Goal: Task Accomplishment & Management: Manage account settings

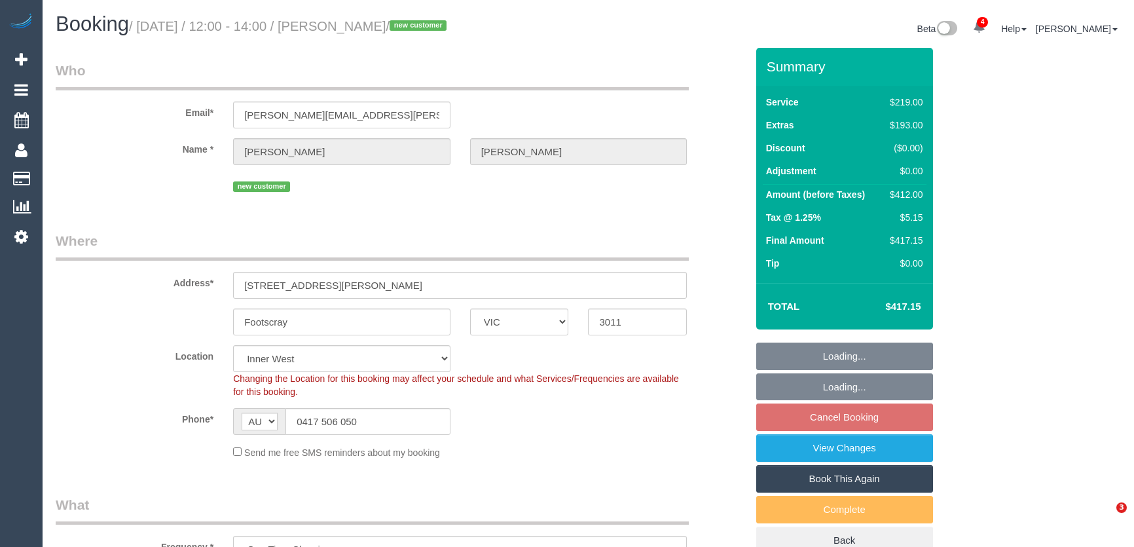
select select "VIC"
select select "object:670"
select select "number:27"
select select "number:14"
select select "number:19"
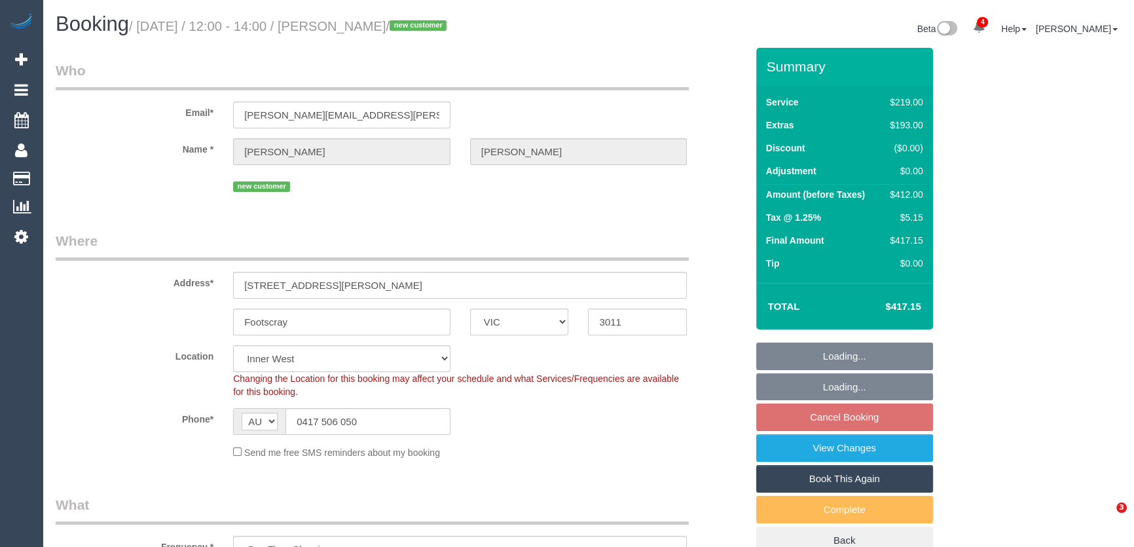
select select "number:24"
select select "number:26"
select select "spot1"
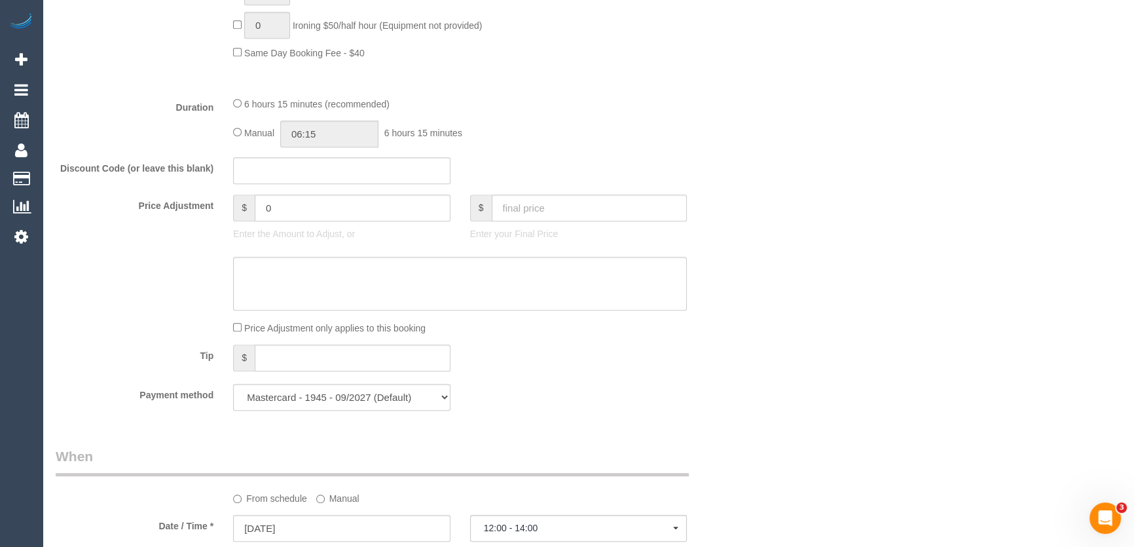
scroll to position [1012, 0]
click at [355, 138] on input "06:15" at bounding box center [329, 130] width 98 height 27
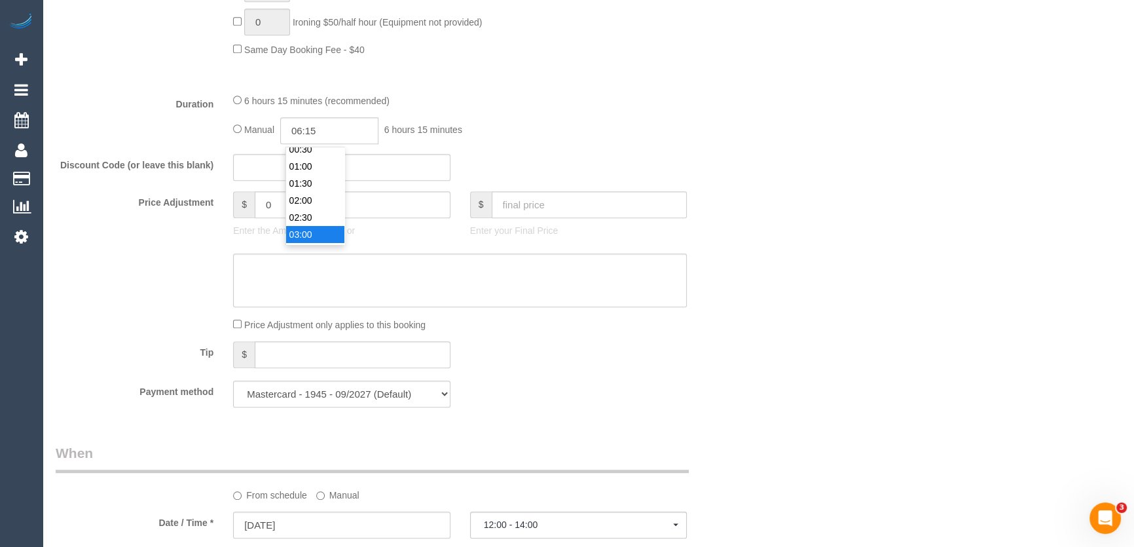
click at [333, 241] on li "03:00" at bounding box center [315, 234] width 58 height 17
type input "03:00"
drag, startPoint x: 333, startPoint y: 138, endPoint x: 333, endPoint y: 128, distance: 10.5
click at [333, 139] on input "03:00" at bounding box center [329, 130] width 98 height 27
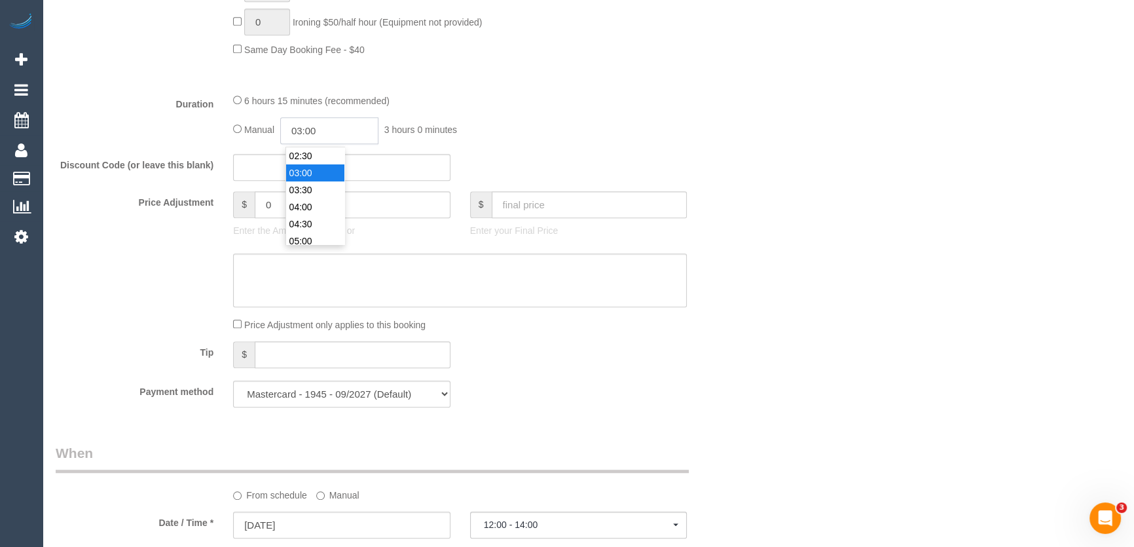
select select "spot13"
type input "03:45"
click at [596, 133] on div "Manual 03:45 3 hours 45 minutes" at bounding box center [460, 130] width 454 height 27
select select "spot37"
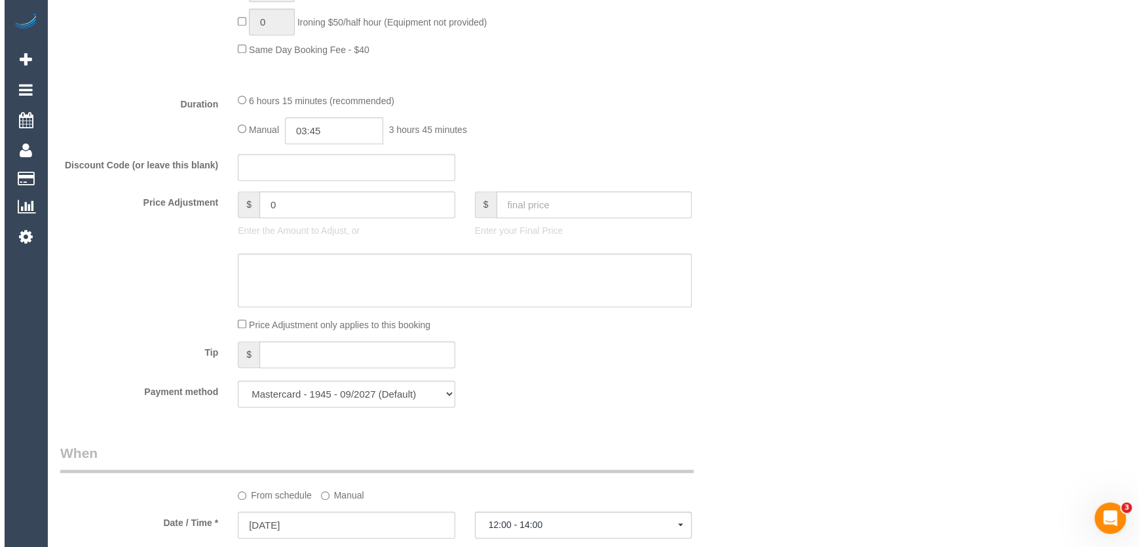
scroll to position [1905, 0]
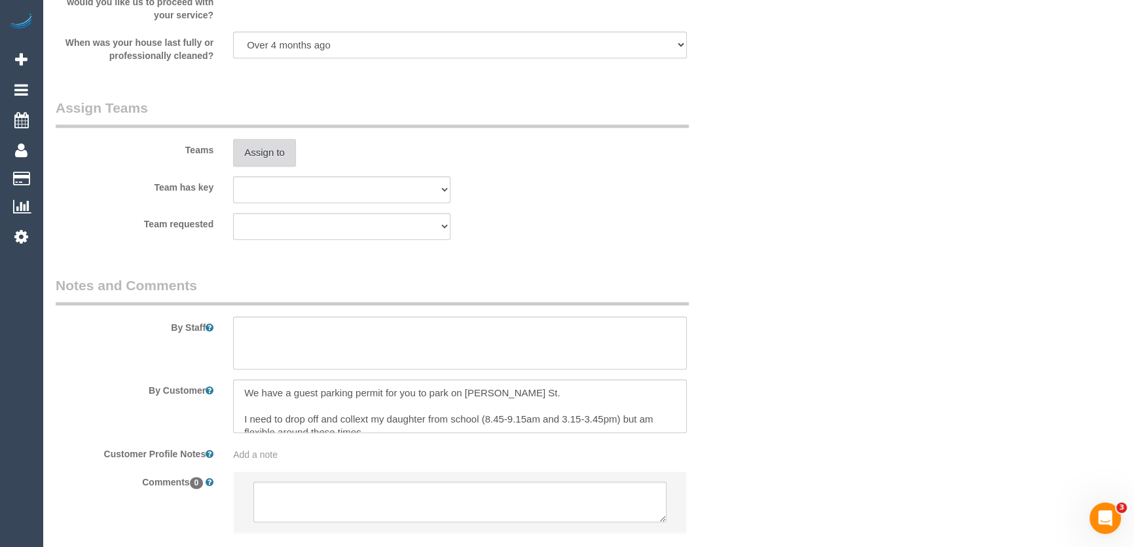
click at [268, 155] on button "Assign to" at bounding box center [264, 153] width 63 height 28
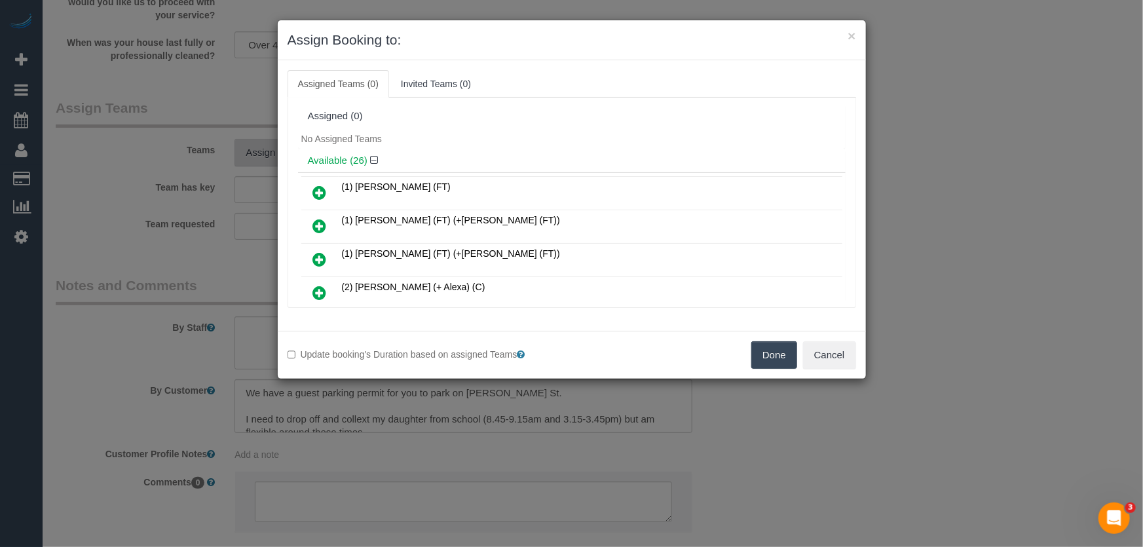
scroll to position [246, 0]
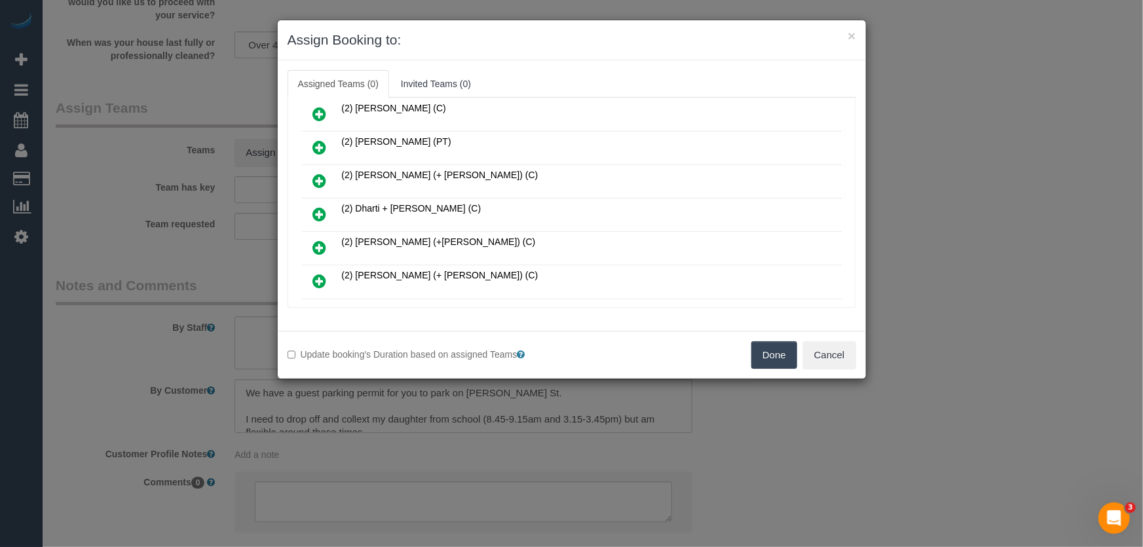
click at [324, 206] on icon at bounding box center [320, 214] width 14 height 16
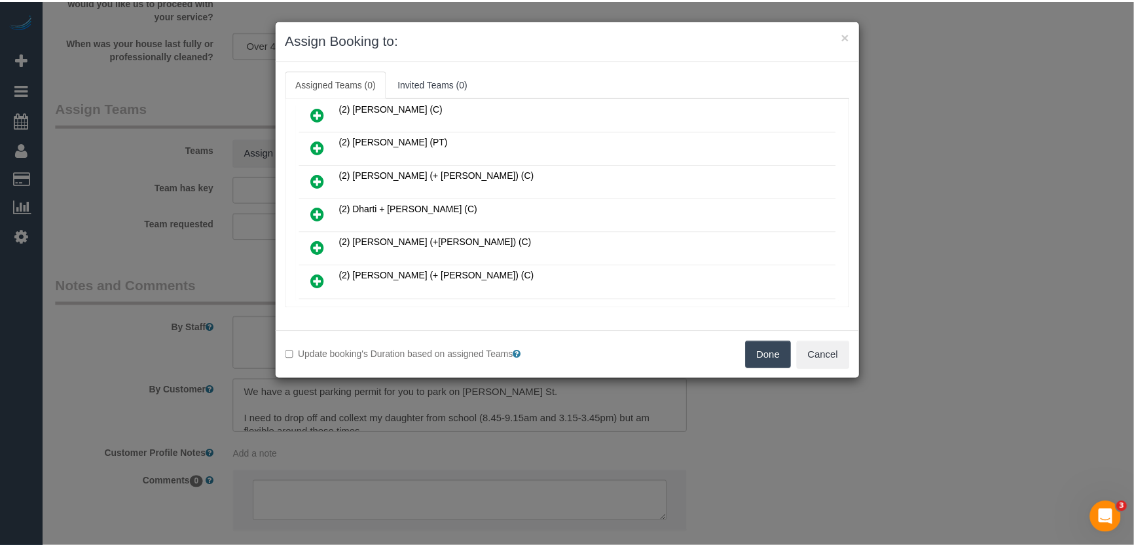
scroll to position [276, 0]
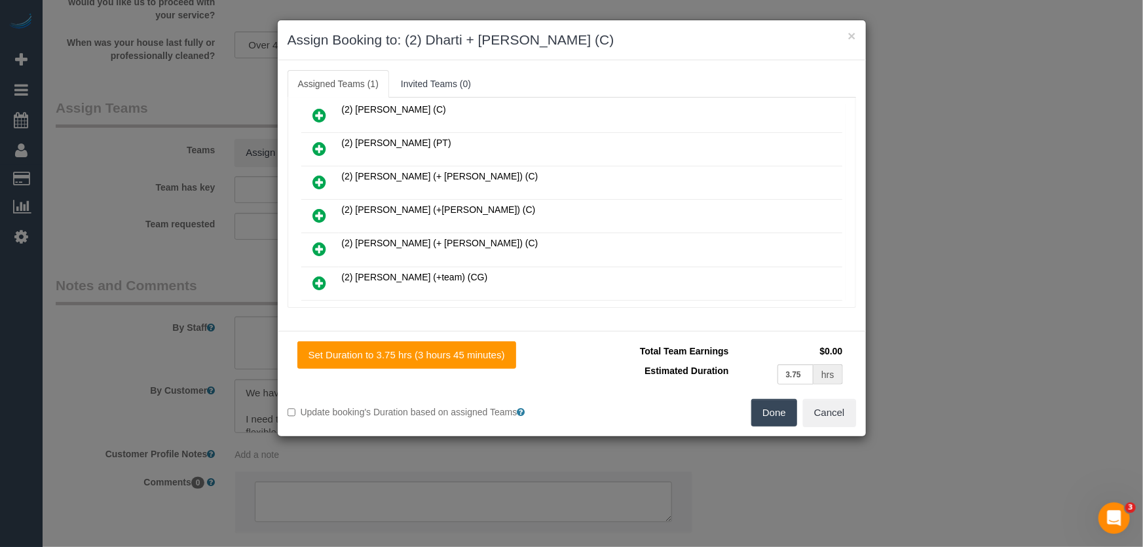
click at [771, 420] on button "Done" at bounding box center [774, 413] width 46 height 28
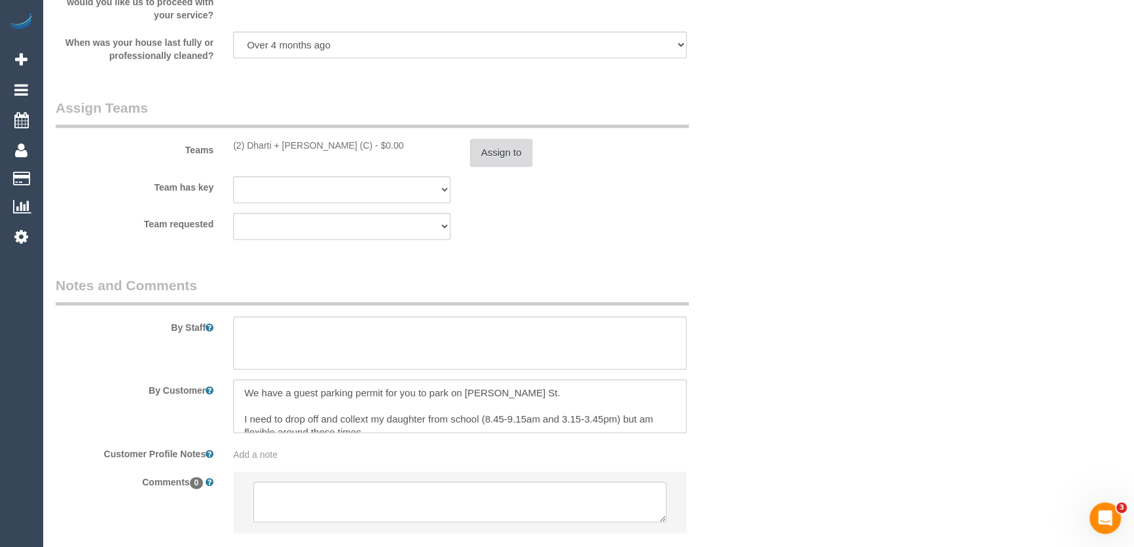
click at [492, 154] on button "Assign to" at bounding box center [501, 153] width 63 height 28
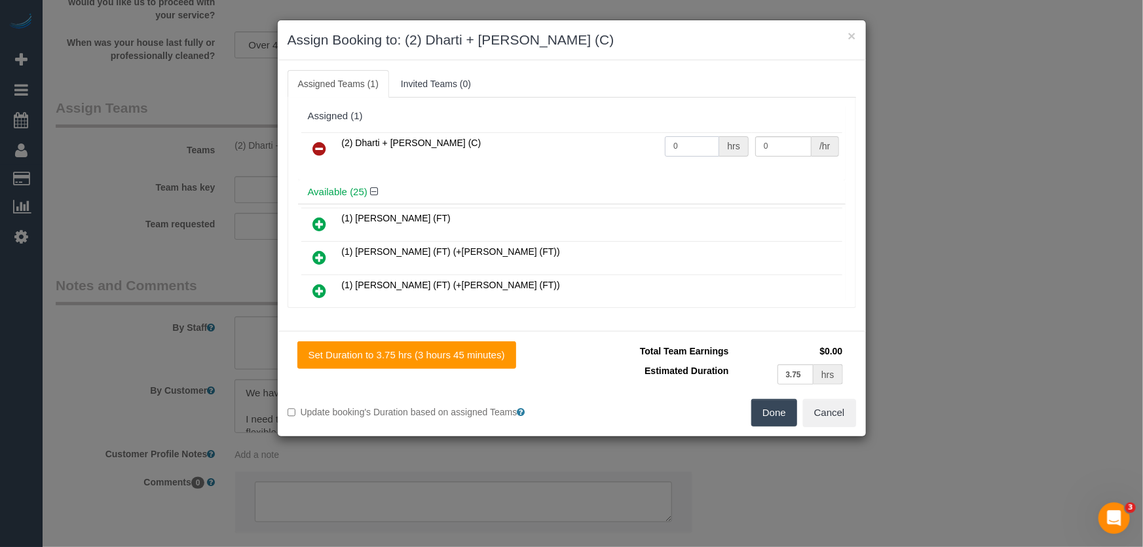
click at [683, 152] on input "0" at bounding box center [692, 146] width 54 height 20
type input "1"
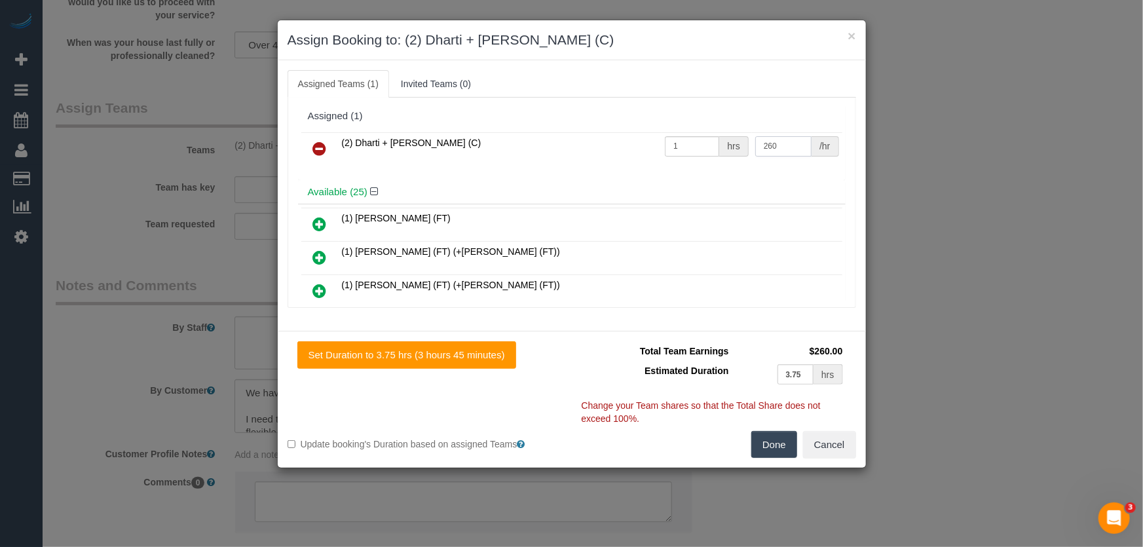
type input "260"
click at [773, 464] on div "Set Duration to 3.75 hrs (3 hours 45 minutes) Total Team Earnings $260.00 Estim…" at bounding box center [572, 399] width 588 height 137
click at [770, 444] on button "Done" at bounding box center [774, 445] width 46 height 28
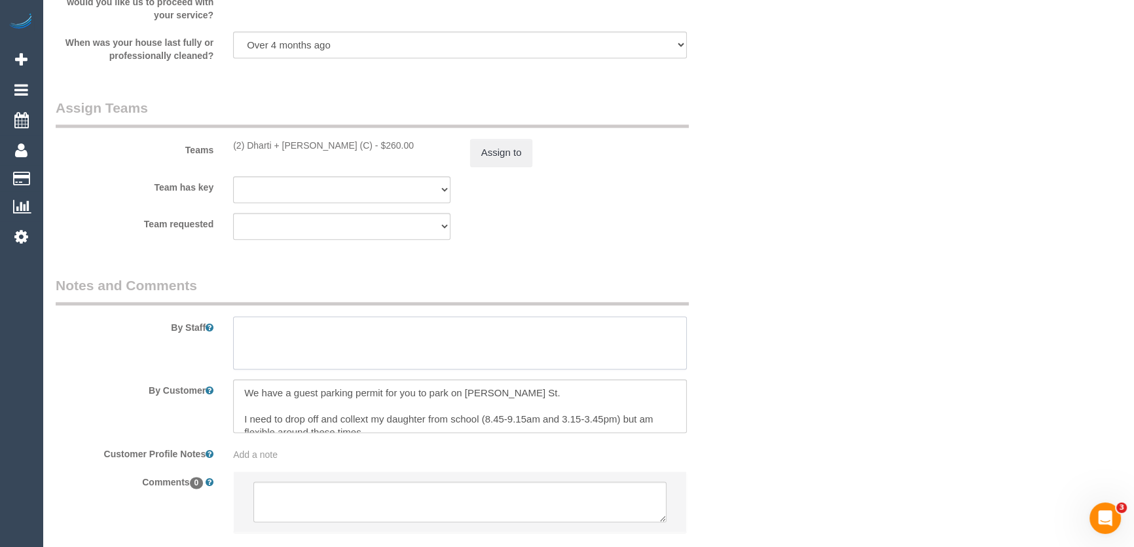
click at [307, 339] on textarea at bounding box center [460, 343] width 454 height 54
type textarea "Estimated time: 6.5-7.5 hours"
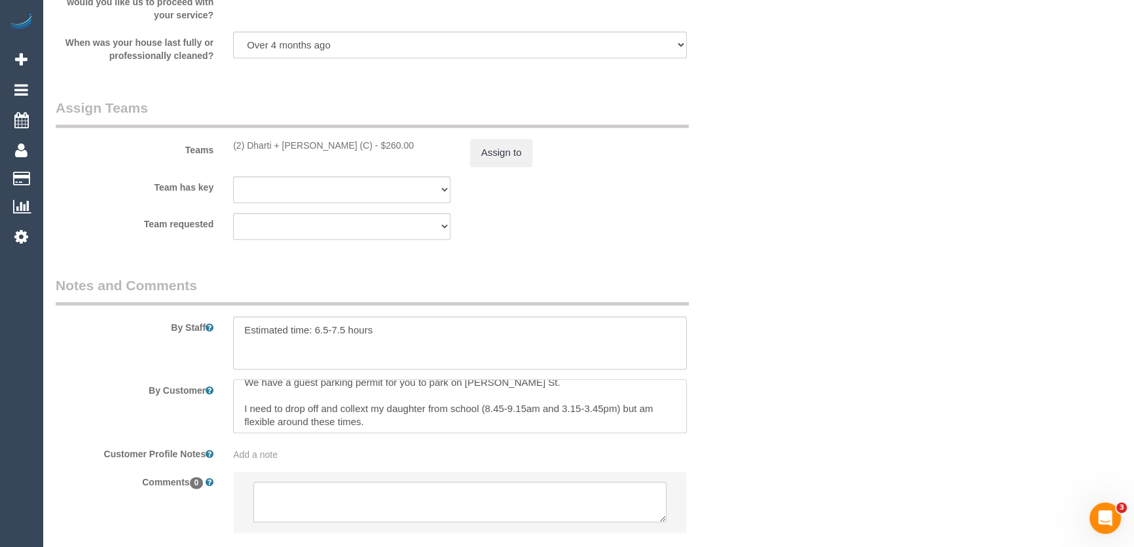
scroll to position [13, 0]
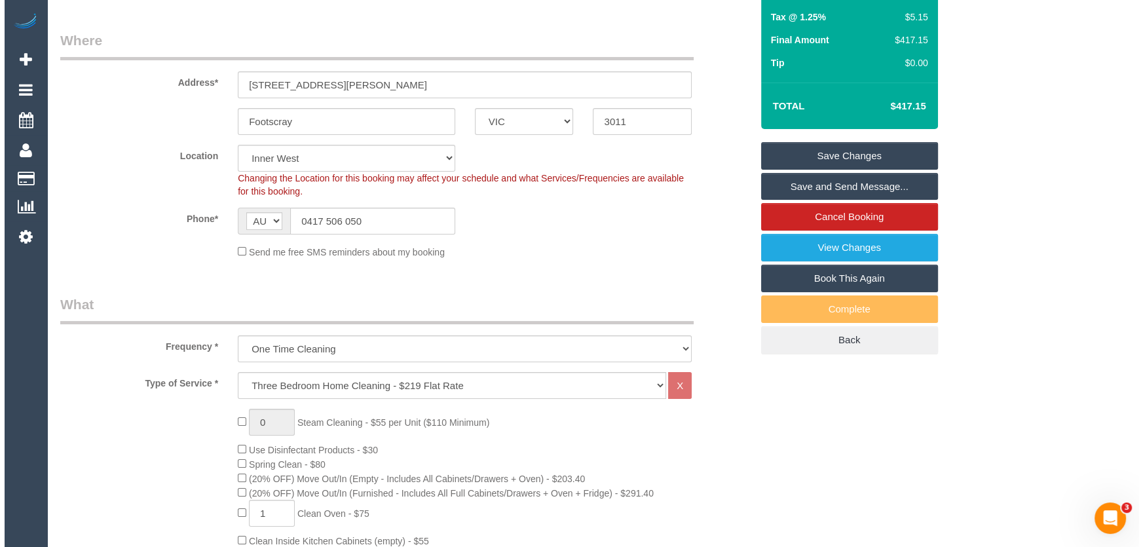
scroll to position [0, 0]
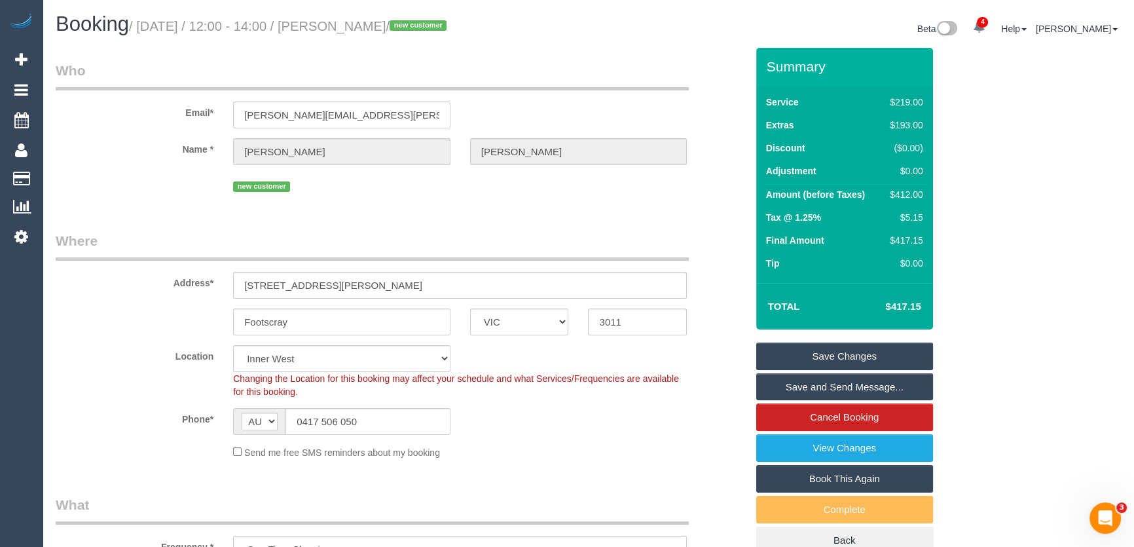
click at [355, 22] on small "/ August 19, 2025 / 12:00 - 14:00 / Melissa Bellis / new customer" at bounding box center [290, 26] width 322 height 14
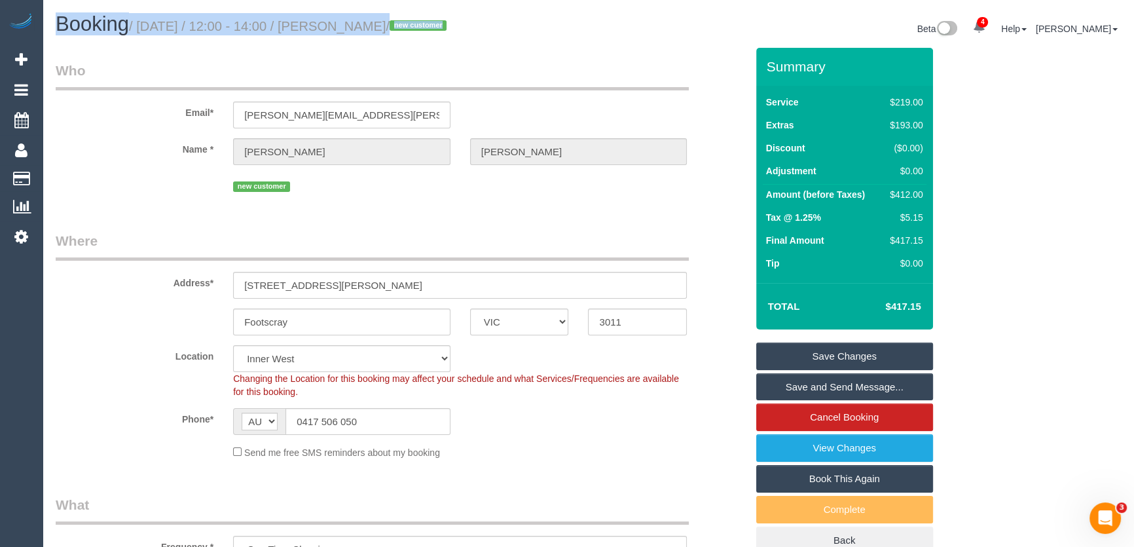
click at [355, 22] on small "/ August 19, 2025 / 12:00 - 14:00 / Melissa Bellis / new customer" at bounding box center [290, 26] width 322 height 14
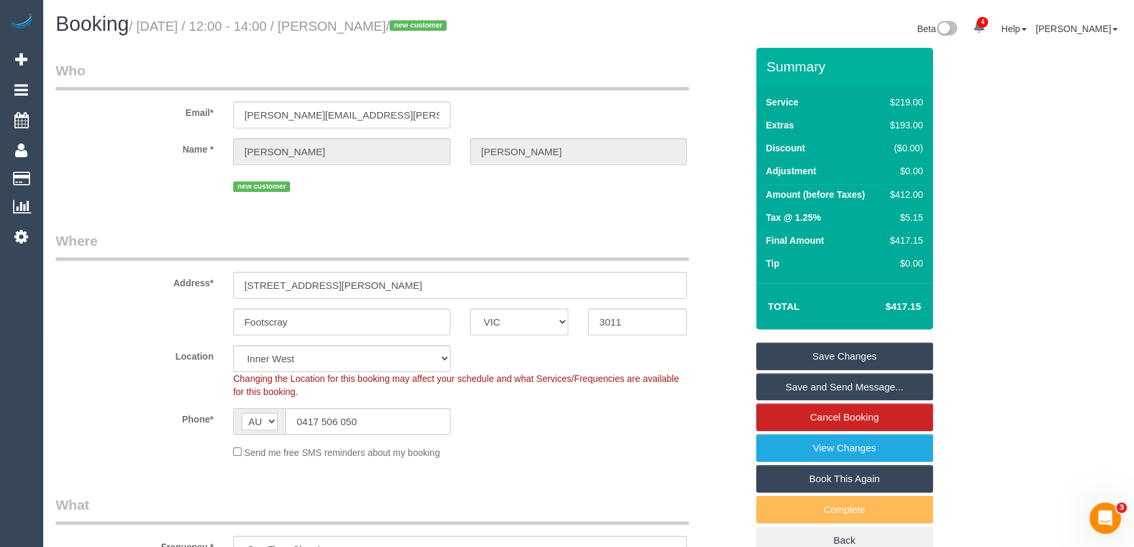
click at [360, 41] on div "Booking / August 19, 2025 / 12:00 - 14:00 / Melissa Bellis / new customer Beta …" at bounding box center [588, 30] width 1085 height 35
click at [359, 33] on small "/ August 19, 2025 / 12:00 - 14:00 / Melissa Bellis / new customer" at bounding box center [290, 26] width 322 height 14
copy small "Melissa Bellis"
click at [798, 382] on link "Save and Send Message..." at bounding box center [844, 387] width 177 height 28
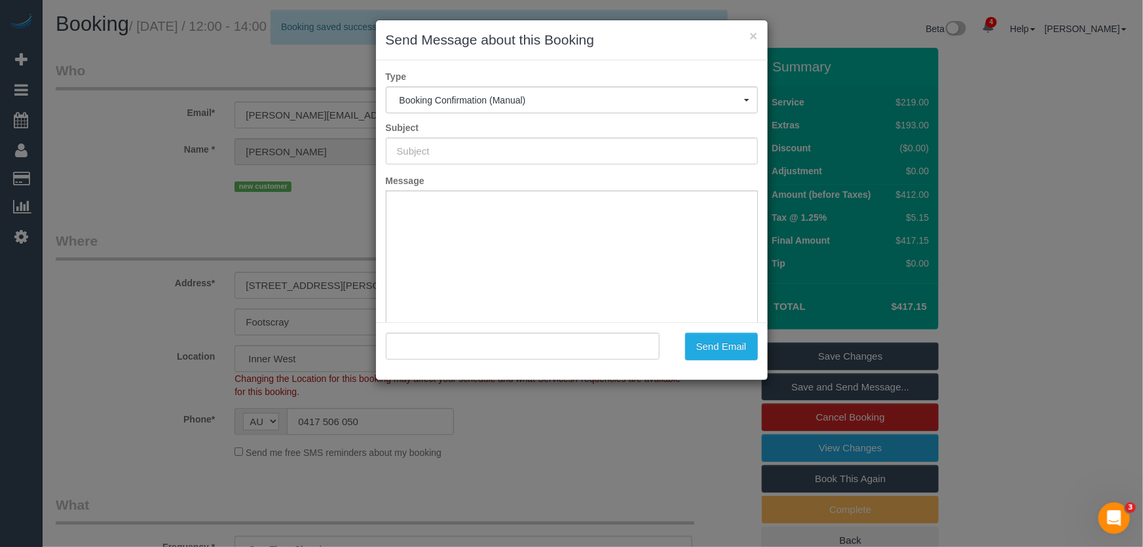
type input "Booking Confirmed"
type input ""Melissa Bellis" <melissa.bellis@gmail.com>"
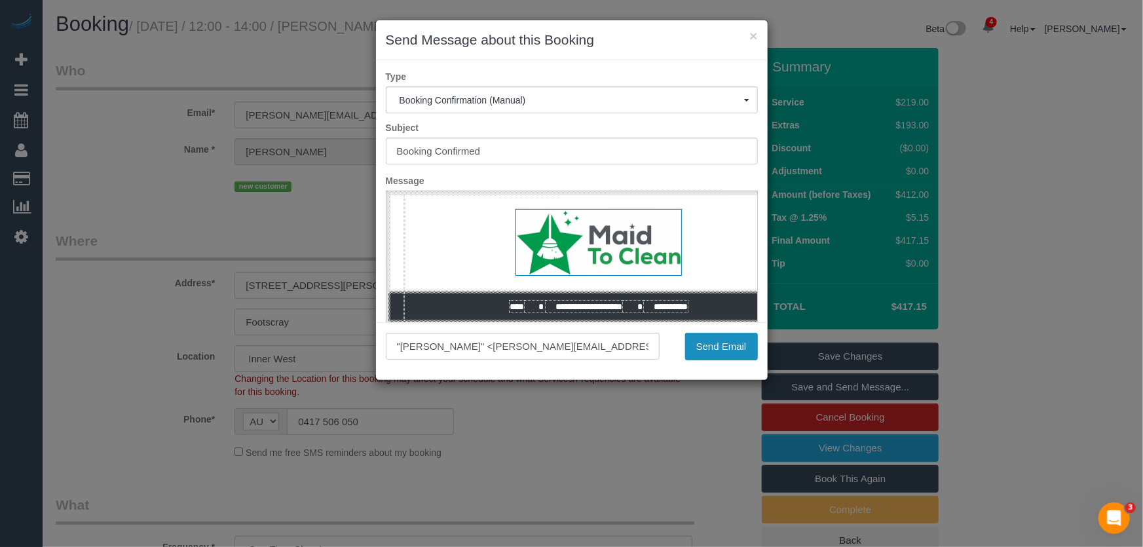
click at [711, 351] on button "Send Email" at bounding box center [721, 347] width 73 height 28
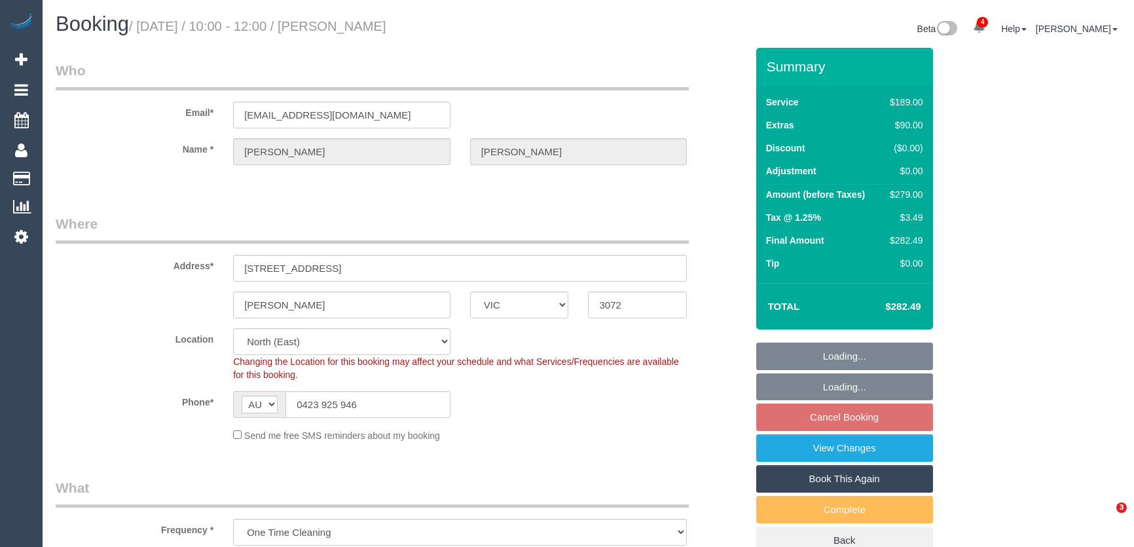
select select "VIC"
select select "number:29"
select select "number:14"
select select "number:18"
select select "number:22"
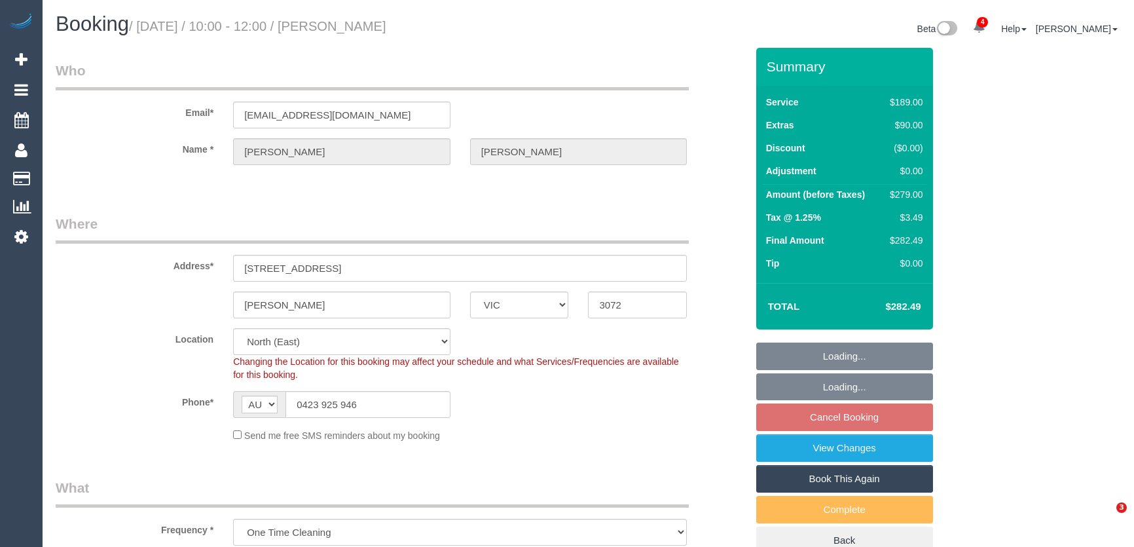
select select "number:34"
select select "number:13"
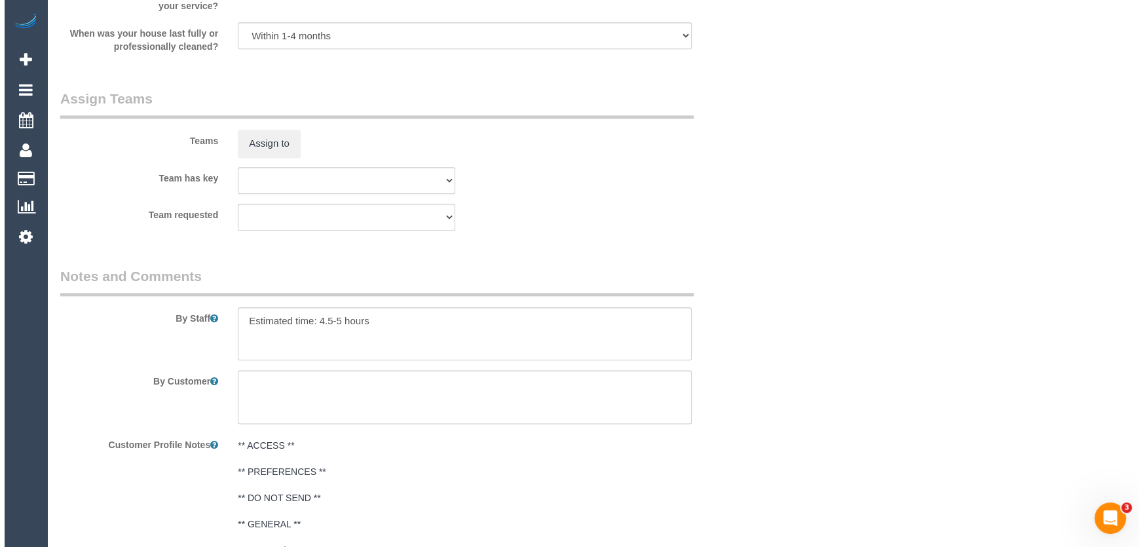
scroll to position [1905, 0]
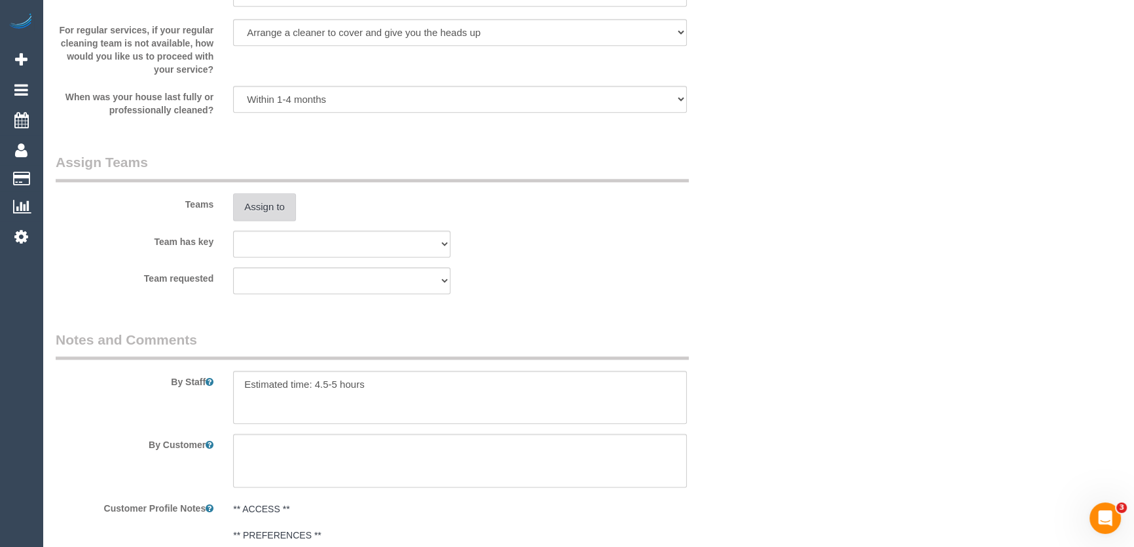
click at [265, 206] on button "Assign to" at bounding box center [264, 207] width 63 height 28
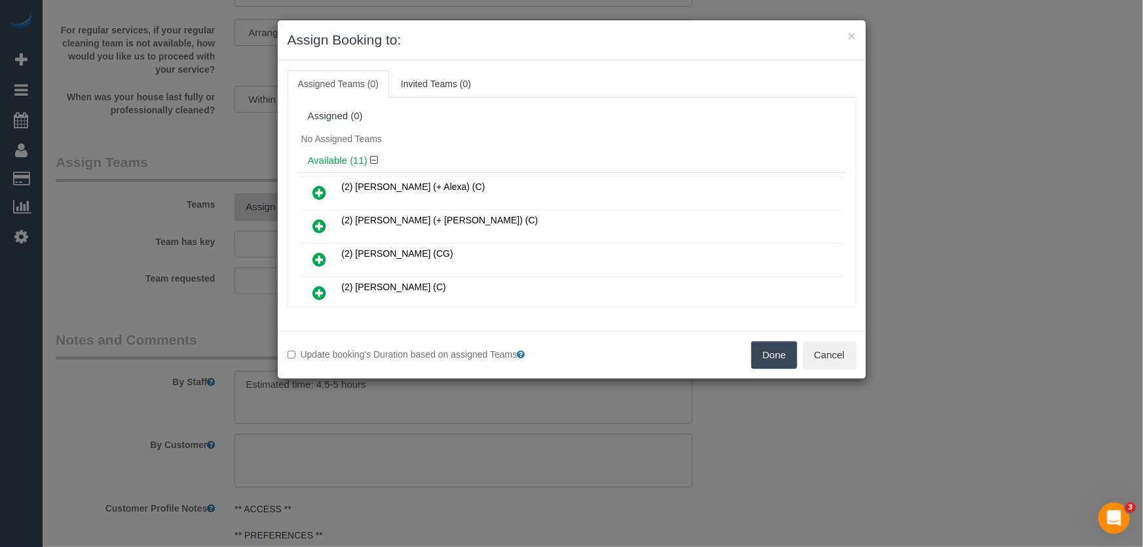
scroll to position [180, 0]
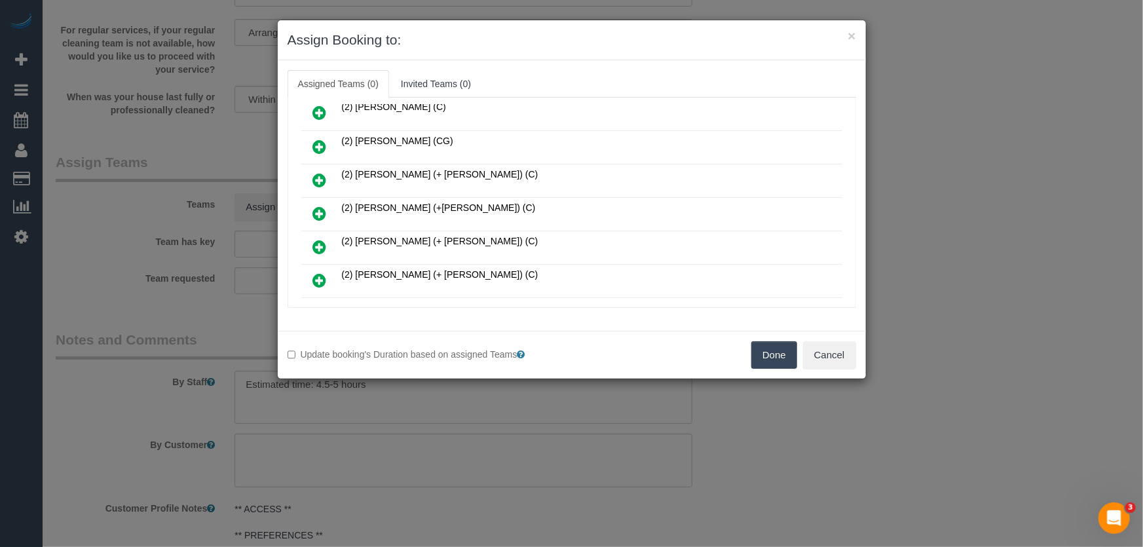
click at [316, 211] on icon at bounding box center [320, 214] width 14 height 16
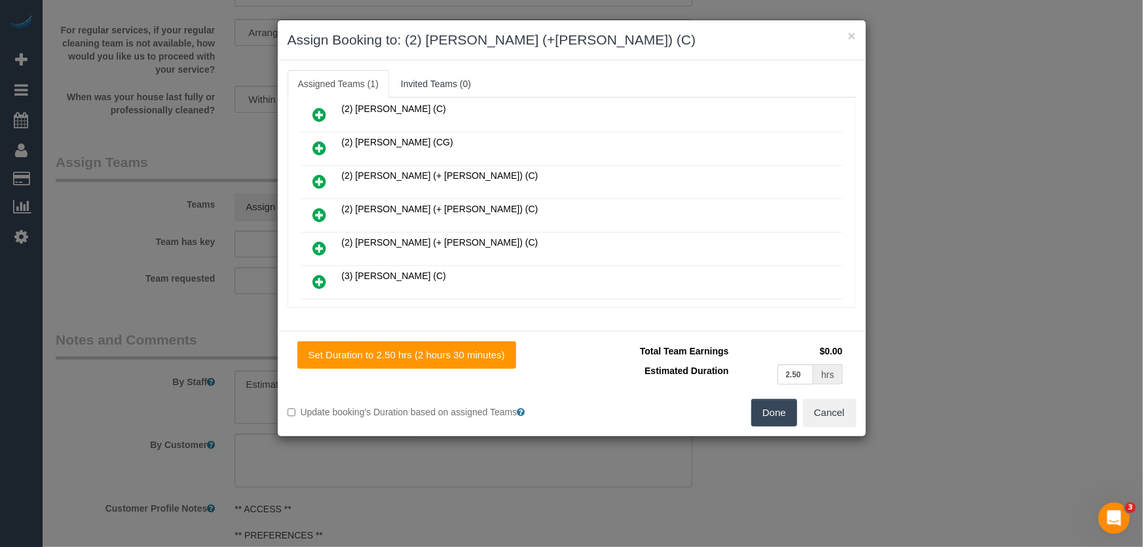
click at [316, 211] on icon at bounding box center [320, 215] width 14 height 16
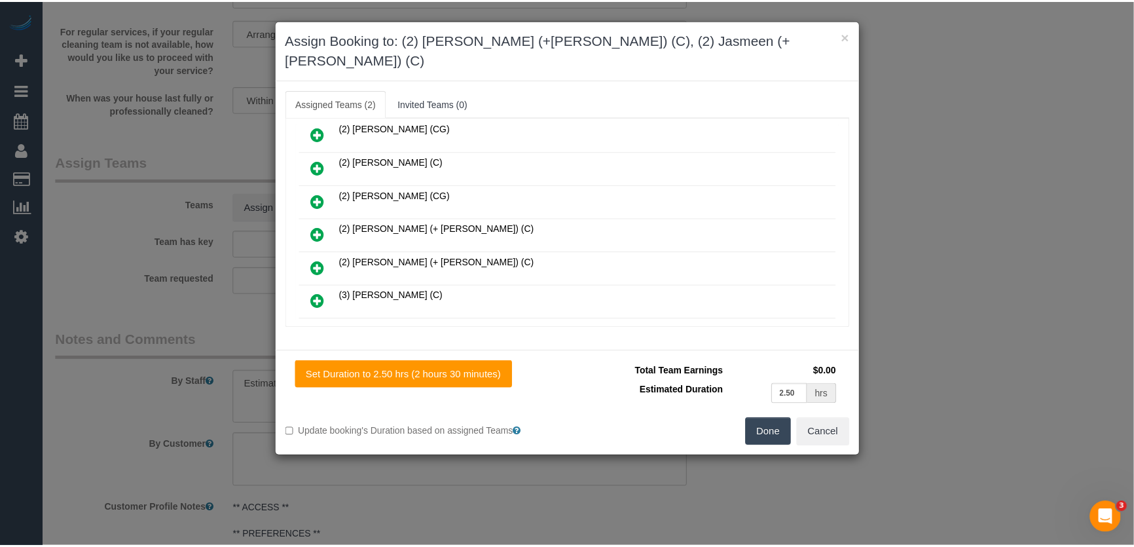
scroll to position [243, 0]
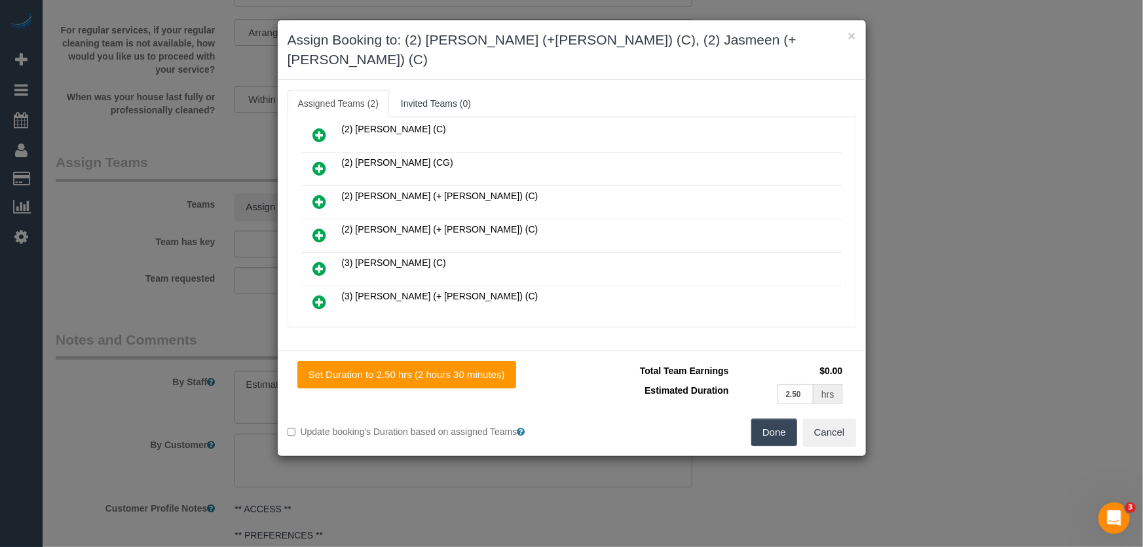
click at [784, 419] on button "Done" at bounding box center [774, 432] width 46 height 28
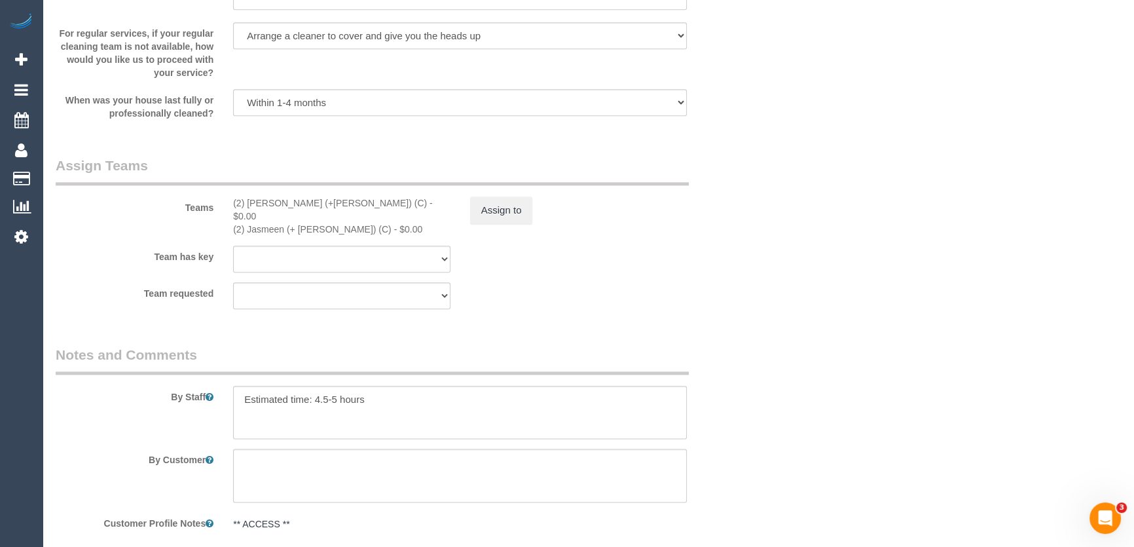
scroll to position [2023, 0]
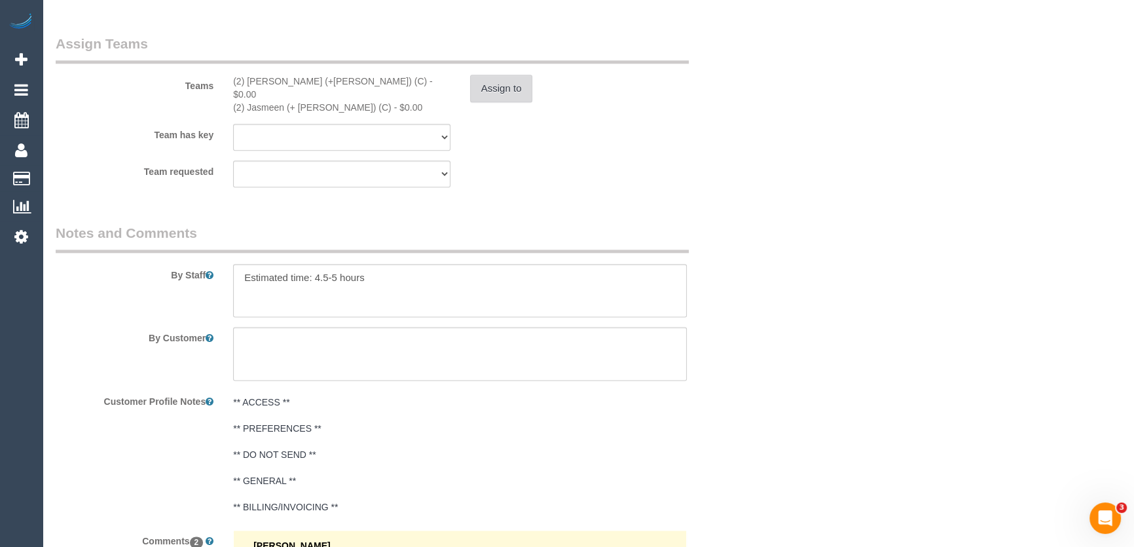
click at [501, 91] on button "Assign to" at bounding box center [501, 89] width 63 height 28
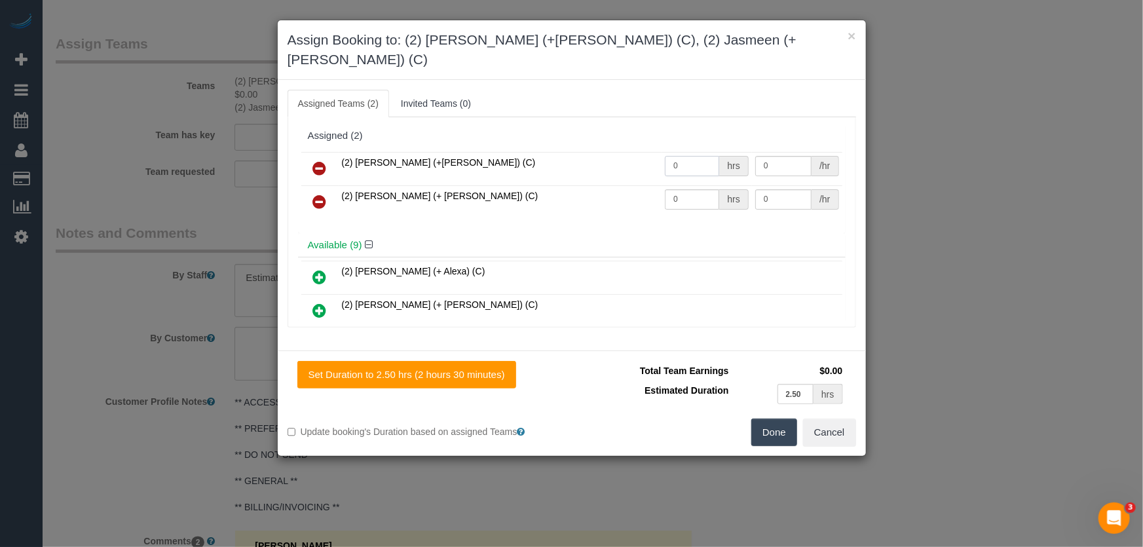
click at [688, 156] on input "0" at bounding box center [692, 166] width 54 height 20
type input "1"
type input "90"
click at [674, 189] on input "0" at bounding box center [692, 199] width 54 height 20
type input "1"
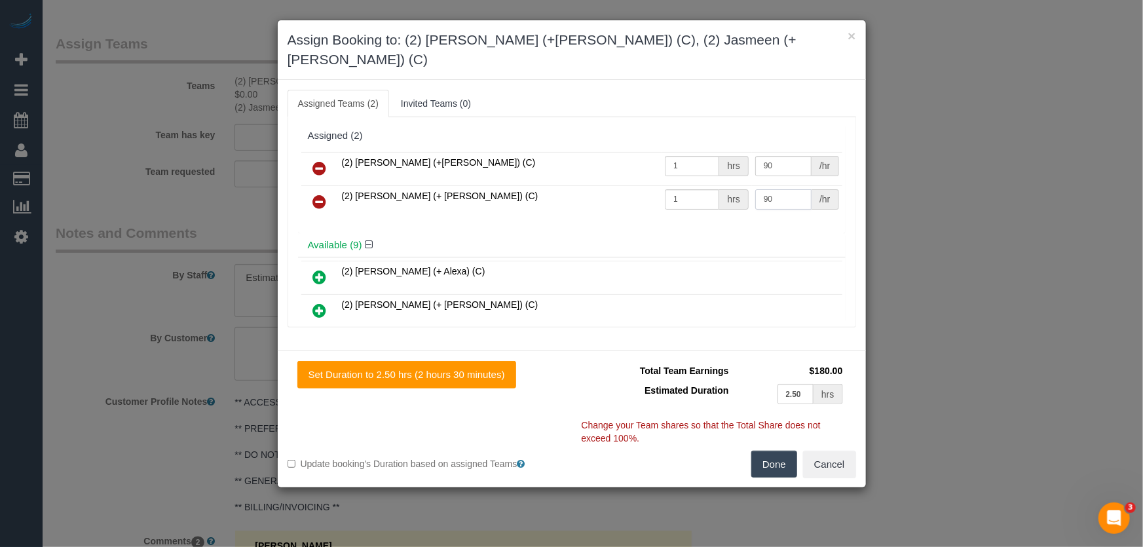
type input "90"
click at [783, 451] on button "Done" at bounding box center [774, 465] width 46 height 28
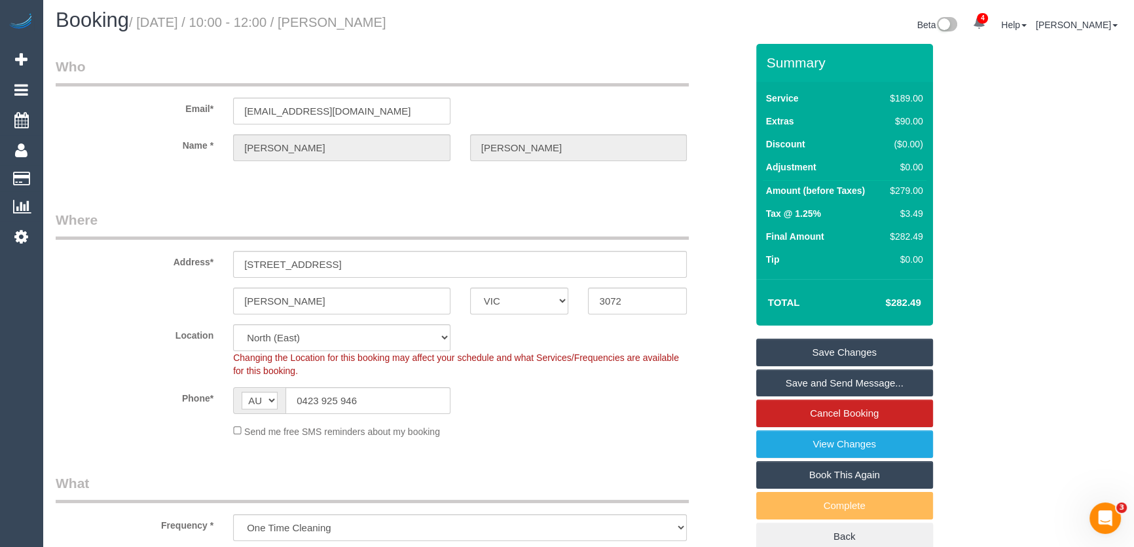
scroll to position [0, 0]
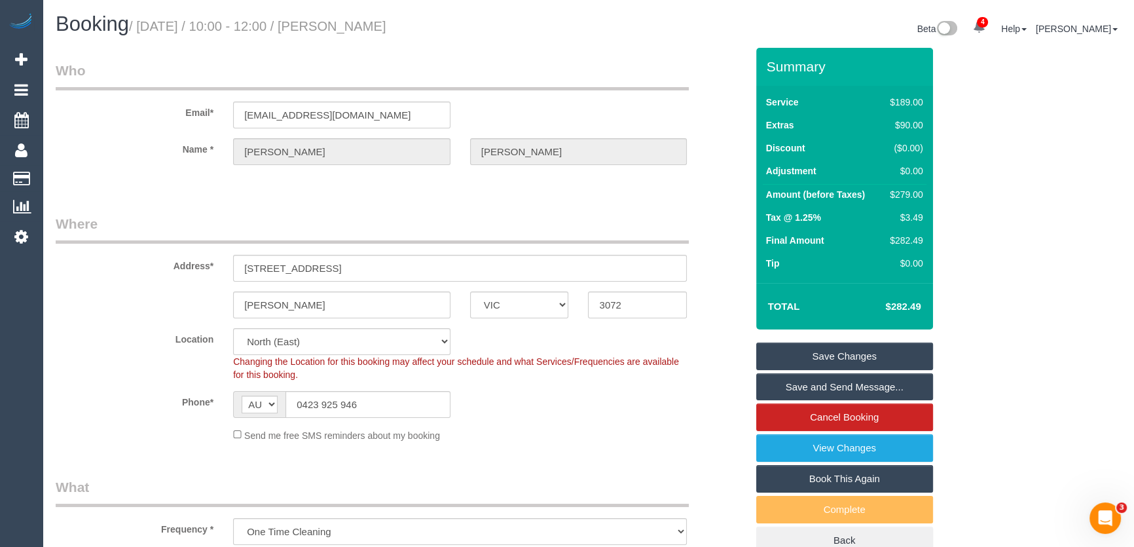
click at [349, 27] on small "/ August 19, 2025 / 10:00 - 12:00 / Freddie Mack" at bounding box center [257, 26] width 257 height 14
copy small "Freddie Mack"
click at [825, 359] on link "Save Changes" at bounding box center [844, 356] width 177 height 28
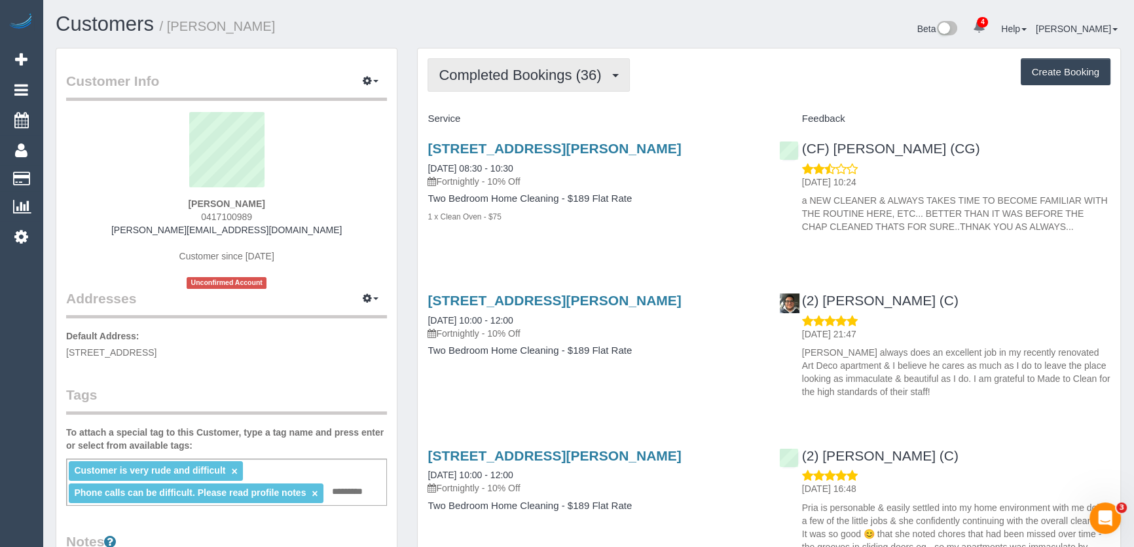
click at [530, 69] on span "Completed Bookings (36)" at bounding box center [523, 75] width 169 height 16
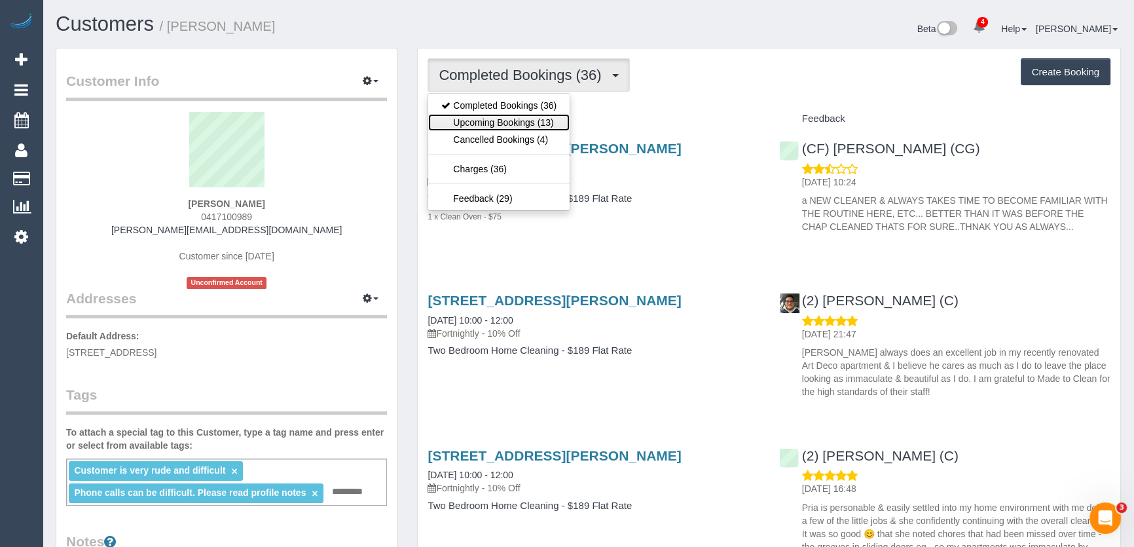
click at [511, 122] on link "Upcoming Bookings (13)" at bounding box center [498, 122] width 141 height 17
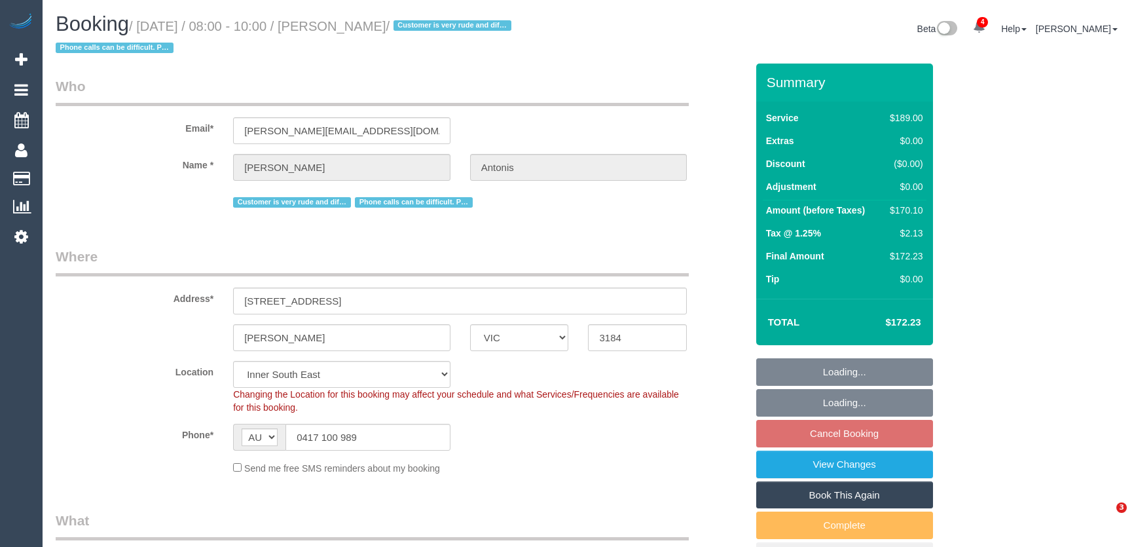
select select "VIC"
select select "number:27"
select select "number:14"
select select "number:19"
select select "number:36"
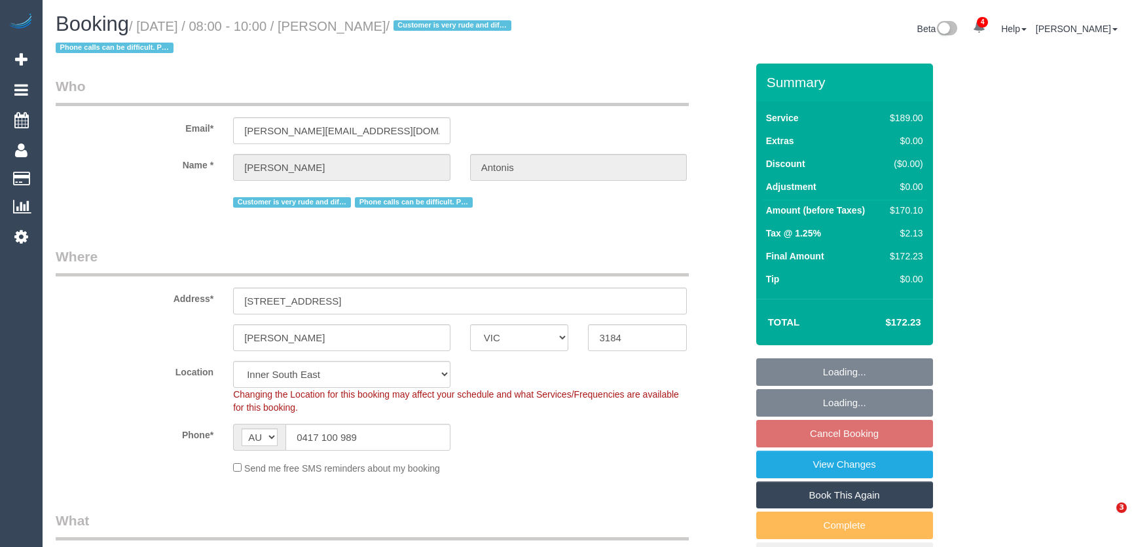
select select "number:35"
select select "number:12"
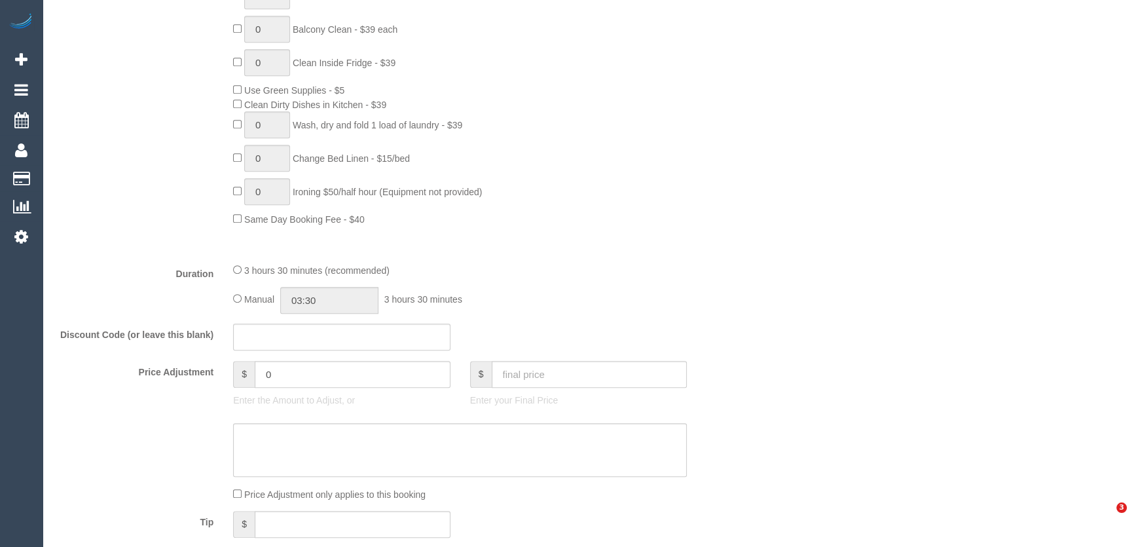
select select "spot1"
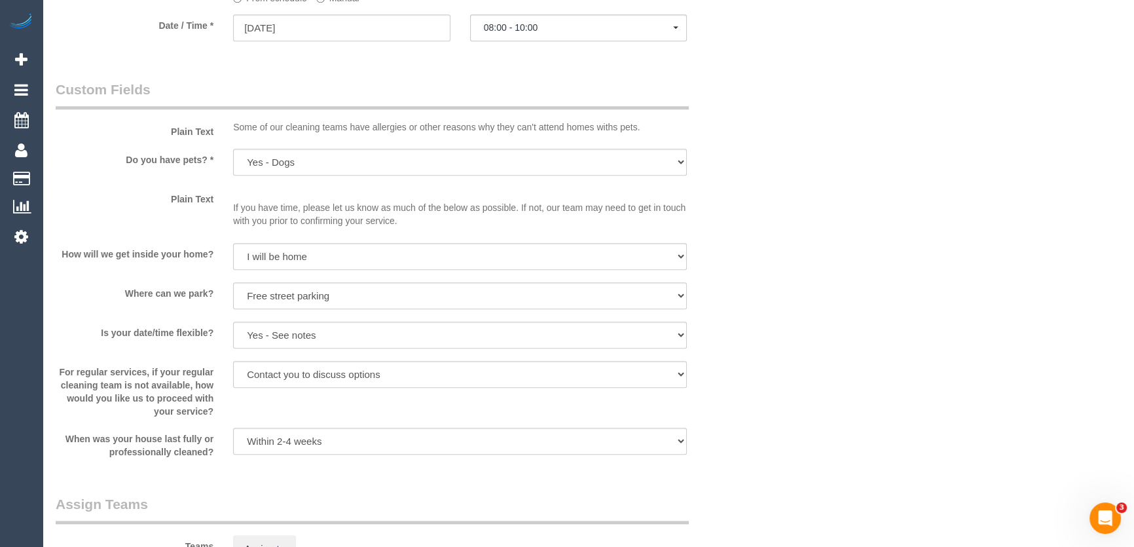
scroll to position [1488, 0]
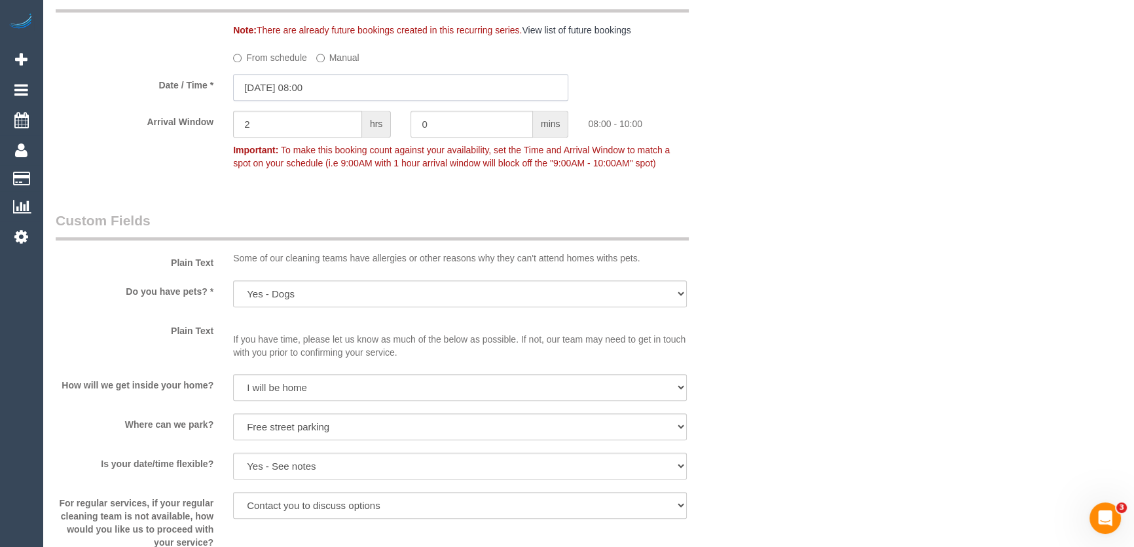
click at [339, 90] on input "19/08/2025 08:00" at bounding box center [400, 87] width 335 height 27
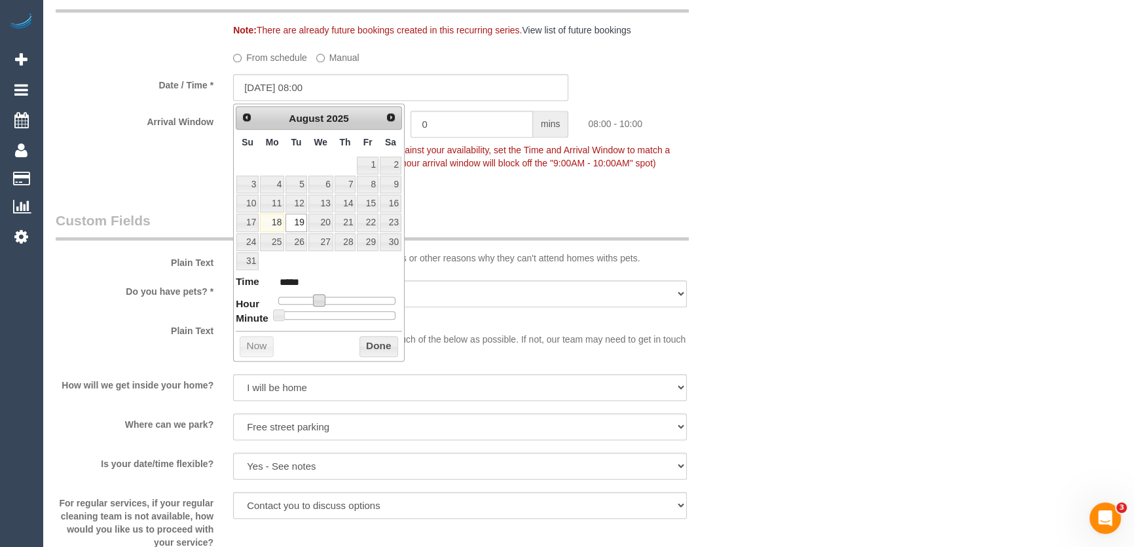
click at [325, 295] on span at bounding box center [319, 300] width 12 height 12
click at [337, 297] on div at bounding box center [336, 301] width 117 height 8
click at [325, 295] on span at bounding box center [319, 300] width 12 height 12
click at [341, 297] on div at bounding box center [336, 301] width 117 height 8
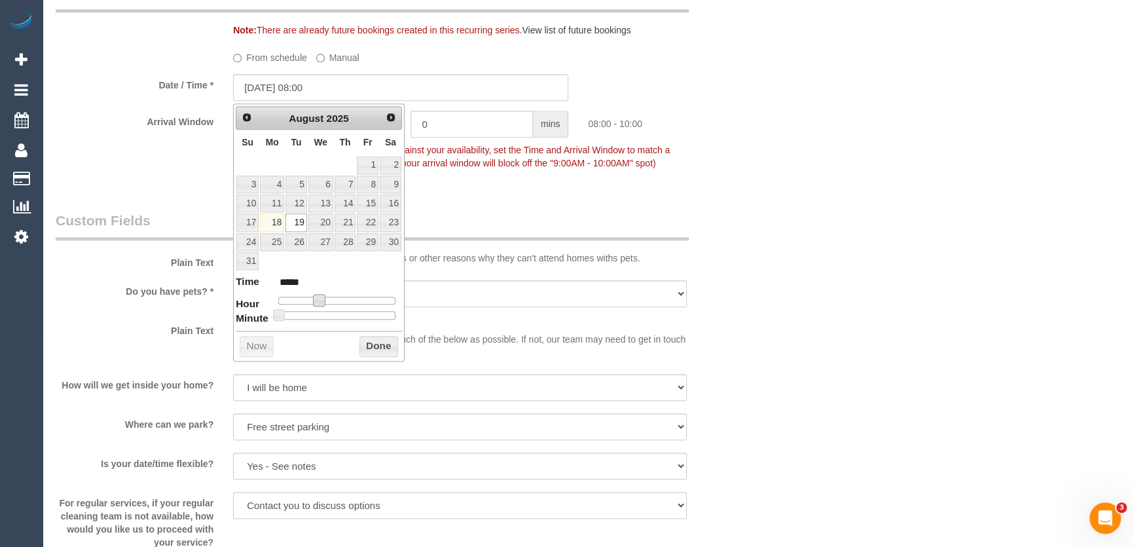
click at [325, 295] on span at bounding box center [319, 300] width 12 height 12
type input "19/08/2025 12:00"
type input "*****"
drag, startPoint x: 515, startPoint y: 191, endPoint x: 507, endPoint y: 189, distance: 8.3
click at [516, 191] on div "Who Email* patra@antonis.com.au Name * Patra Antonis Customer is very rude and …" at bounding box center [401, 249] width 710 height 3347
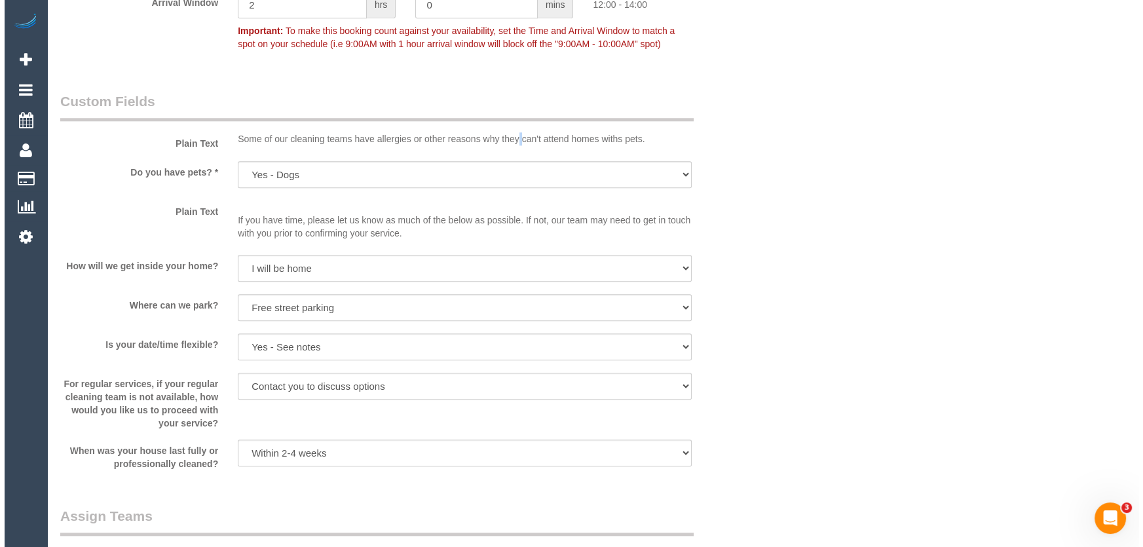
scroll to position [1905, 0]
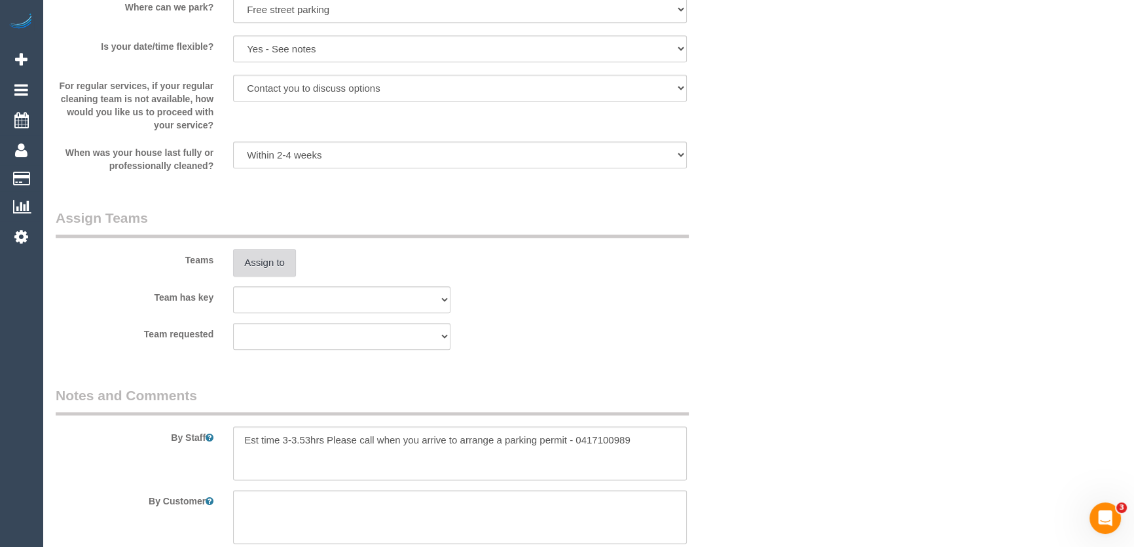
click at [270, 264] on button "Assign to" at bounding box center [264, 263] width 63 height 28
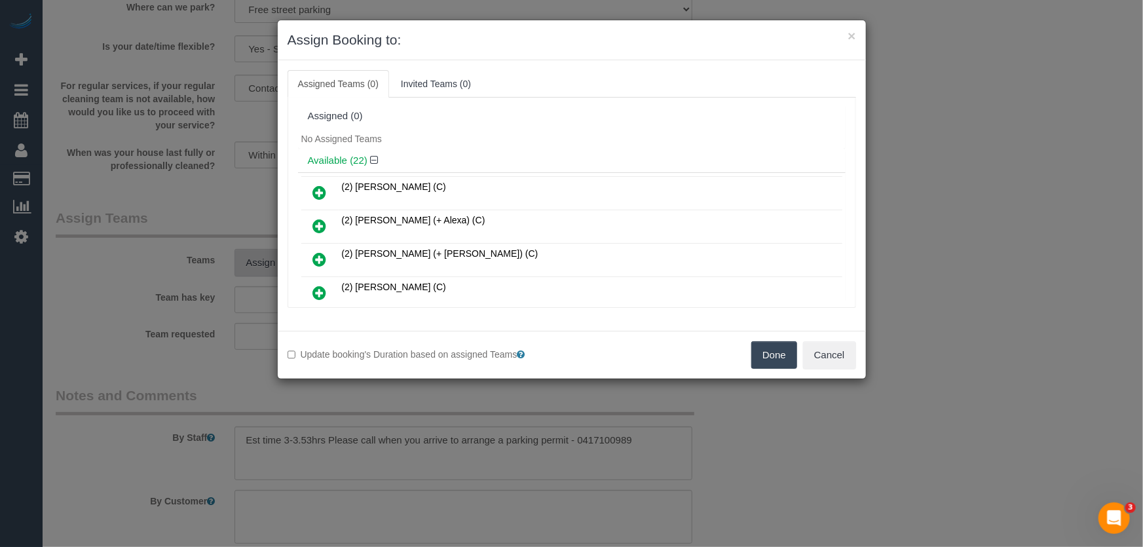
scroll to position [312, 0]
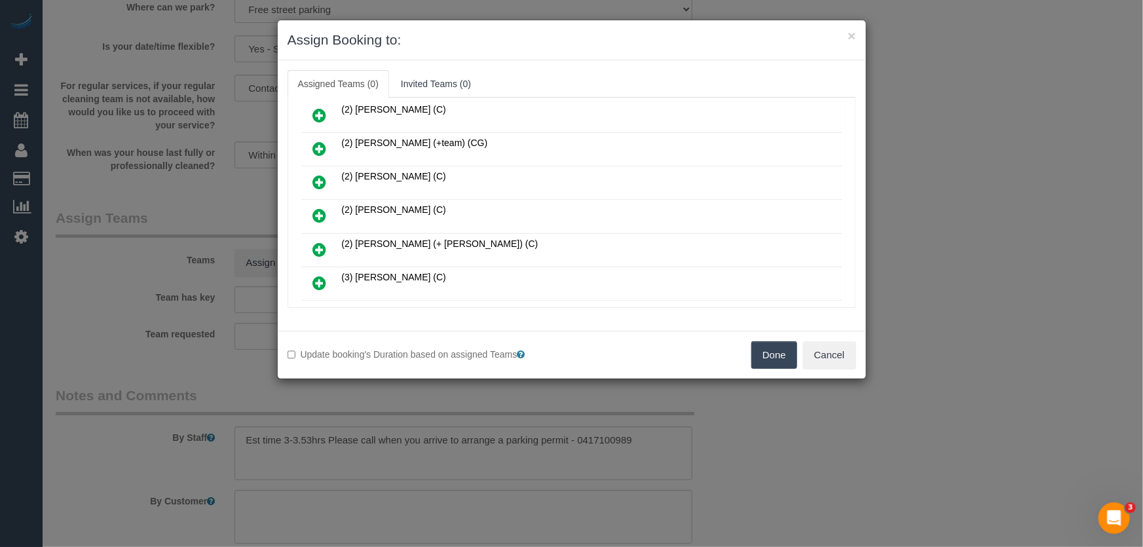
click at [314, 208] on icon at bounding box center [320, 216] width 14 height 16
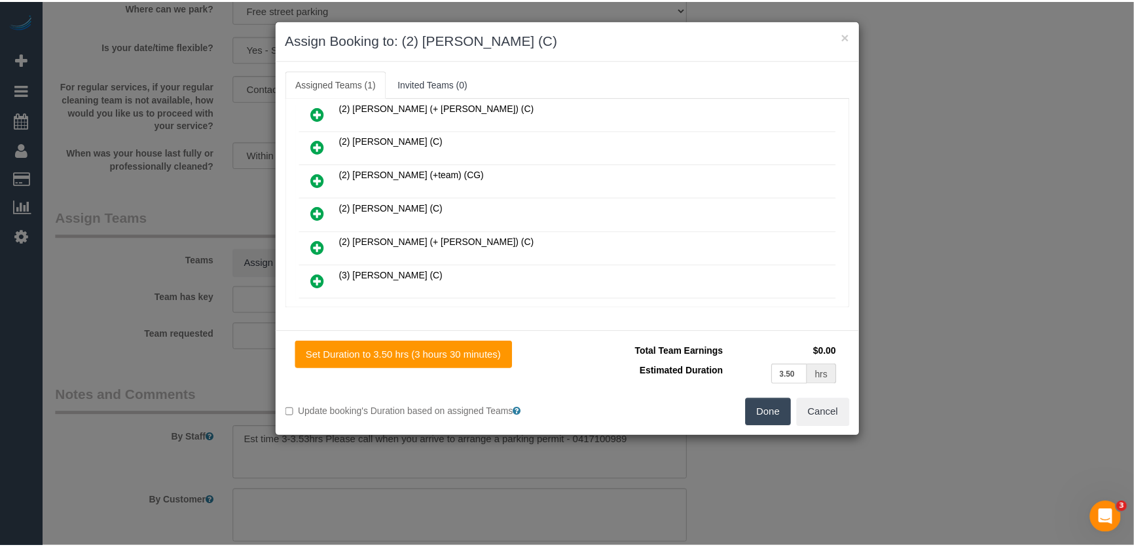
scroll to position [342, 0]
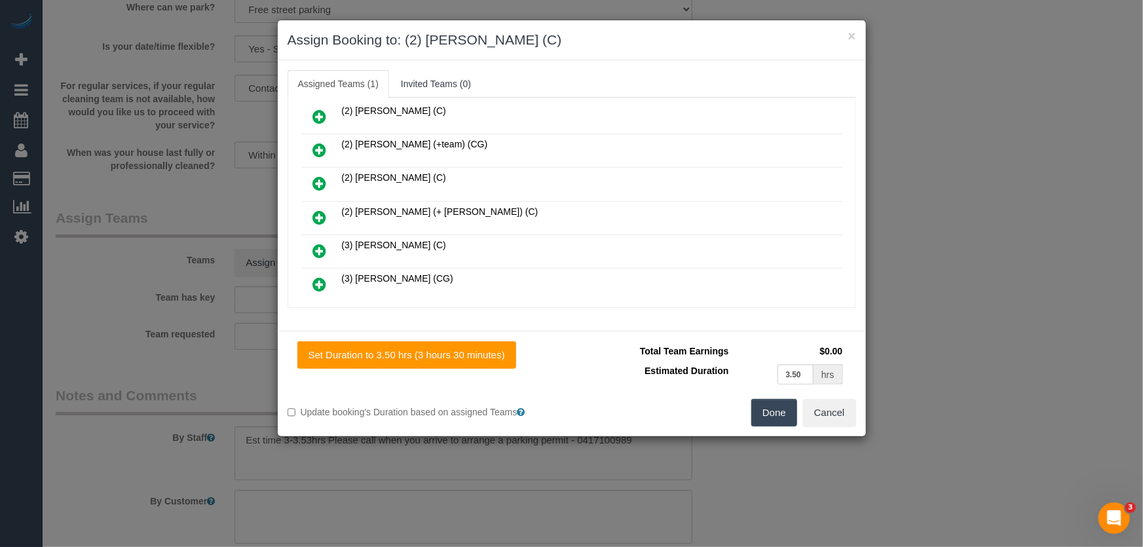
click at [774, 415] on button "Done" at bounding box center [774, 413] width 46 height 28
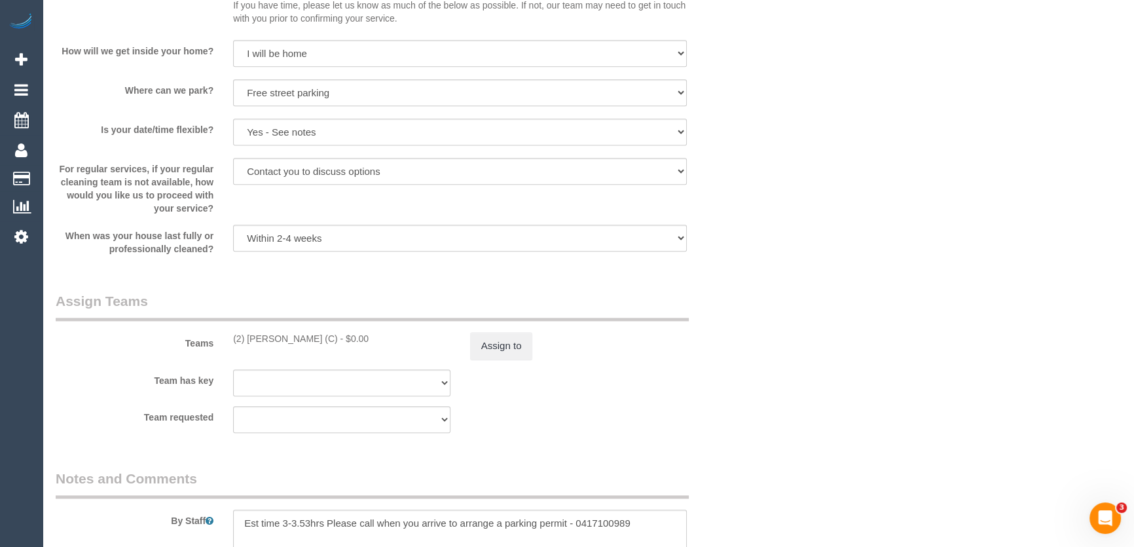
scroll to position [1905, 0]
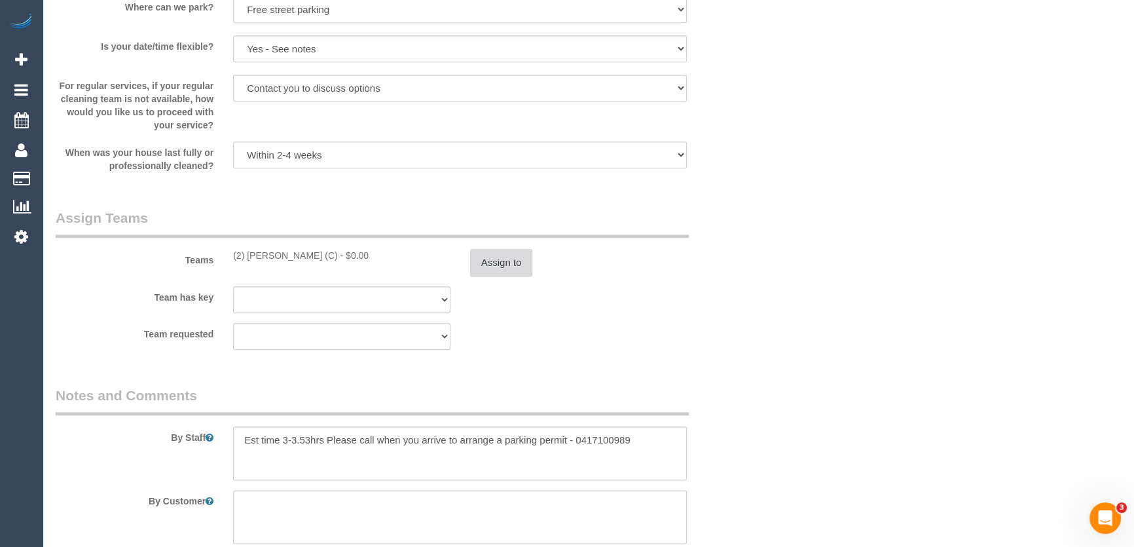
click at [509, 280] on sui-booking-teams "Teams (2) Roumany Gergis (C) - $0.00 Assign to Team has key (0) Office (1) Debb…" at bounding box center [401, 278] width 691 height 141
click at [492, 276] on button "Assign to" at bounding box center [501, 263] width 63 height 28
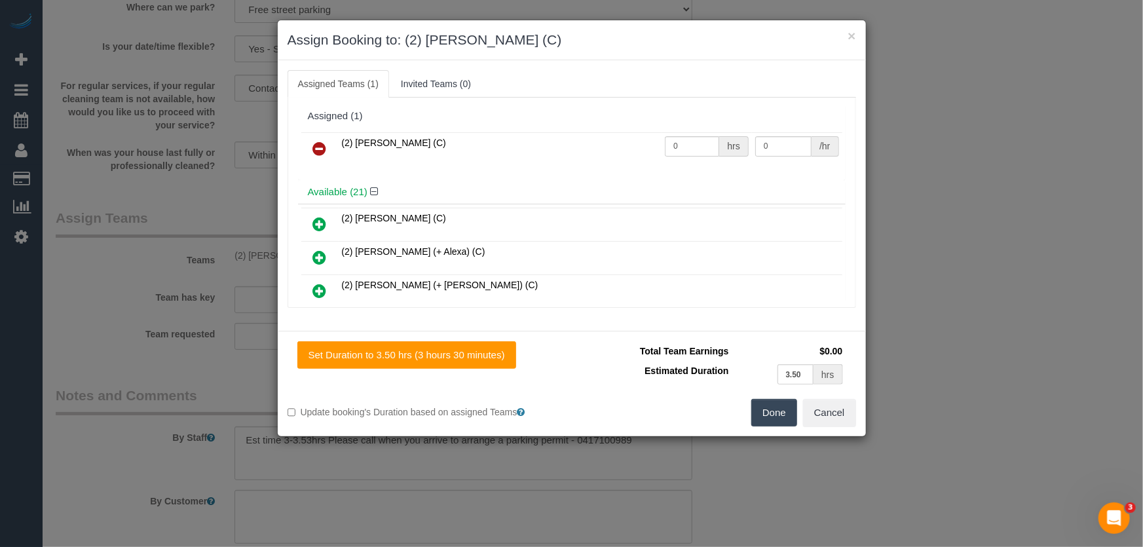
click at [688, 160] on td "0 hrs" at bounding box center [706, 148] width 90 height 33
click at [688, 157] on td "0 hrs" at bounding box center [706, 148] width 90 height 33
click at [689, 152] on input "0" at bounding box center [692, 146] width 54 height 20
type input "1"
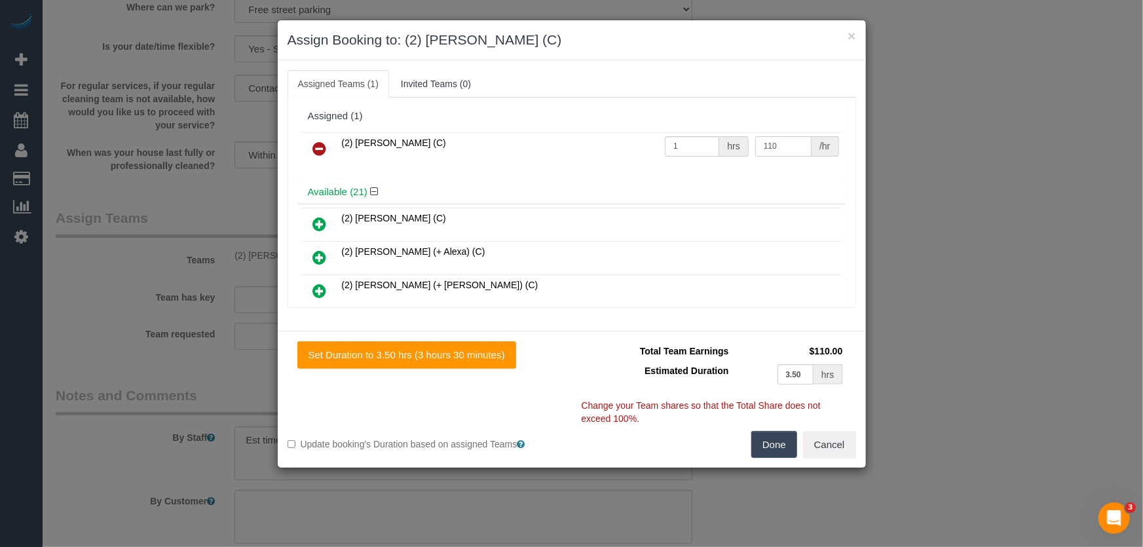
type input "110"
click at [777, 454] on button "Done" at bounding box center [774, 445] width 46 height 28
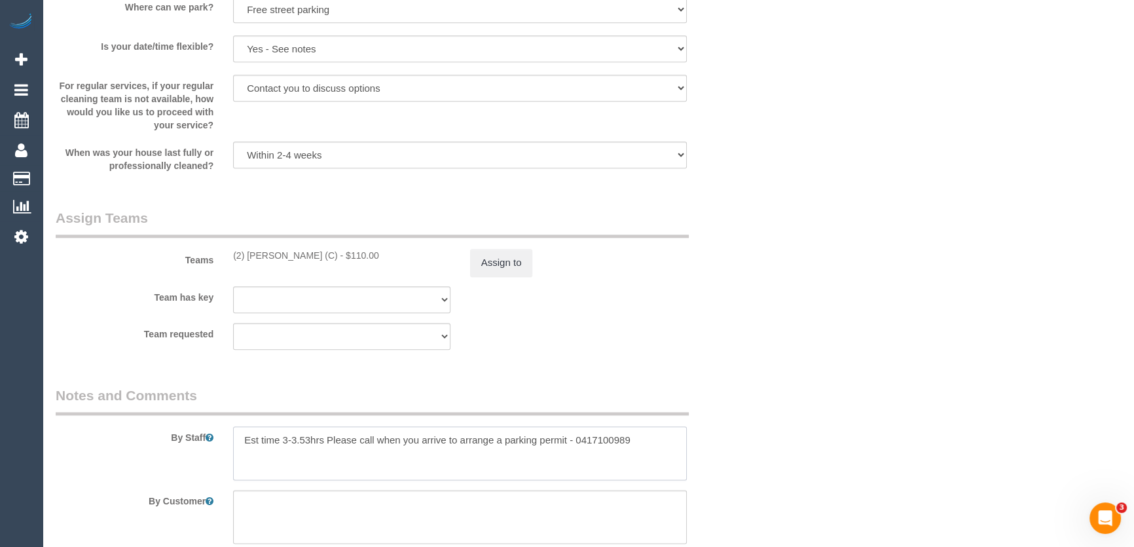
click at [310, 444] on textarea at bounding box center [460, 453] width 454 height 54
click at [615, 353] on fieldset "Assign Teams Teams (2) Roumany Gergis (C) - $110.00 Assign to Team has key (0) …" at bounding box center [401, 283] width 691 height 151
drag, startPoint x: 239, startPoint y: 445, endPoint x: 238, endPoint y: 439, distance: 6.6
click at [240, 445] on textarea at bounding box center [460, 453] width 454 height 54
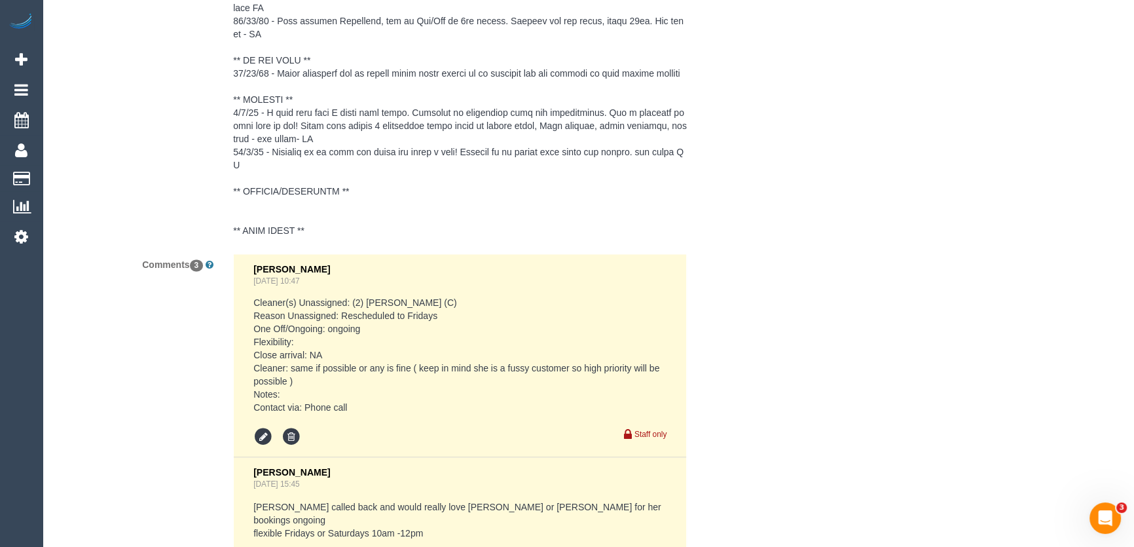
scroll to position [2896, 0]
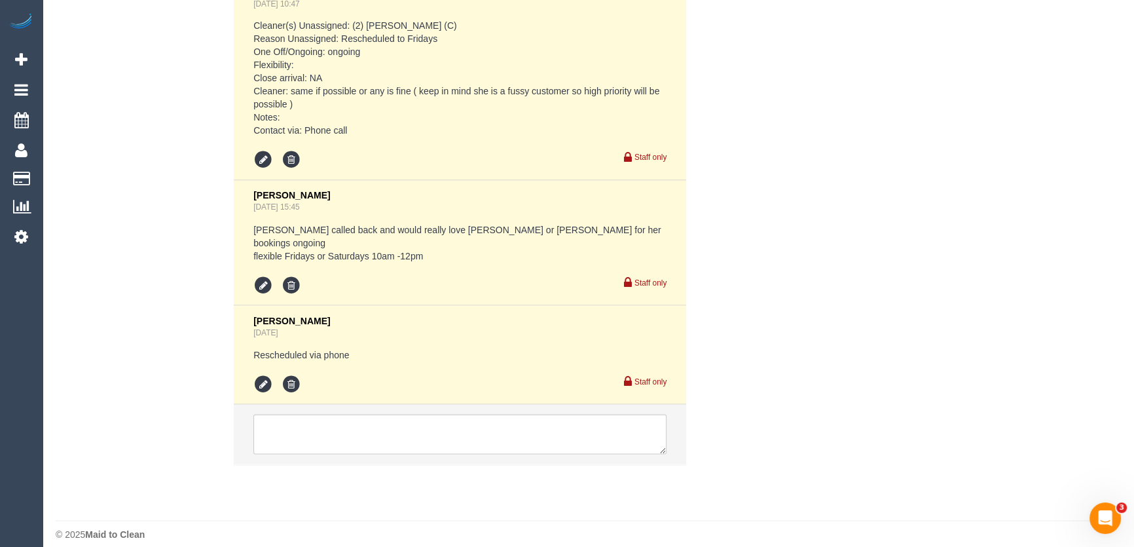
type textarea "*cover* Est time 3-3.5hrs Please call when you arrive to arrange a parking perm…"
click at [406, 437] on textarea at bounding box center [459, 434] width 413 height 41
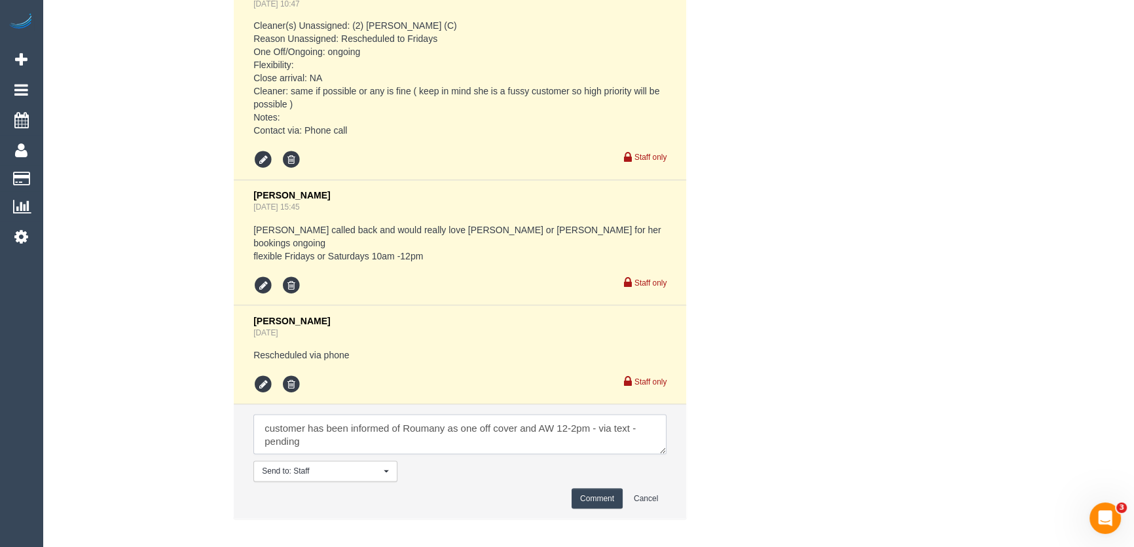
type textarea "customer has been informed of Roumany as one off cover and AW 12-2pm - via text…"
click at [601, 488] on button "Comment" at bounding box center [597, 498] width 51 height 20
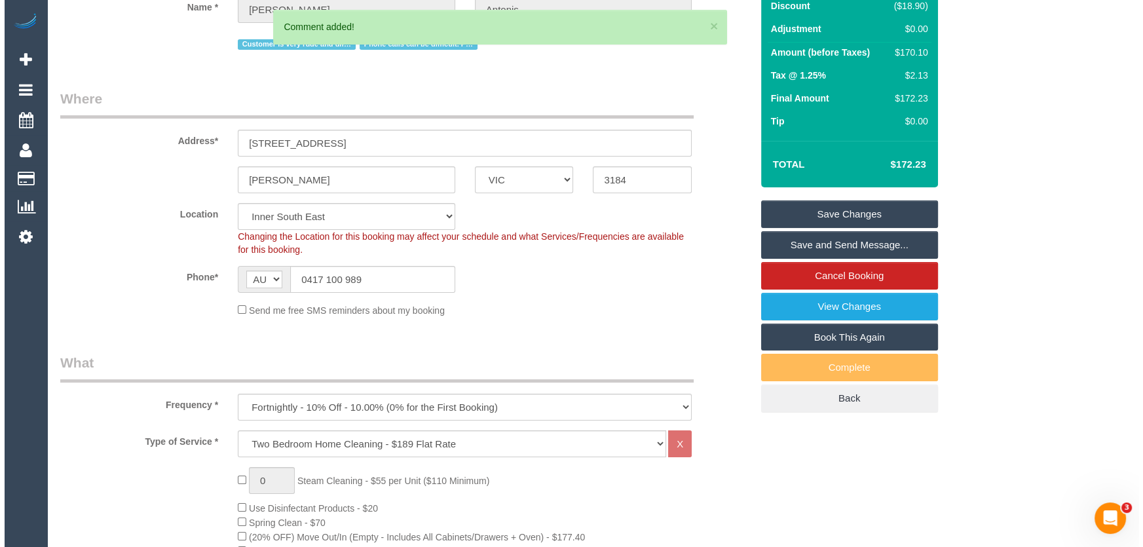
scroll to position [0, 0]
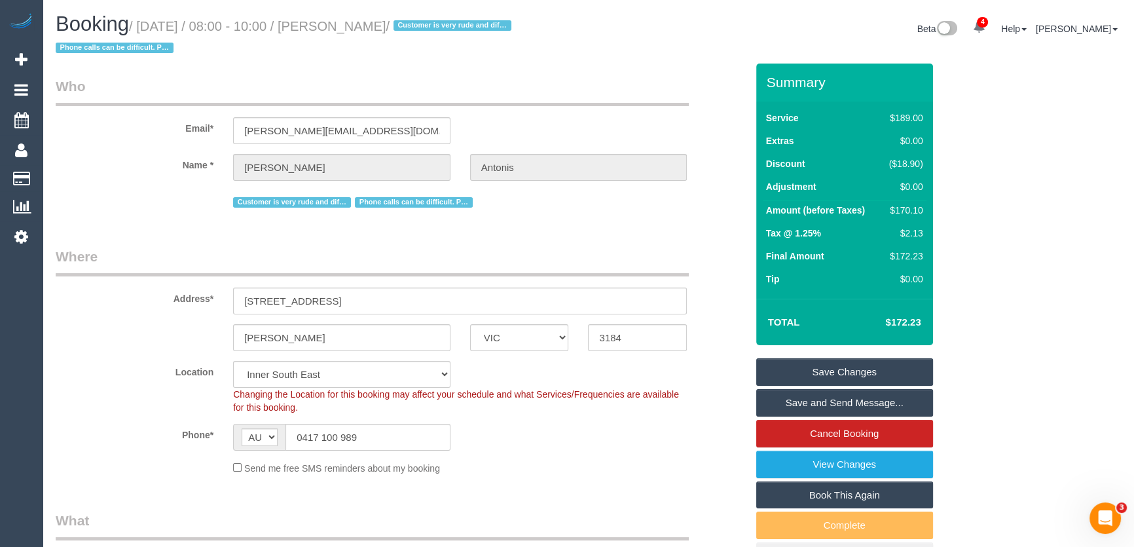
click at [342, 26] on small "/ August 19, 2025 / 08:00 - 10:00 / Patra Antonis / Customer is very rude and d…" at bounding box center [286, 37] width 460 height 37
copy small "Patra Antonis"
click at [847, 368] on link "Save Changes" at bounding box center [844, 372] width 177 height 28
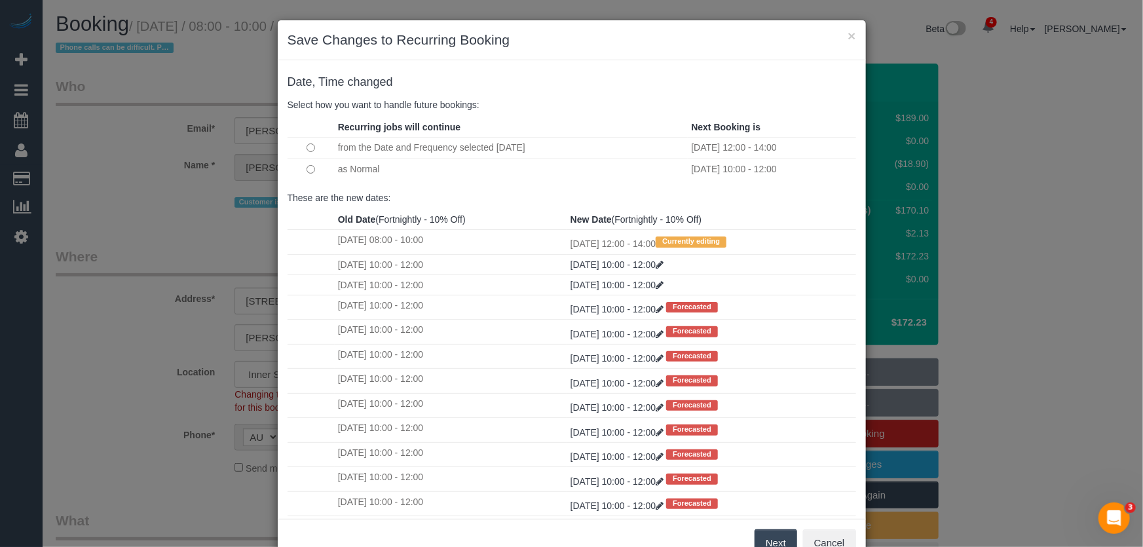
click at [767, 536] on button "Next" at bounding box center [775, 543] width 43 height 28
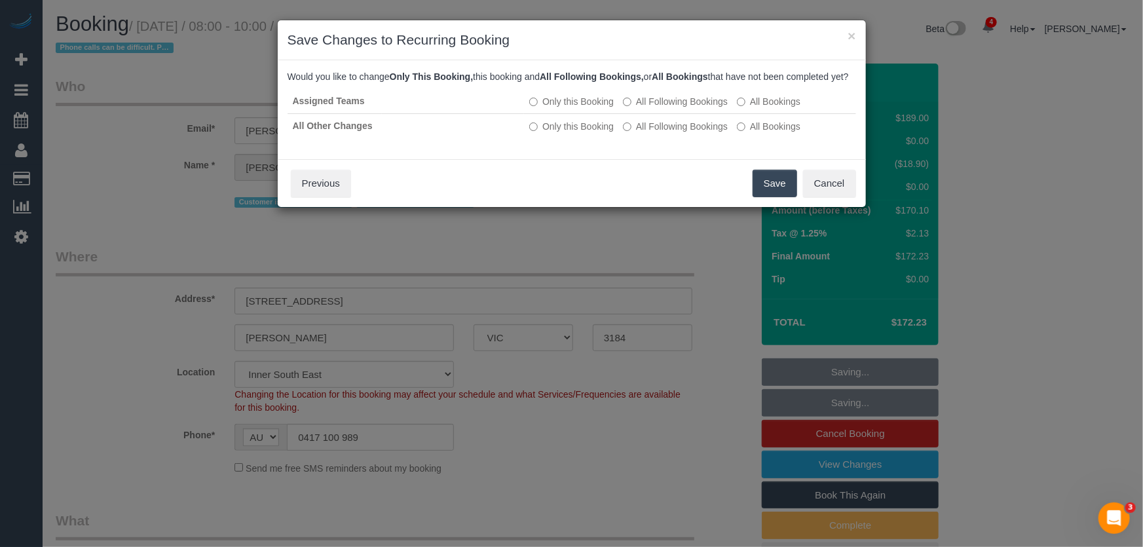
click at [771, 197] on button "Save" at bounding box center [774, 184] width 45 height 28
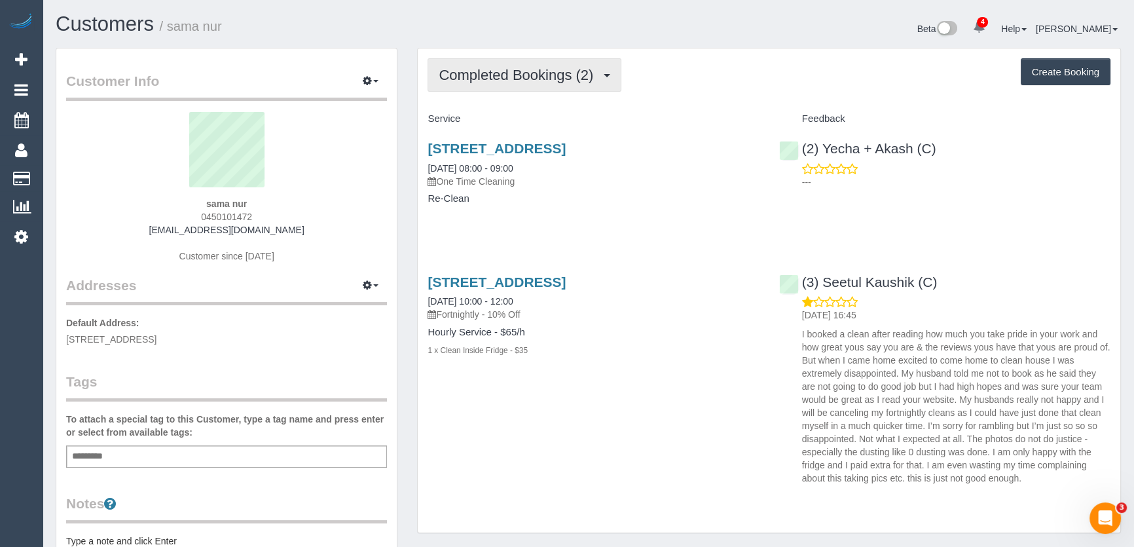
click at [557, 84] on button "Completed Bookings (2)" at bounding box center [525, 74] width 194 height 33
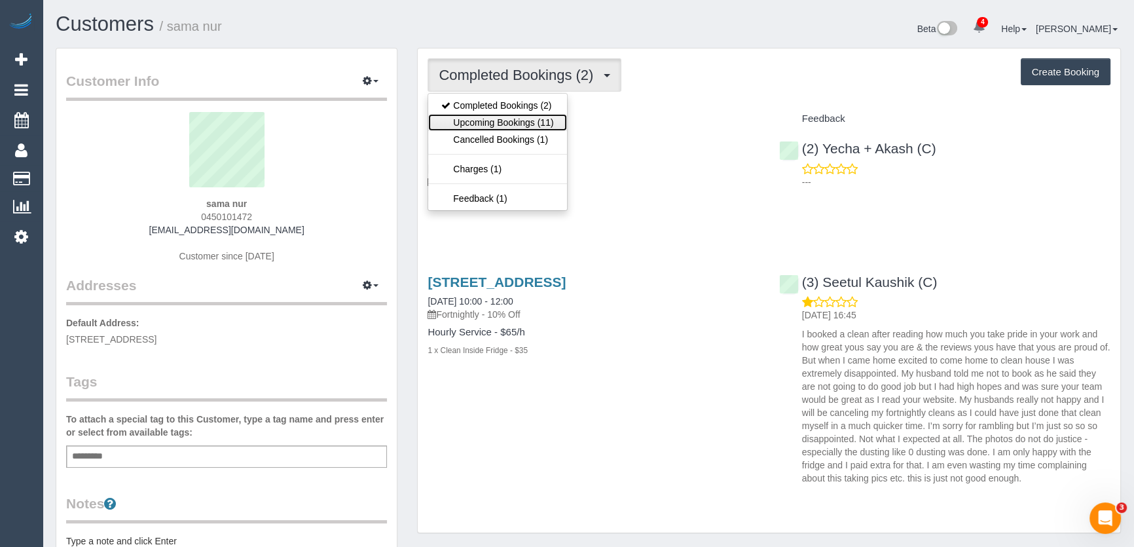
click at [517, 124] on link "Upcoming Bookings (11)" at bounding box center [497, 122] width 138 height 17
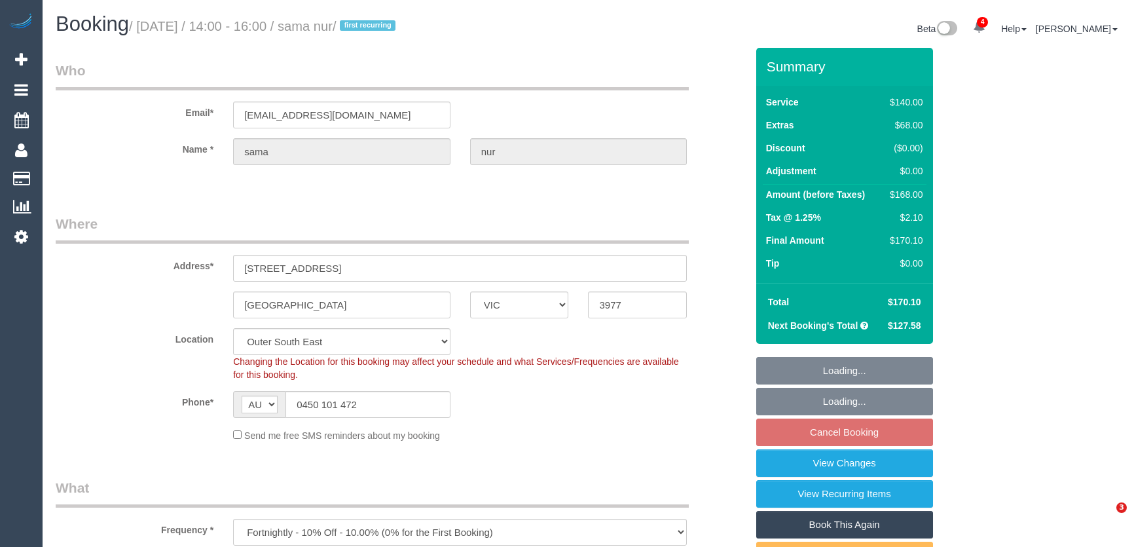
select select "VIC"
select select "string:stripe-pm_1Rx6Md2GScqysDRVujNRVWDp"
select select "number:28"
select select "number:14"
select select "number:19"
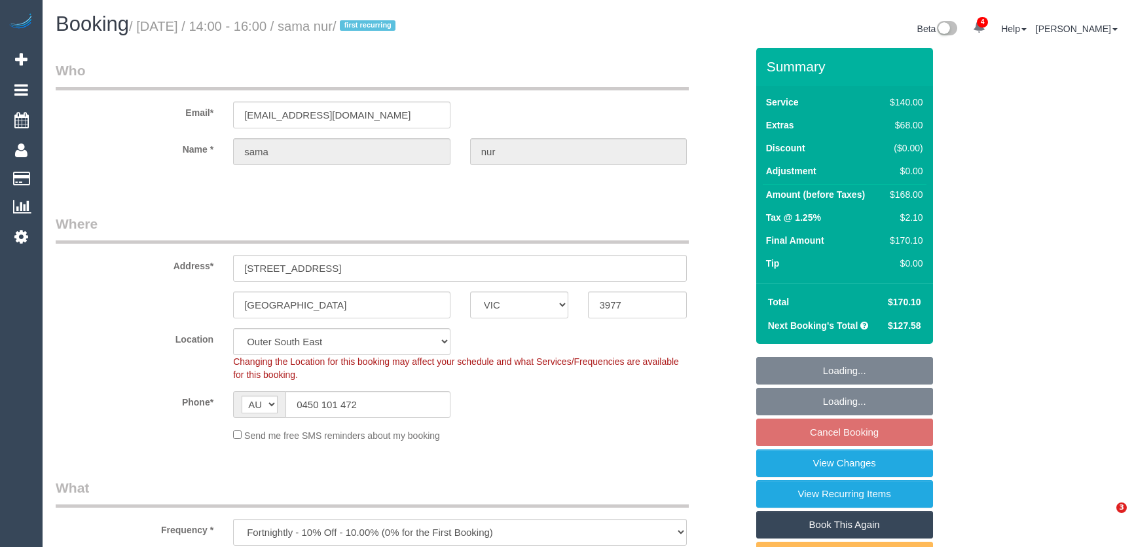
select select "number:25"
select select "number:35"
select select "number:12"
select select "spot1"
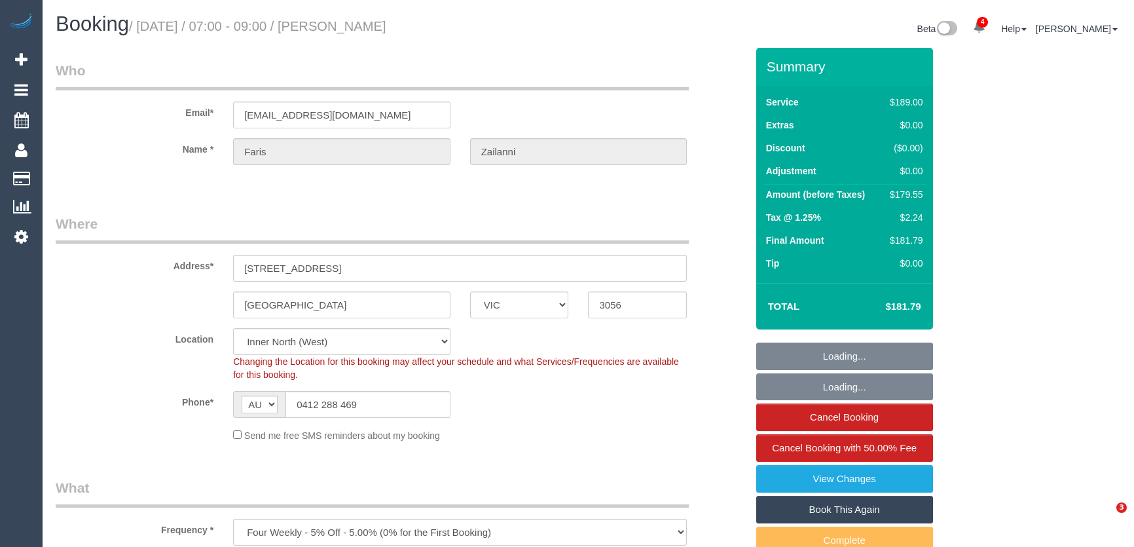
select select "VIC"
select select "number:28"
select select "number:14"
select select "number:19"
select select "number:24"
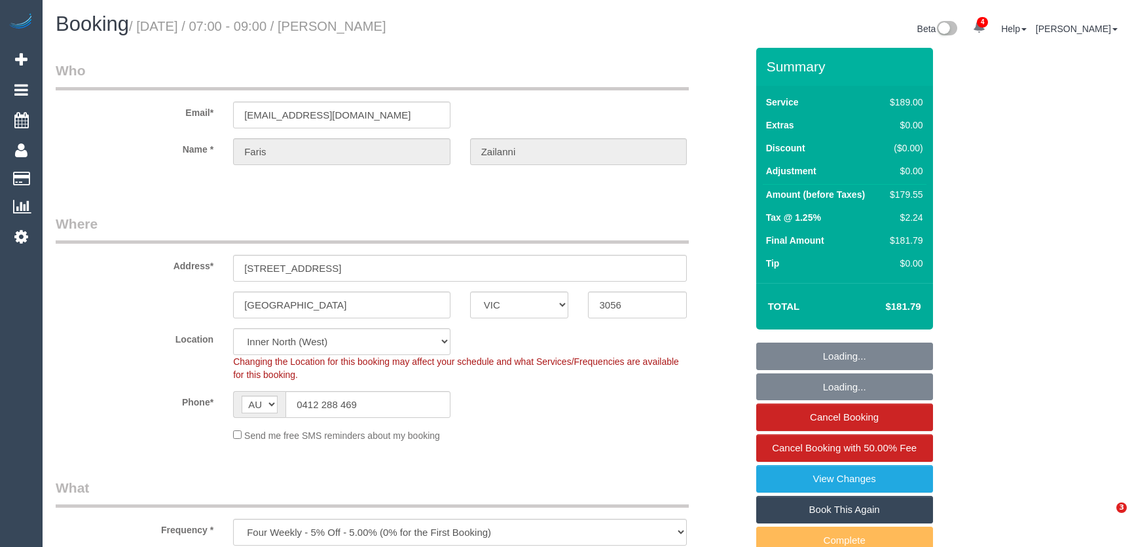
select select "number:34"
select select "number:26"
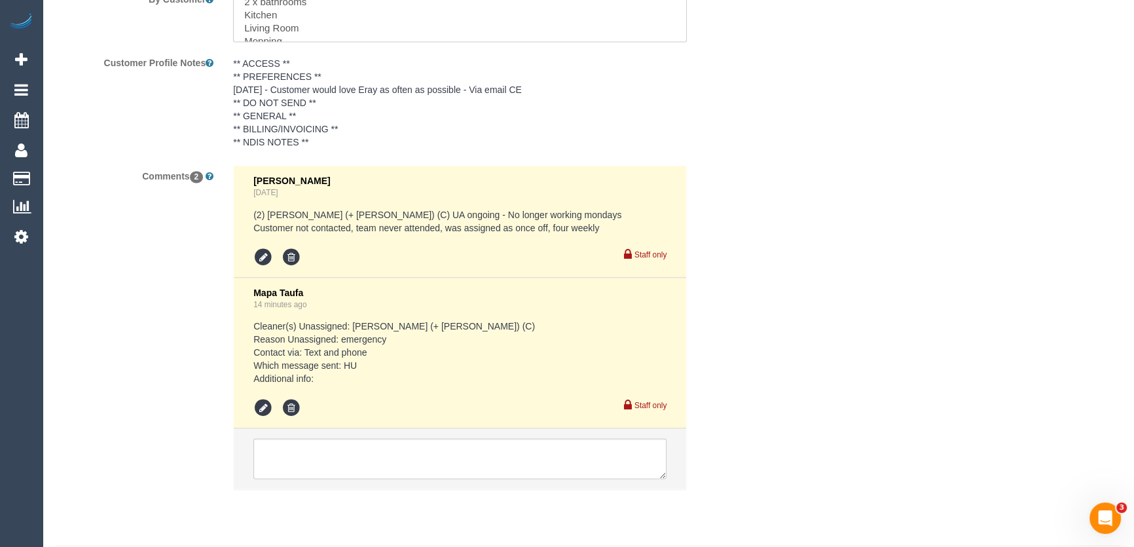
scroll to position [2410, 0]
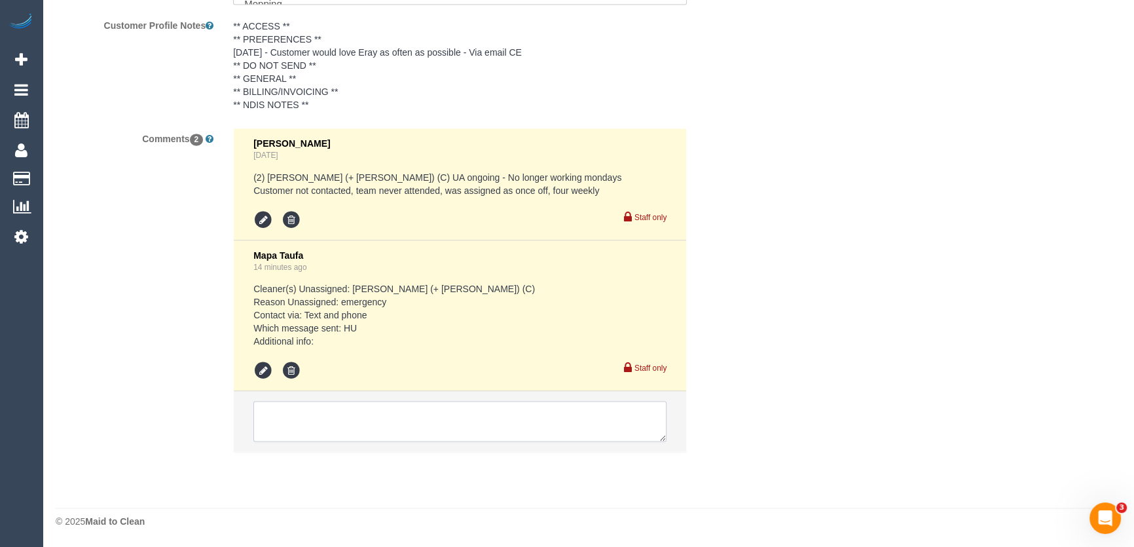
drag, startPoint x: 354, startPoint y: 419, endPoint x: 342, endPoint y: 424, distance: 12.3
click at [354, 419] on textarea at bounding box center [459, 421] width 413 height 41
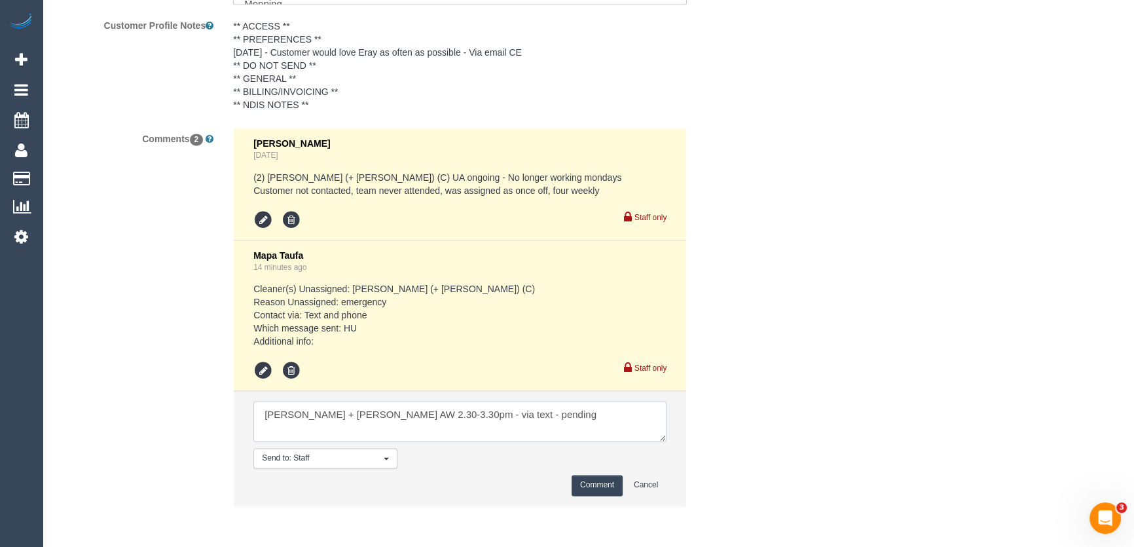
type textarea "Felipe + Tatiana AW 2.30-3.30pm - via text - pending"
click at [587, 491] on button "Comment" at bounding box center [597, 485] width 51 height 20
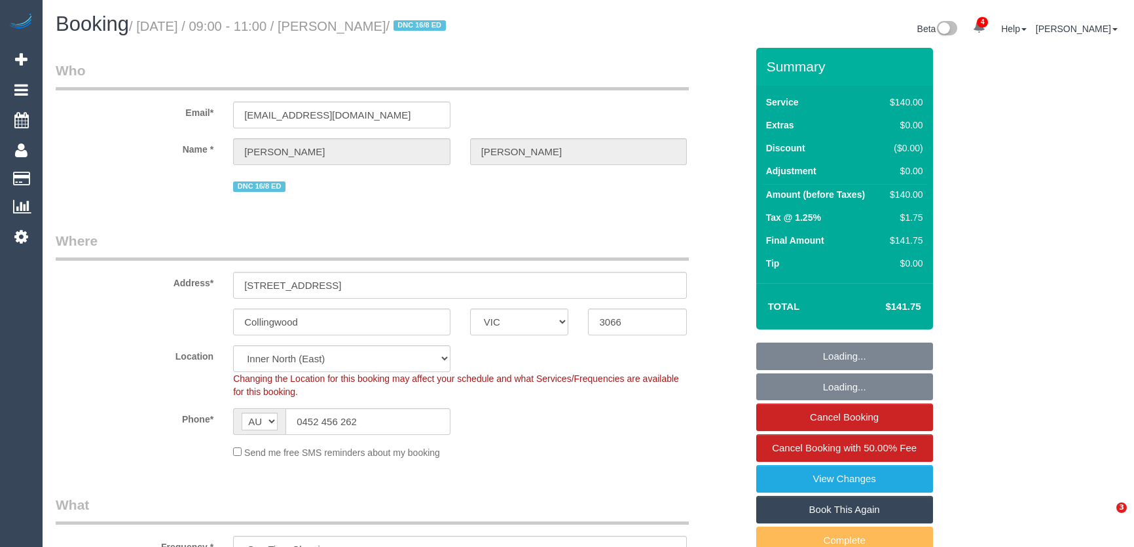
select select "VIC"
select select "number:27"
select select "number:14"
select select "number:19"
select select "number:25"
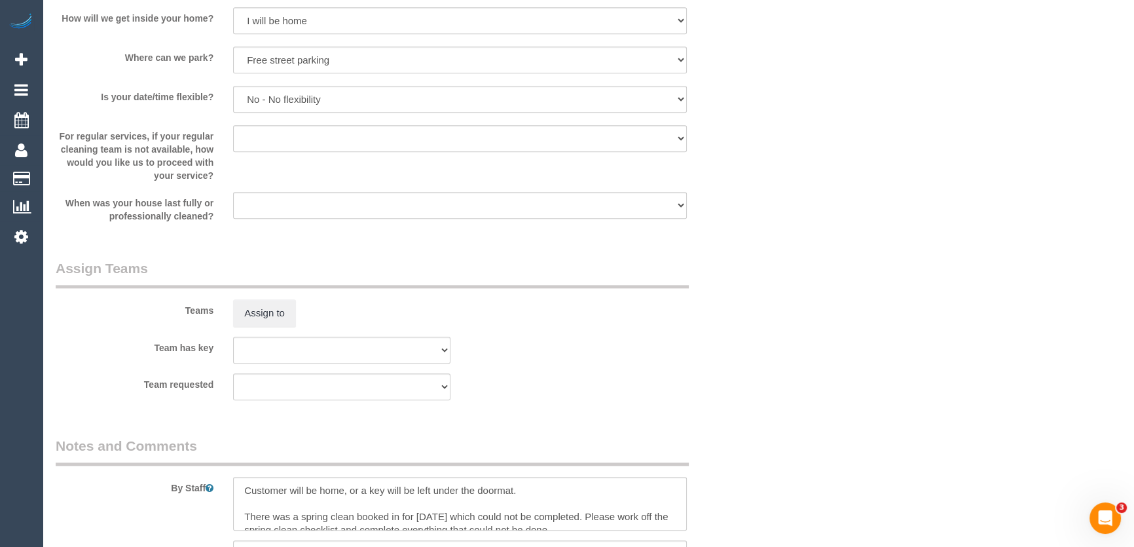
scroll to position [1786, 0]
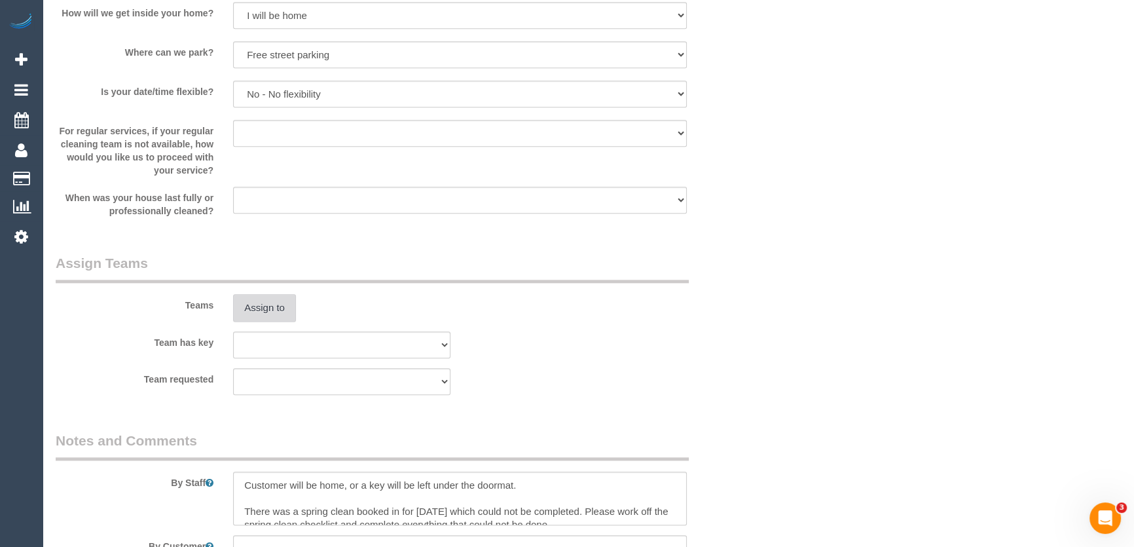
click at [275, 310] on button "Assign to" at bounding box center [264, 308] width 63 height 28
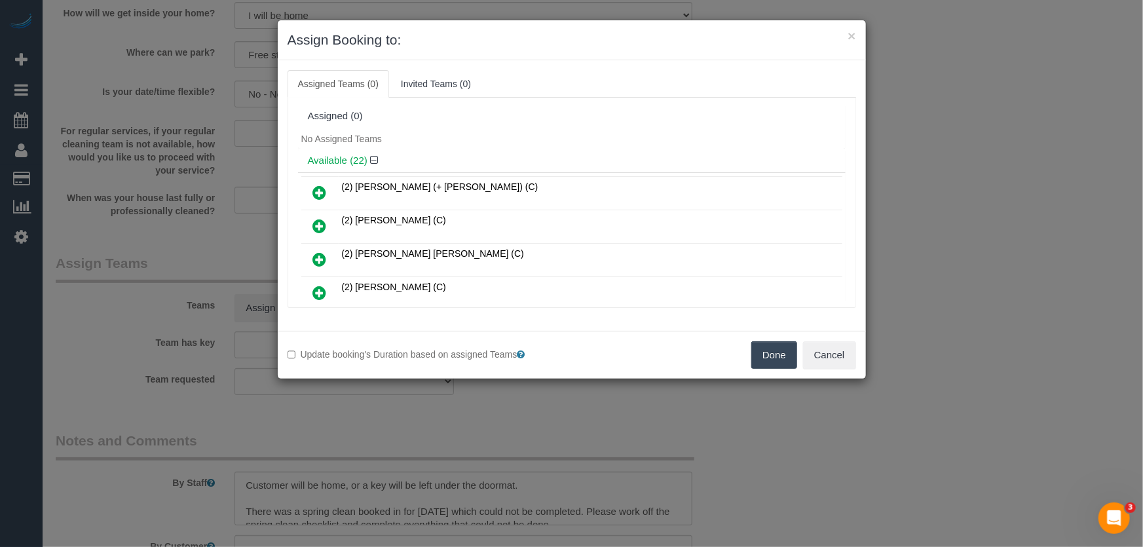
click at [320, 226] on icon at bounding box center [320, 226] width 14 height 16
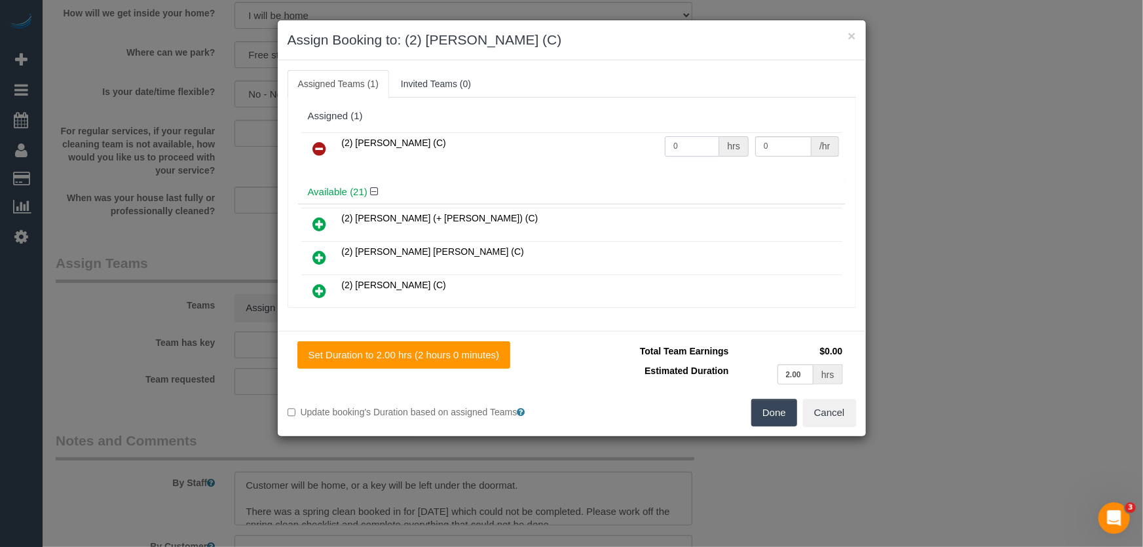
click at [690, 152] on input "0" at bounding box center [692, 146] width 54 height 20
type input "2"
click at [772, 411] on button "Done" at bounding box center [774, 413] width 46 height 28
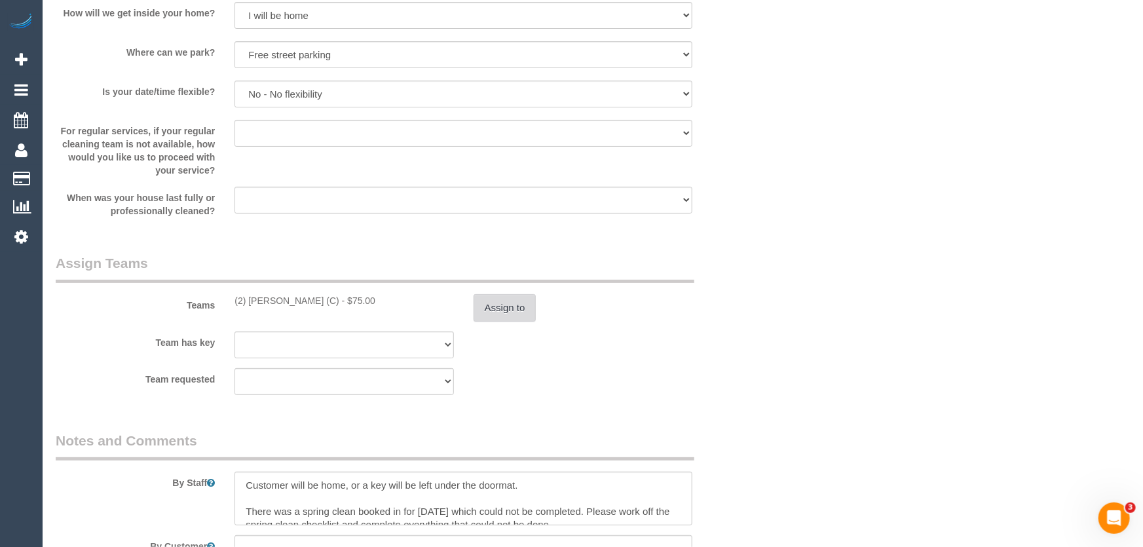
type input "37.5"
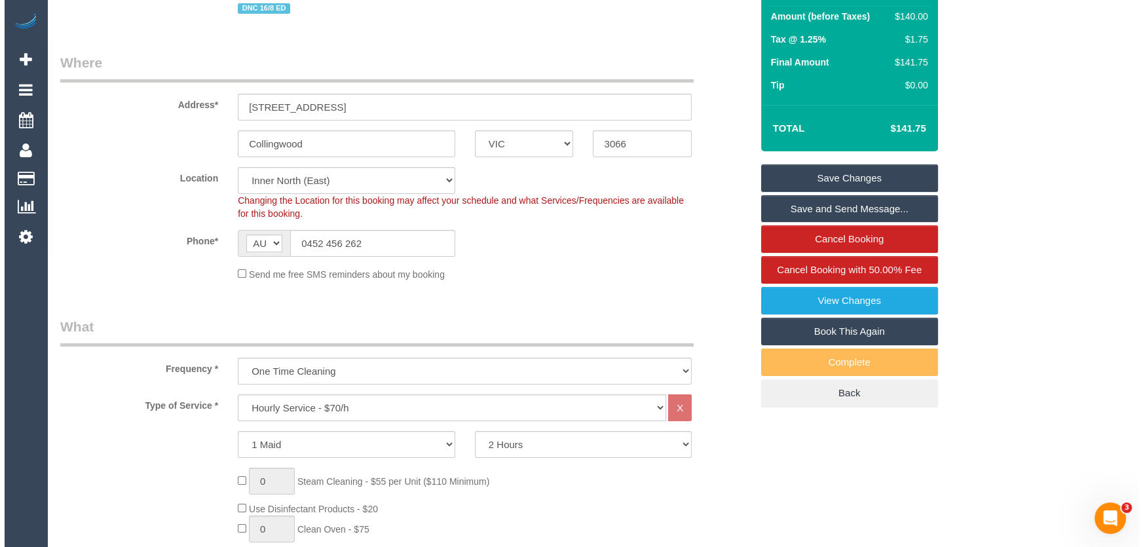
scroll to position [0, 0]
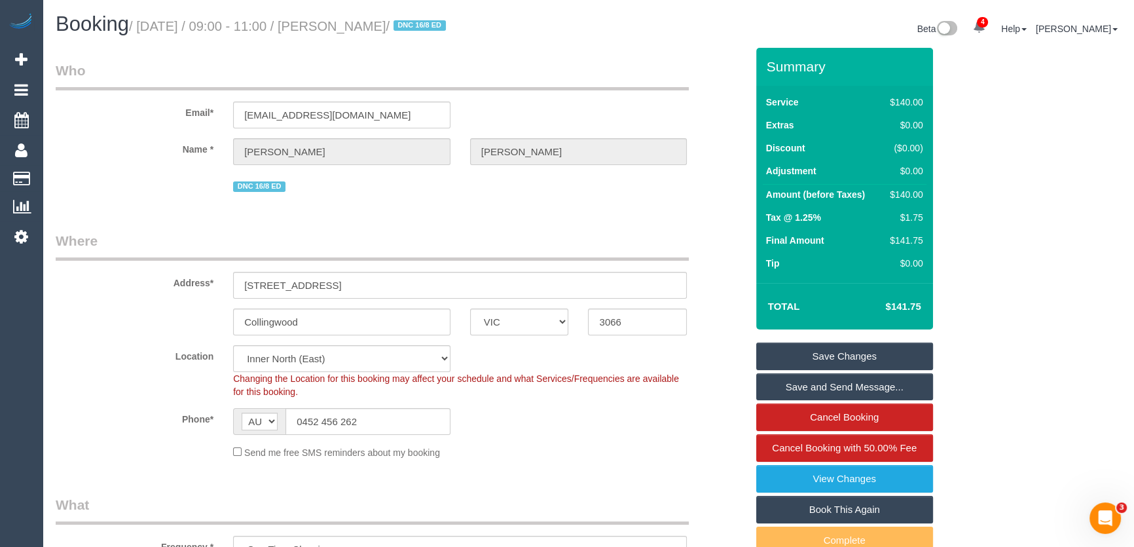
click at [350, 28] on small "/ August 18, 2025 / 09:00 - 11:00 / Tom Cahill / DNC 16/8 ED" at bounding box center [289, 26] width 321 height 14
copy small "Tom Cahill"
click at [812, 384] on link "Save and Send Message..." at bounding box center [844, 387] width 177 height 28
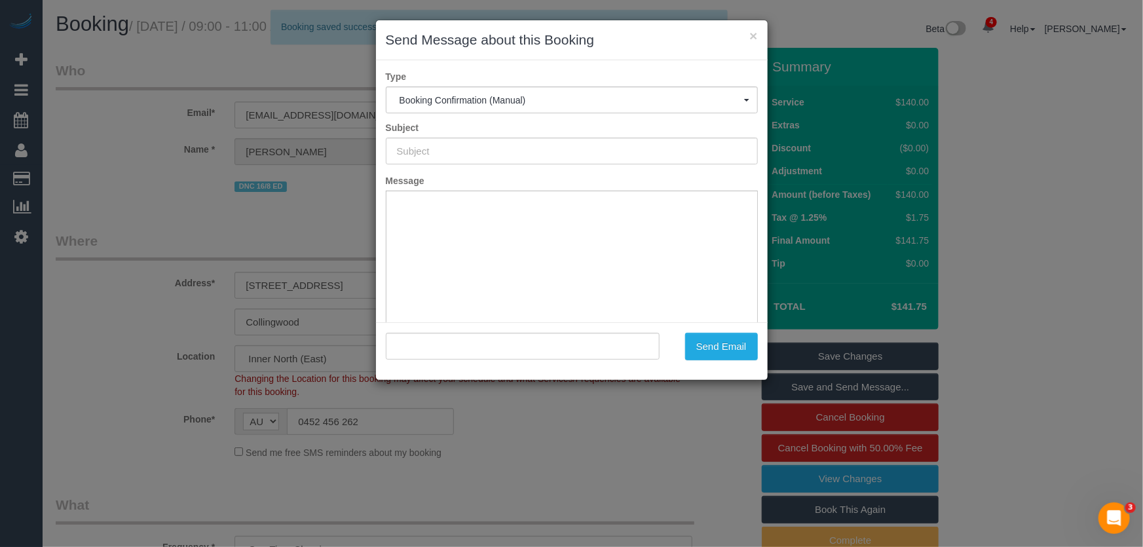
type input "Booking Confirmed"
type input ""Tom Cahill" <tomcahill1@hotmail.com>"
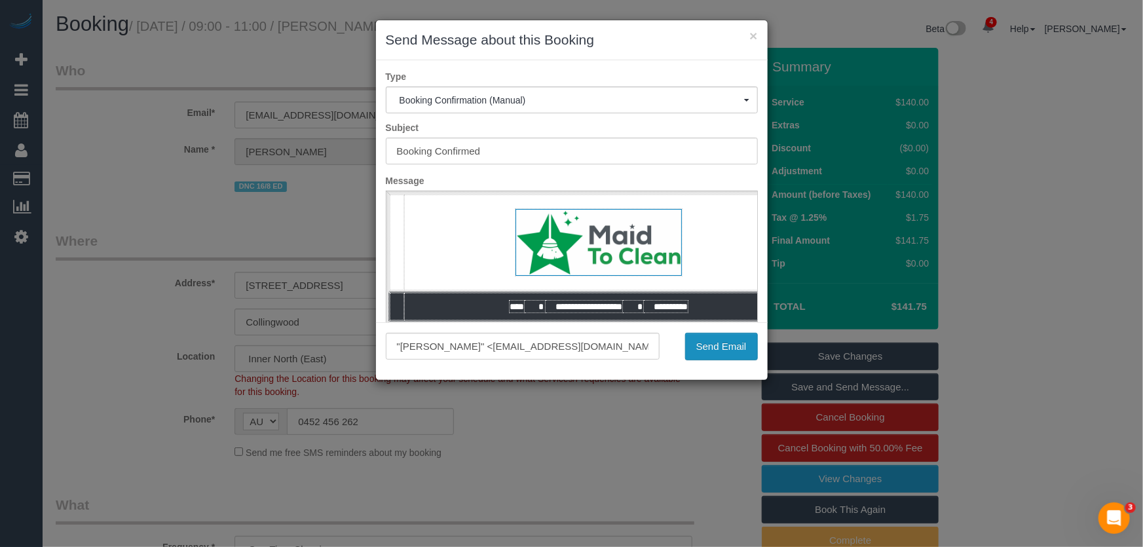
click at [728, 341] on button "Send Email" at bounding box center [721, 347] width 73 height 28
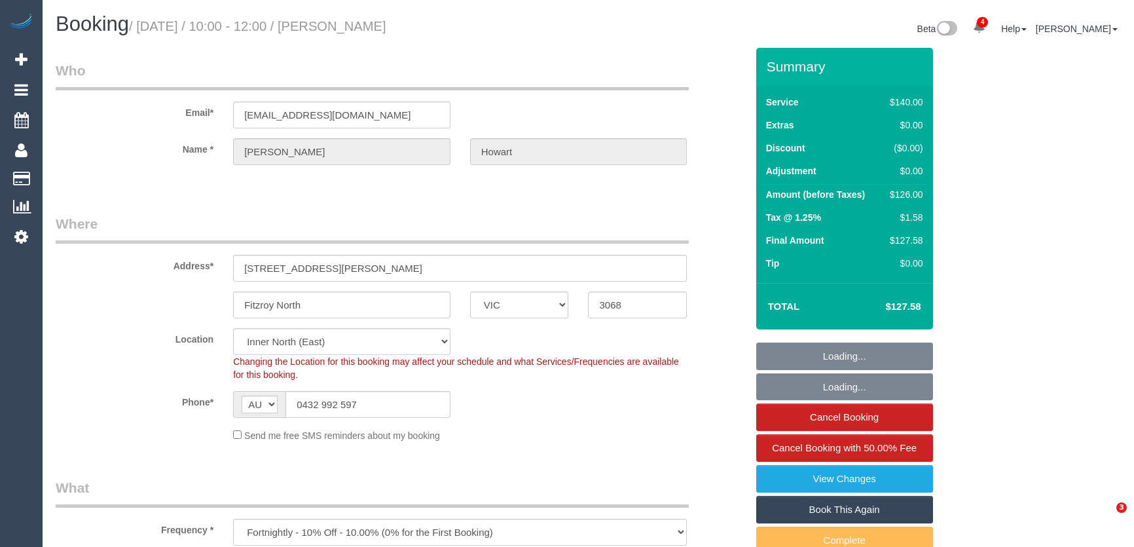
select select "VIC"
select select "number:28"
select select "number:14"
select select "number:19"
select select "number:25"
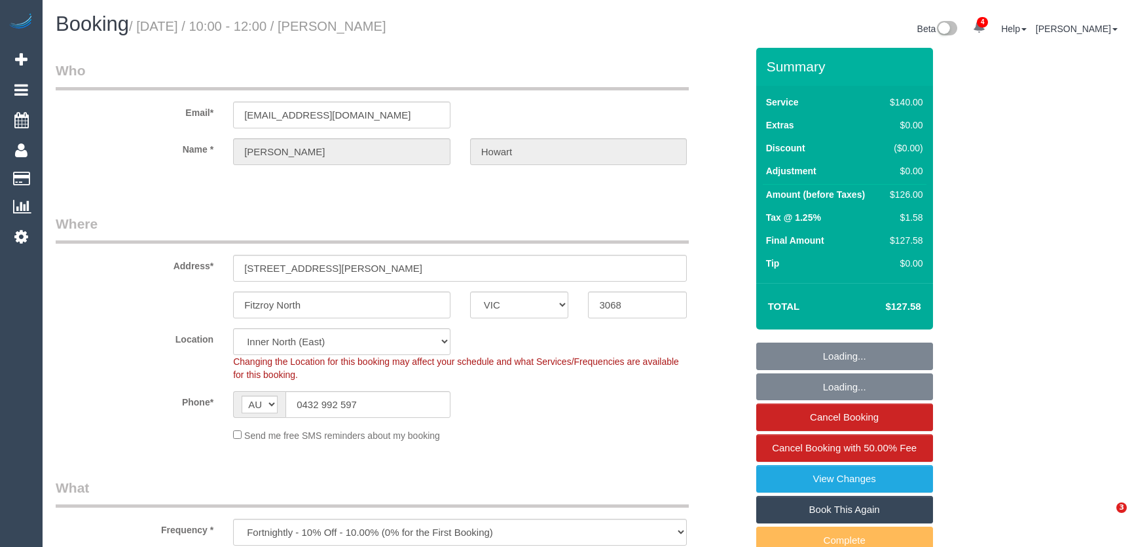
select select "number:33"
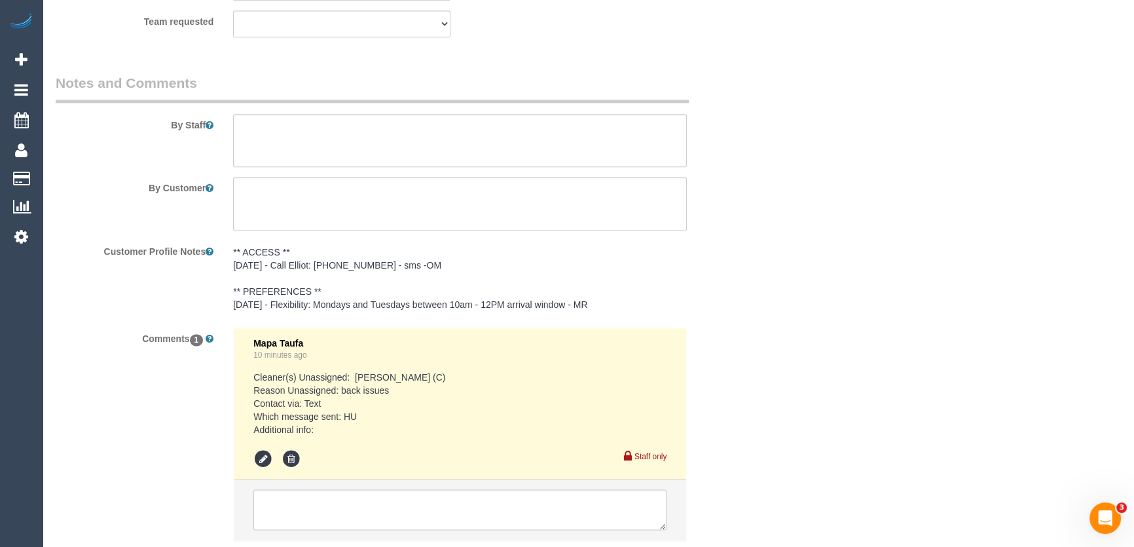
scroll to position [2236, 0]
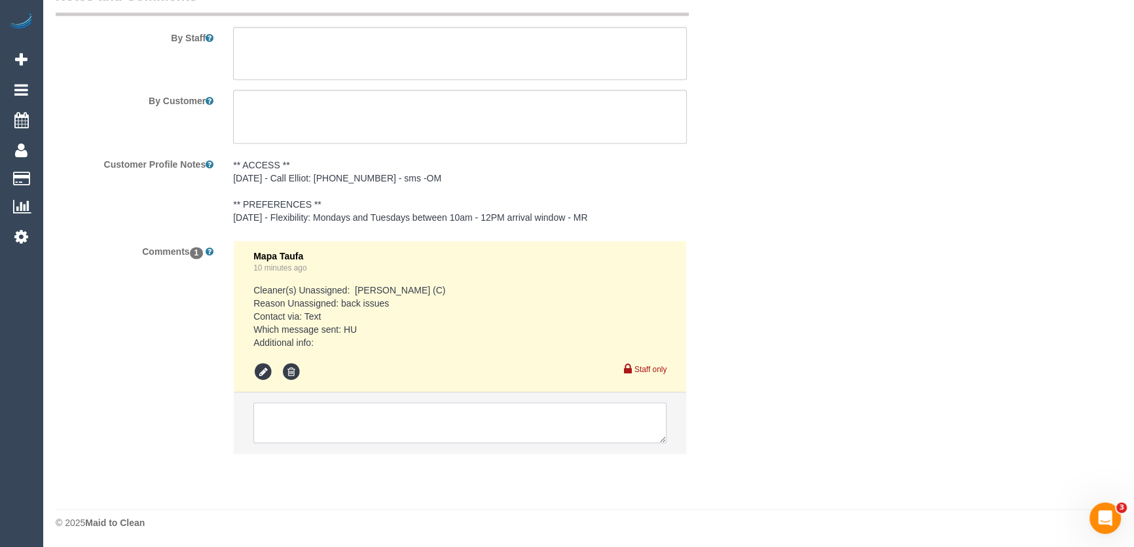
click at [320, 421] on textarea at bounding box center [459, 422] width 413 height 41
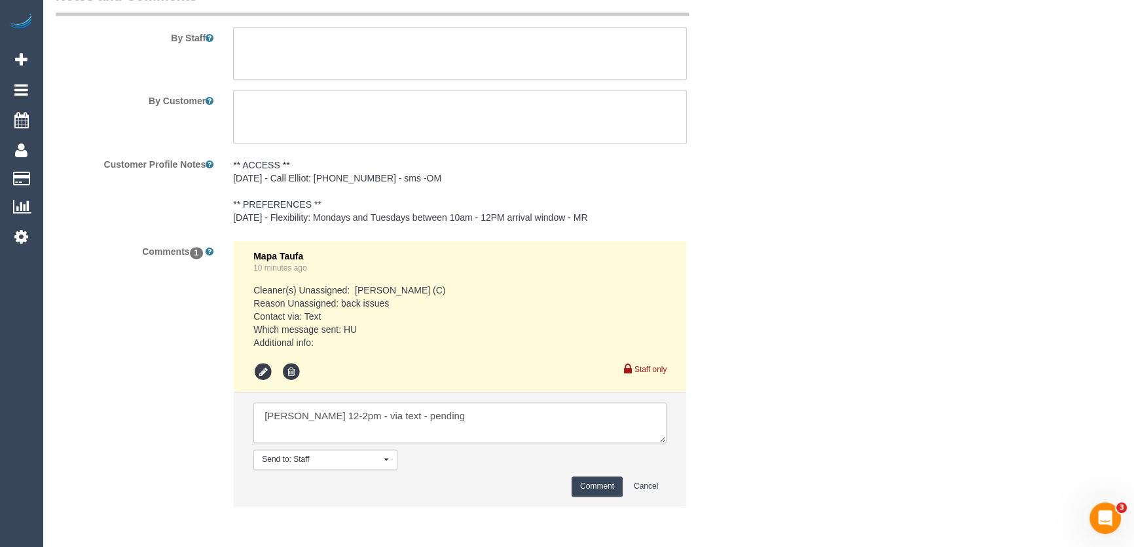
type textarea "[PERSON_NAME] 12-2pm - via text - pending"
click at [599, 485] on button "Comment" at bounding box center [597, 486] width 51 height 20
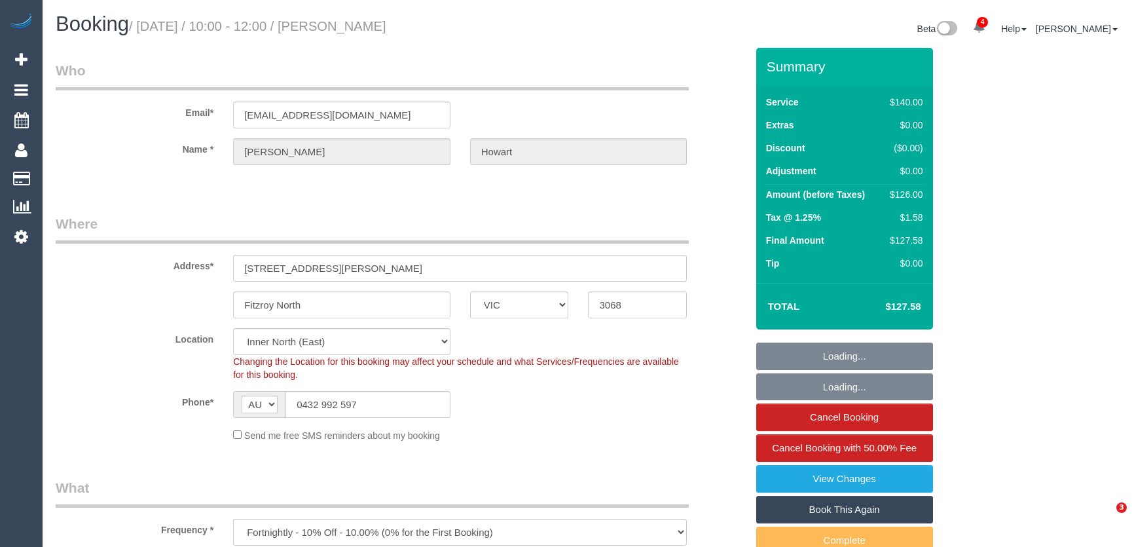
select select "VIC"
select select "object:715"
select select "number:28"
select select "number:14"
select select "number:19"
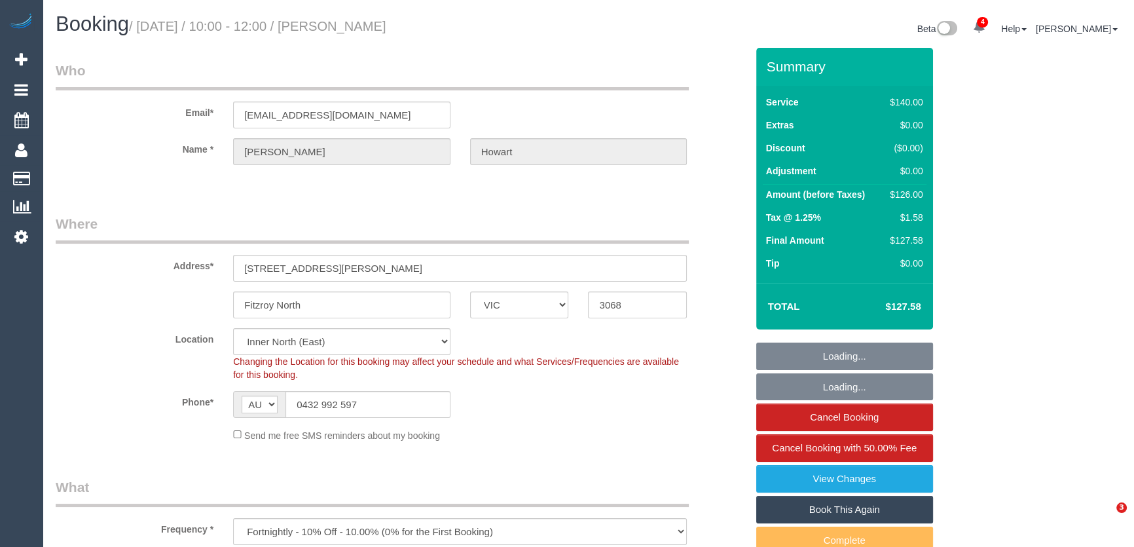
select select "number:25"
select select "number:33"
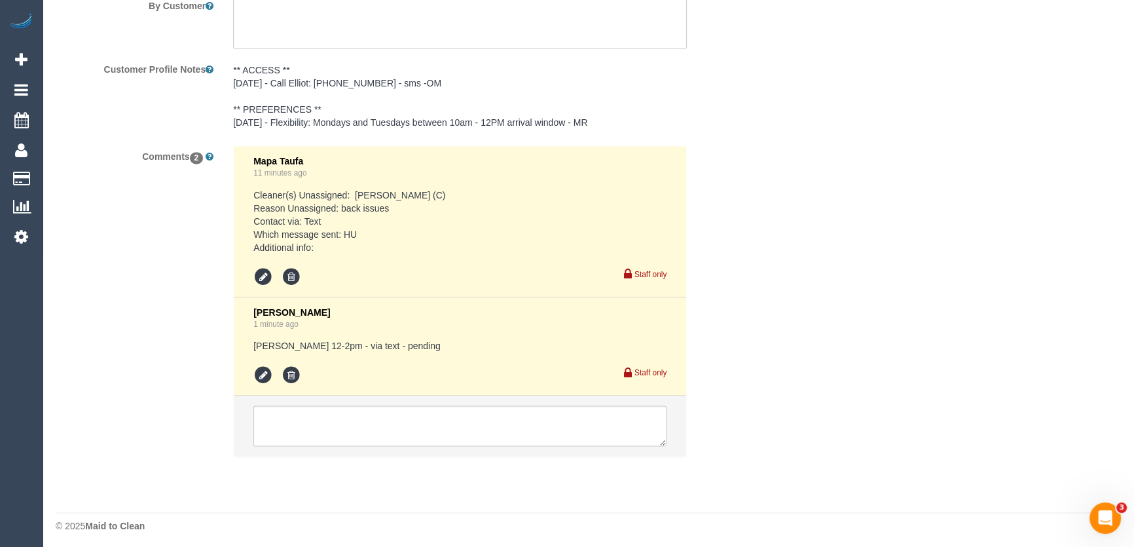
scroll to position [2334, 0]
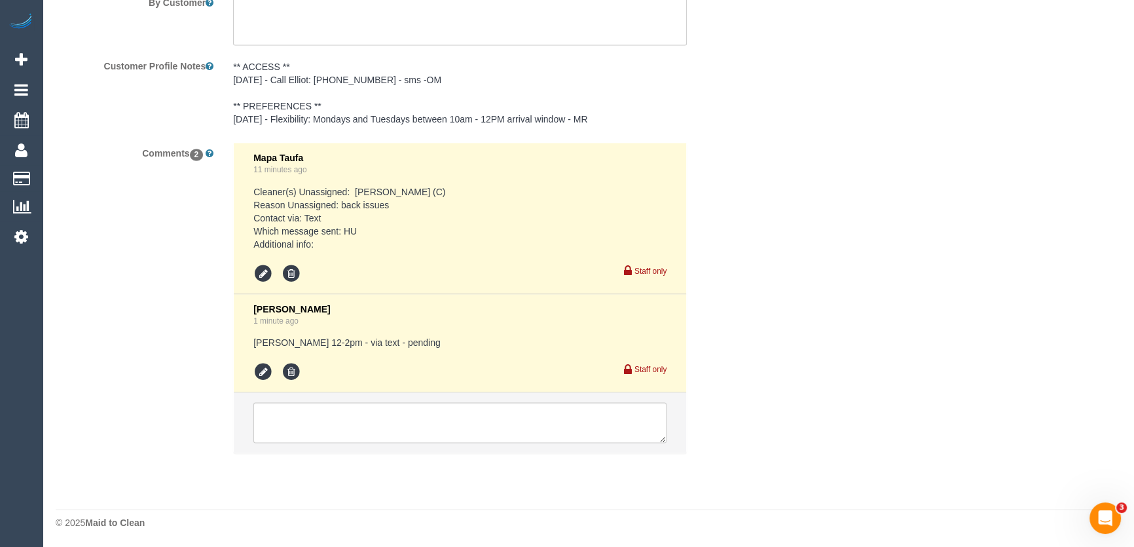
click at [273, 378] on li at bounding box center [264, 372] width 23 height 20
click at [262, 371] on icon at bounding box center [263, 372] width 20 height 20
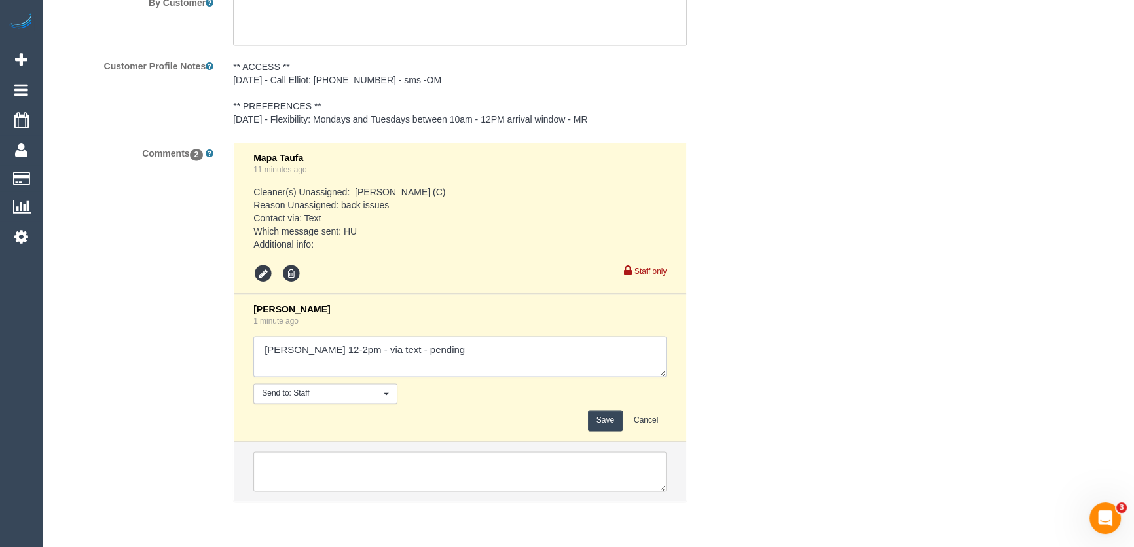
click at [485, 350] on textarea at bounding box center [459, 356] width 413 height 41
type textarea "[PERSON_NAME] 12-2pm - via text - pending Imanuil AW 12-2pm - via text - pending"
click at [609, 418] on button "Save" at bounding box center [605, 420] width 35 height 20
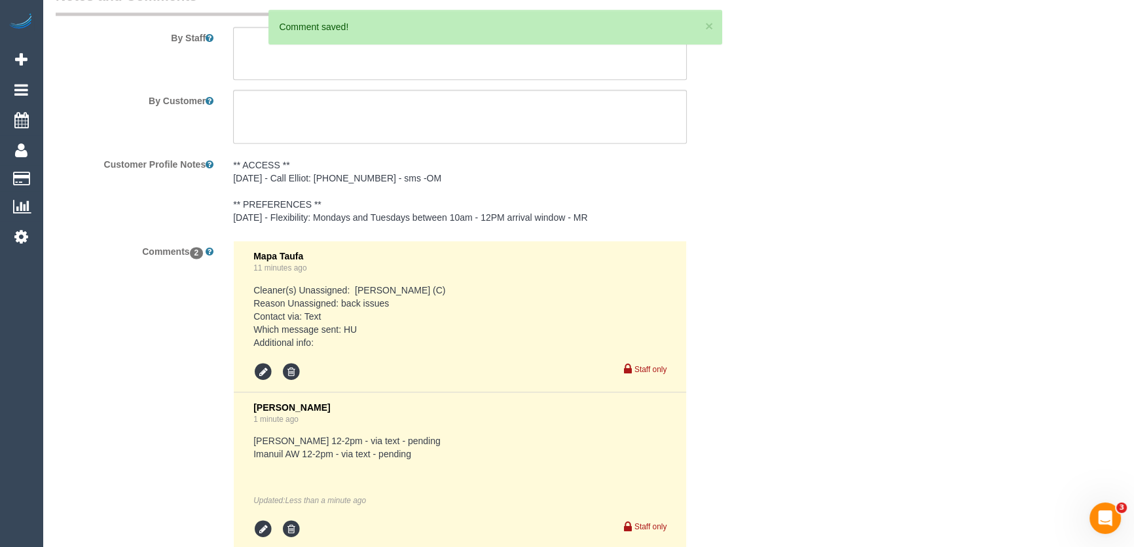
scroll to position [2036, 0]
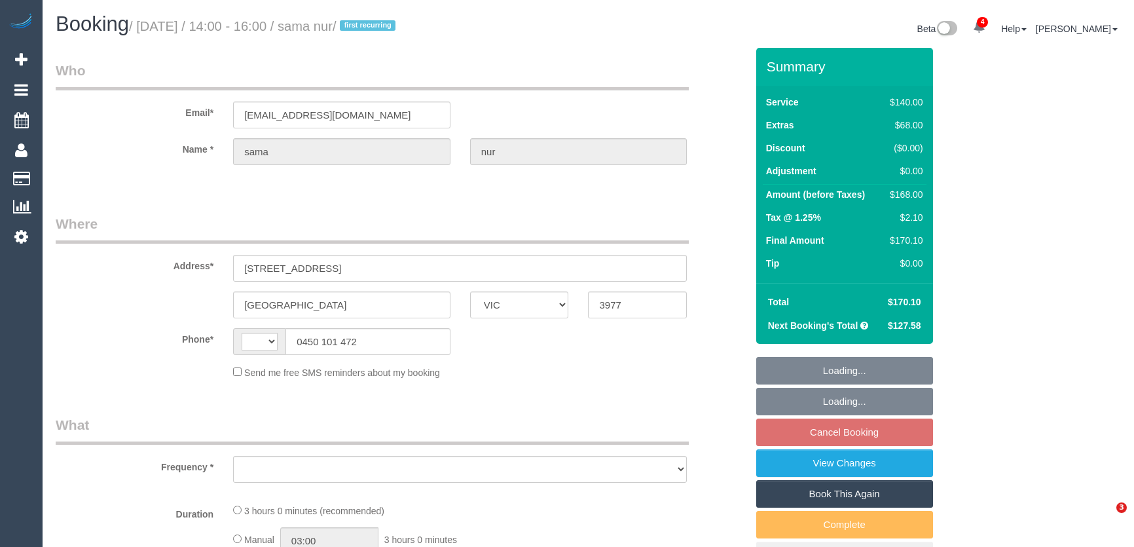
select select "VIC"
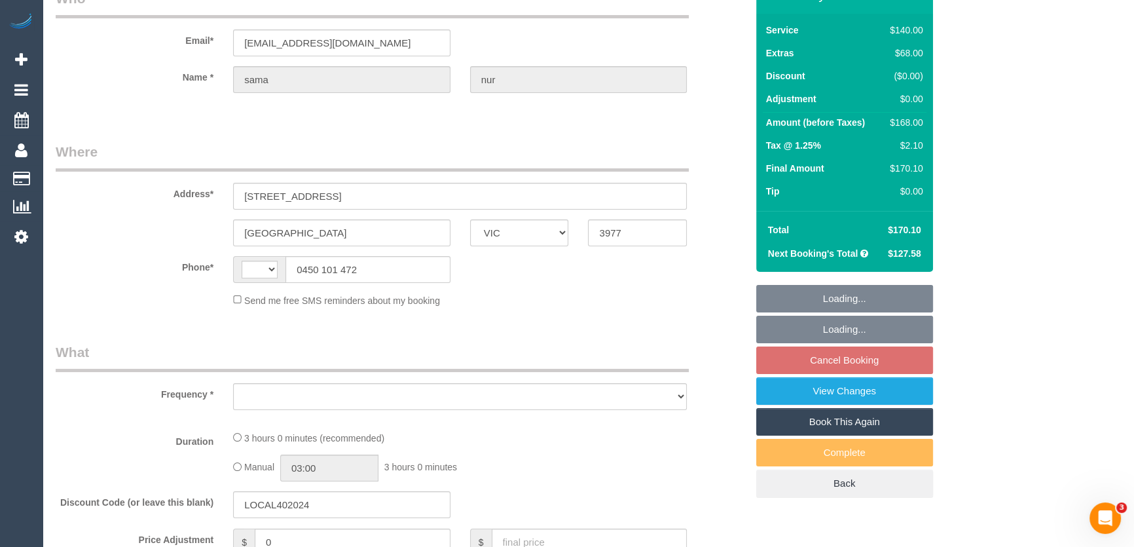
select select "string:AU"
select select "string:stripe-pm_1Rx6Md2GScqysDRVujNRVWDp"
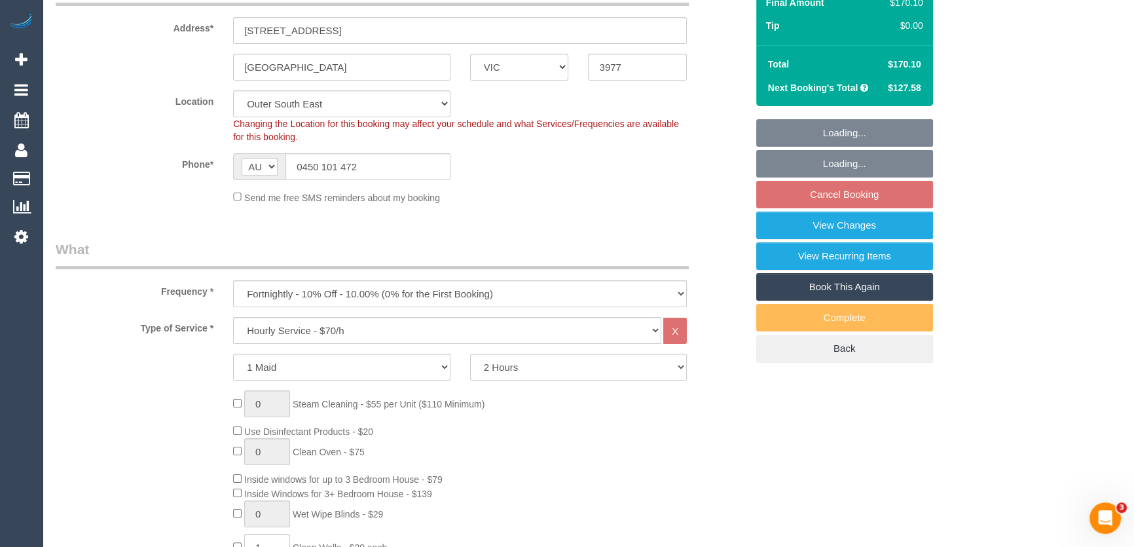
select select "object:738"
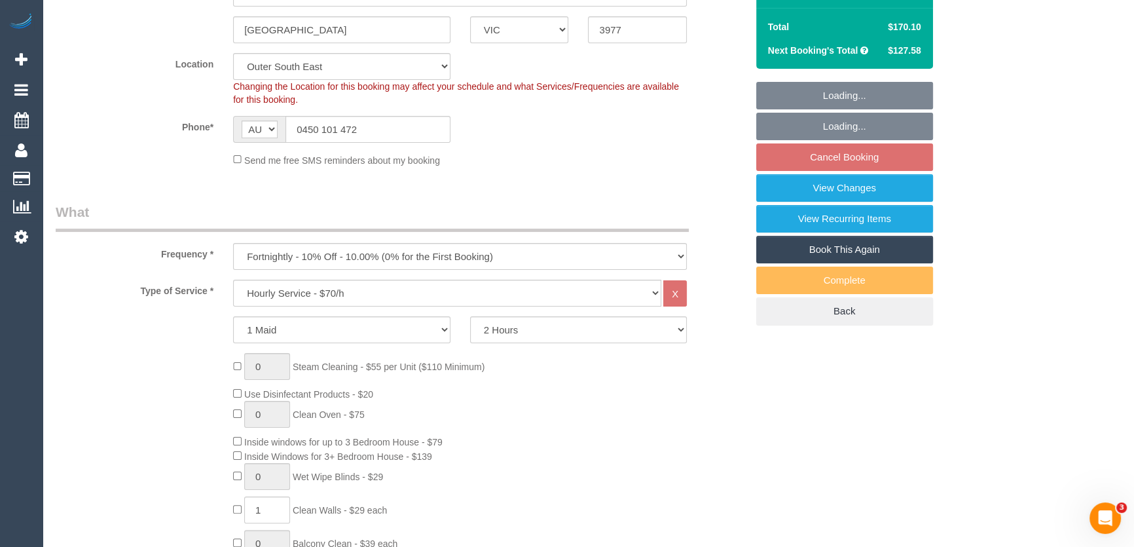
select select "number:28"
select select "number:14"
select select "number:19"
select select "number:25"
select select "number:35"
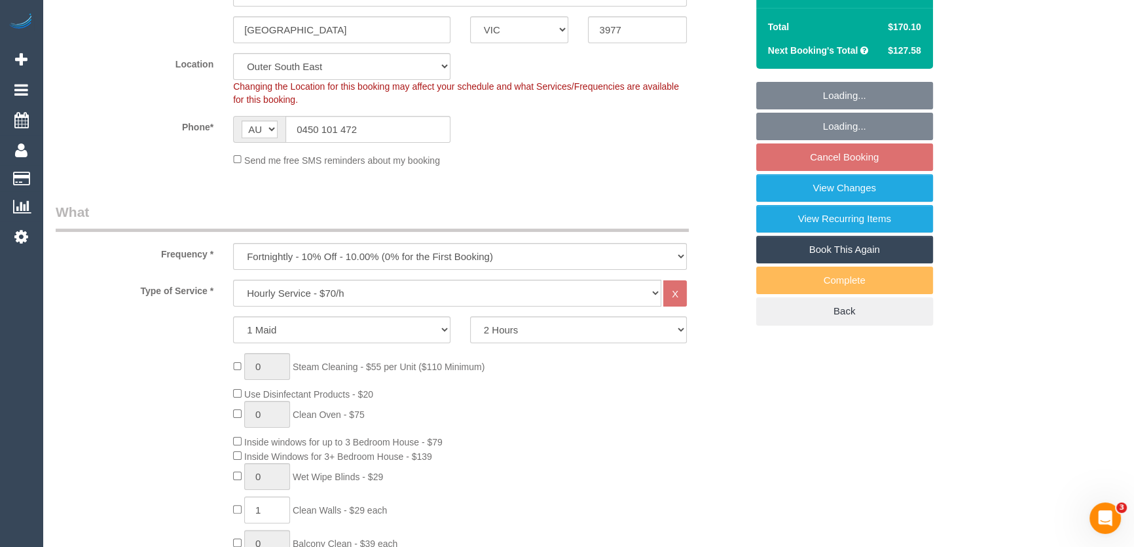
select select "number:12"
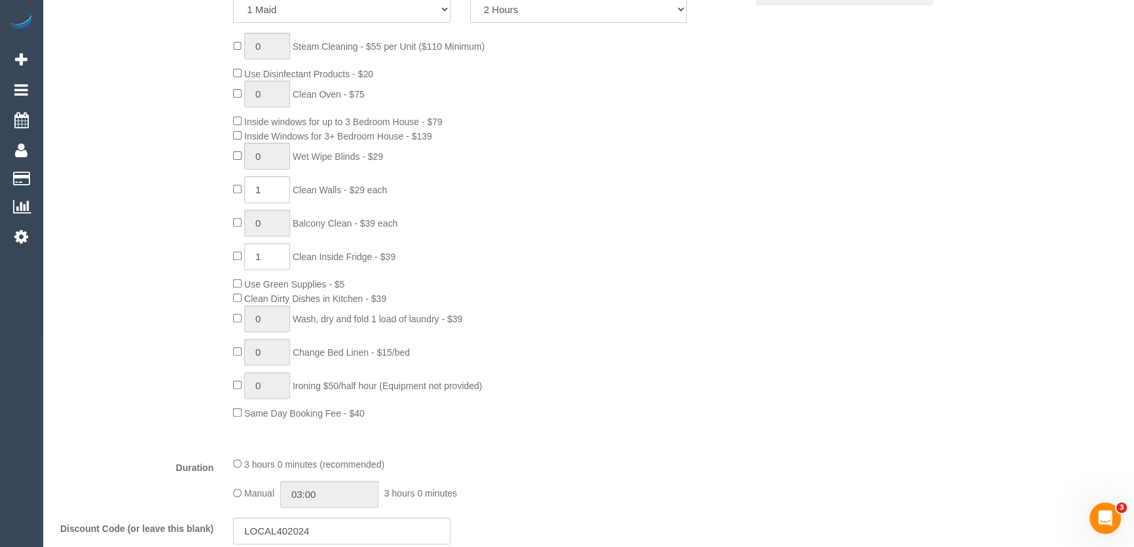
select select "spot1"
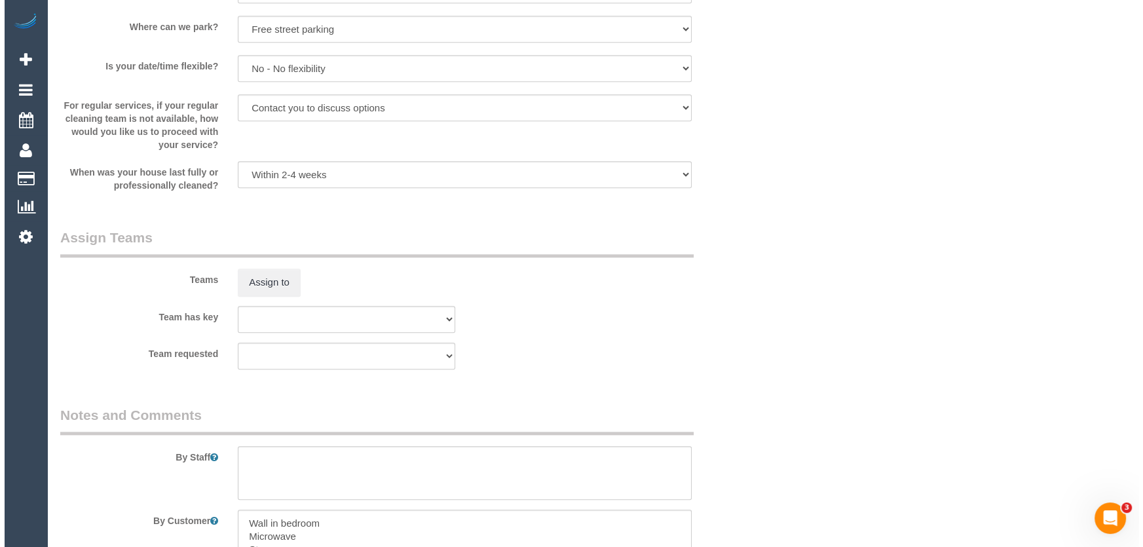
scroll to position [1726, 0]
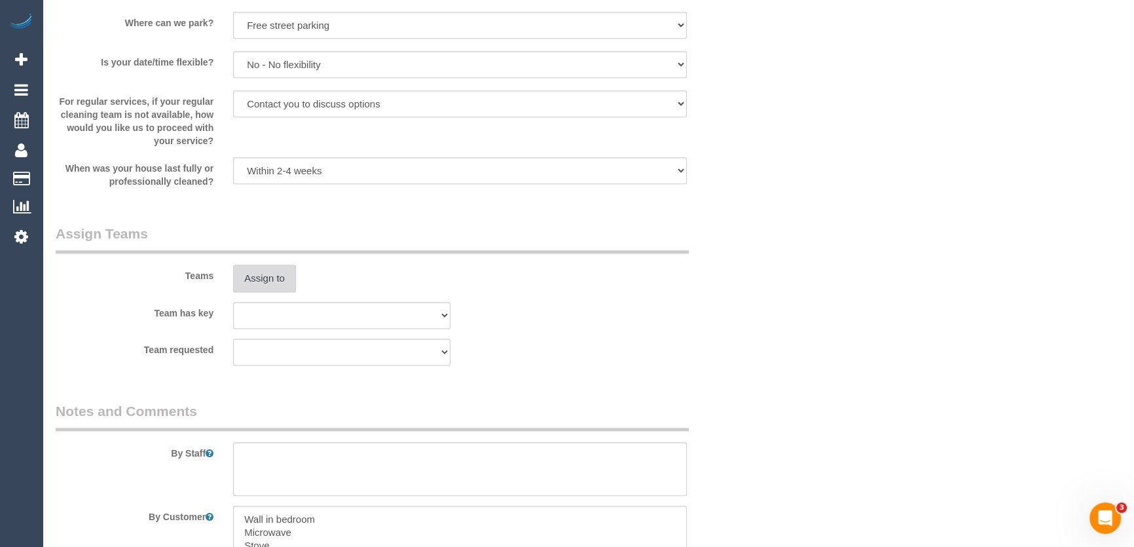
click at [262, 283] on button "Assign to" at bounding box center [264, 279] width 63 height 28
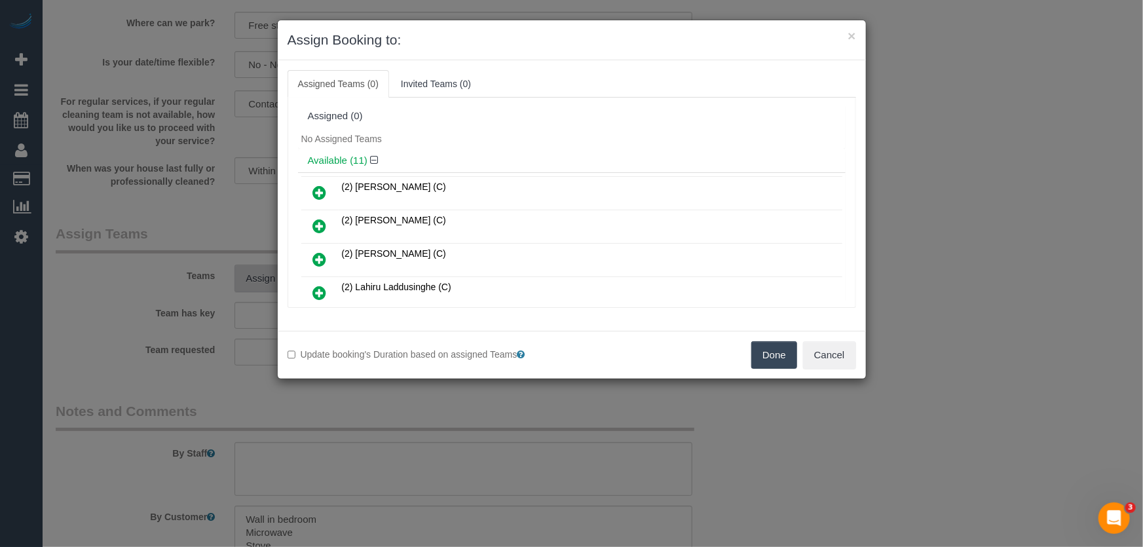
scroll to position [180, 0]
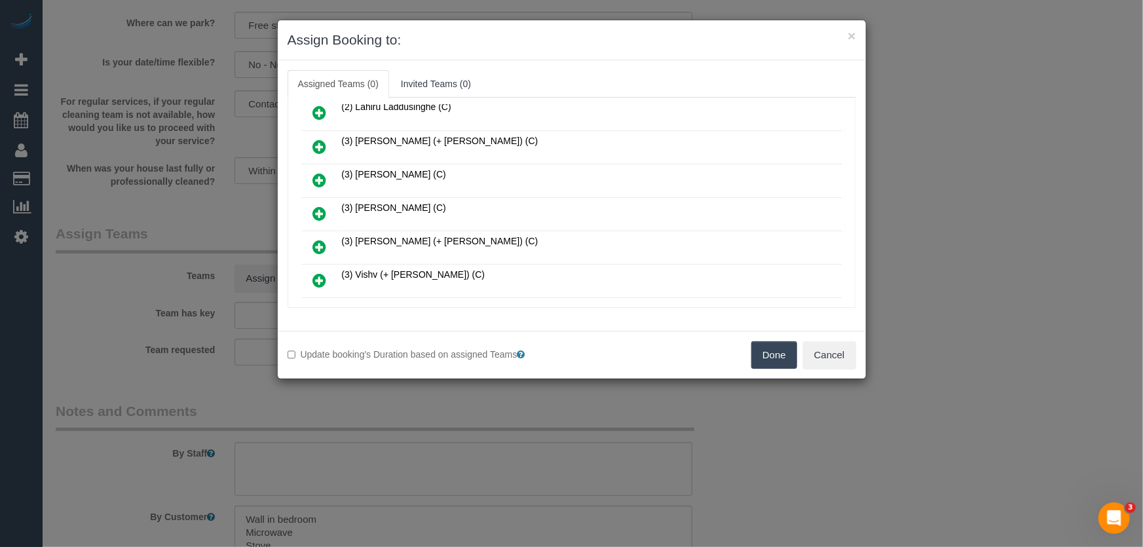
click at [323, 206] on icon at bounding box center [320, 214] width 14 height 16
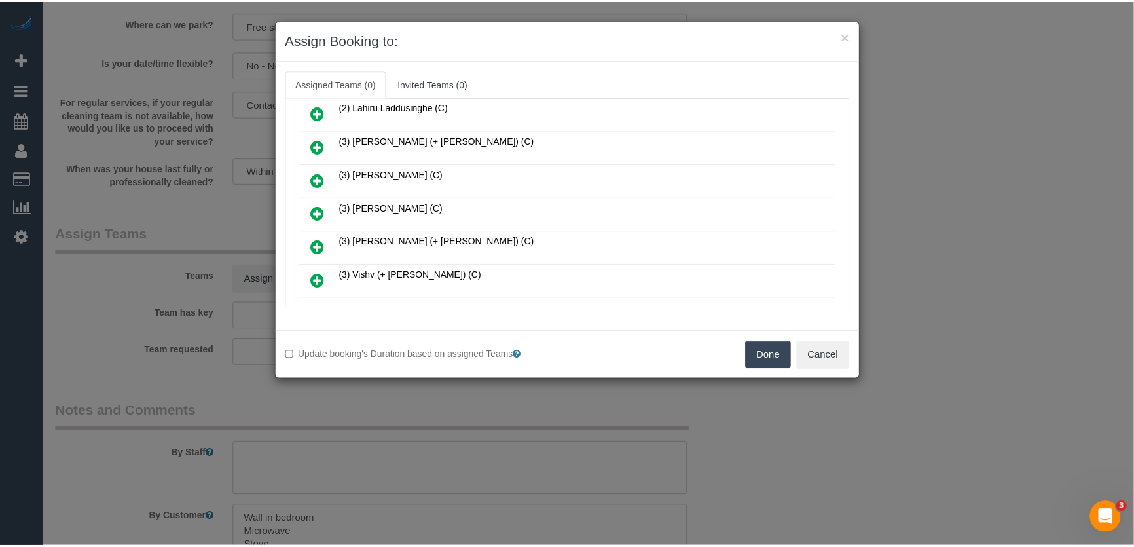
scroll to position [210, 0]
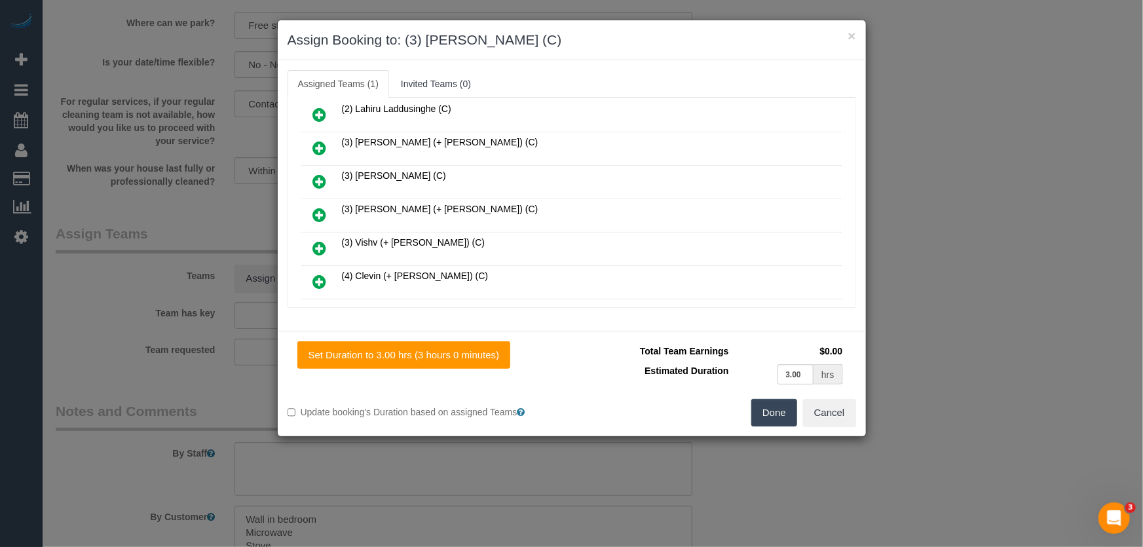
click at [779, 417] on button "Done" at bounding box center [774, 413] width 46 height 28
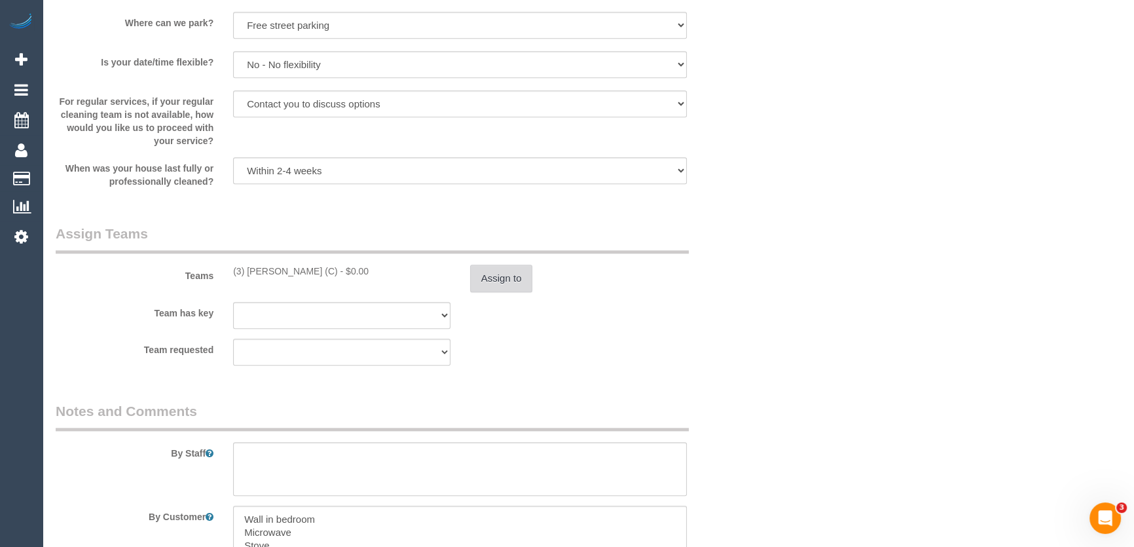
click at [504, 268] on button "Assign to" at bounding box center [501, 279] width 63 height 28
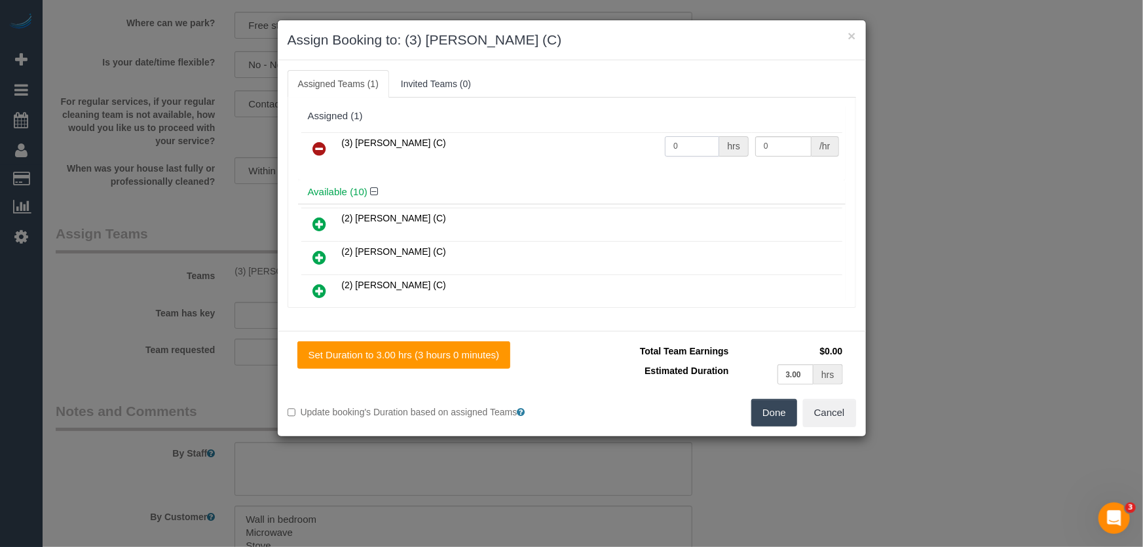
click at [673, 136] on input "0" at bounding box center [692, 146] width 54 height 20
type input "3"
type input "35"
click at [781, 418] on button "Done" at bounding box center [774, 413] width 46 height 28
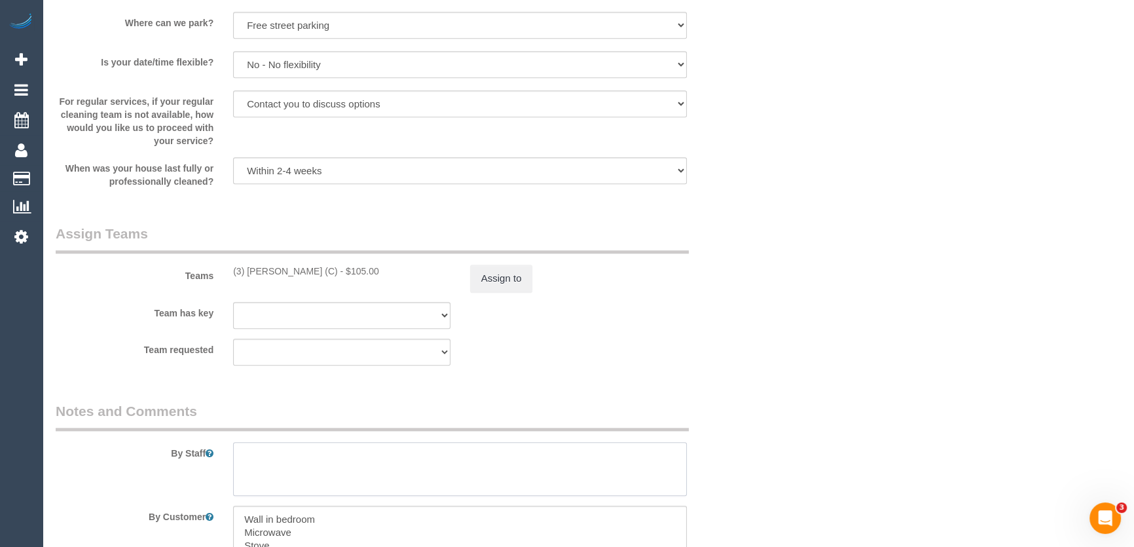
click at [339, 458] on textarea at bounding box center [460, 469] width 454 height 54
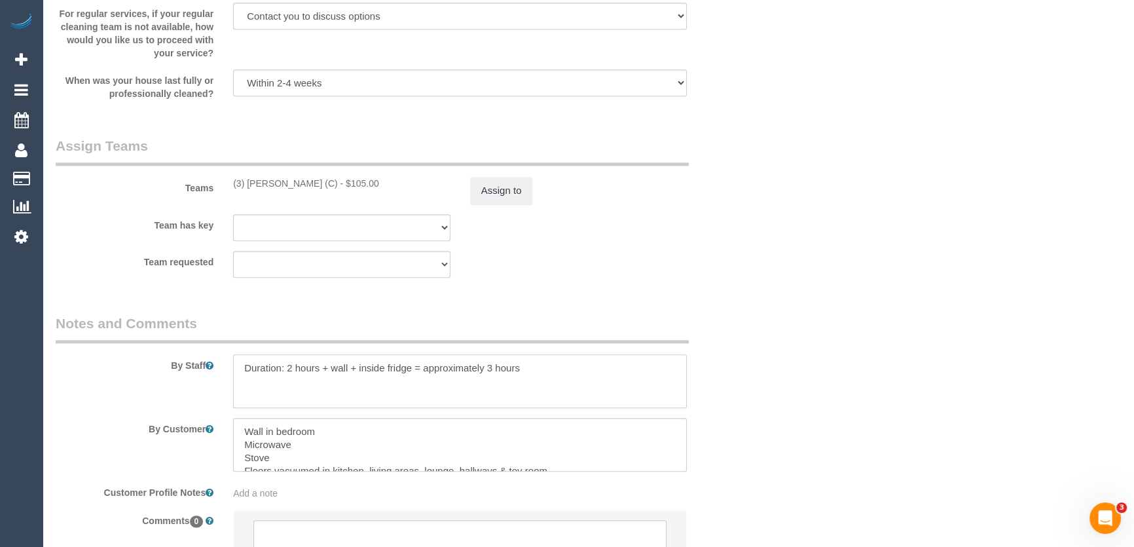
scroll to position [1845, 0]
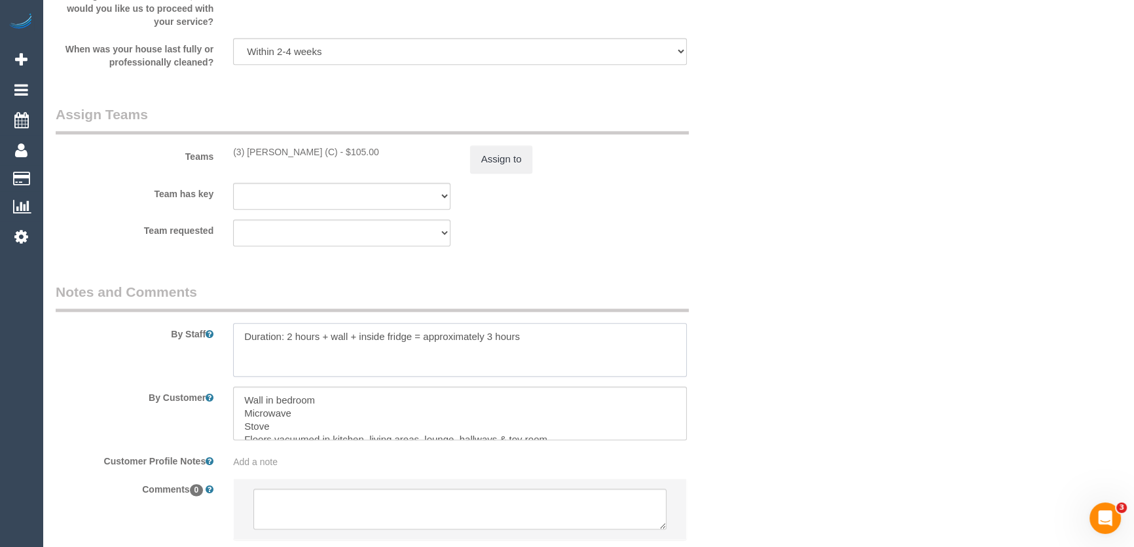
type textarea "Duration: 2 hours + wall + inside fridge = approximately 3 hours"
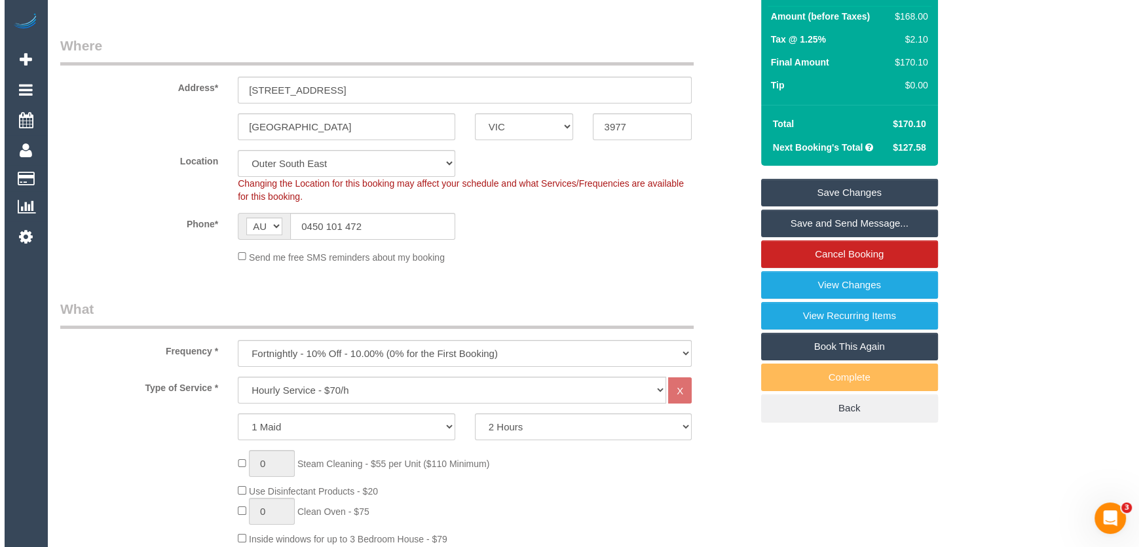
scroll to position [0, 0]
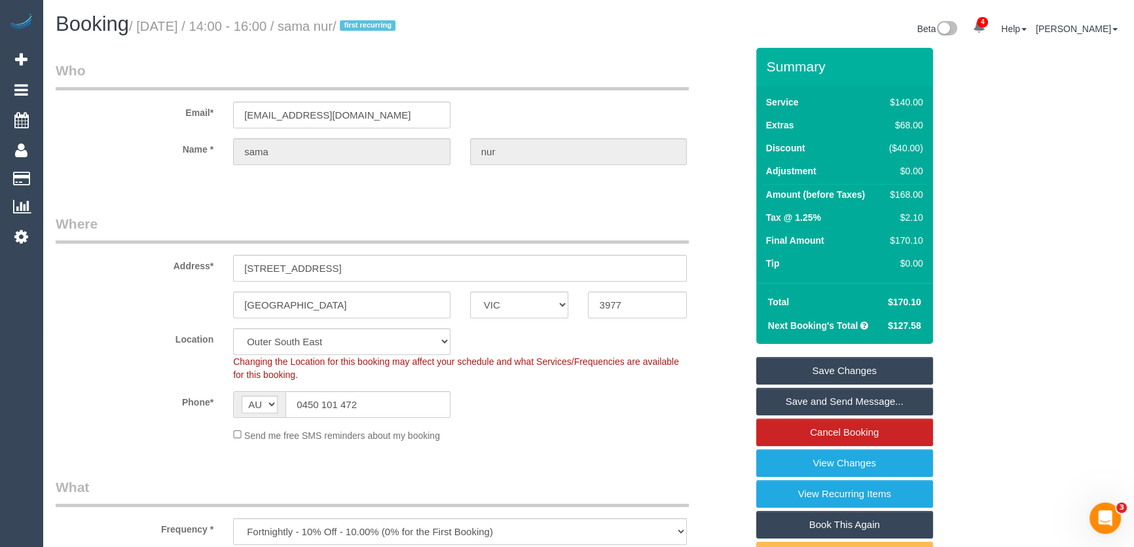
click at [361, 26] on small "/ August 19, 2025 / 14:00 - 16:00 / sama nur / first recurring" at bounding box center [264, 26] width 270 height 14
copy small "sama nur"
click at [801, 401] on link "Save and Send Message..." at bounding box center [844, 402] width 177 height 28
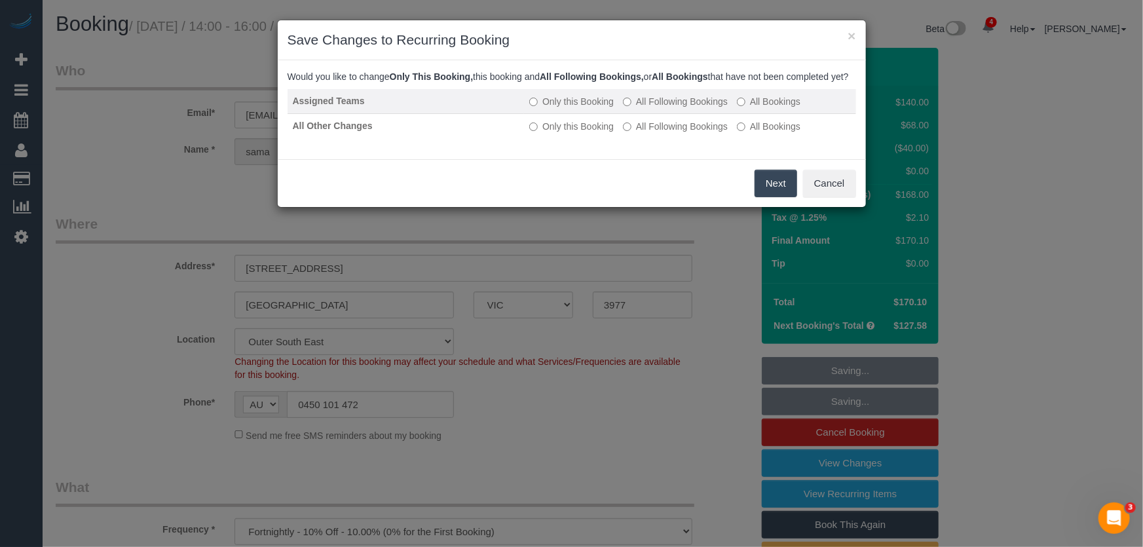
click at [672, 108] on label "All Following Bookings" at bounding box center [675, 101] width 105 height 13
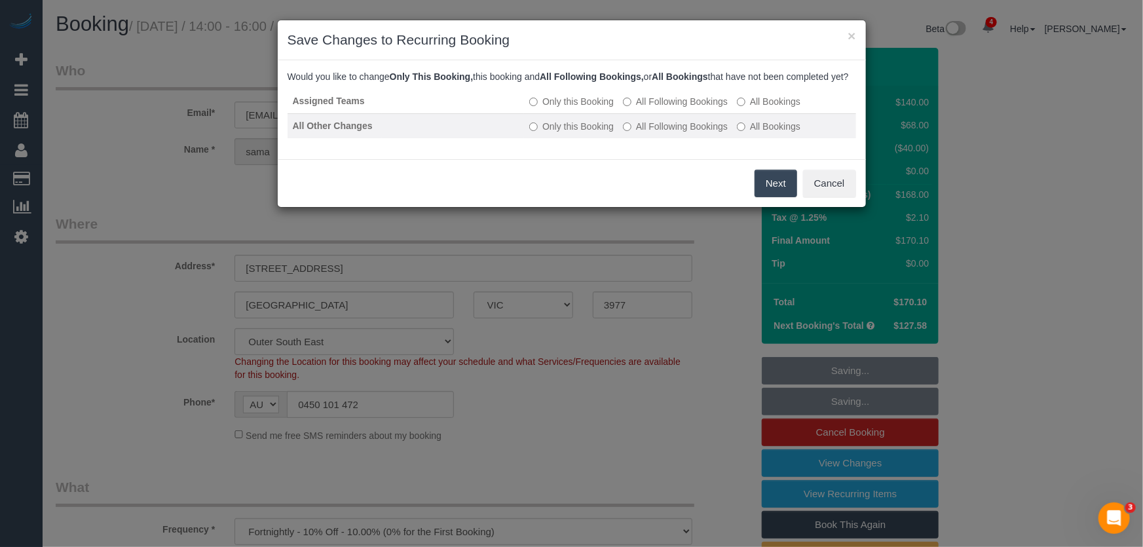
click at [667, 133] on label "All Following Bookings" at bounding box center [675, 126] width 105 height 13
click at [768, 197] on button "Save" at bounding box center [774, 184] width 45 height 28
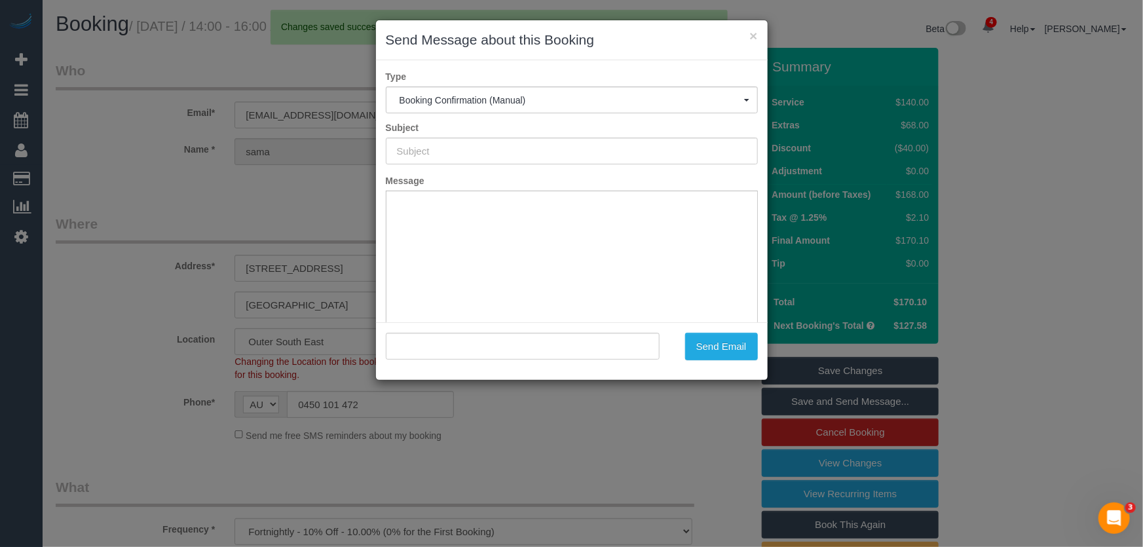
type input "Booking Confirmed"
type input ""sama nur" <sah.qalb@gmail.com>"
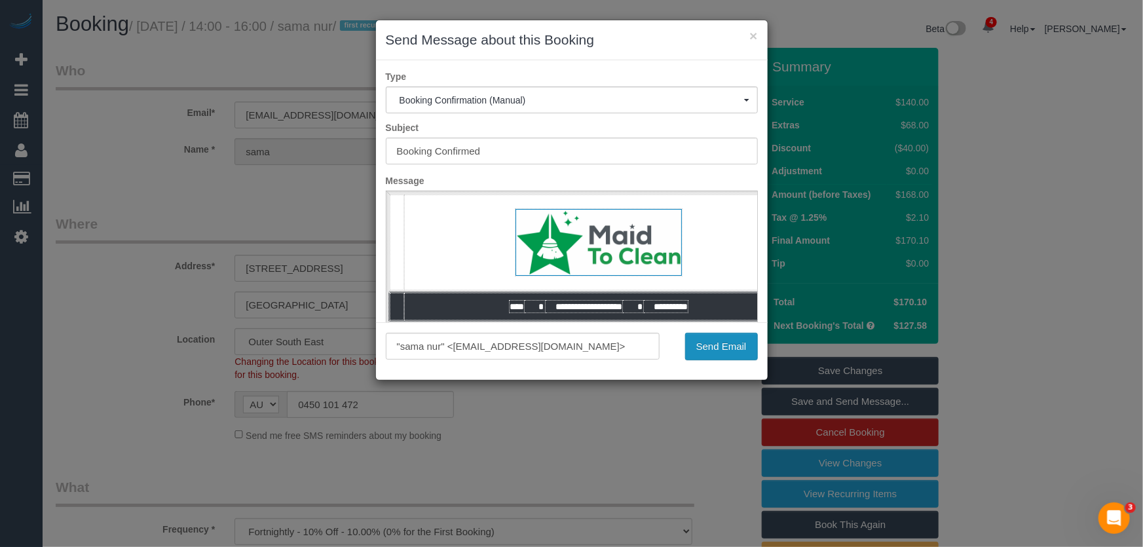
drag, startPoint x: 701, startPoint y: 349, endPoint x: 675, endPoint y: 350, distance: 26.2
click at [701, 349] on button "Send Email" at bounding box center [721, 347] width 73 height 28
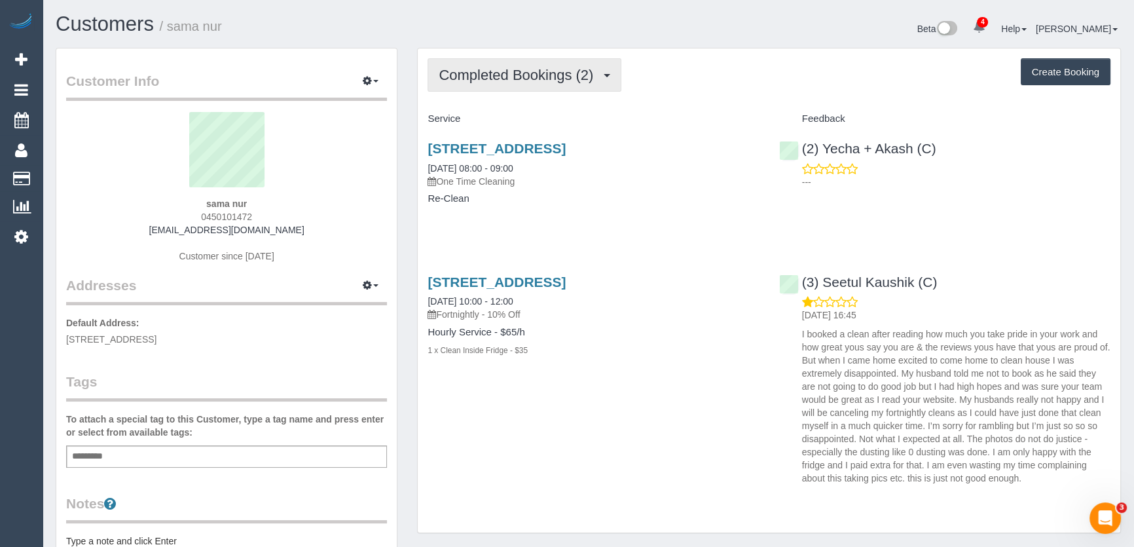
click at [547, 70] on span "Completed Bookings (2)" at bounding box center [519, 75] width 161 height 16
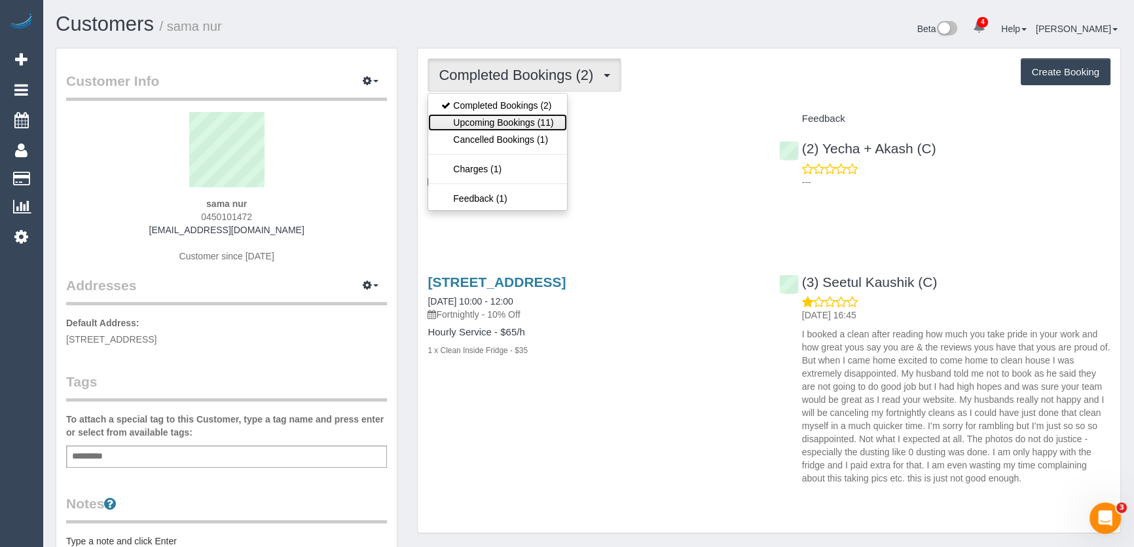
click at [536, 124] on link "Upcoming Bookings (11)" at bounding box center [497, 122] width 138 height 17
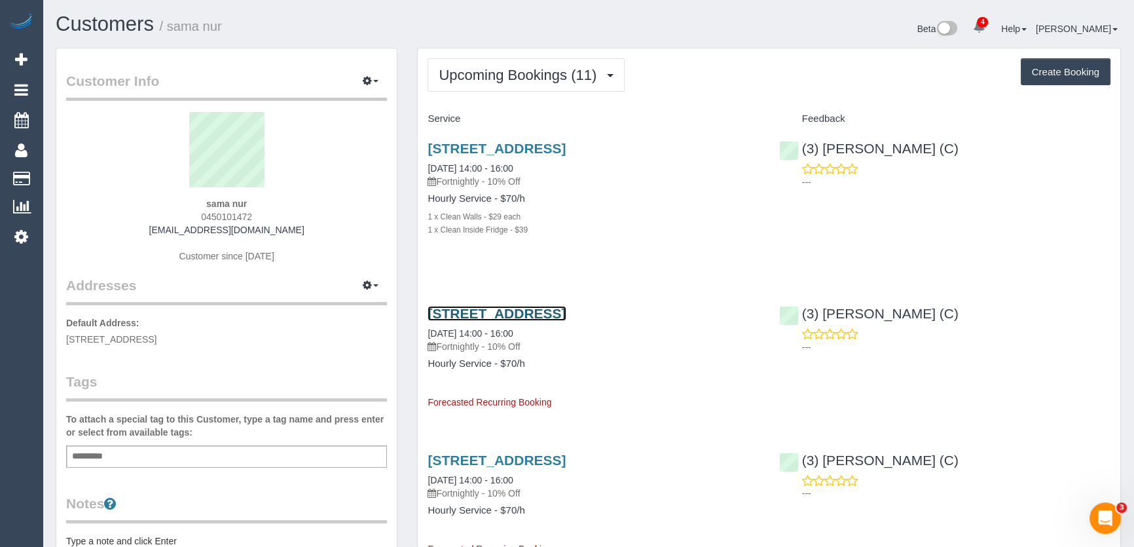
click at [515, 308] on link "[STREET_ADDRESS]" at bounding box center [497, 313] width 138 height 15
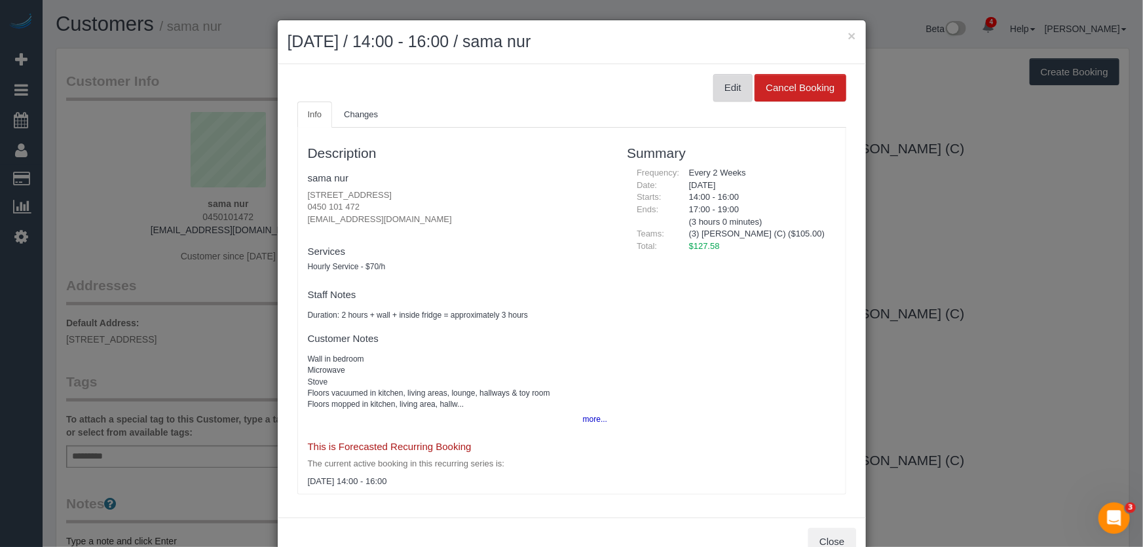
click at [729, 88] on button "Edit" at bounding box center [732, 88] width 39 height 28
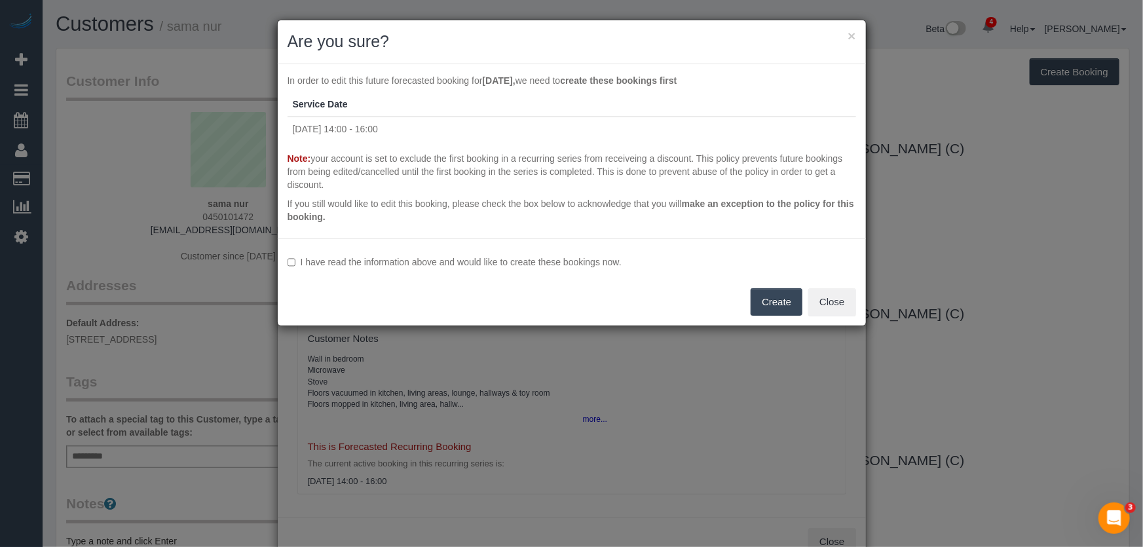
click at [473, 259] on label "I have read the information above and would like to create these bookings now." at bounding box center [571, 261] width 568 height 13
click at [773, 303] on button "Create" at bounding box center [776, 302] width 52 height 28
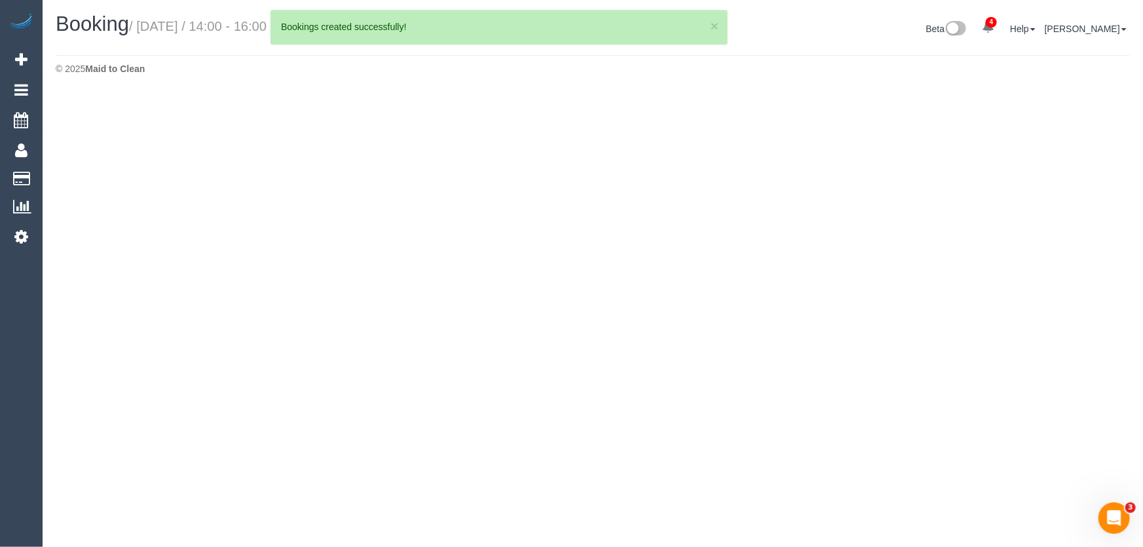
select select "VIC"
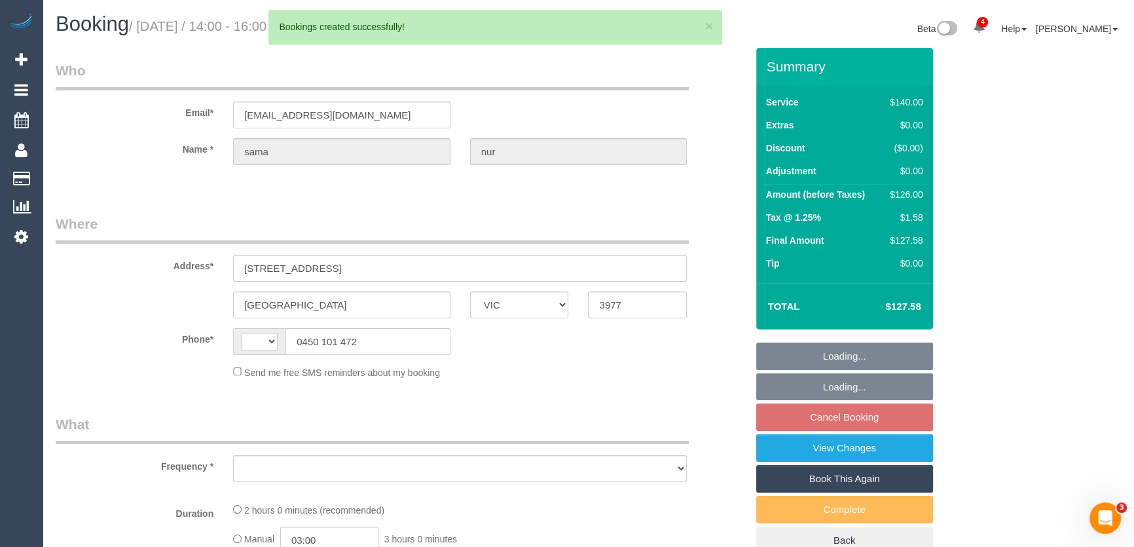
select select "string:stripe-pm_1Rx6Md2GScqysDRVujNRVWDp"
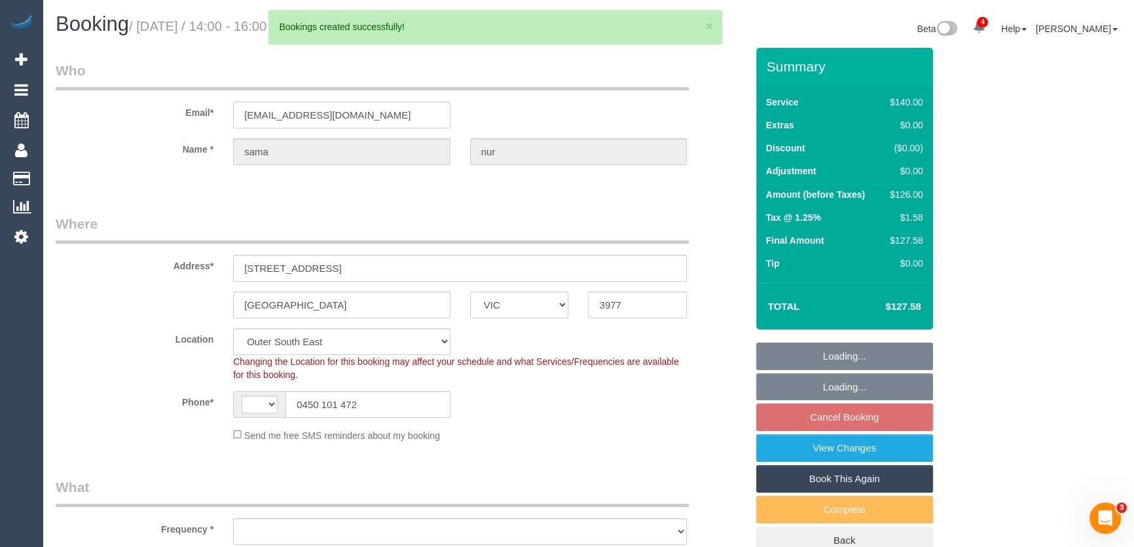
select select "string:AU"
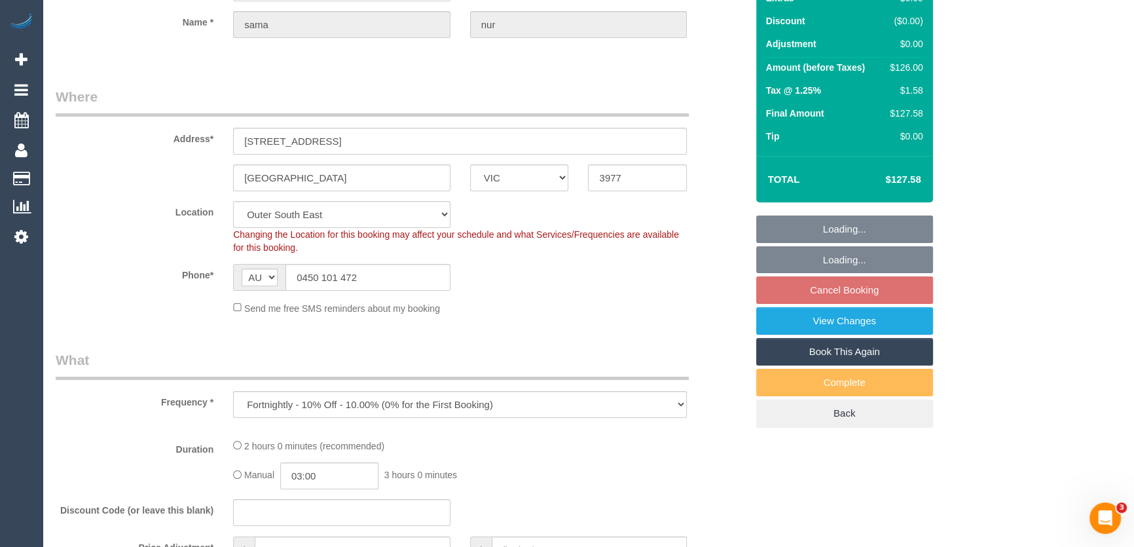
select select "object:1455"
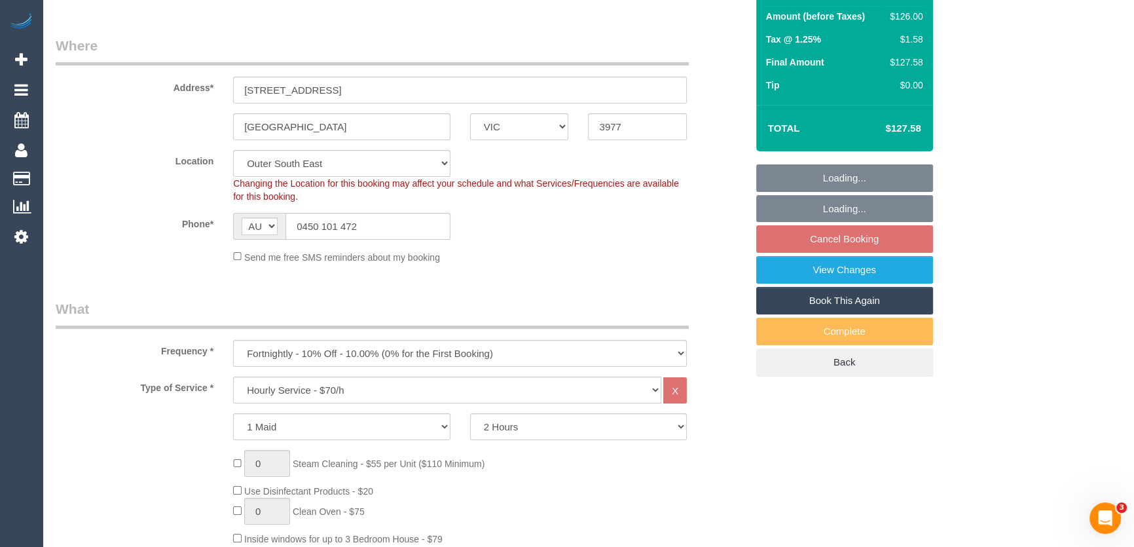
select select "number:28"
select select "number:14"
select select "number:19"
select select "number:25"
select select "number:35"
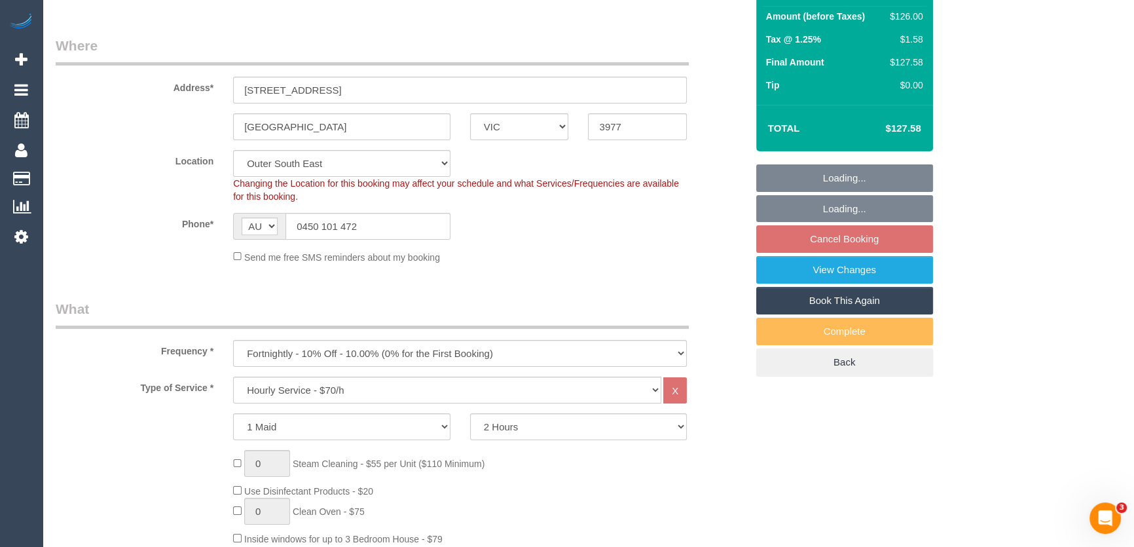
select select "number:12"
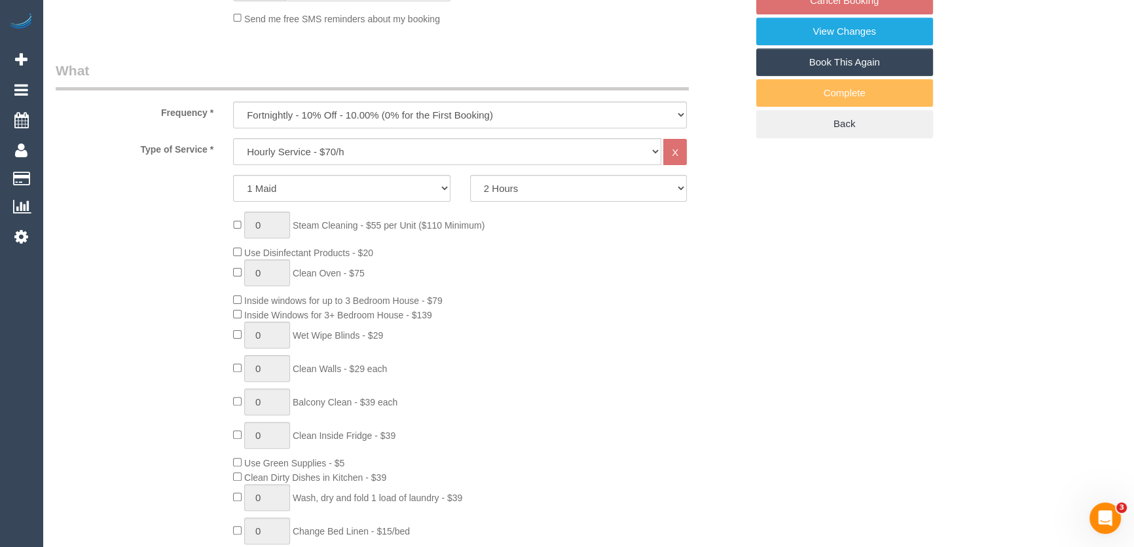
select select "spot5"
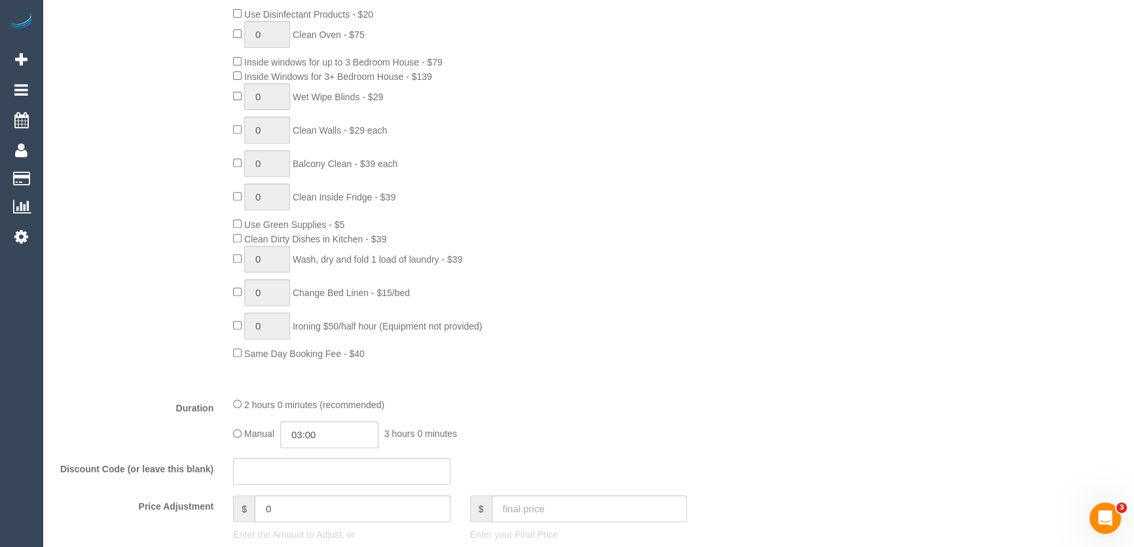
scroll to position [833, 0]
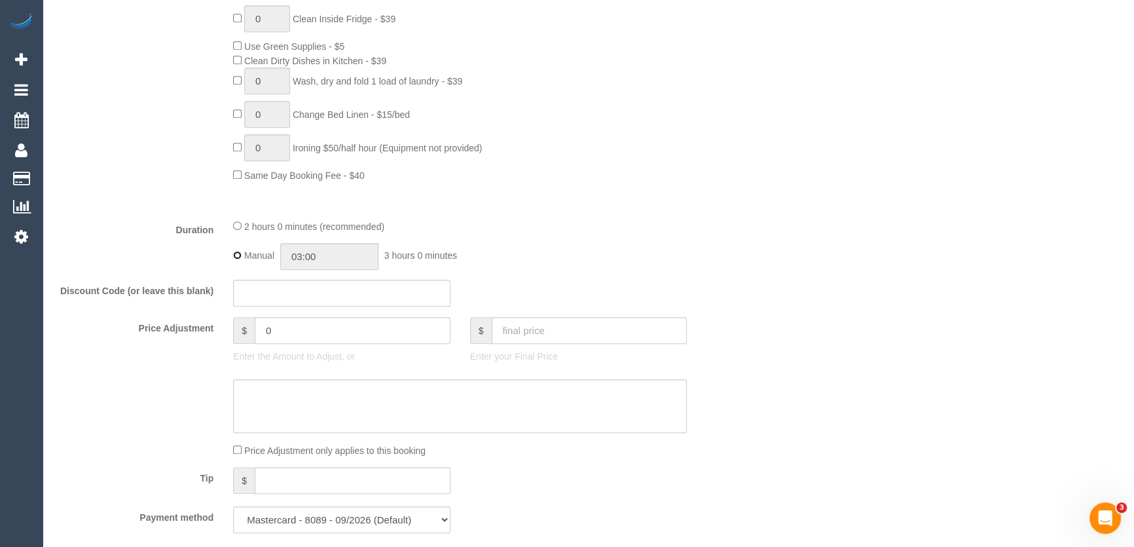
type input "02:00"
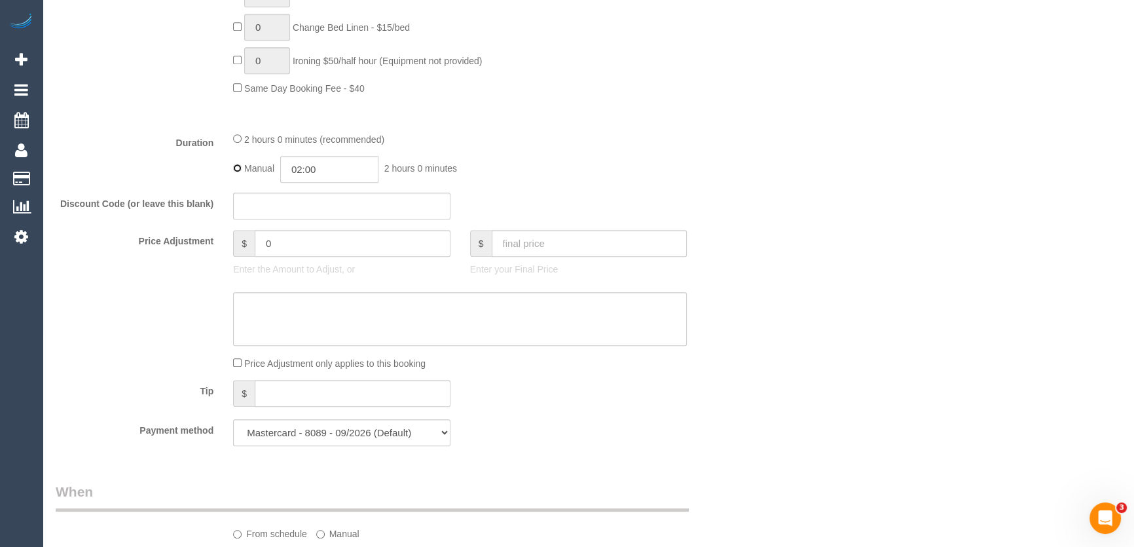
select select "spot30"
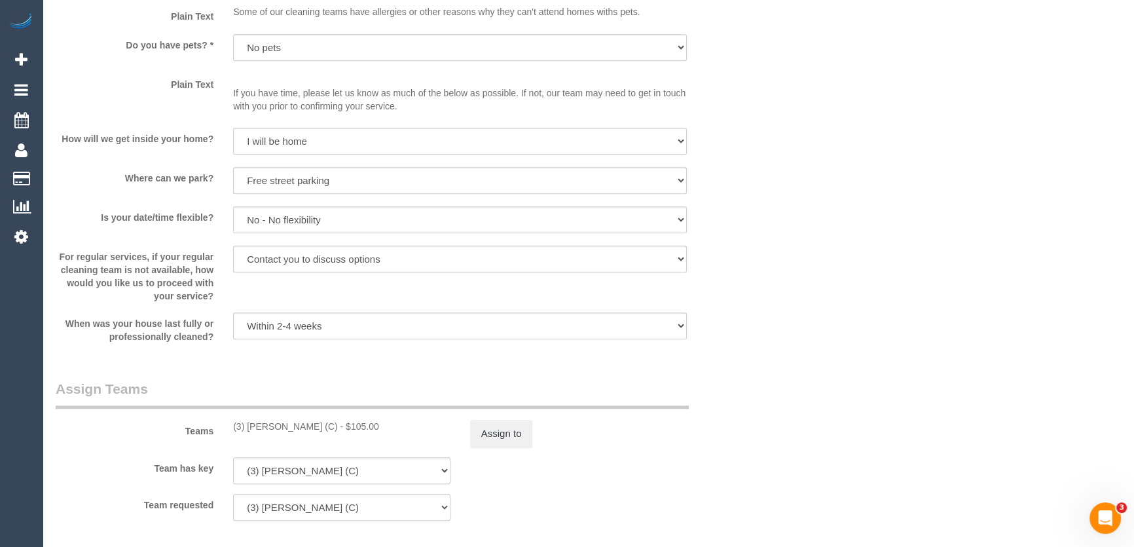
scroll to position [1726, 0]
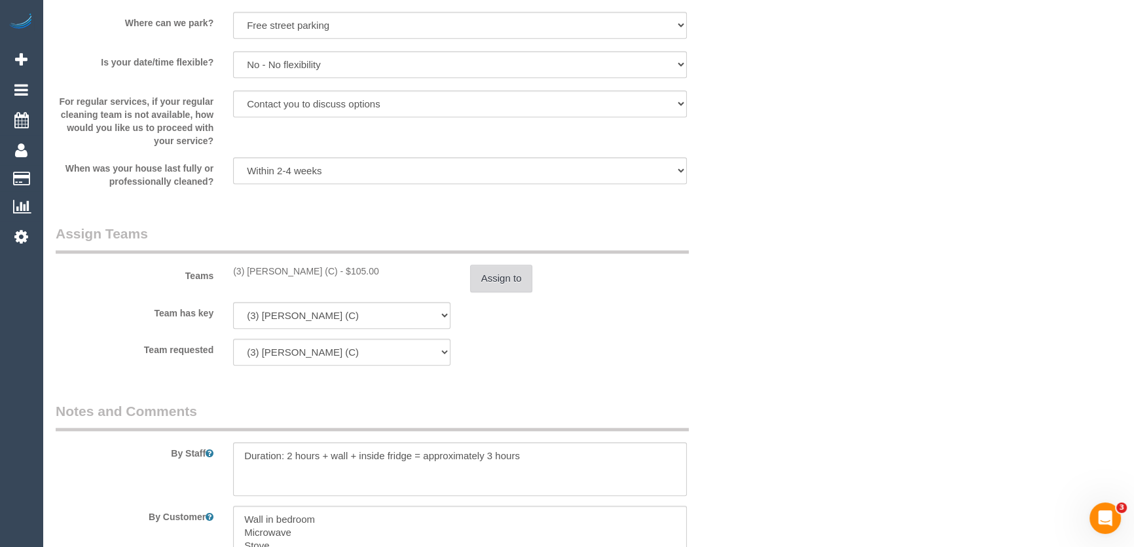
click at [514, 281] on button "Assign to" at bounding box center [501, 279] width 63 height 28
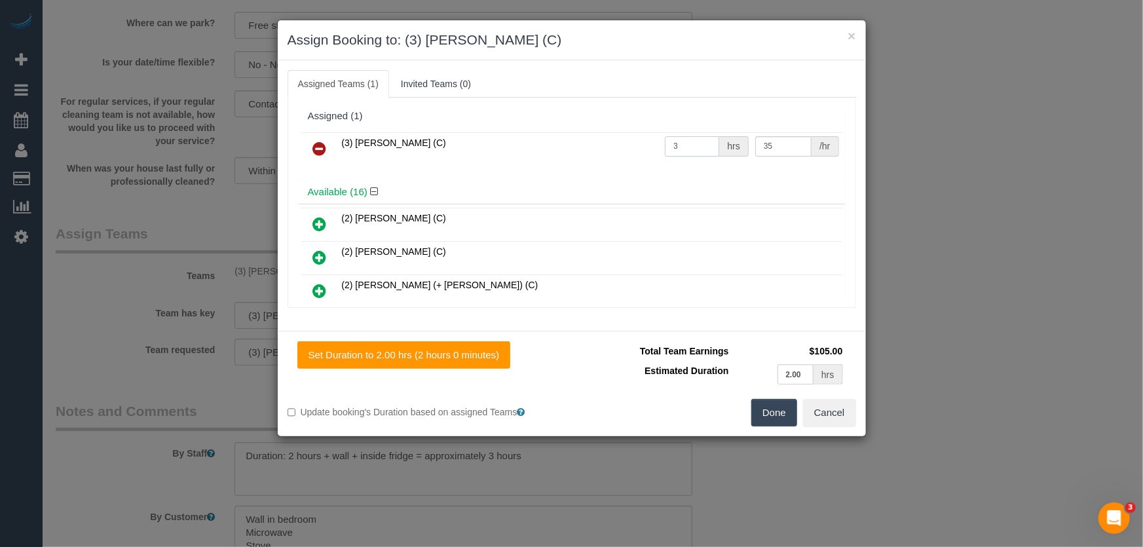
click at [685, 153] on input "3" at bounding box center [692, 146] width 54 height 20
type input "2"
click at [788, 409] on button "Done" at bounding box center [774, 413] width 46 height 28
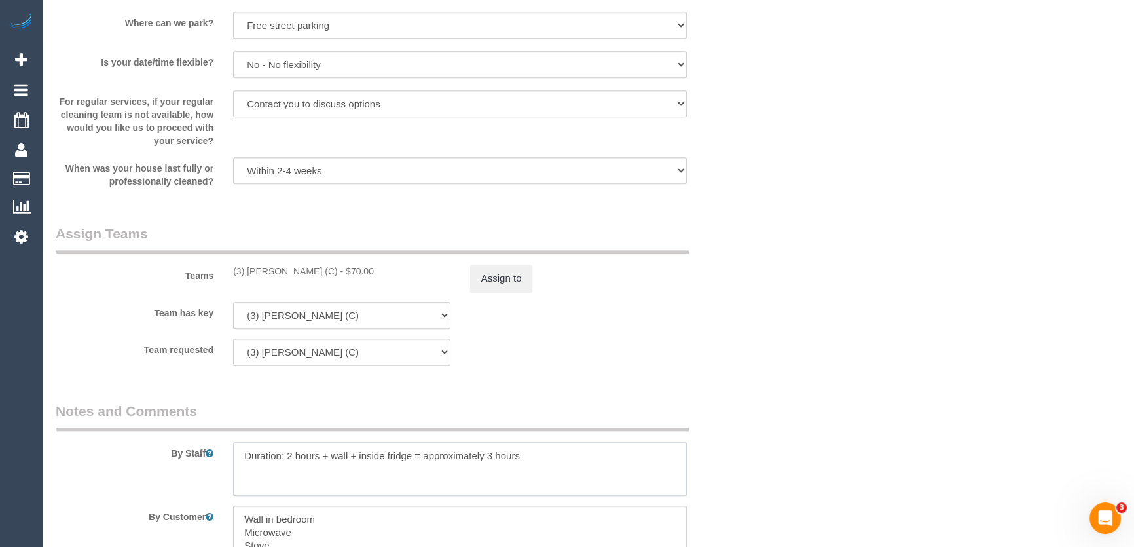
click at [557, 462] on textarea at bounding box center [460, 469] width 454 height 54
click at [558, 462] on textarea at bounding box center [460, 469] width 454 height 54
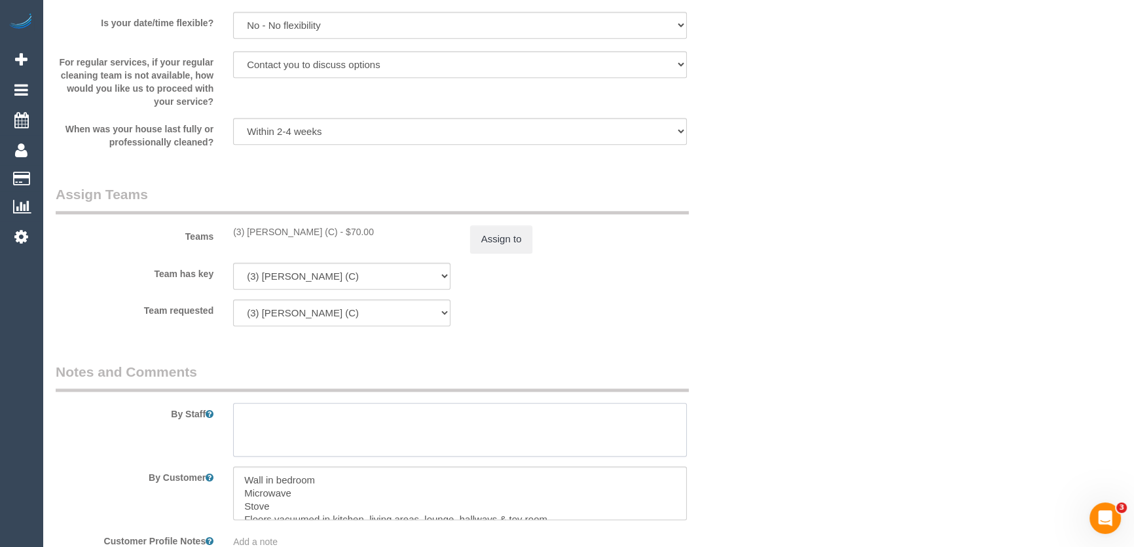
scroll to position [1845, 0]
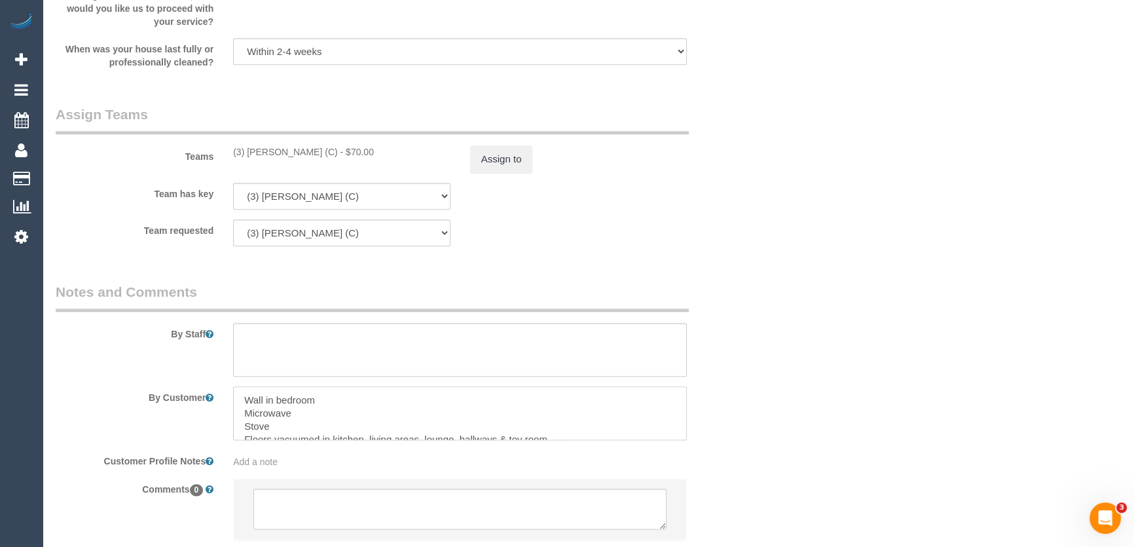
click at [342, 397] on textarea at bounding box center [460, 413] width 454 height 54
type textarea "Microwave Stove Floors vacuumed in kitchen, living areas, lounge, hallways & to…"
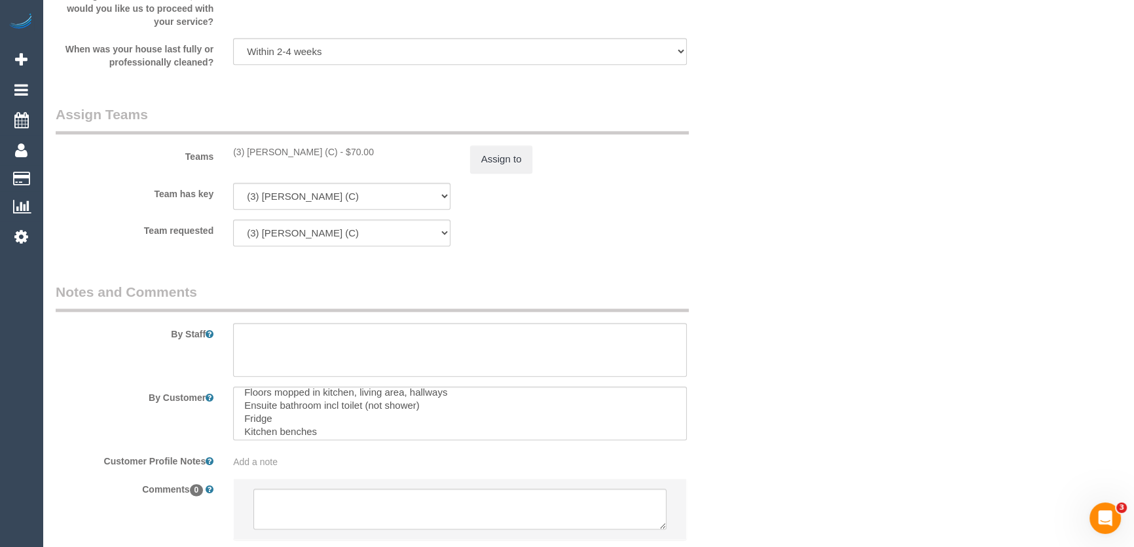
click at [749, 416] on div "By Customer" at bounding box center [401, 413] width 710 height 54
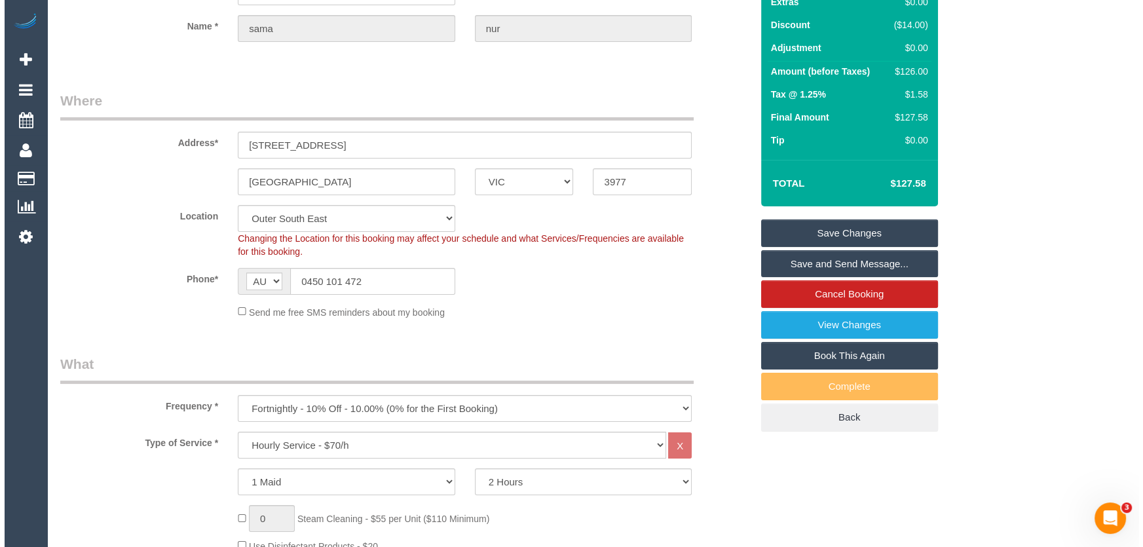
scroll to position [0, 0]
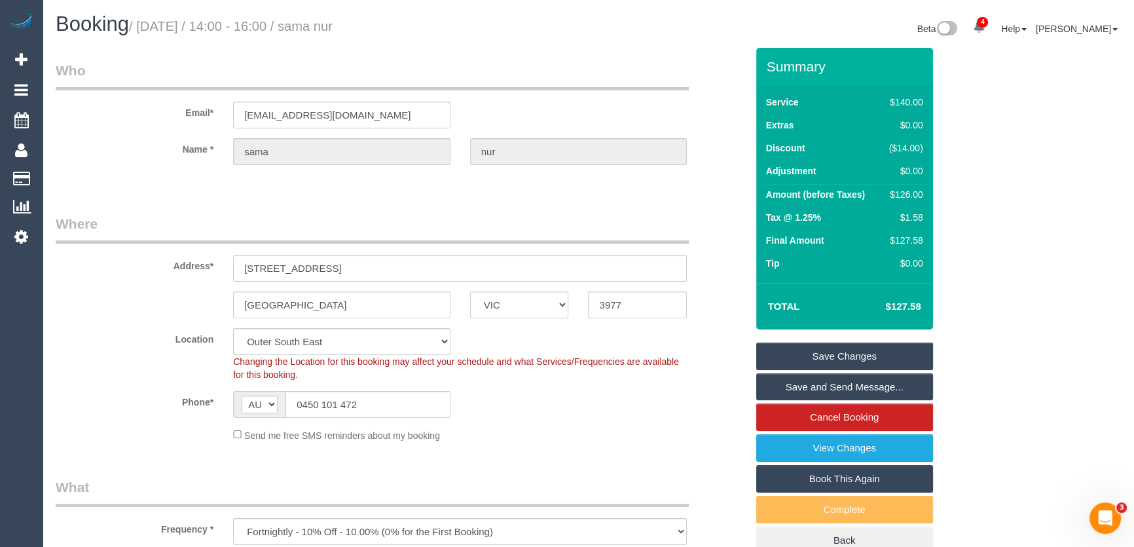
click at [838, 348] on link "Save Changes" at bounding box center [844, 356] width 177 height 28
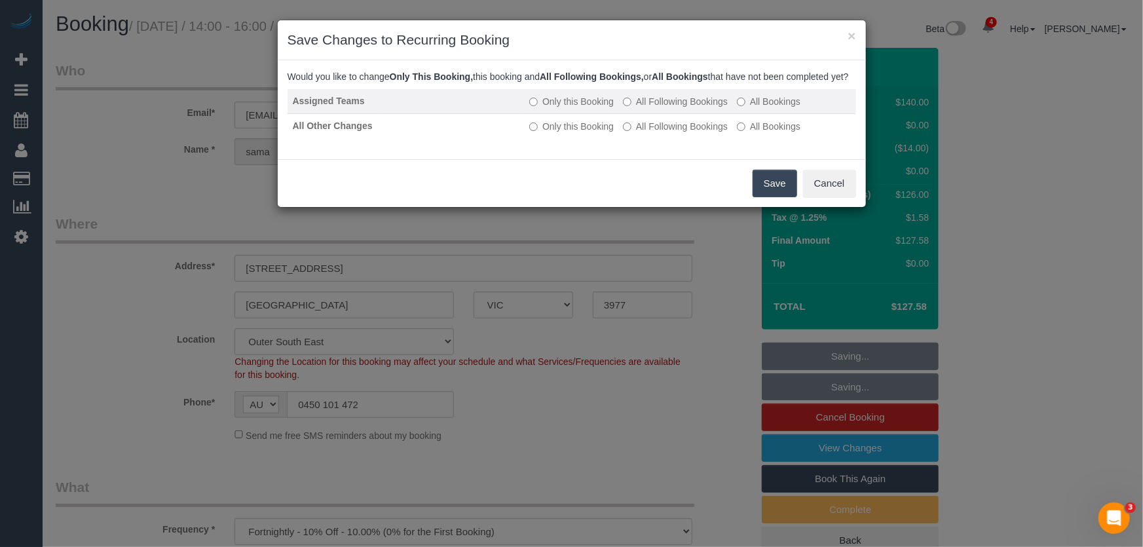
click at [669, 108] on label "All Following Bookings" at bounding box center [675, 101] width 105 height 13
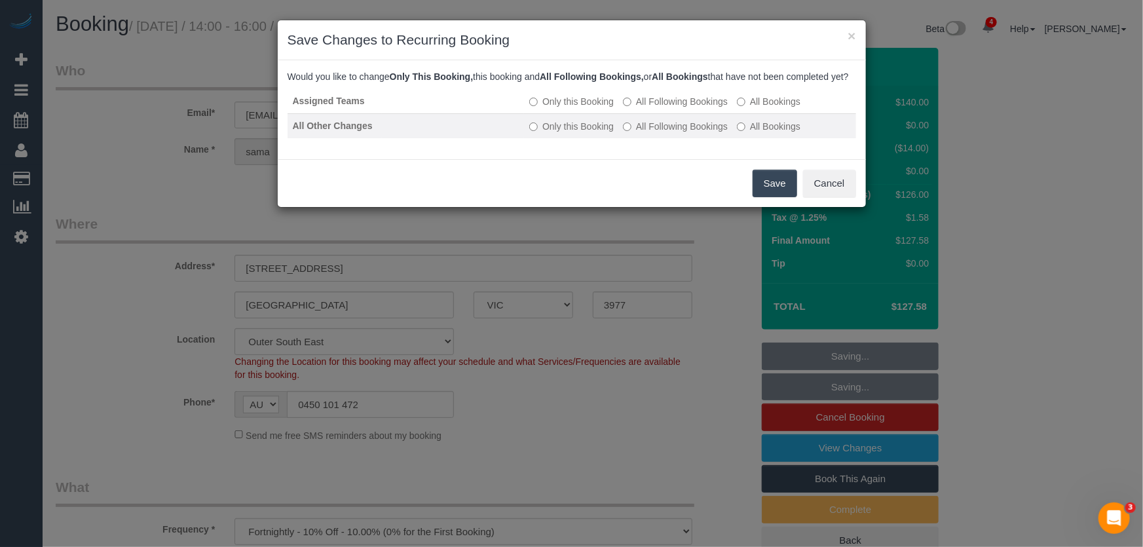
click at [670, 133] on label "All Following Bookings" at bounding box center [675, 126] width 105 height 13
click at [767, 191] on button "Save" at bounding box center [774, 184] width 45 height 28
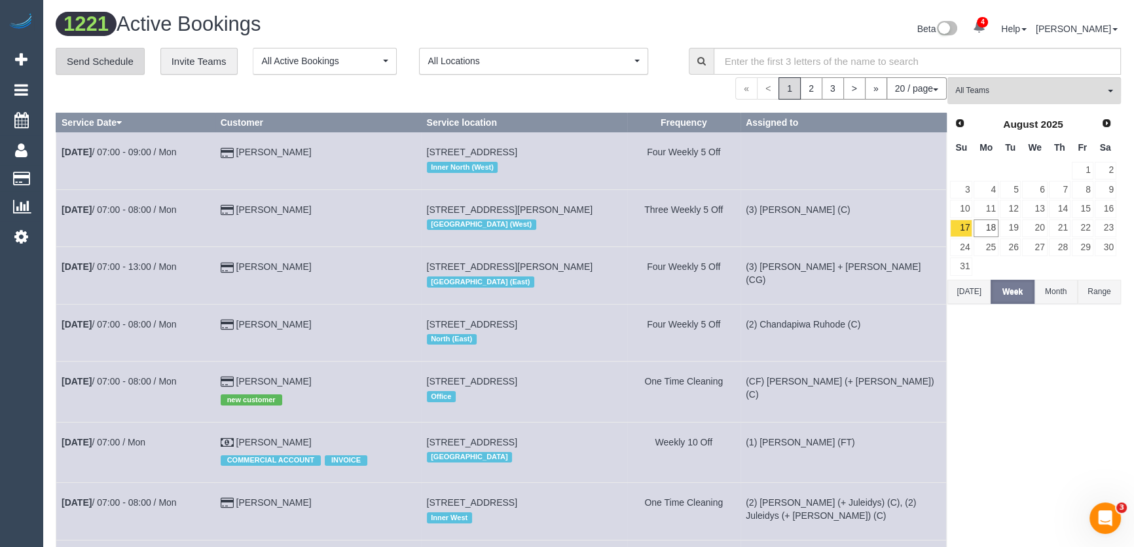
click at [108, 60] on link "Send Schedule" at bounding box center [100, 62] width 89 height 28
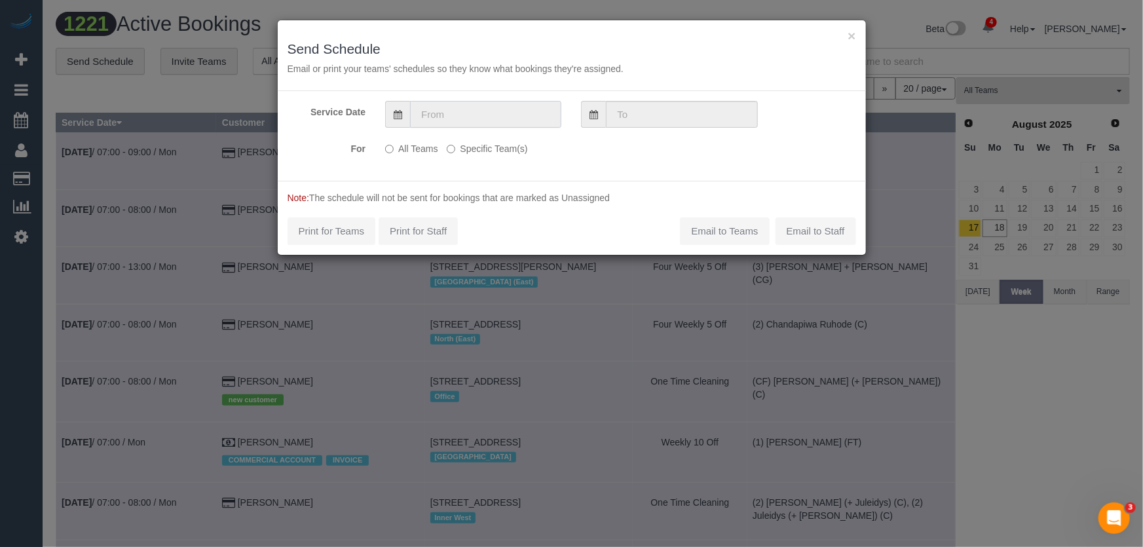
click at [456, 116] on input "text" at bounding box center [485, 114] width 151 height 27
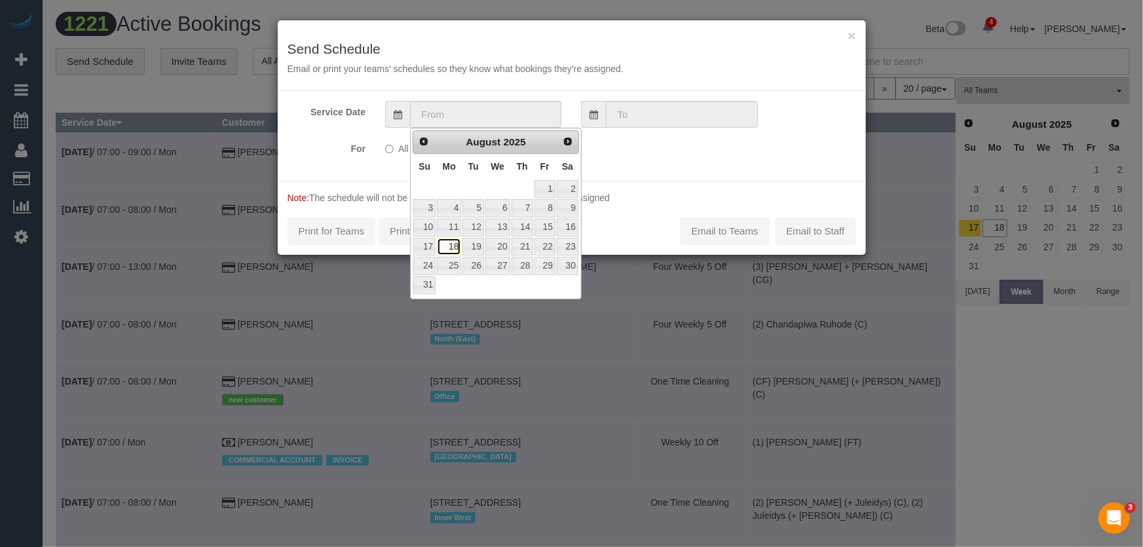
click at [449, 246] on link "18" at bounding box center [449, 247] width 24 height 18
type input "18/08/2025"
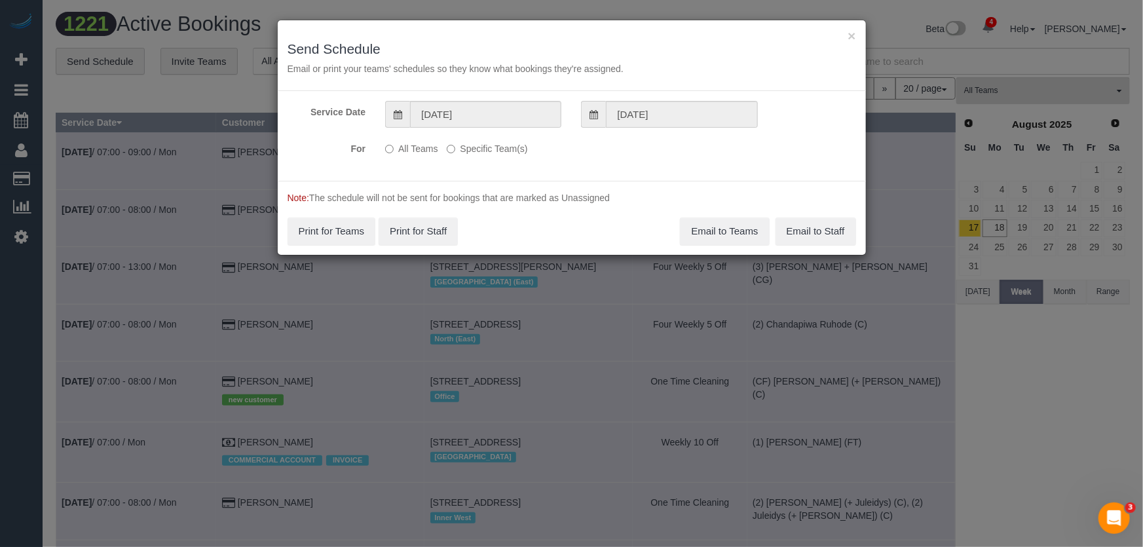
click at [491, 150] on label "Specific Team(s)" at bounding box center [487, 147] width 81 height 18
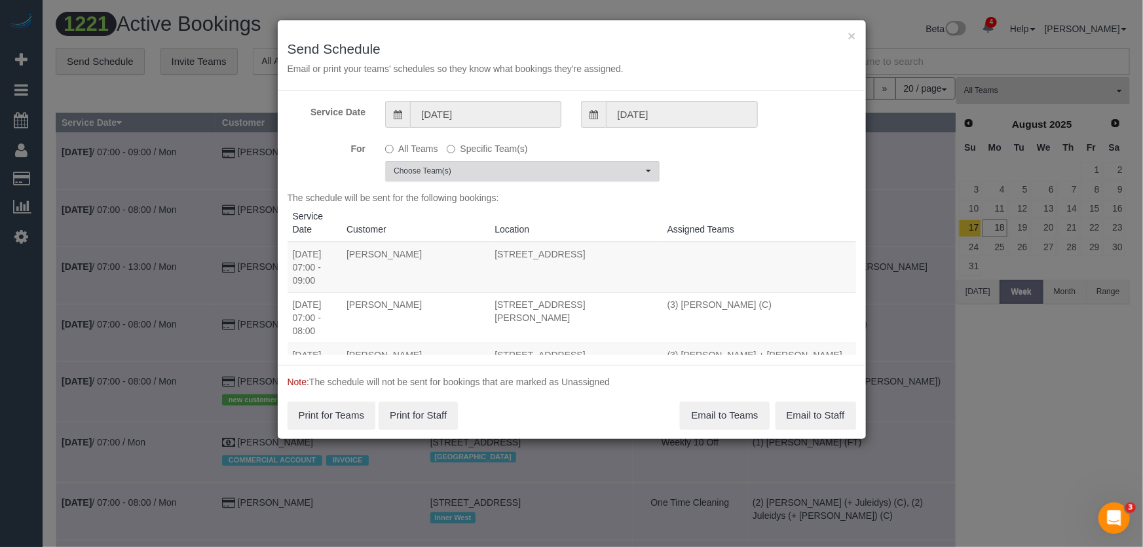
click at [441, 175] on span "Choose Team(s)" at bounding box center [518, 171] width 249 height 11
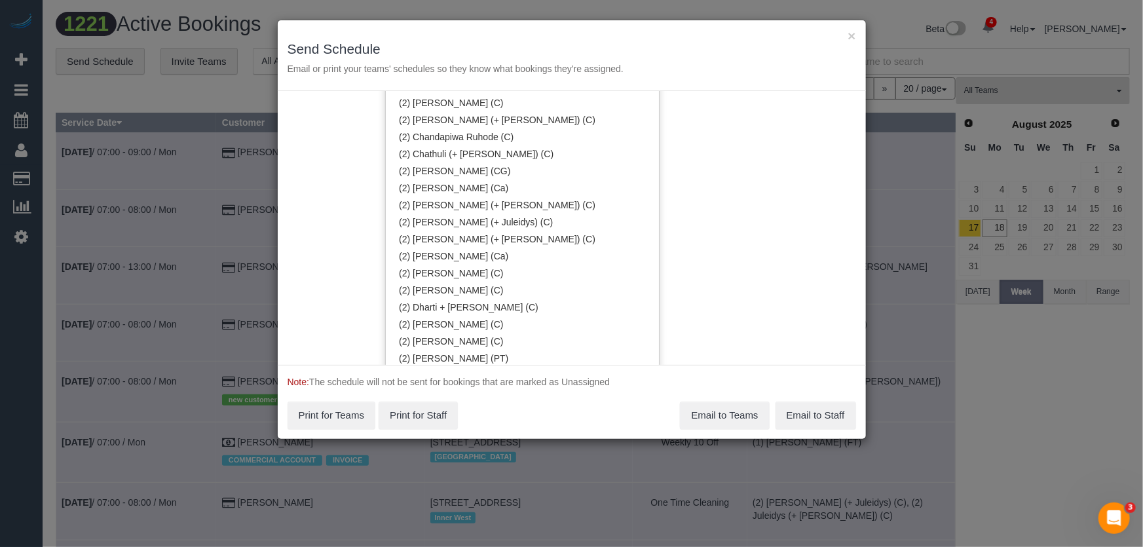
scroll to position [536, 0]
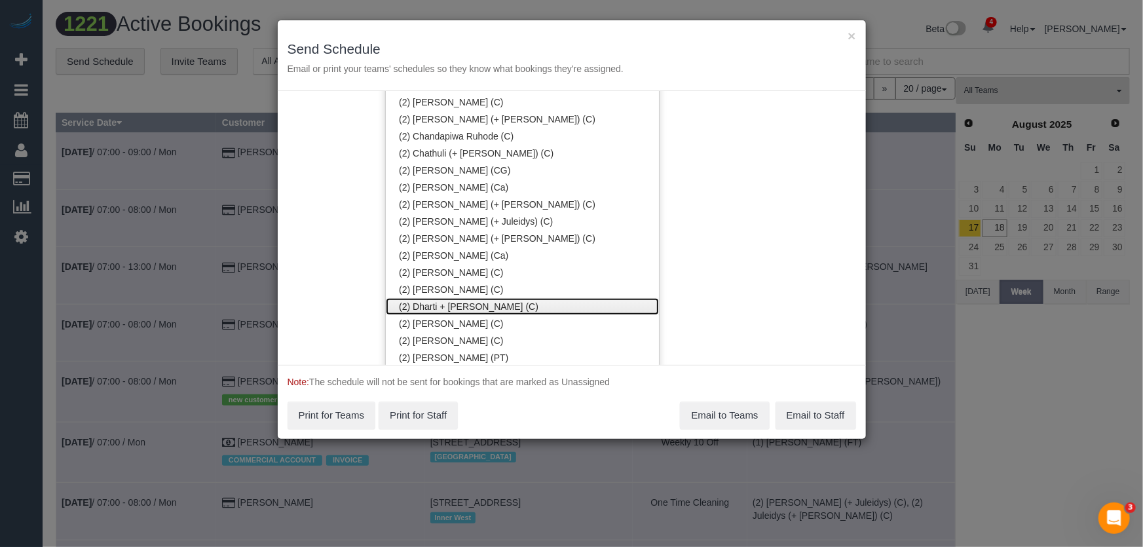
click at [449, 307] on link "(2) Dharti + [PERSON_NAME] (C)" at bounding box center [522, 306] width 273 height 17
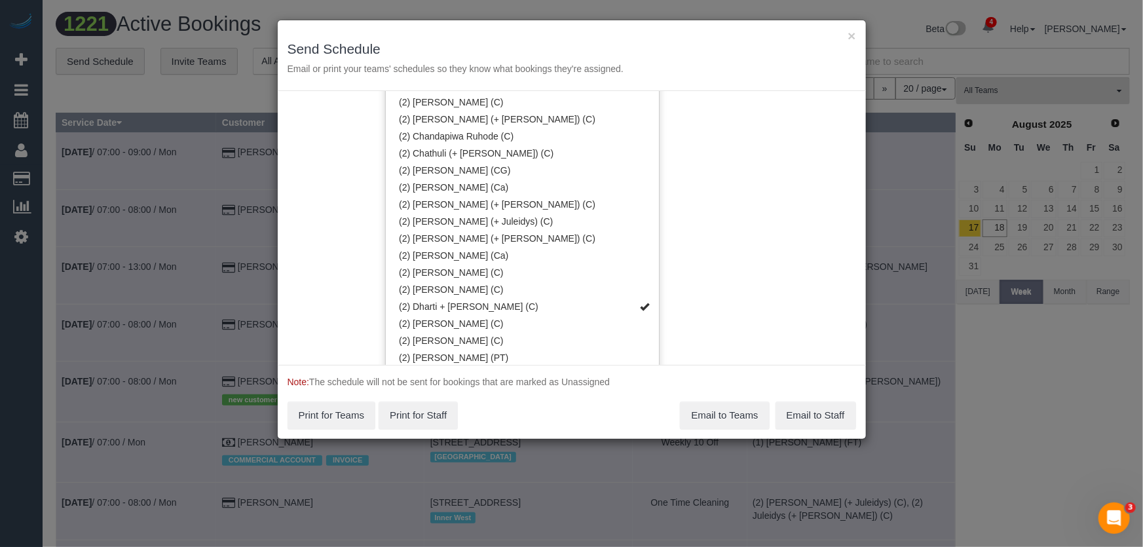
click at [669, 138] on div "Service Date 18/08/2025 18/08/2025 For All Teams Specific Team(s) (2) Dharti + …" at bounding box center [572, 228] width 588 height 274
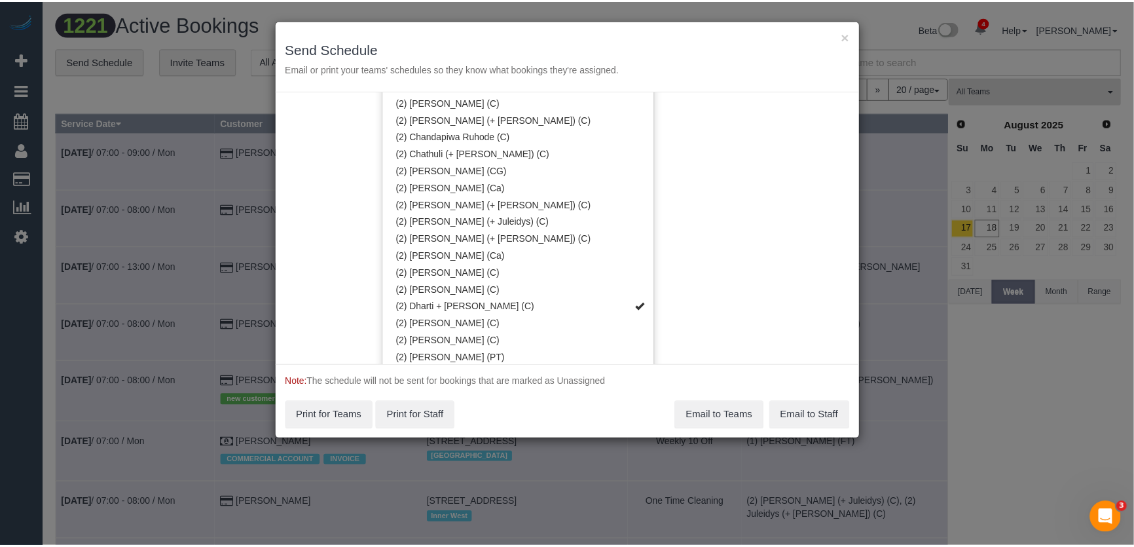
scroll to position [0, 0]
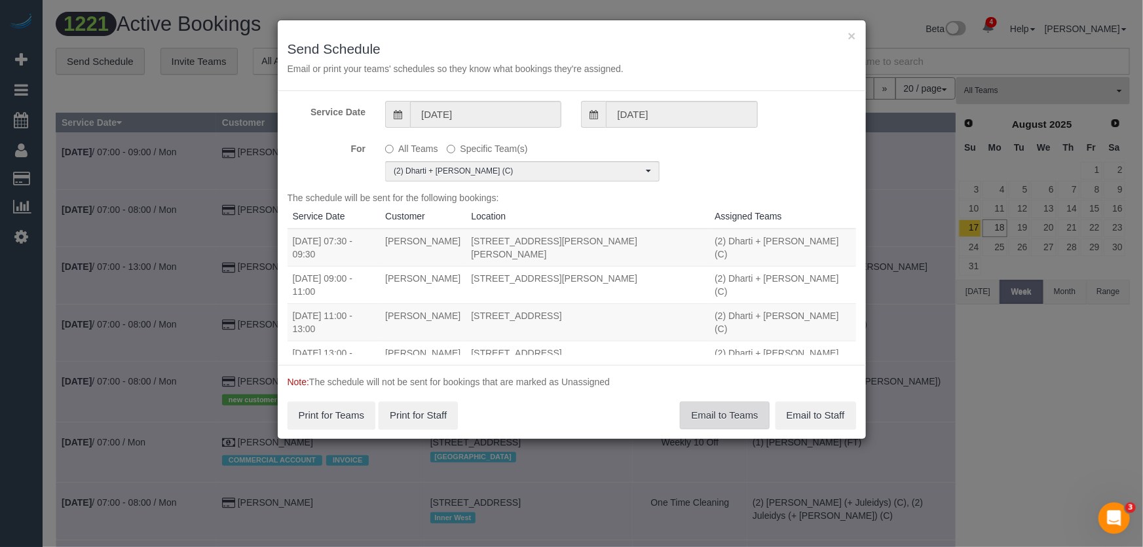
click at [701, 401] on button "Email to Teams" at bounding box center [724, 415] width 89 height 28
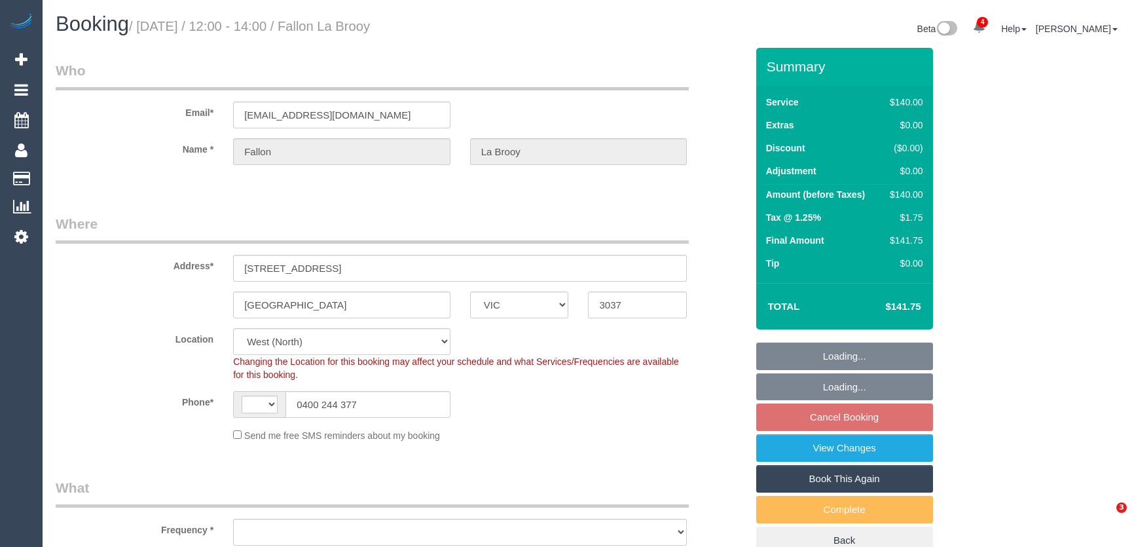
select select "VIC"
select select "string:AU"
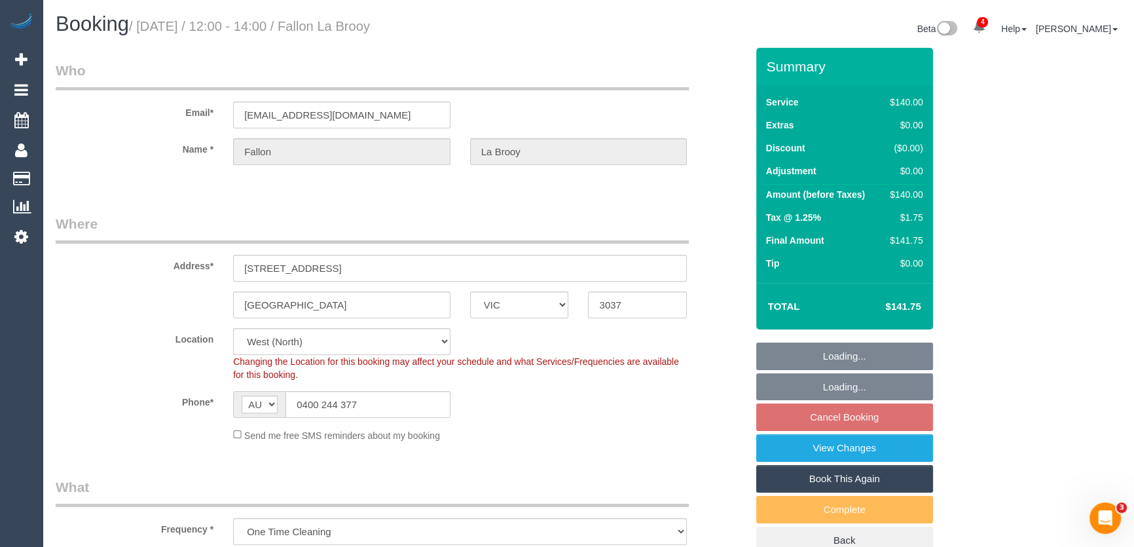
select select "object:729"
select select "spot1"
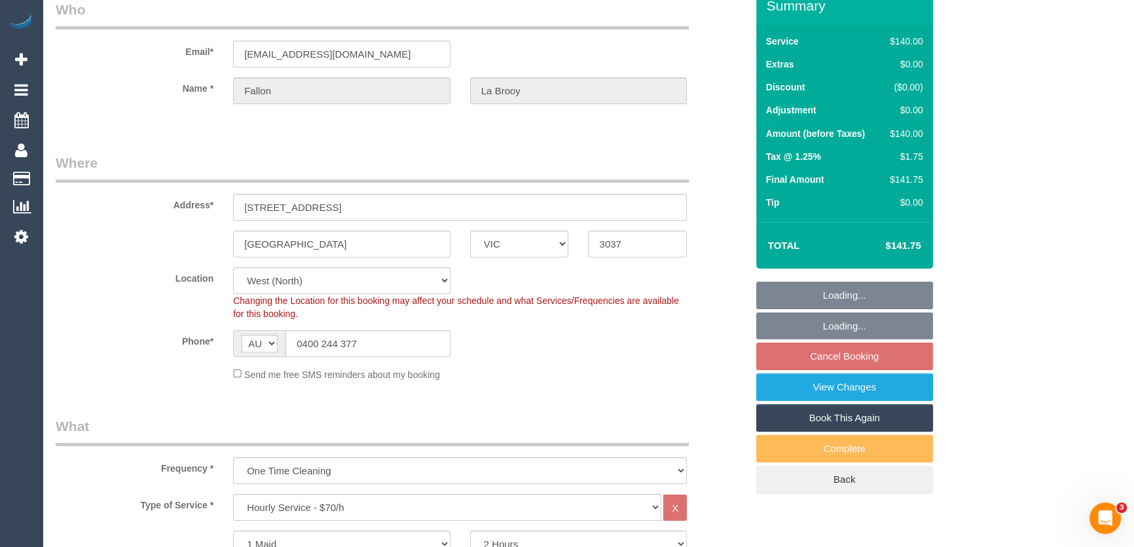
select select "number:27"
select select "number:14"
select select "number:19"
select select "number:24"
select select "number:34"
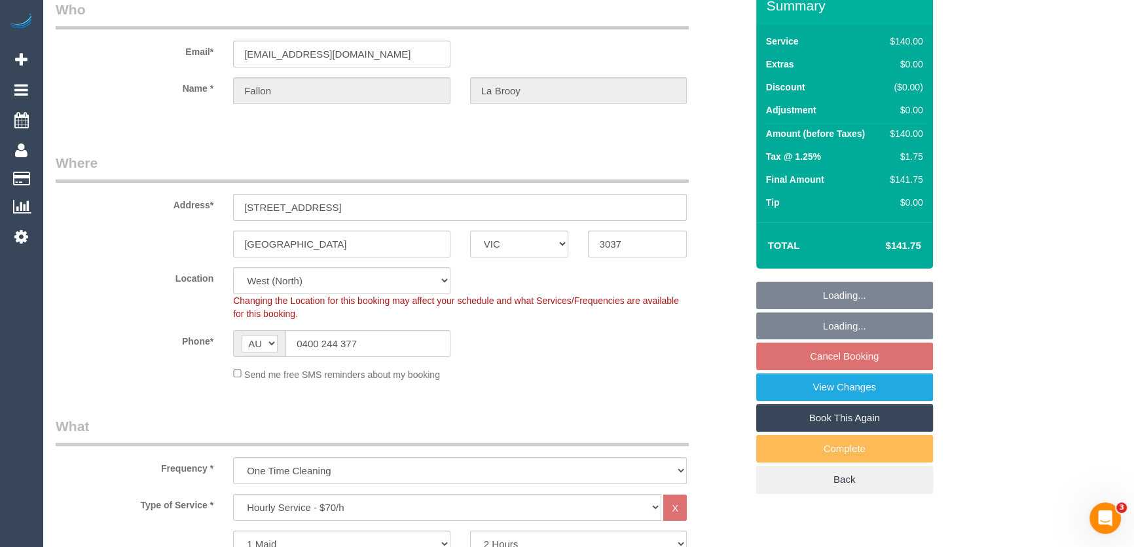
select select "number:13"
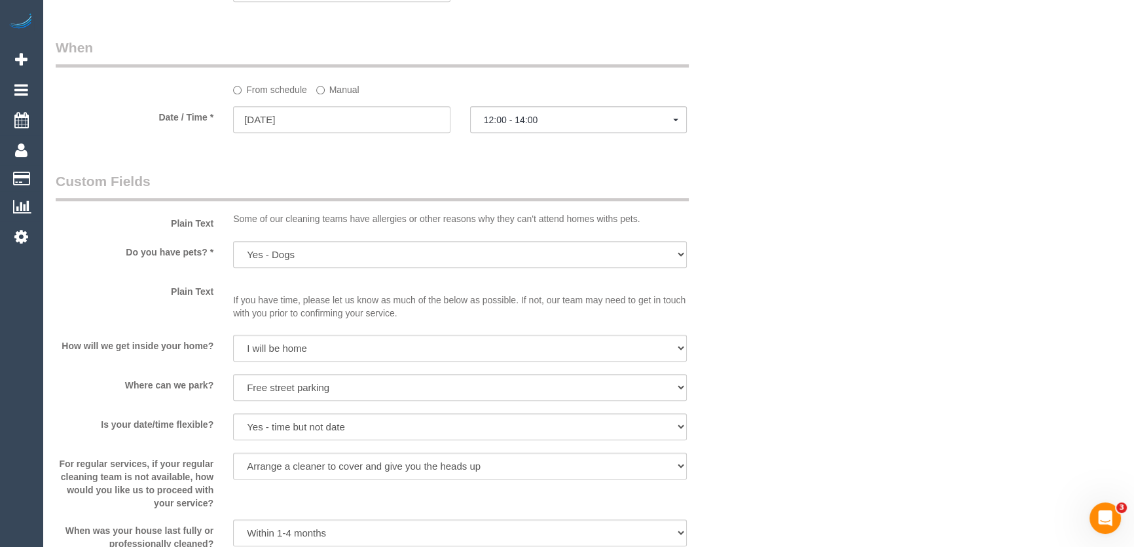
scroll to position [1369, 0]
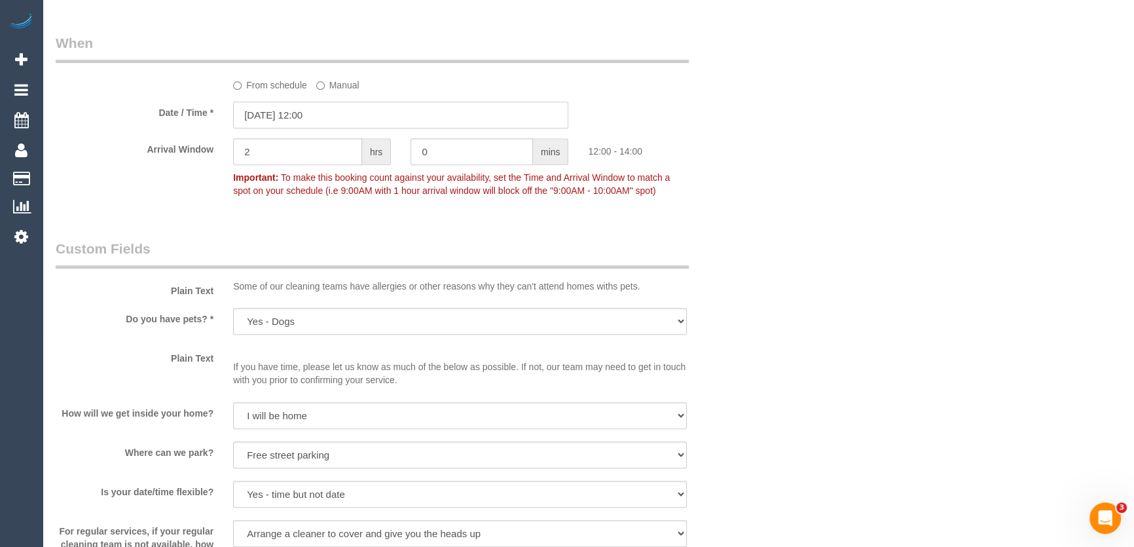
click at [339, 118] on input "[DATE] 12:00" at bounding box center [400, 114] width 335 height 27
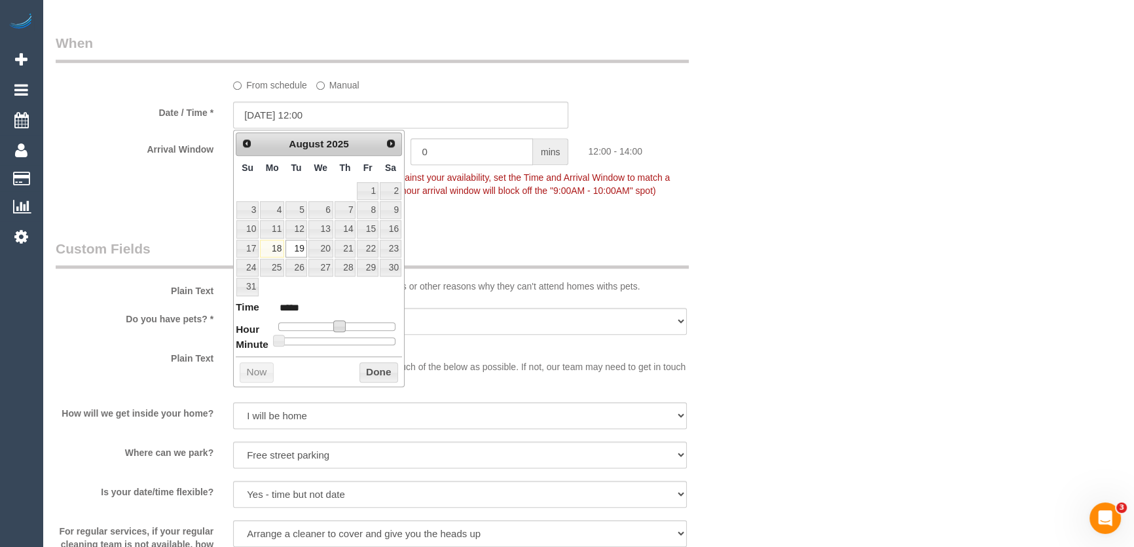
click at [336, 325] on span at bounding box center [339, 326] width 12 height 12
click at [323, 324] on span at bounding box center [324, 326] width 12 height 12
type input "[DATE] 09:00"
type input "*****"
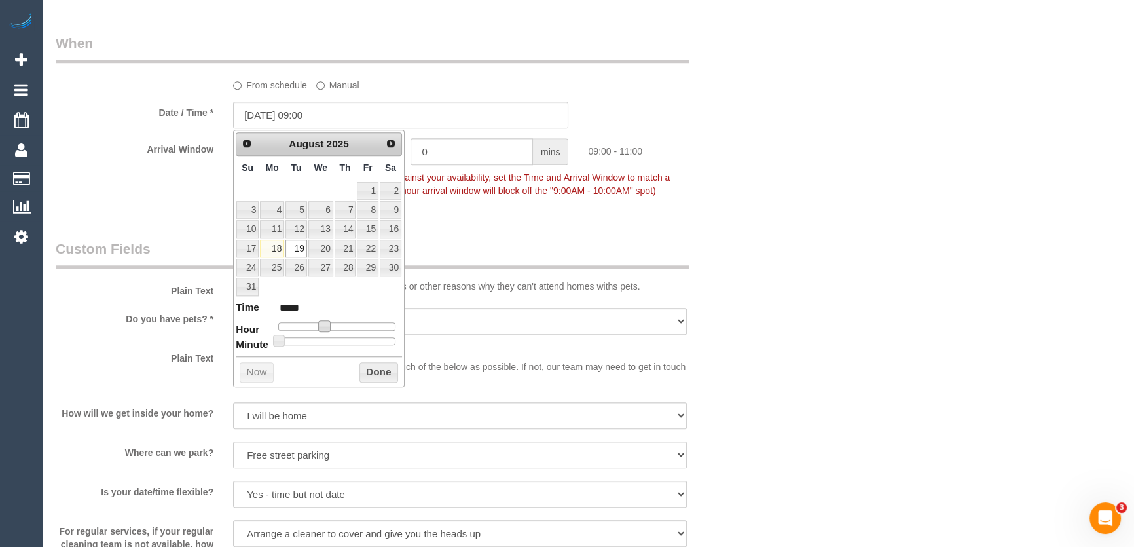
type input "[DATE] 08:00"
type input "*****"
click at [319, 322] on span at bounding box center [319, 326] width 12 height 12
click at [515, 198] on div "Arrival Window 2 hrs 0 mins 08:00 - 10:00 Important: To make this booking count…" at bounding box center [401, 170] width 710 height 65
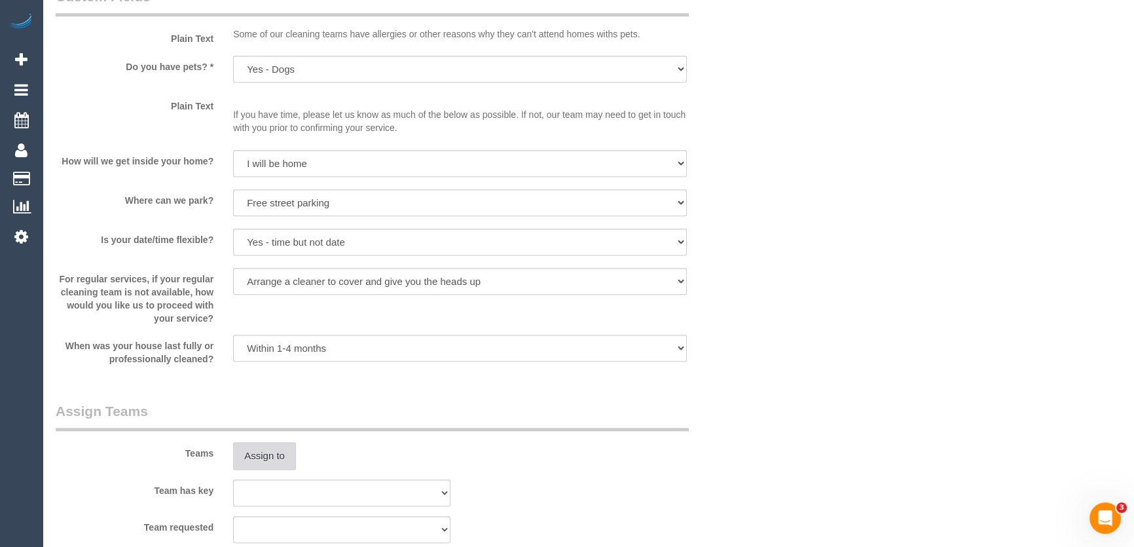
scroll to position [1723, 0]
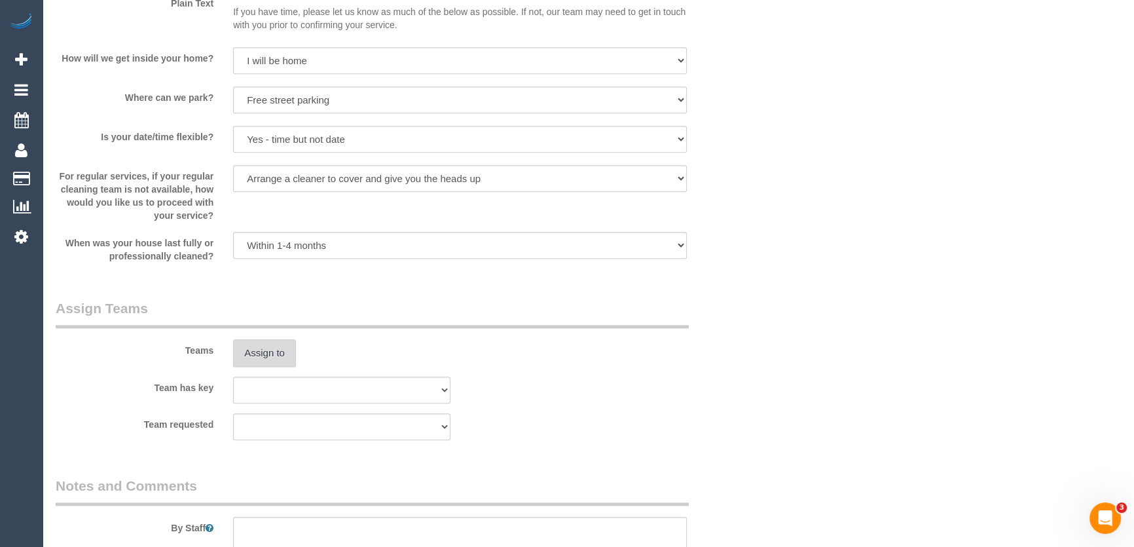
click at [274, 347] on button "Assign to" at bounding box center [264, 353] width 63 height 28
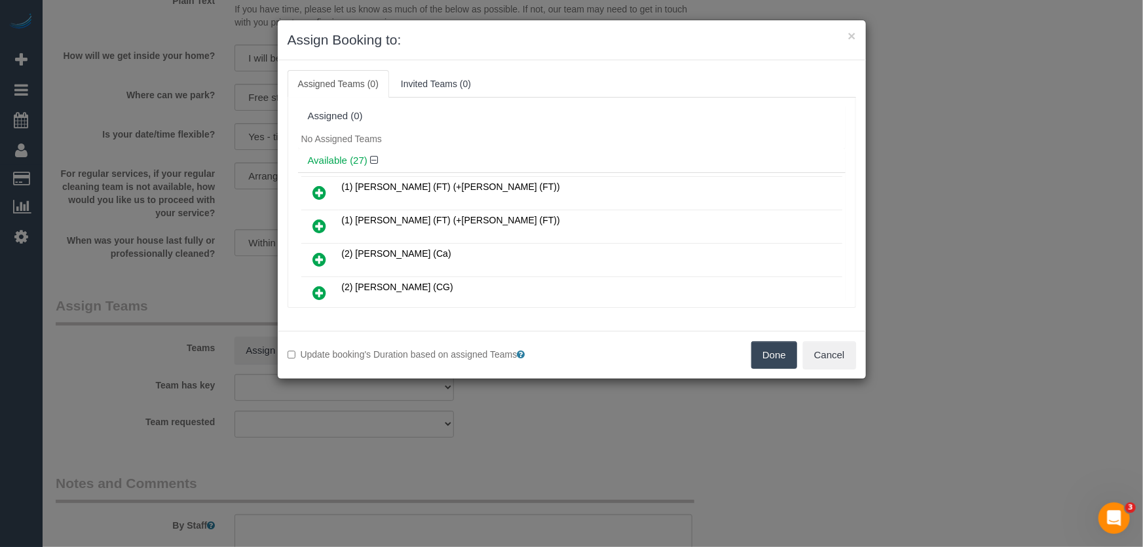
scroll to position [737, 0]
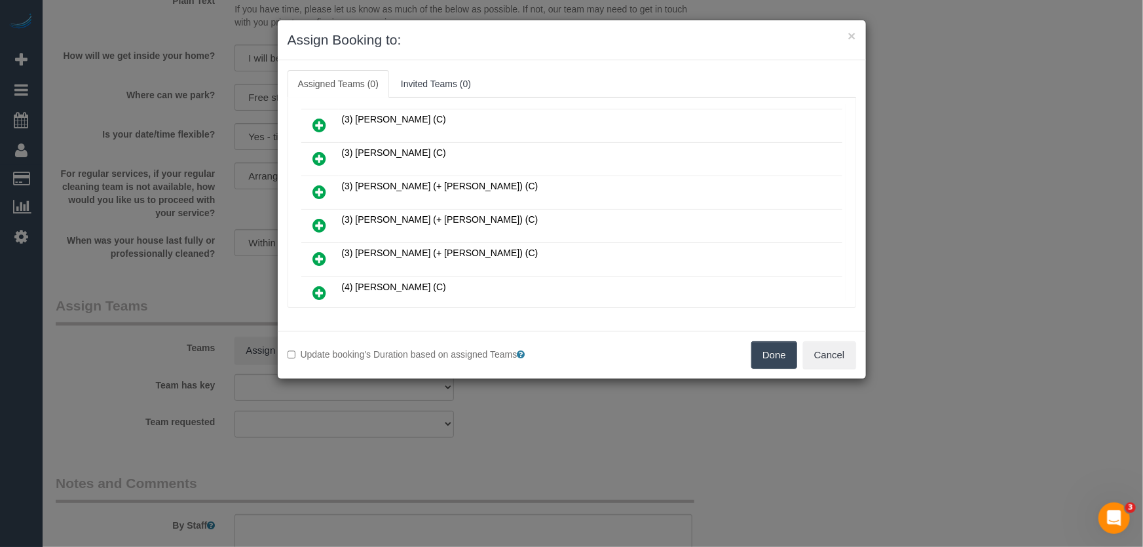
click at [325, 217] on icon at bounding box center [320, 225] width 14 height 16
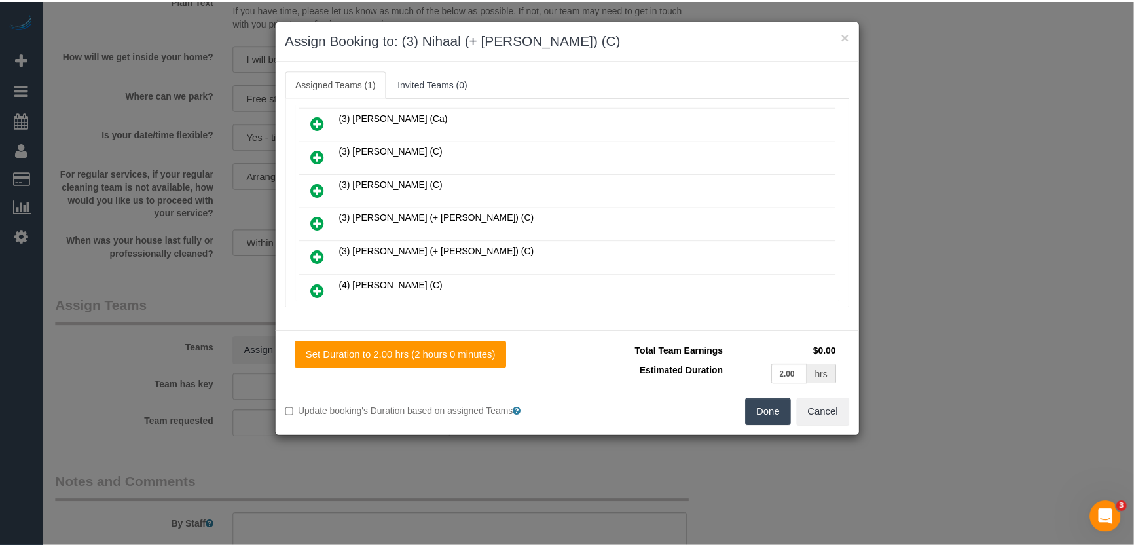
scroll to position [768, 0]
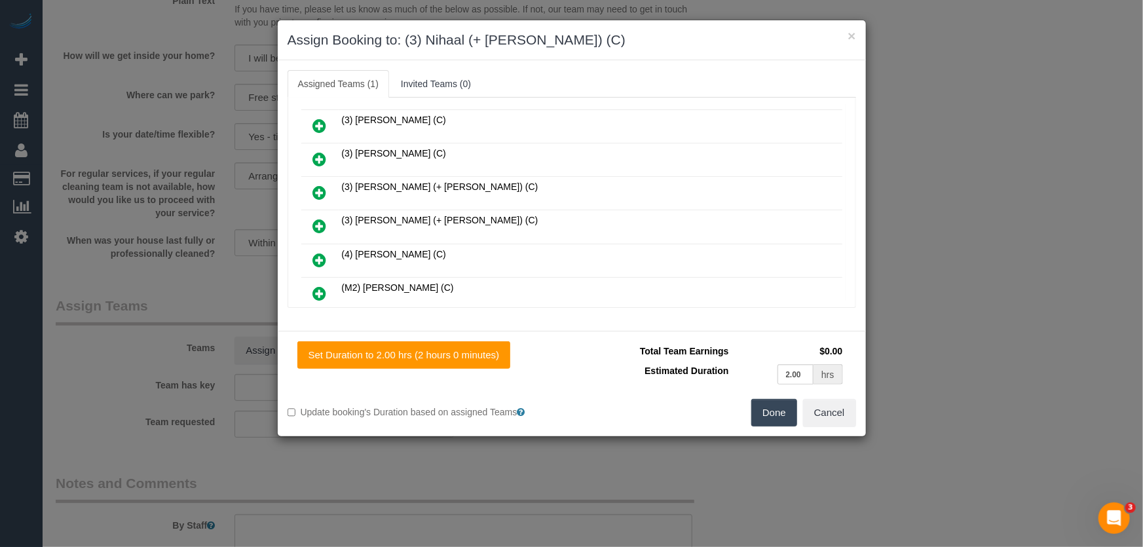
click at [778, 432] on div "Set Duration to 2.00 hrs (2 hours 0 minutes) Total Team Earnings $0.00 Estimate…" at bounding box center [572, 383] width 588 height 105
click at [769, 405] on button "Done" at bounding box center [774, 413] width 46 height 28
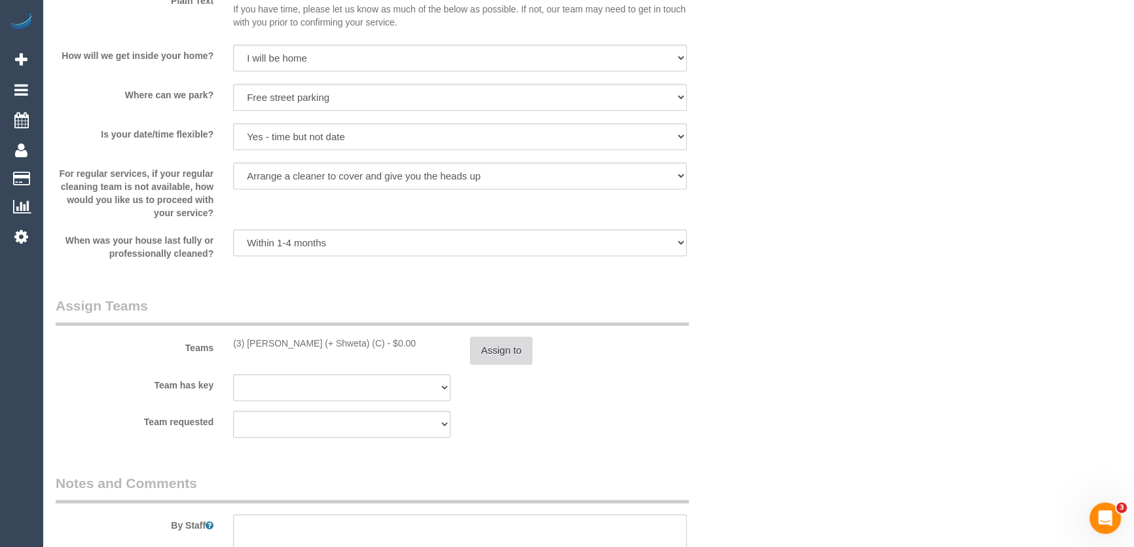
click at [502, 357] on button "Assign to" at bounding box center [501, 351] width 63 height 28
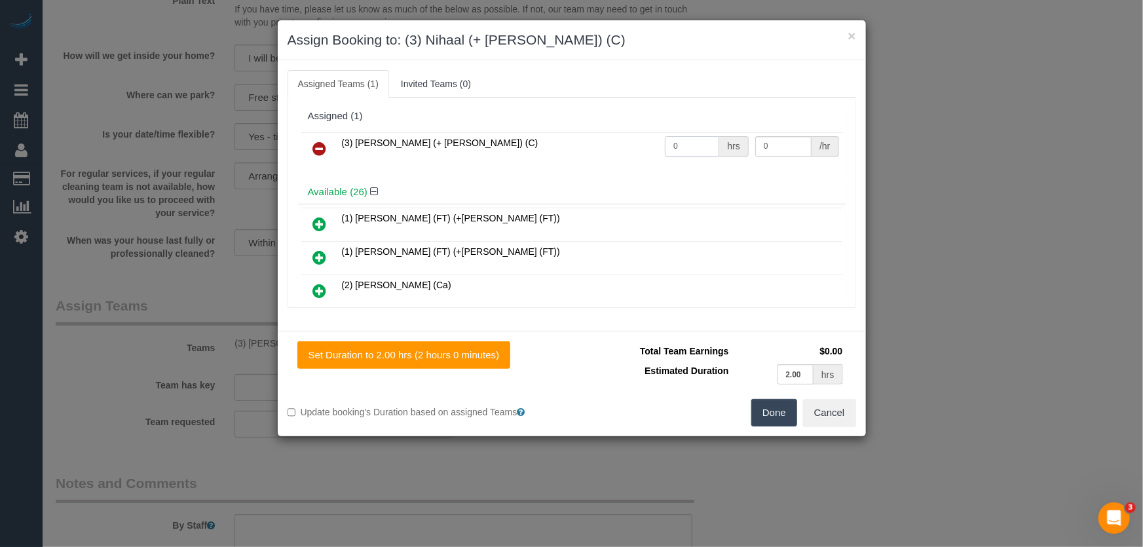
click at [686, 138] on input "0" at bounding box center [692, 146] width 54 height 20
type input "2"
type input "35"
click at [779, 410] on button "Done" at bounding box center [774, 413] width 46 height 28
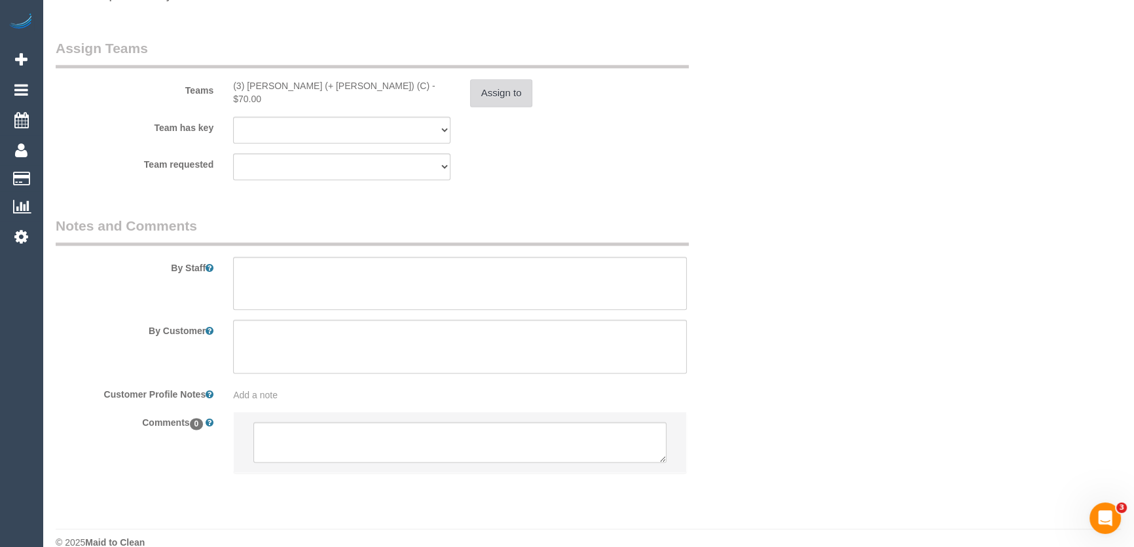
scroll to position [2004, 0]
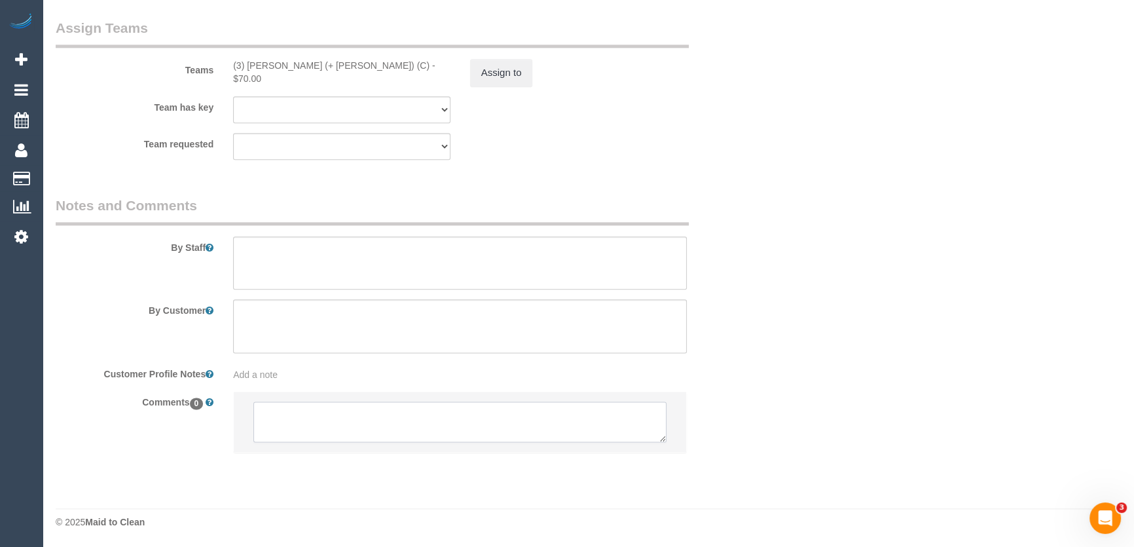
click at [333, 415] on textarea at bounding box center [459, 421] width 413 height 41
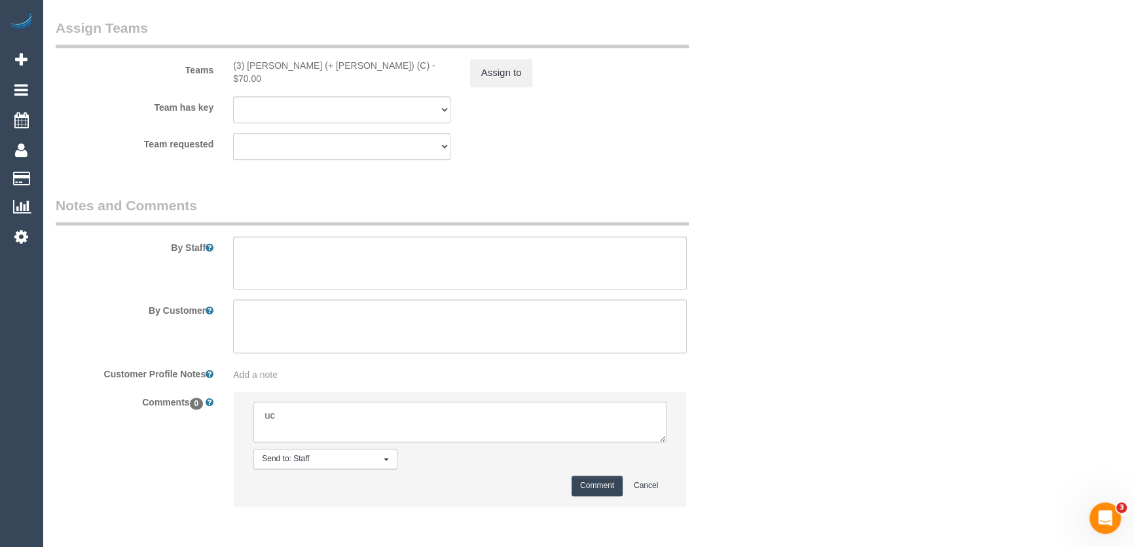
type textarea "u"
type textarea "customer has been informed of AW 8-10am - via text - pending"
drag, startPoint x: 585, startPoint y: 482, endPoint x: 591, endPoint y: 475, distance: 8.9
click at [587, 482] on button "Comment" at bounding box center [597, 485] width 51 height 20
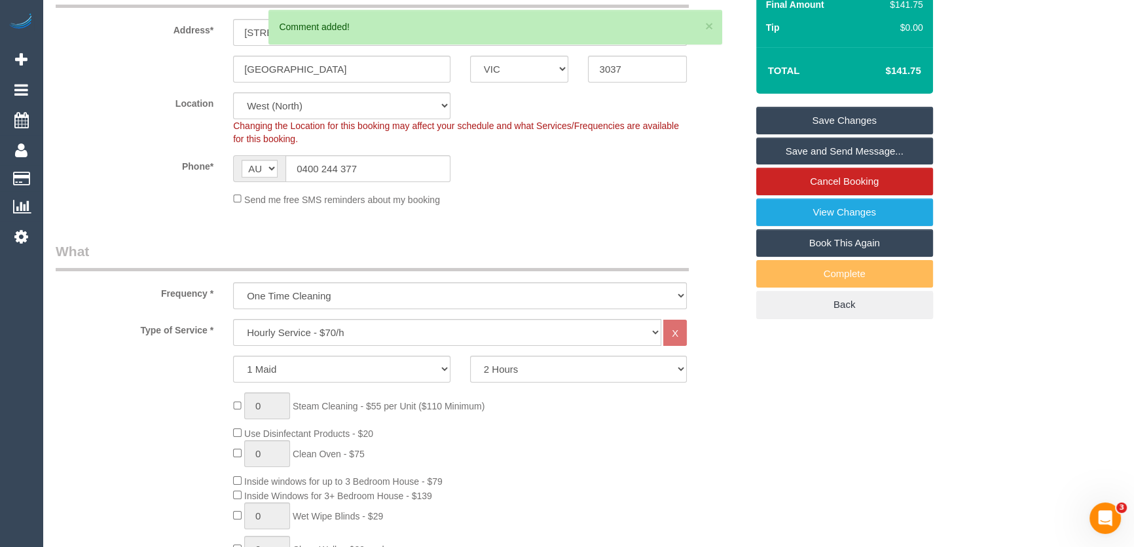
scroll to position [0, 0]
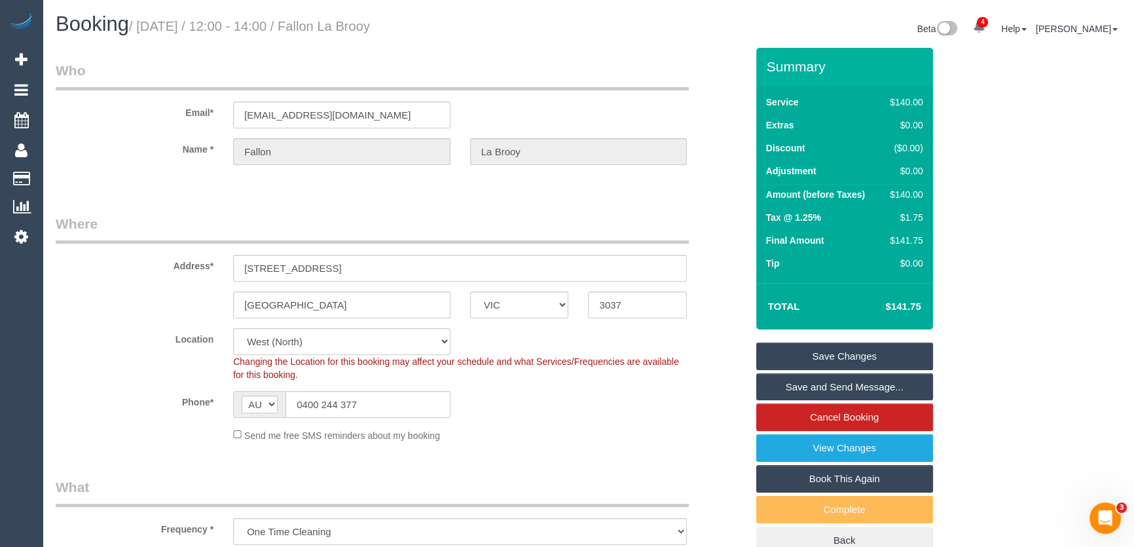
click at [358, 22] on small "/ August 19, 2025 / 12:00 - 14:00 / Fallon La Brooy" at bounding box center [249, 26] width 241 height 14
copy small "Fallon La Brooy"
click at [833, 356] on link "Save Changes" at bounding box center [844, 356] width 177 height 28
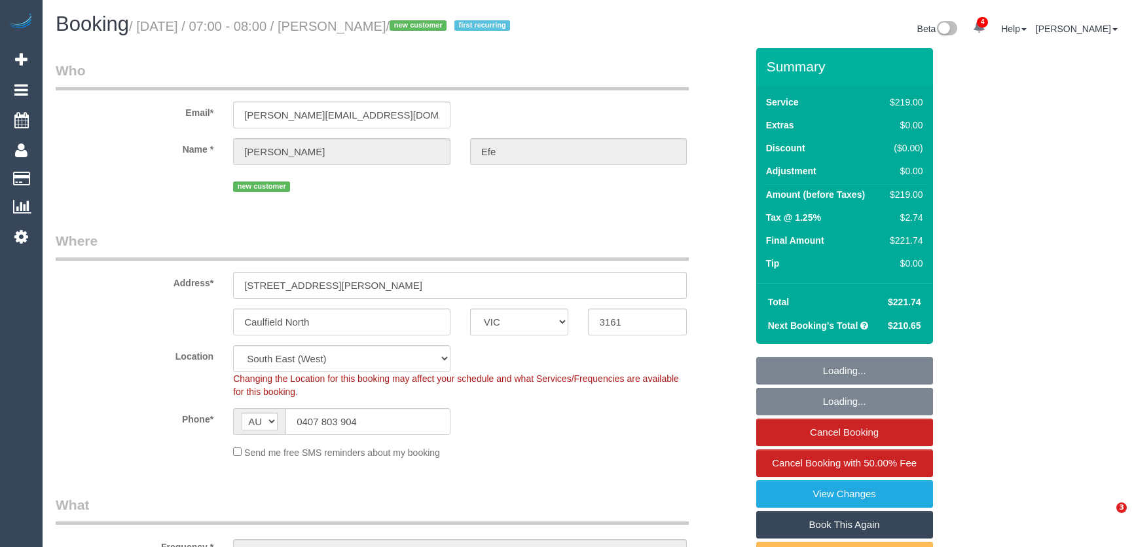
select select "VIC"
select select "number:28"
select select "number:15"
select select "number:19"
select select "number:24"
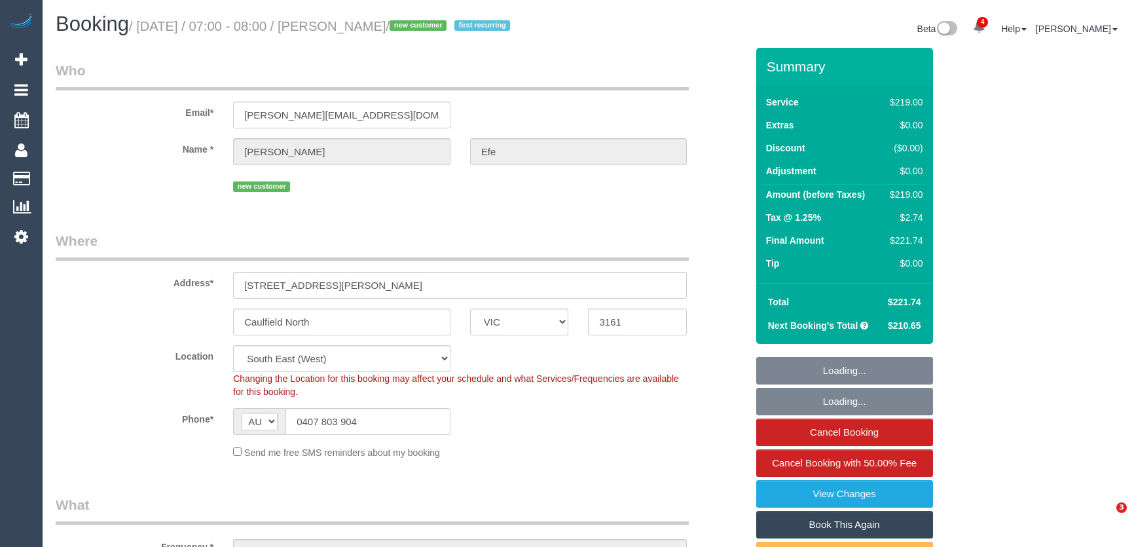
select select "number:34"
select select "number:13"
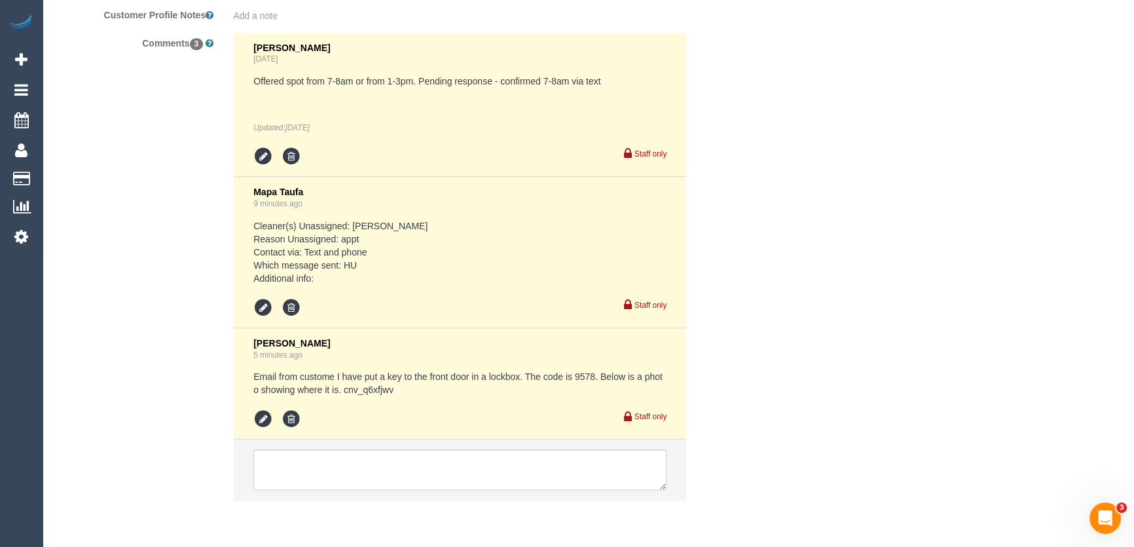
scroll to position [2543, 0]
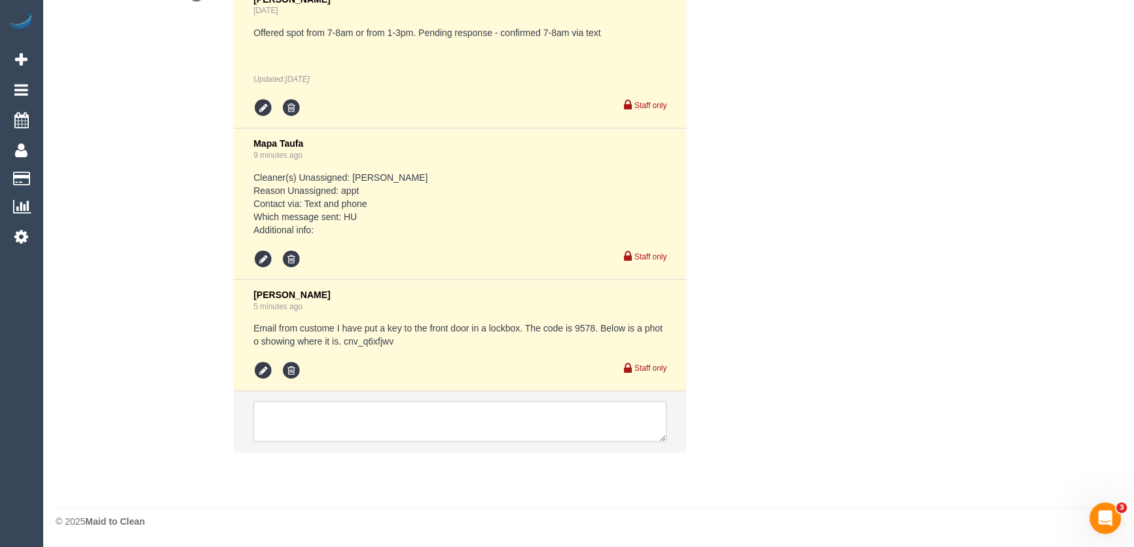
click at [343, 412] on textarea at bounding box center [459, 421] width 413 height 41
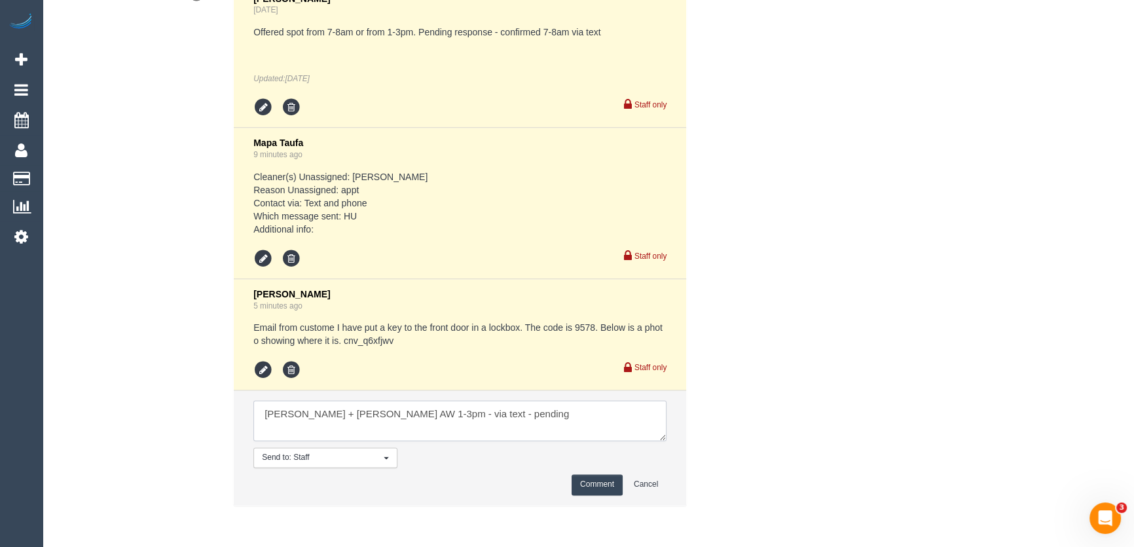
type textarea "Cristian + Tania AW 1-3pm - via text - pending"
click at [595, 487] on button "Comment" at bounding box center [597, 484] width 51 height 20
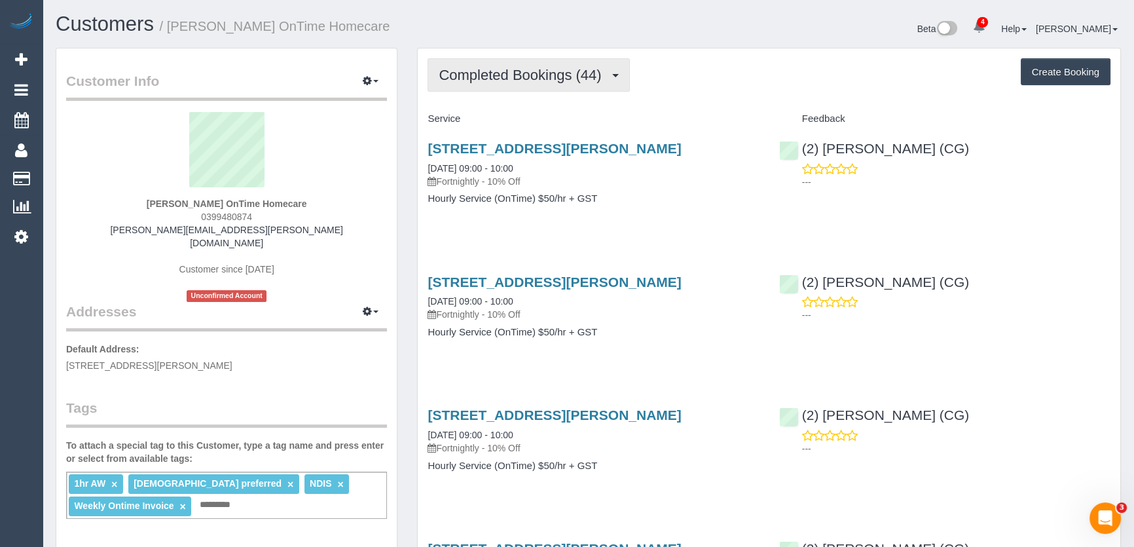
click at [584, 75] on span "Completed Bookings (44)" at bounding box center [523, 75] width 169 height 16
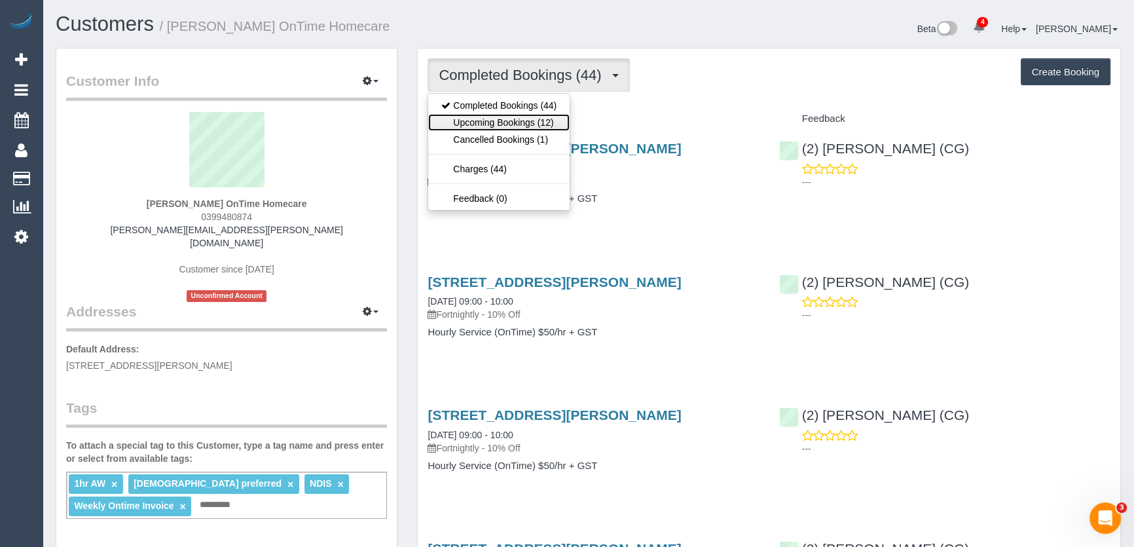
click at [545, 120] on link "Upcoming Bookings (12)" at bounding box center [498, 122] width 141 height 17
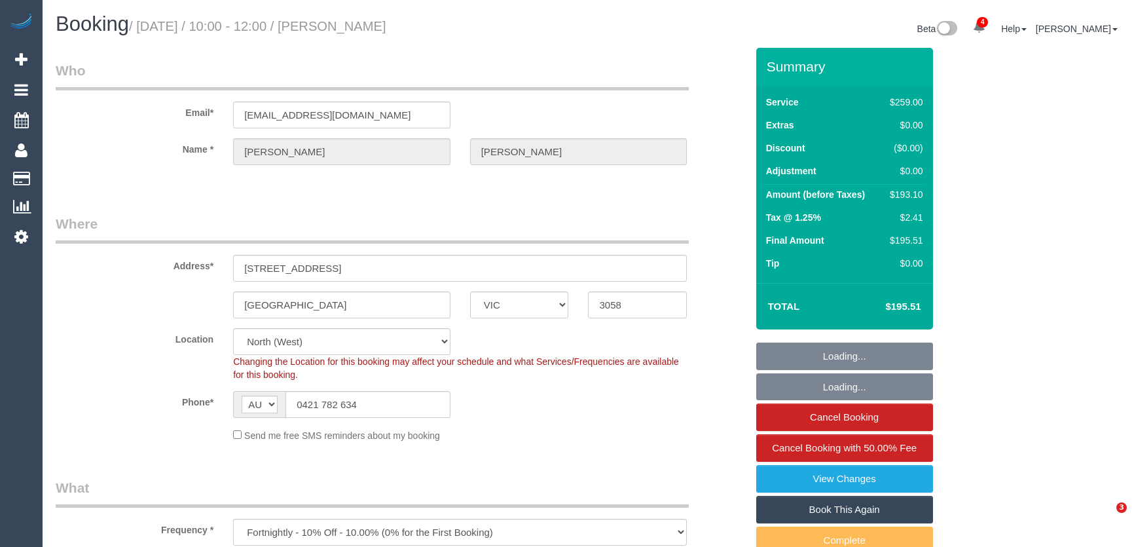
select select "VIC"
select select "number:28"
select select "number:14"
select select "number:19"
select select "number:24"
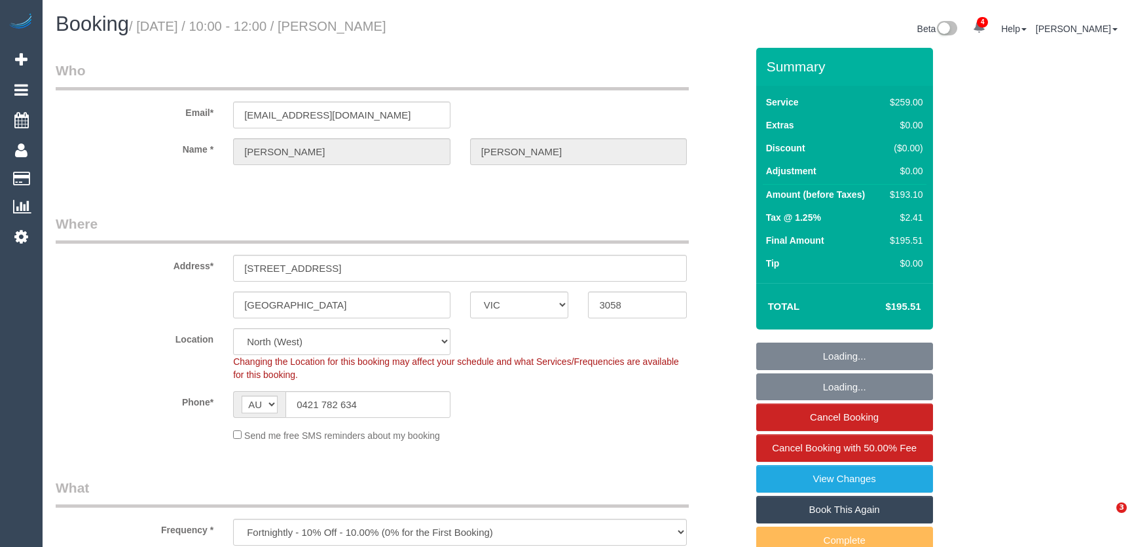
select select "number:34"
select select "number:11"
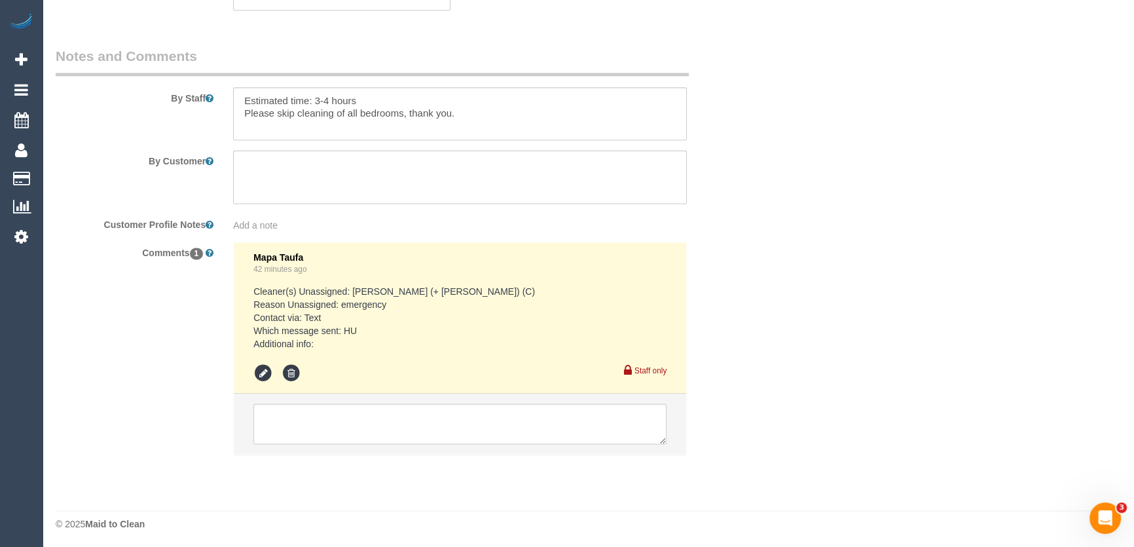
scroll to position [2214, 0]
click at [308, 403] on textarea at bounding box center [459, 421] width 413 height 41
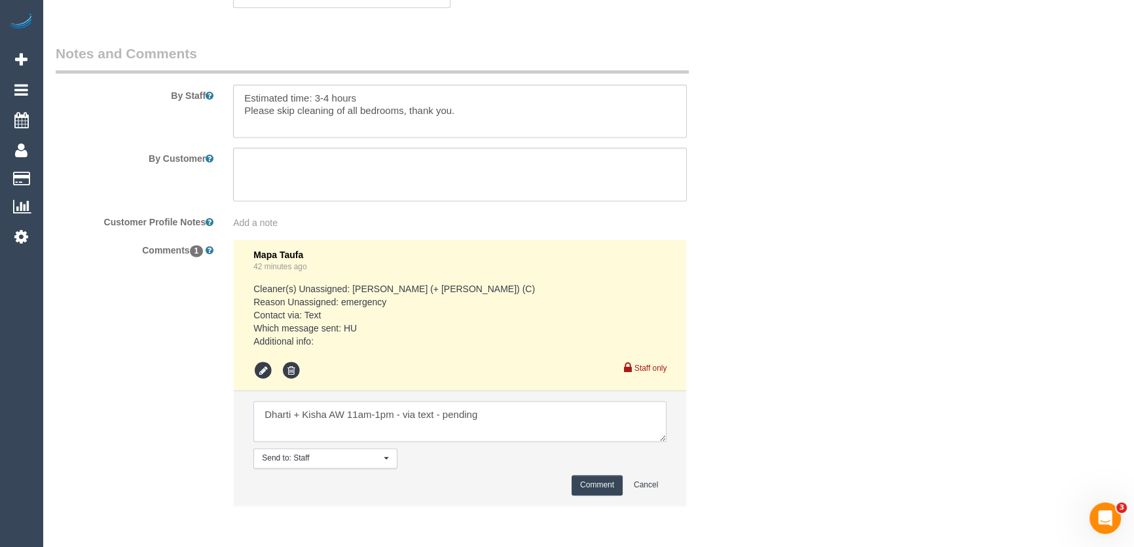
type textarea "Dharti + Kisha AW 11am-1pm - via text - pending"
click at [588, 485] on button "Comment" at bounding box center [597, 485] width 51 height 20
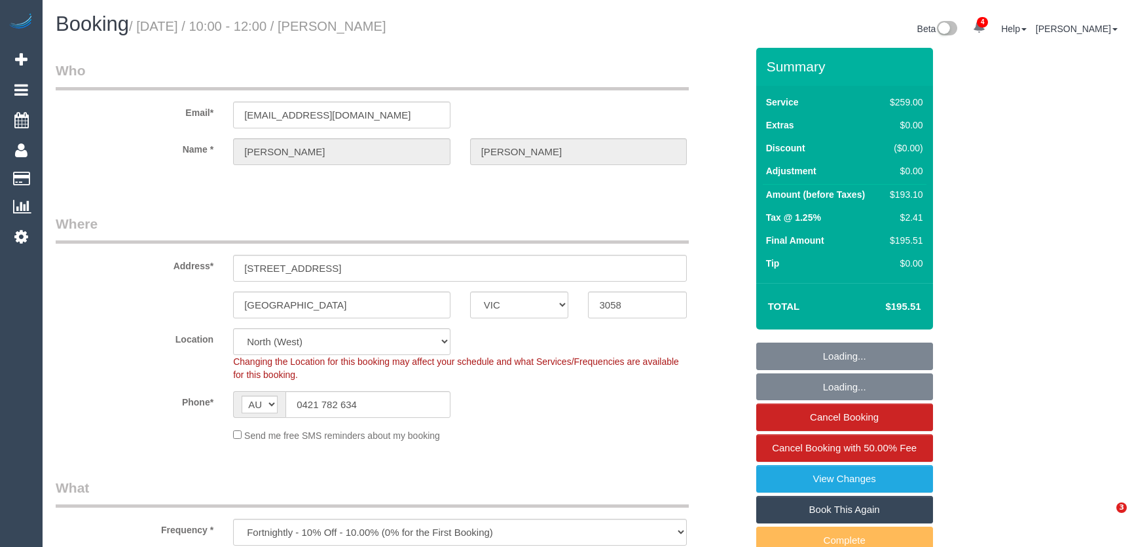
select select "VIC"
select select "number:28"
select select "number:14"
select select "number:19"
select select "number:24"
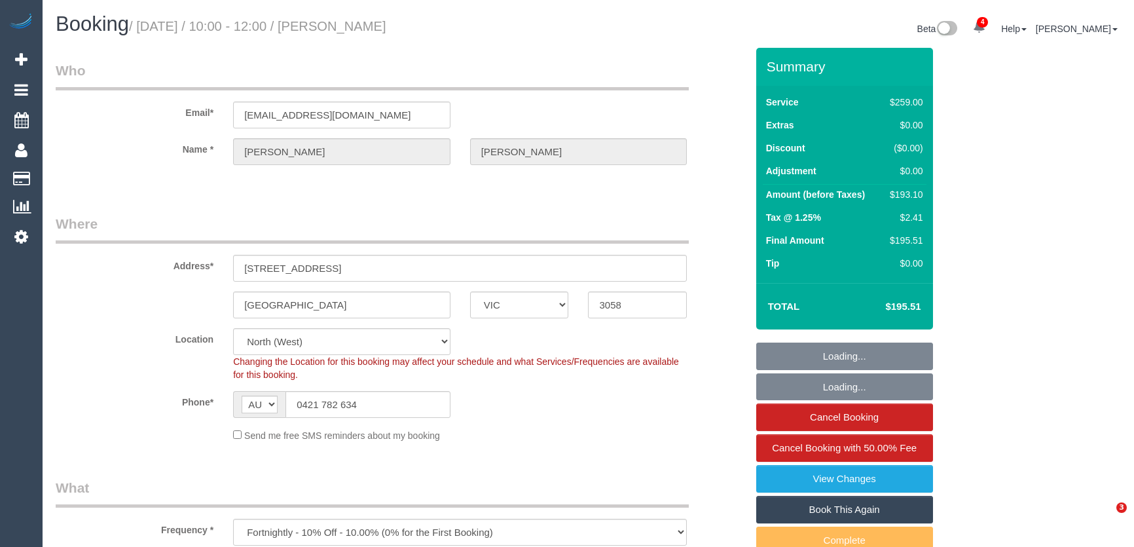
select select "number:34"
select select "number:11"
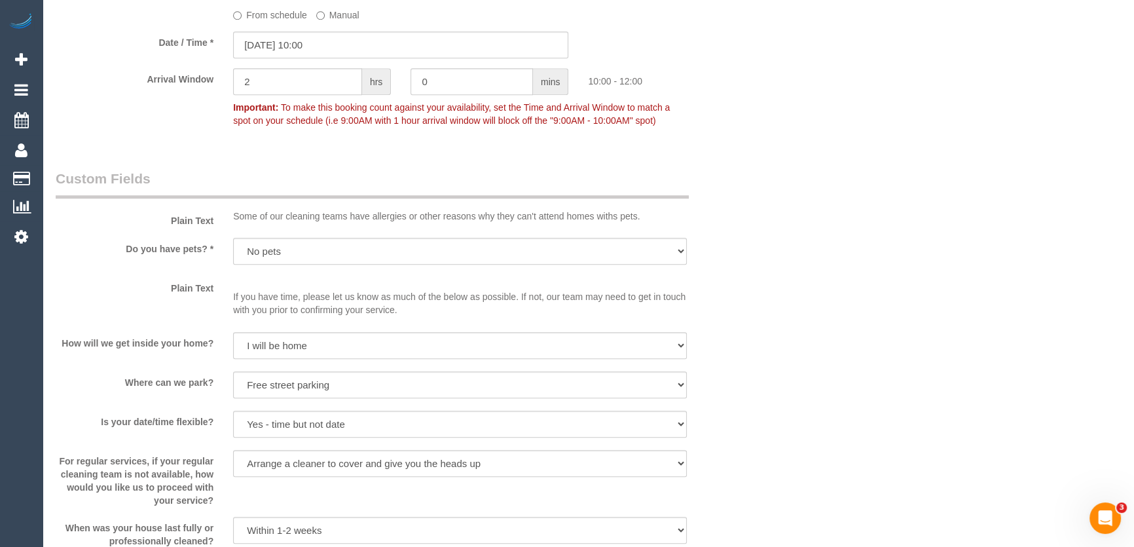
scroll to position [1369, 0]
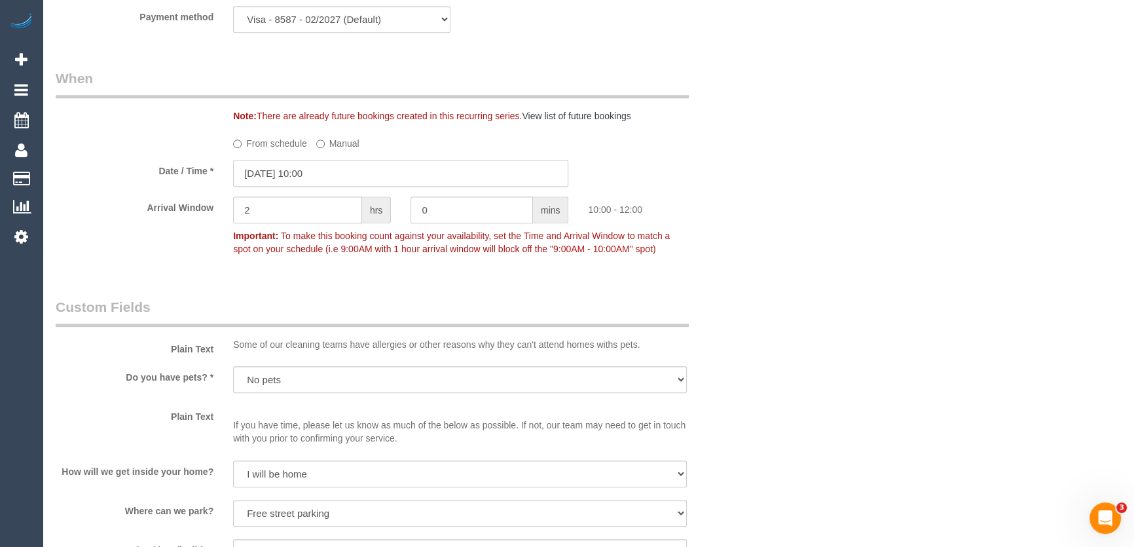
click at [350, 176] on input "[DATE] 10:00" at bounding box center [400, 173] width 335 height 27
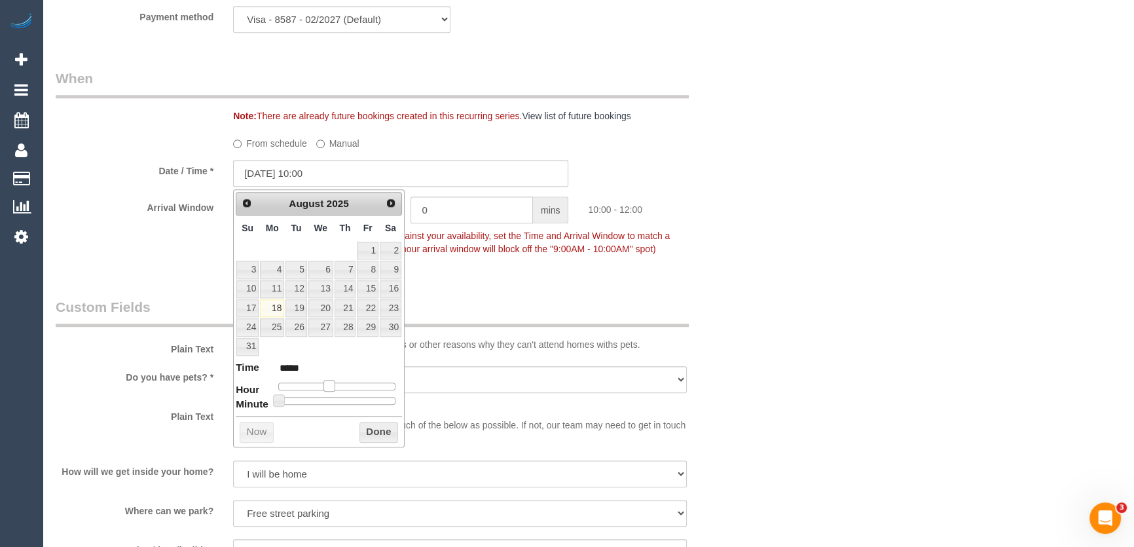
type input "[DATE] 11:00"
type input "*****"
click at [330, 382] on span at bounding box center [334, 386] width 12 height 12
click at [464, 270] on fieldset "When Note: There are already future bookings created in this recurring series. …" at bounding box center [401, 170] width 691 height 202
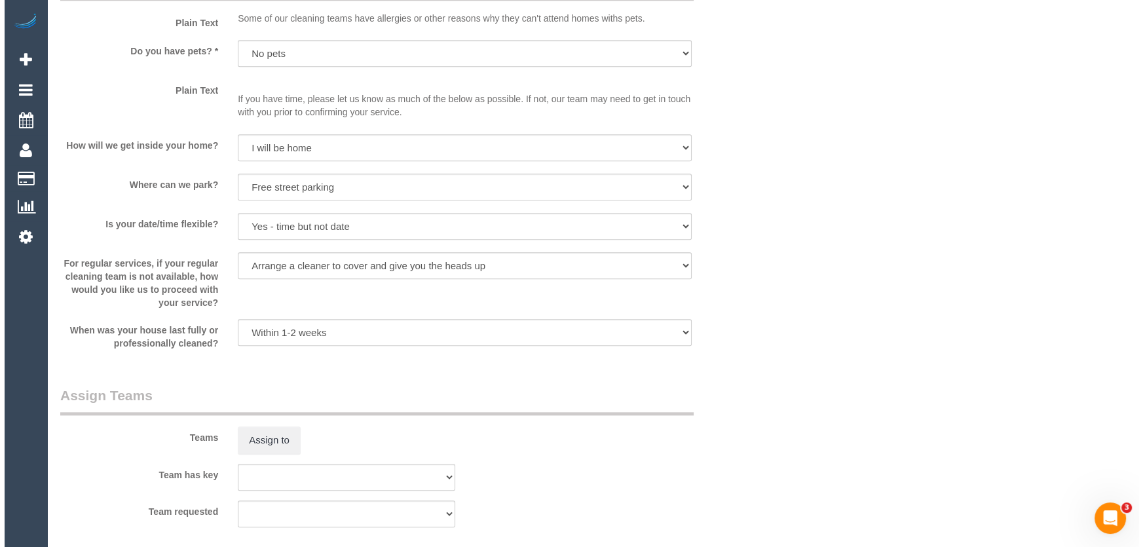
scroll to position [1786, 0]
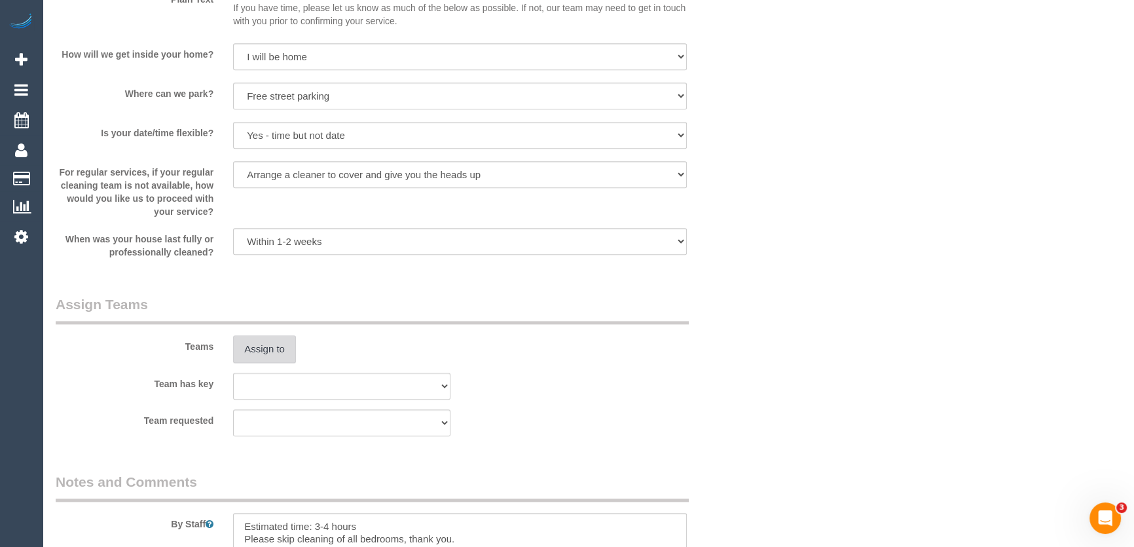
click at [259, 356] on button "Assign to" at bounding box center [264, 349] width 63 height 28
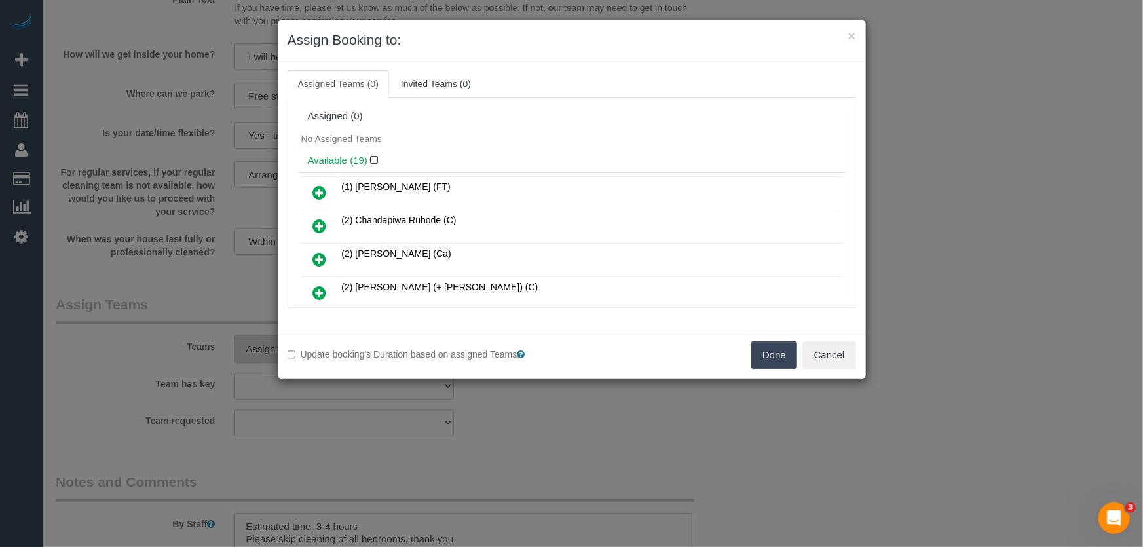
scroll to position [115, 0]
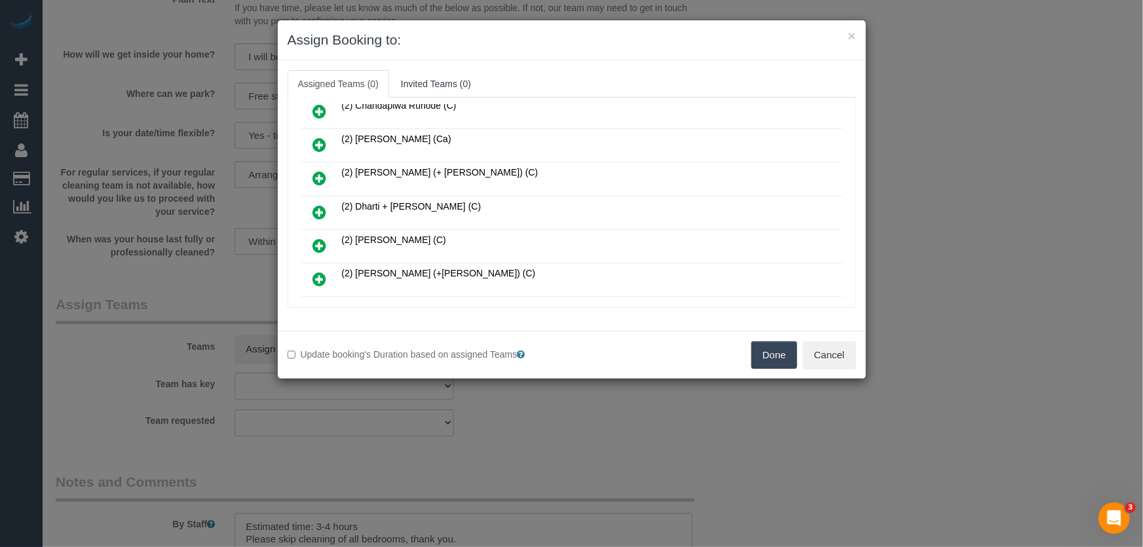
click at [321, 206] on icon at bounding box center [320, 212] width 14 height 16
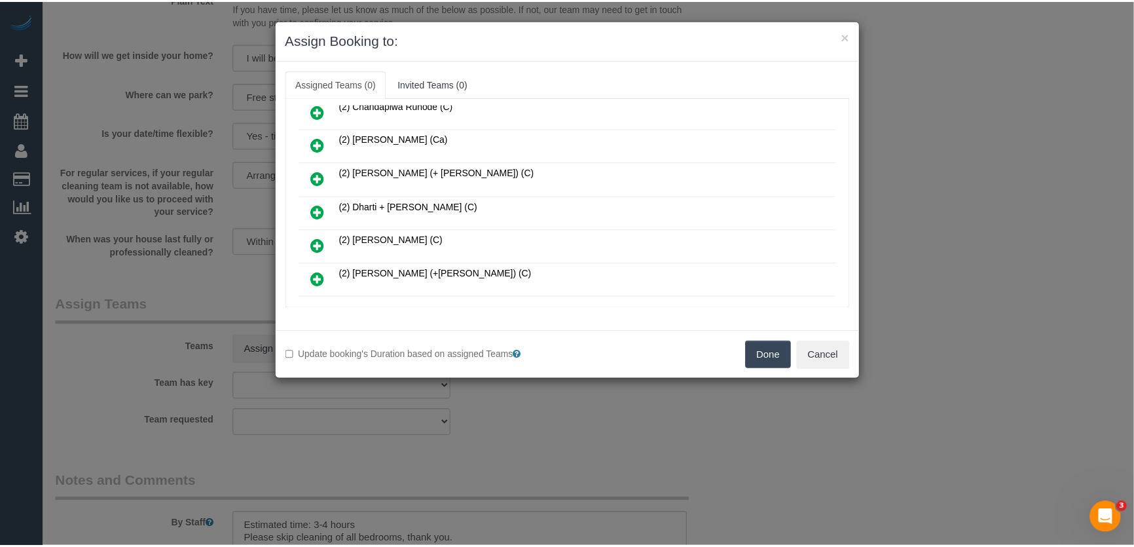
scroll to position [145, 0]
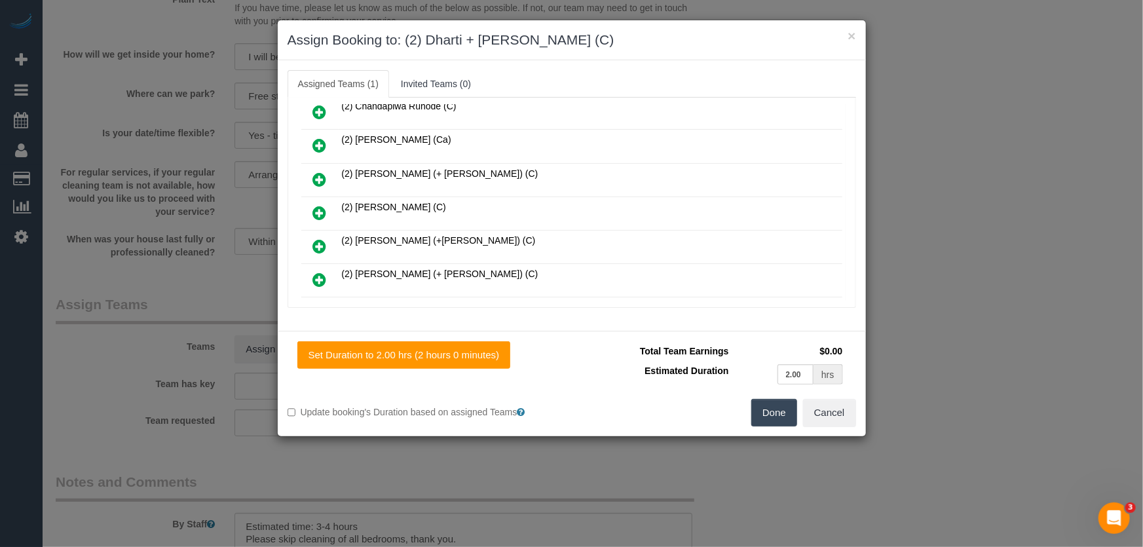
click at [770, 416] on button "Done" at bounding box center [774, 413] width 46 height 28
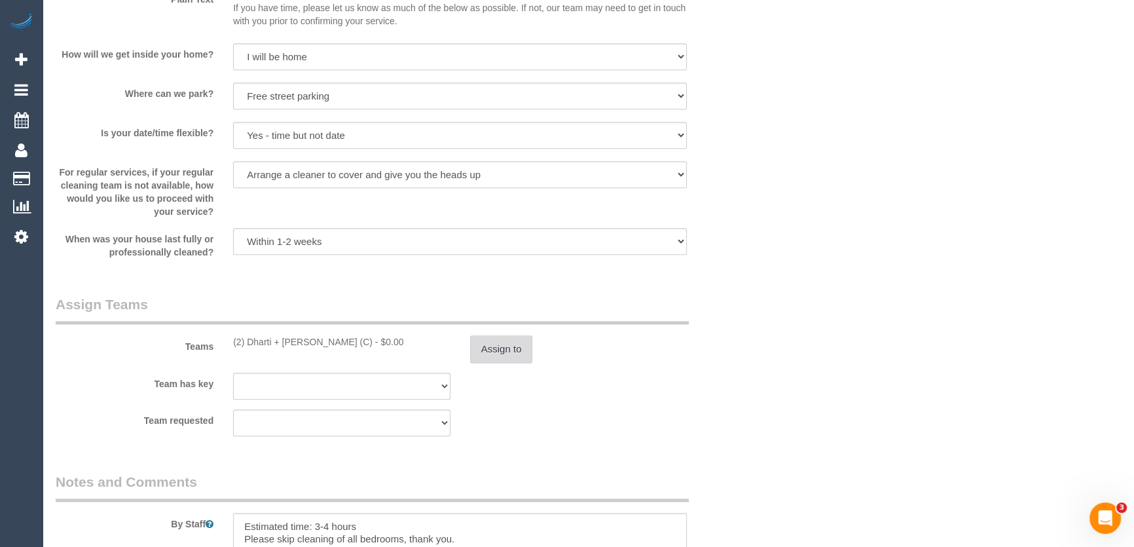
click at [502, 356] on button "Assign to" at bounding box center [501, 349] width 63 height 28
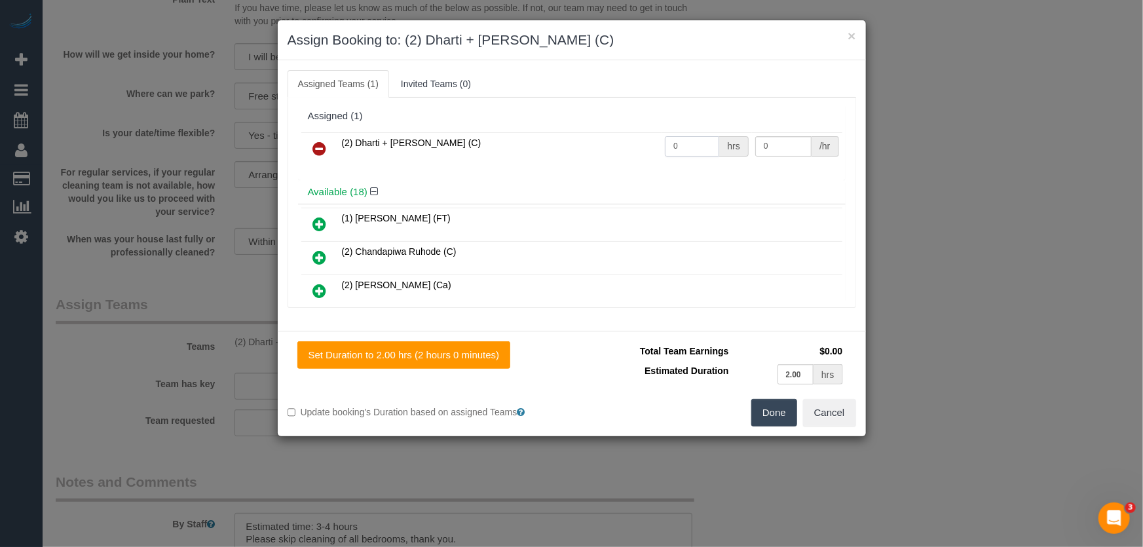
click at [707, 150] on input "0" at bounding box center [692, 146] width 54 height 20
type input "1"
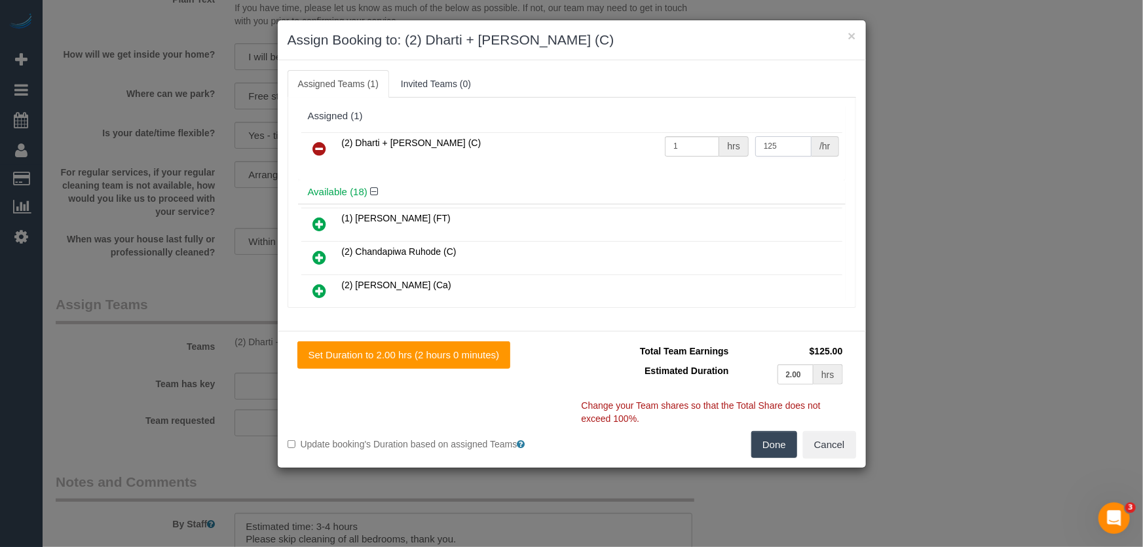
type input "125"
click at [783, 435] on button "Done" at bounding box center [774, 445] width 46 height 28
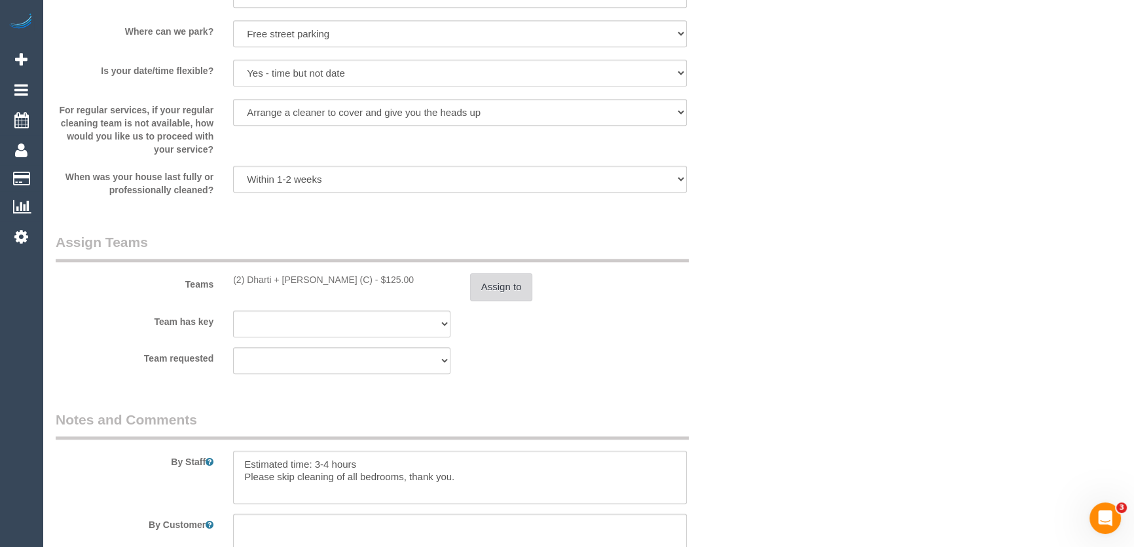
scroll to position [1905, 0]
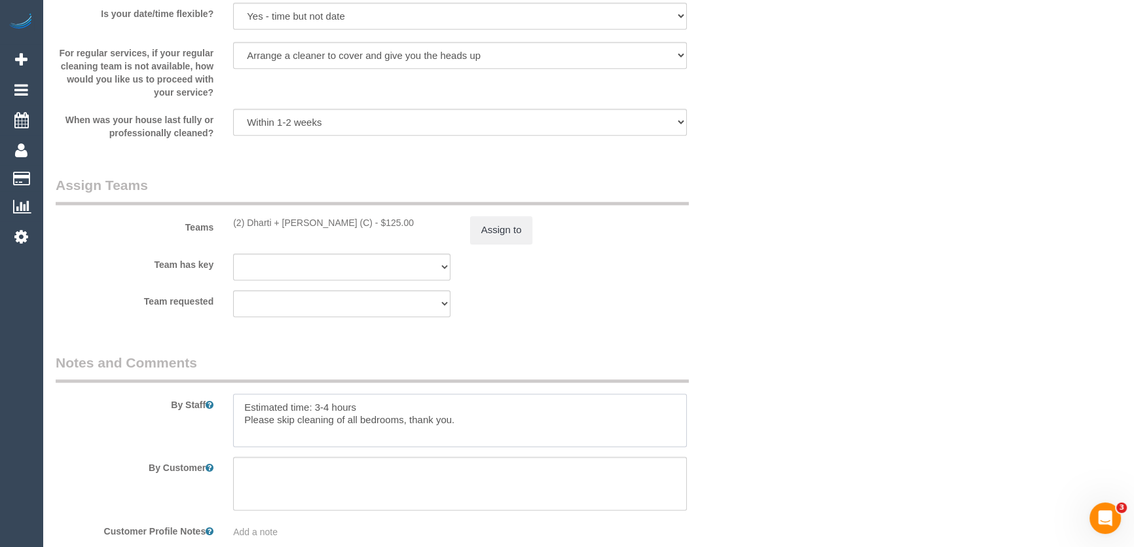
click at [238, 405] on textarea at bounding box center [460, 421] width 454 height 54
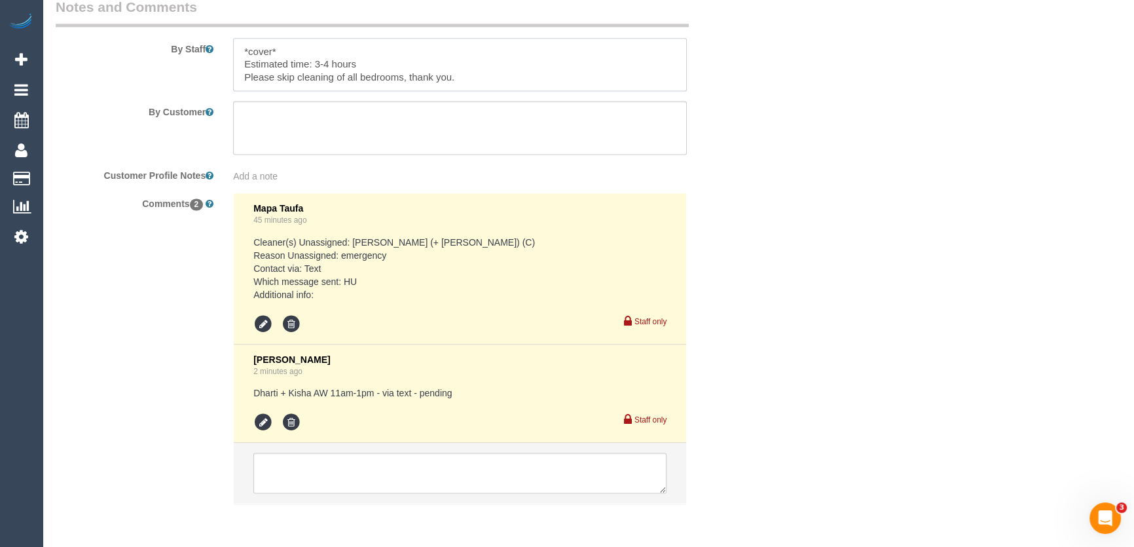
scroll to position [2262, 0]
type textarea "*cover* Estimated time: 3-4 hours Please skip cleaning of all bedrooms, thank y…"
click at [255, 422] on icon at bounding box center [263, 421] width 20 height 20
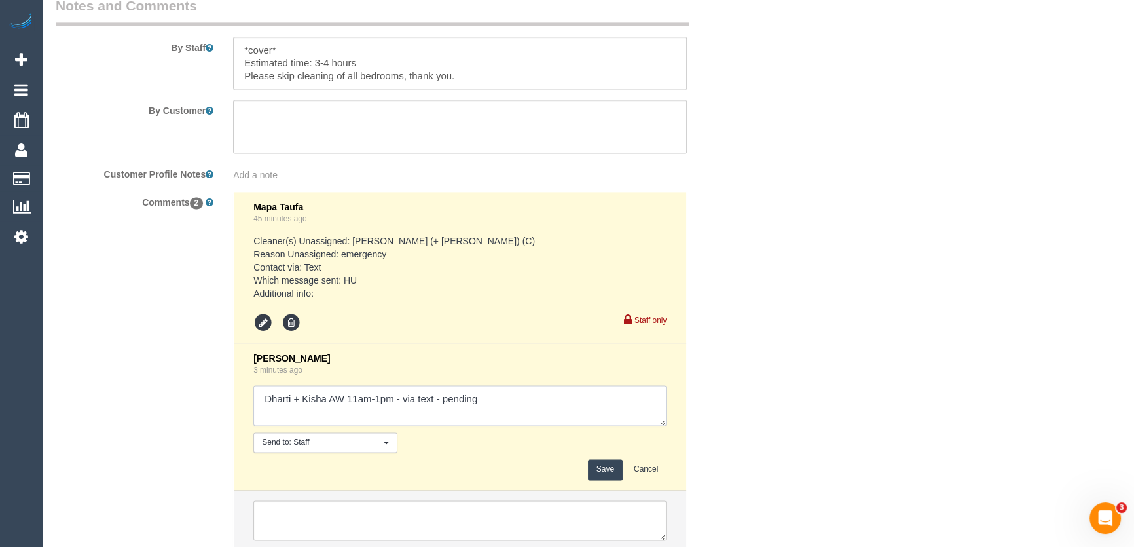
click at [504, 399] on textarea at bounding box center [459, 405] width 413 height 41
type textarea "Dharti + Kisha AW 11am-1pm - via text - confirmed Customer has been informed of…"
click at [600, 473] on button "Save" at bounding box center [605, 469] width 35 height 20
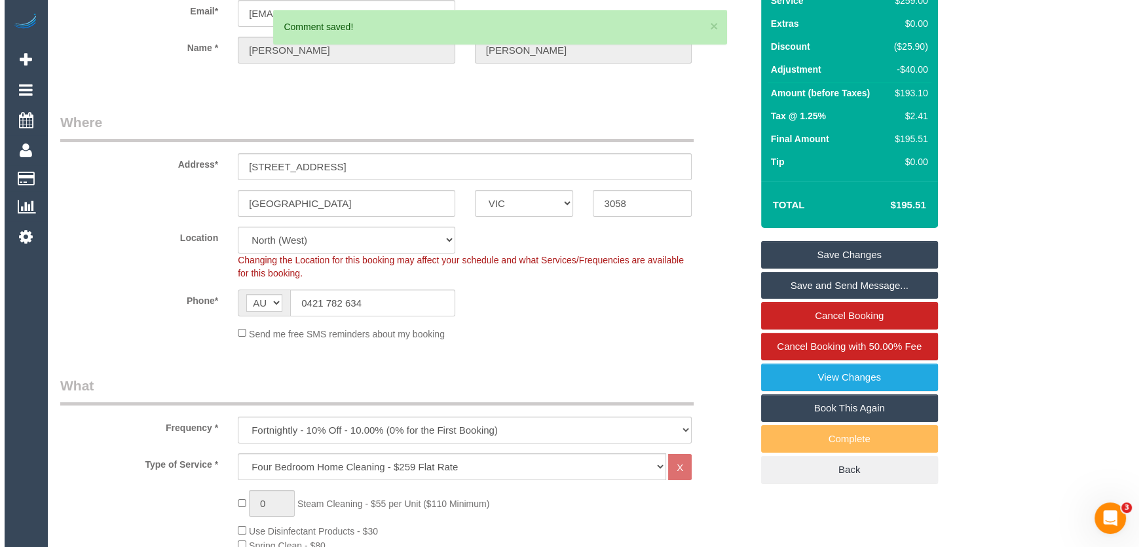
scroll to position [0, 0]
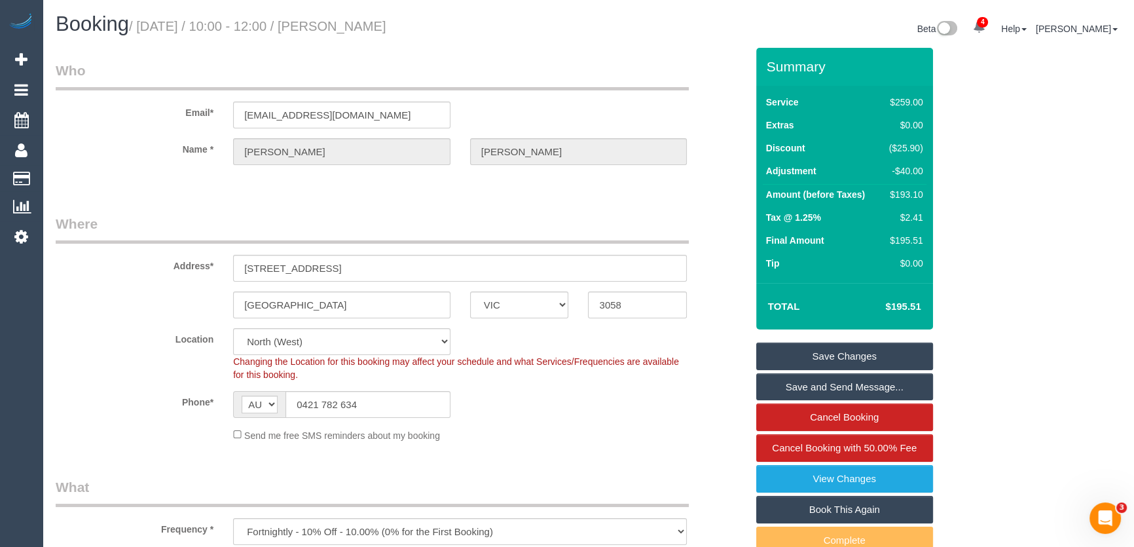
click at [350, 30] on small "/ August 18, 2025 / 10:00 - 12:00 / Bianca Ross" at bounding box center [257, 26] width 257 height 14
copy small "Bianca Ross"
drag, startPoint x: 824, startPoint y: 384, endPoint x: 834, endPoint y: 390, distance: 11.8
click at [825, 384] on link "Save and Send Message..." at bounding box center [844, 387] width 177 height 28
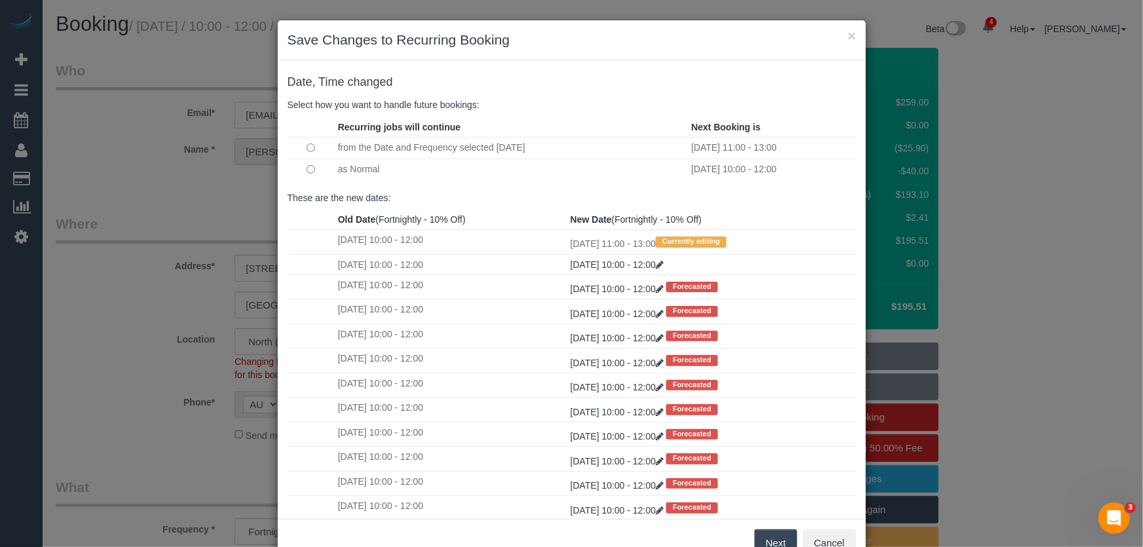
click at [766, 543] on button "Next" at bounding box center [775, 543] width 43 height 28
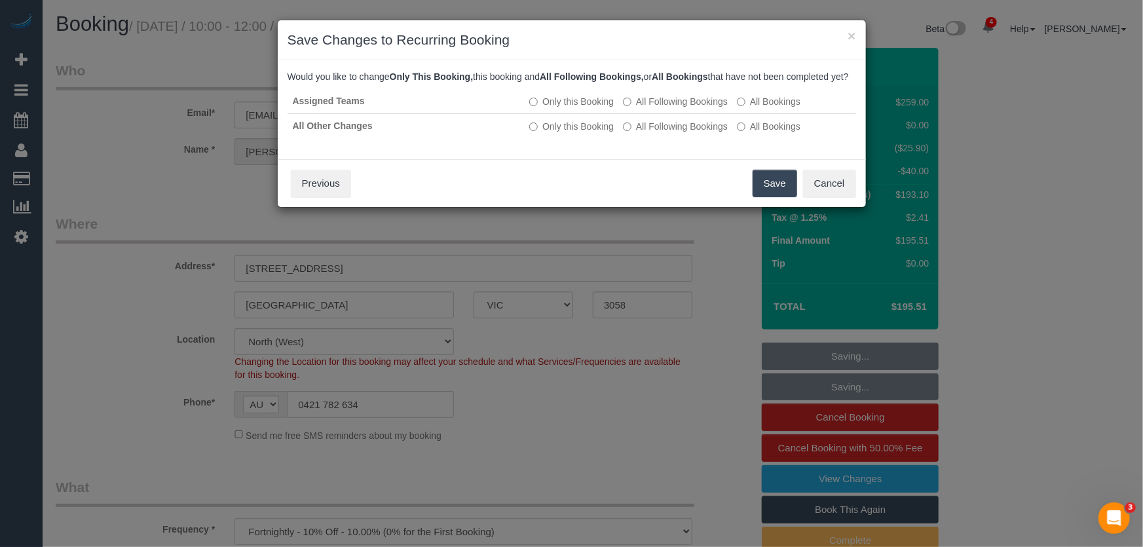
click at [773, 197] on button "Save" at bounding box center [774, 184] width 45 height 28
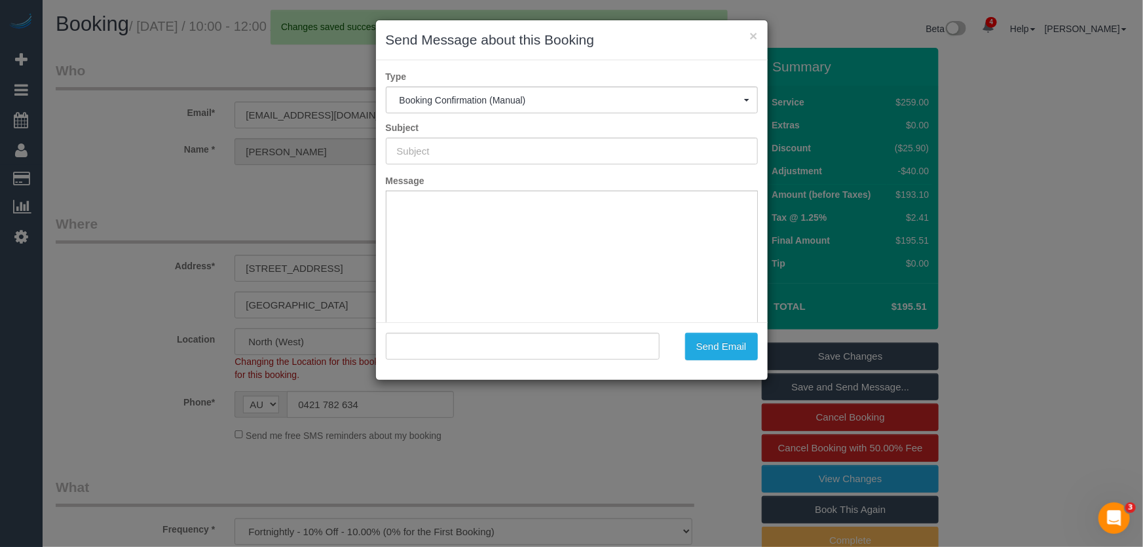
type input "Booking Confirmed"
type input ""Bianca Ross" <bianca.fedele1@gmail.com>"
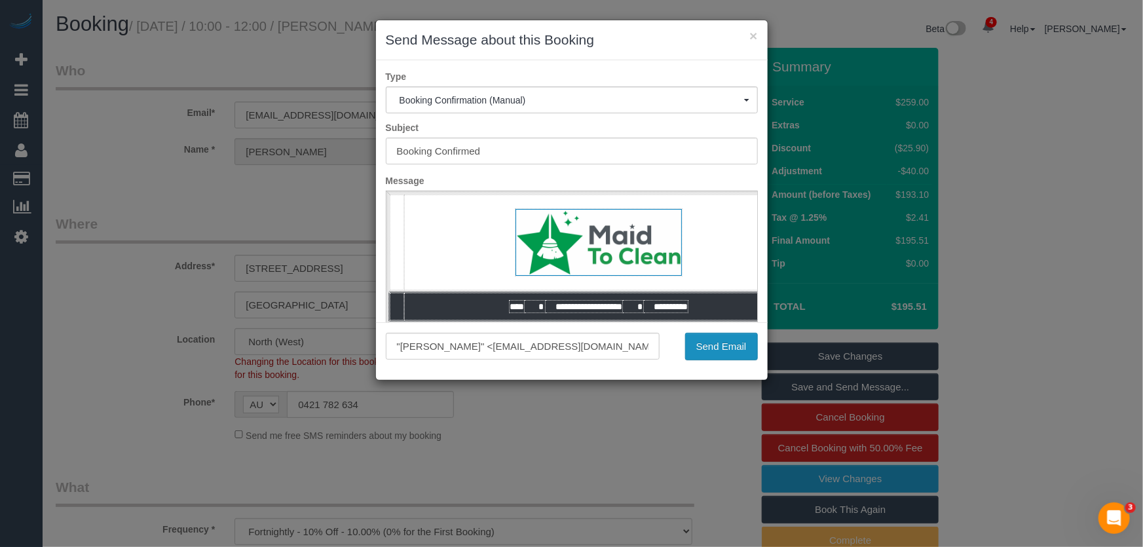
click at [718, 350] on button "Send Email" at bounding box center [721, 347] width 73 height 28
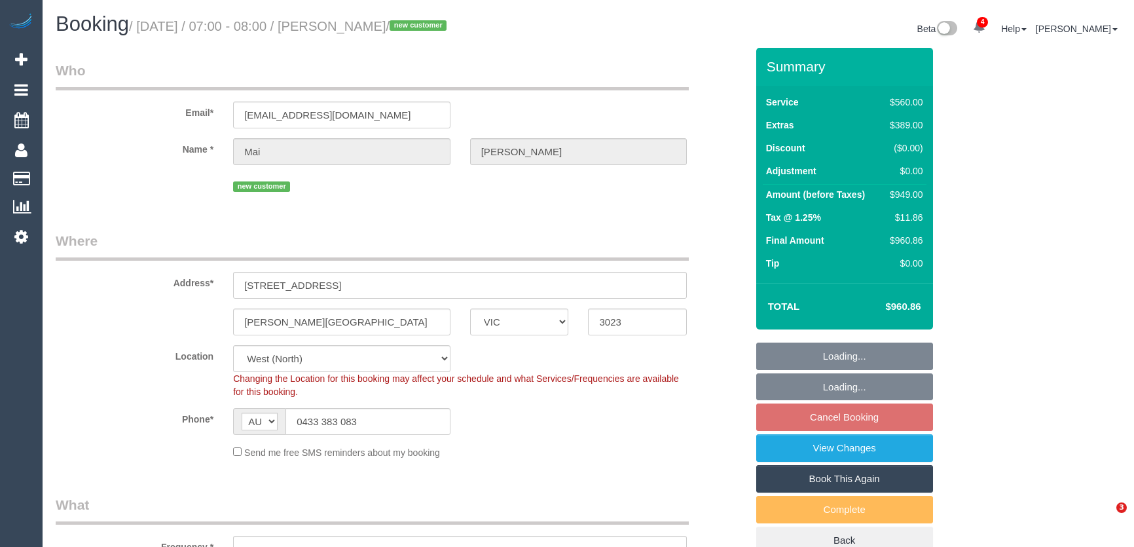
select select "VIC"
select select "2"
select select "240"
select select "object:1465"
select select "number:28"
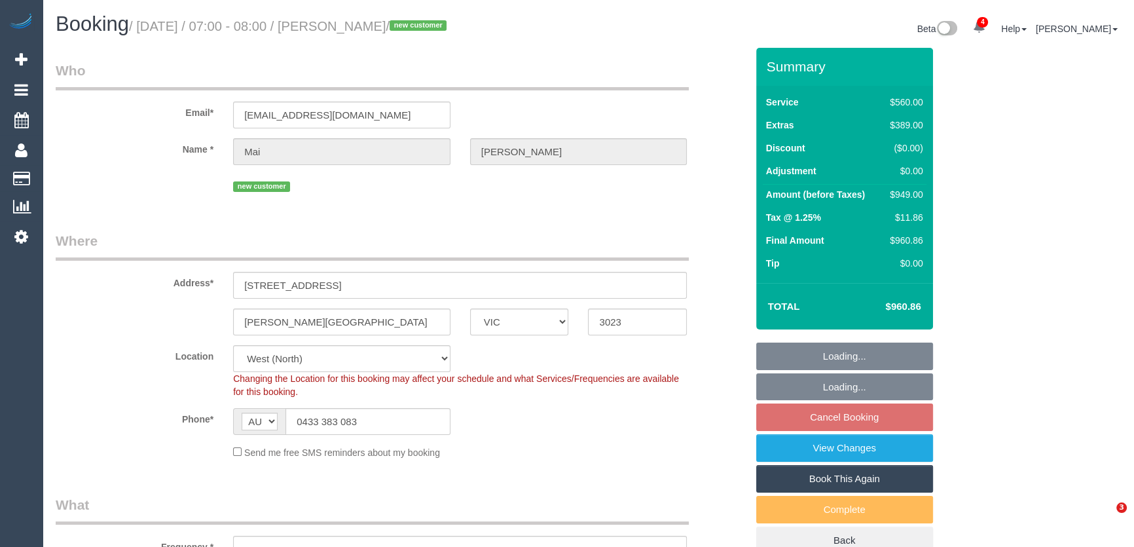
select select "number:15"
select select "number:18"
select select "number:25"
select select "number:26"
select select "spot1"
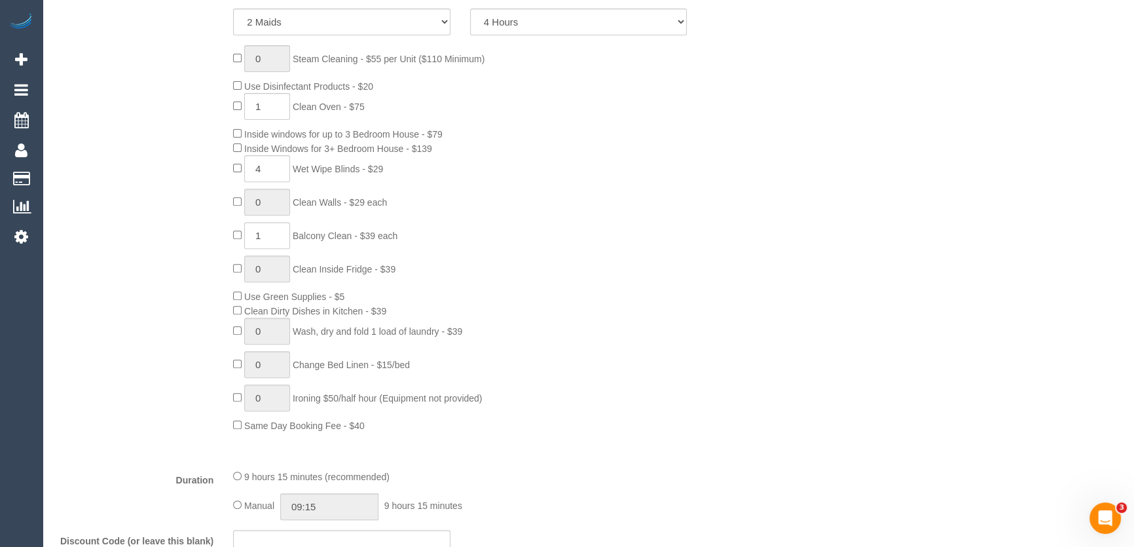
scroll to position [773, 0]
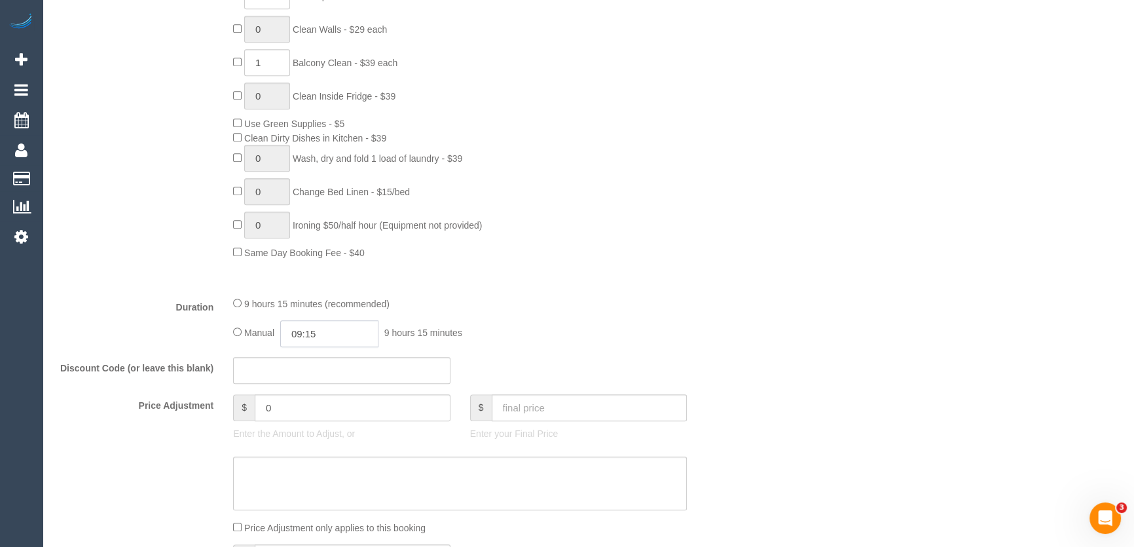
click at [359, 331] on input "09:15" at bounding box center [329, 333] width 98 height 27
click at [314, 418] on li "04:00" at bounding box center [315, 422] width 58 height 17
type input "04:00"
click at [327, 341] on input "04:00" at bounding box center [329, 333] width 98 height 27
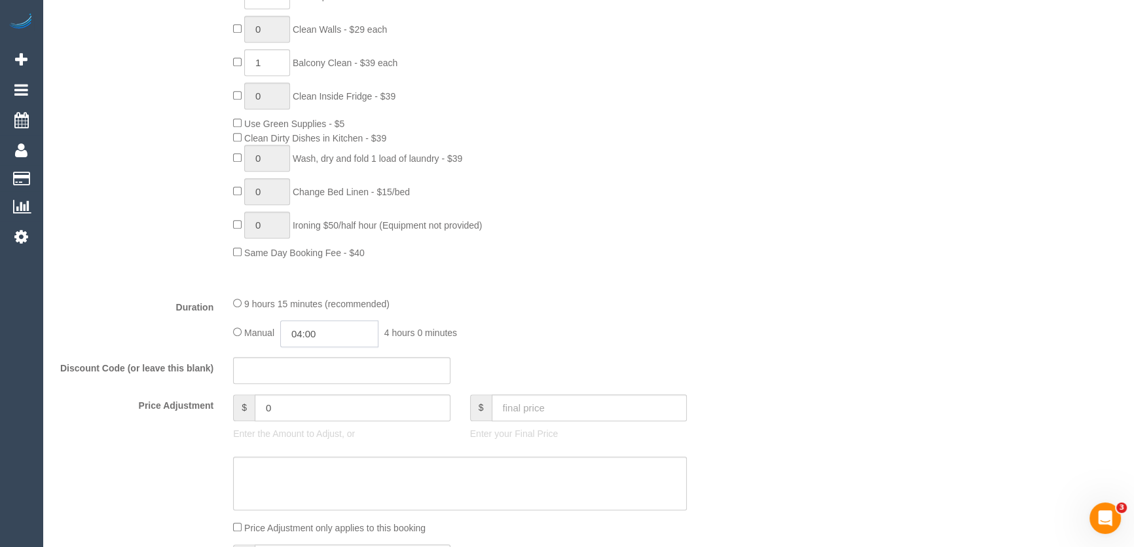
scroll to position [119, 0]
select select "spot13"
type input "04:45"
click at [605, 314] on div "9 hours 15 minutes (recommended) Manual 04:45 4 hours 45 minutes" at bounding box center [459, 321] width 473 height 51
select select "spot37"
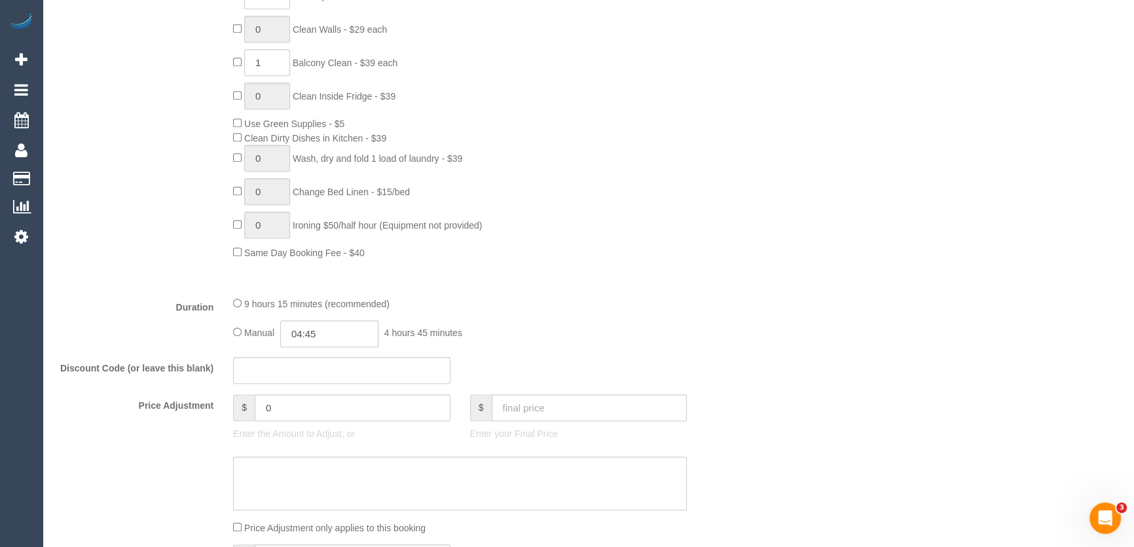
scroll to position [1905, 0]
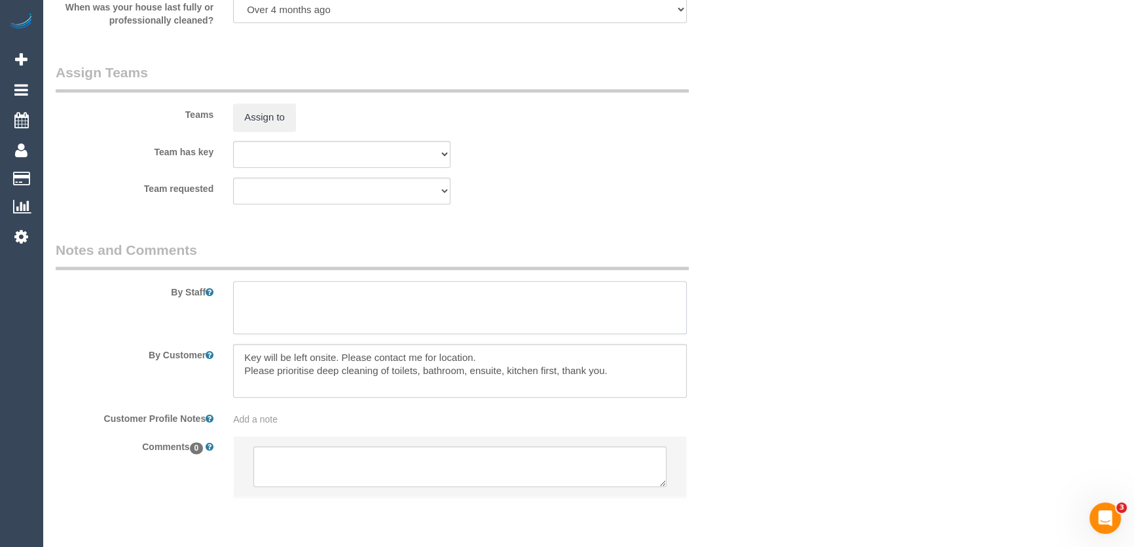
click at [285, 296] on textarea at bounding box center [460, 308] width 454 height 54
type textarea "Duration: 2 x 4 hours + oven + inside windows + 4 blinds + balcony = approximat…"
click at [566, 161] on div "Team has key (0) Office (1) Debbie Brodjanac (FT) (1) Karen Cruz (FT) (1) Sarah…" at bounding box center [401, 154] width 710 height 27
click at [270, 118] on button "Assign to" at bounding box center [264, 117] width 63 height 28
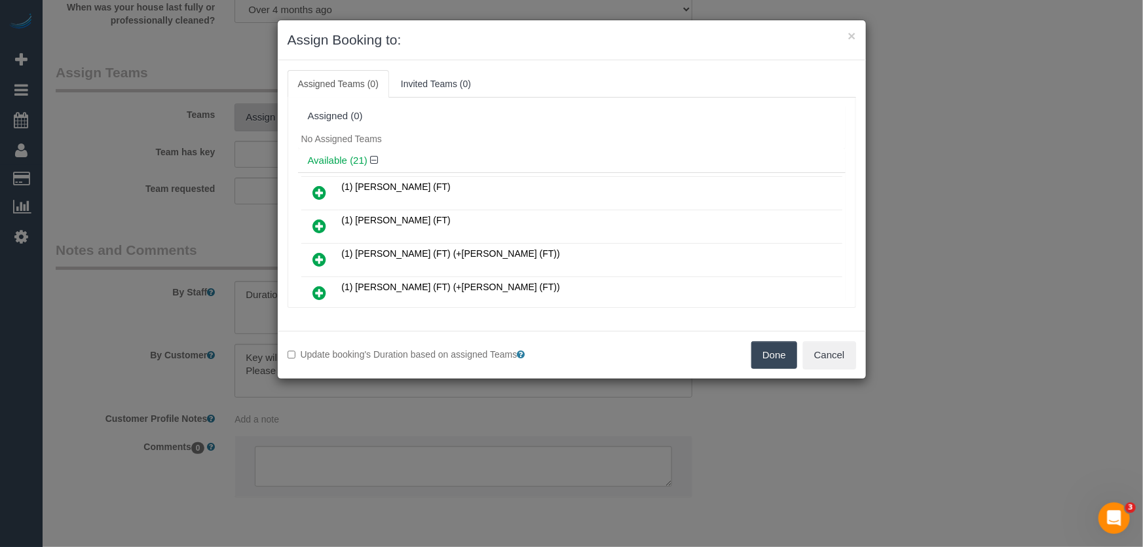
scroll to position [180, 0]
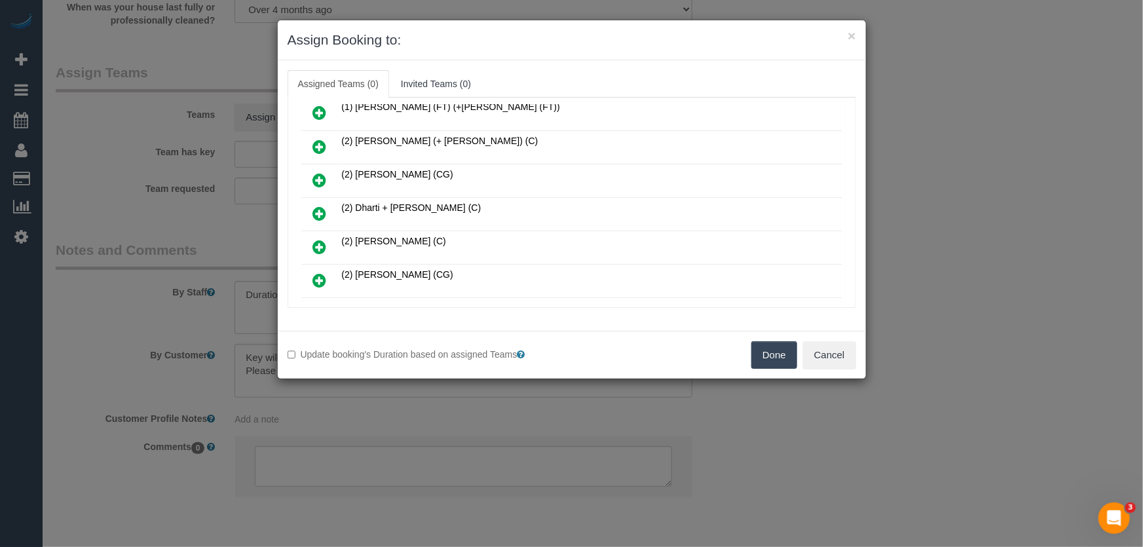
click at [322, 208] on icon at bounding box center [320, 214] width 14 height 16
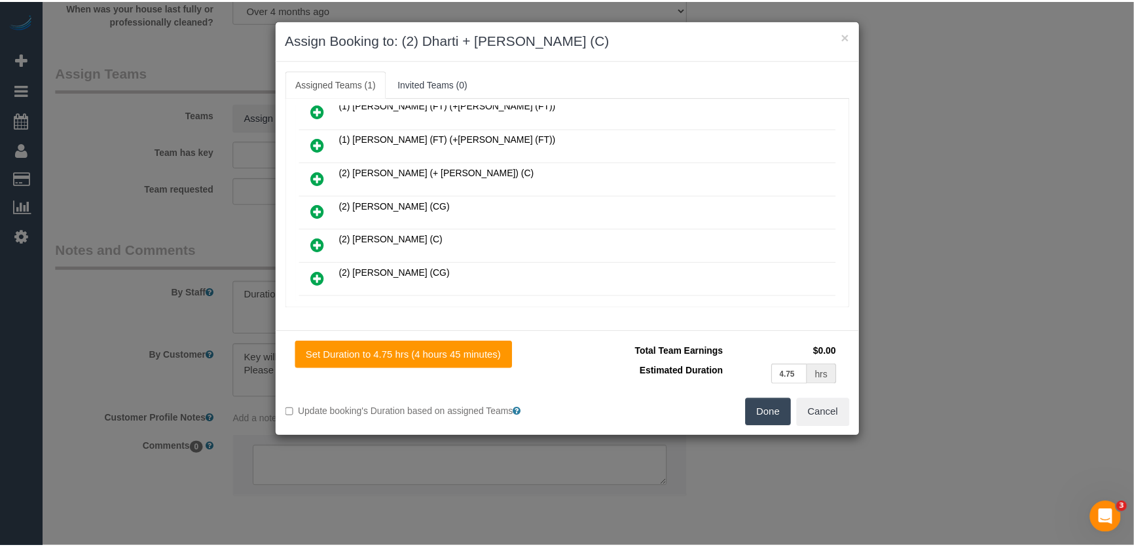
scroll to position [210, 0]
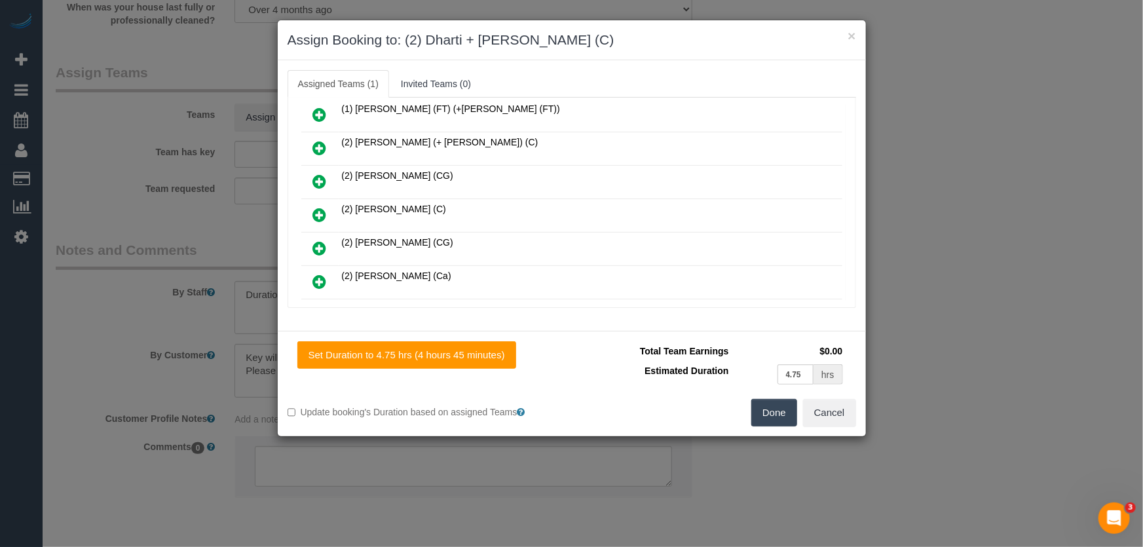
drag, startPoint x: 771, startPoint y: 415, endPoint x: 762, endPoint y: 413, distance: 9.4
click at [771, 415] on button "Done" at bounding box center [774, 413] width 46 height 28
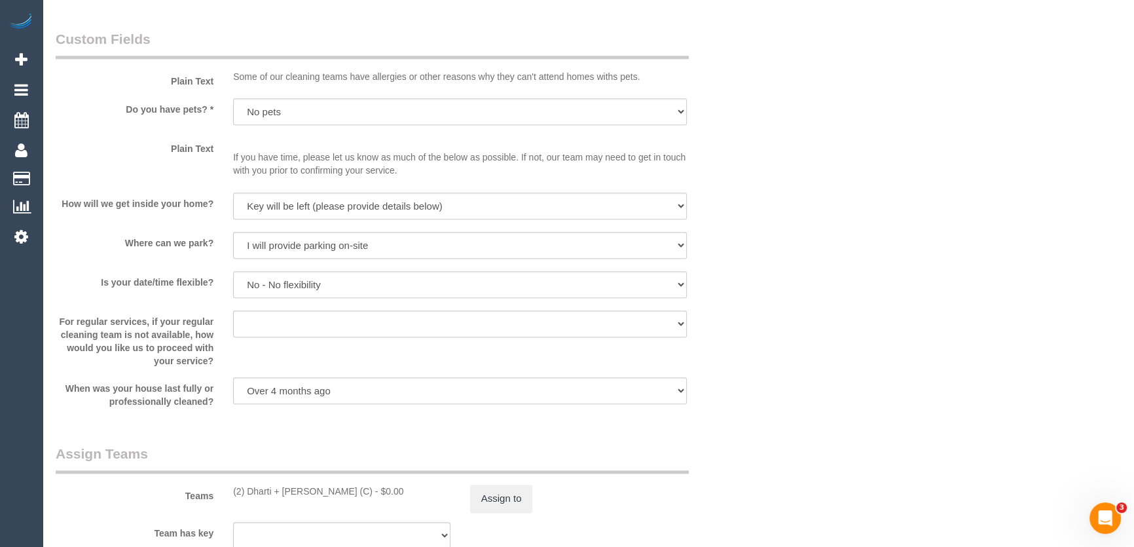
scroll to position [1667, 0]
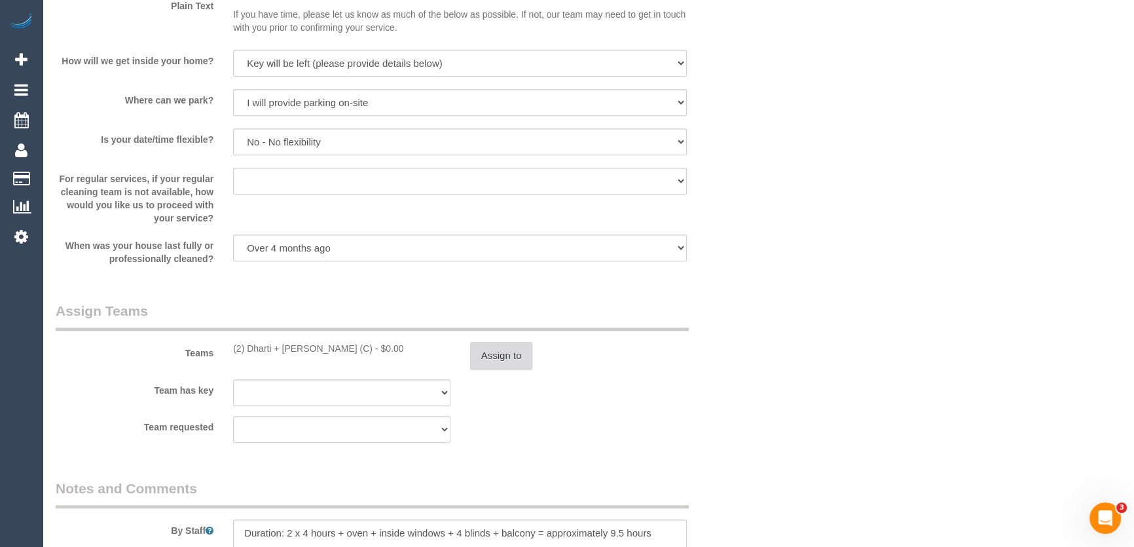
click at [520, 355] on button "Assign to" at bounding box center [501, 356] width 63 height 28
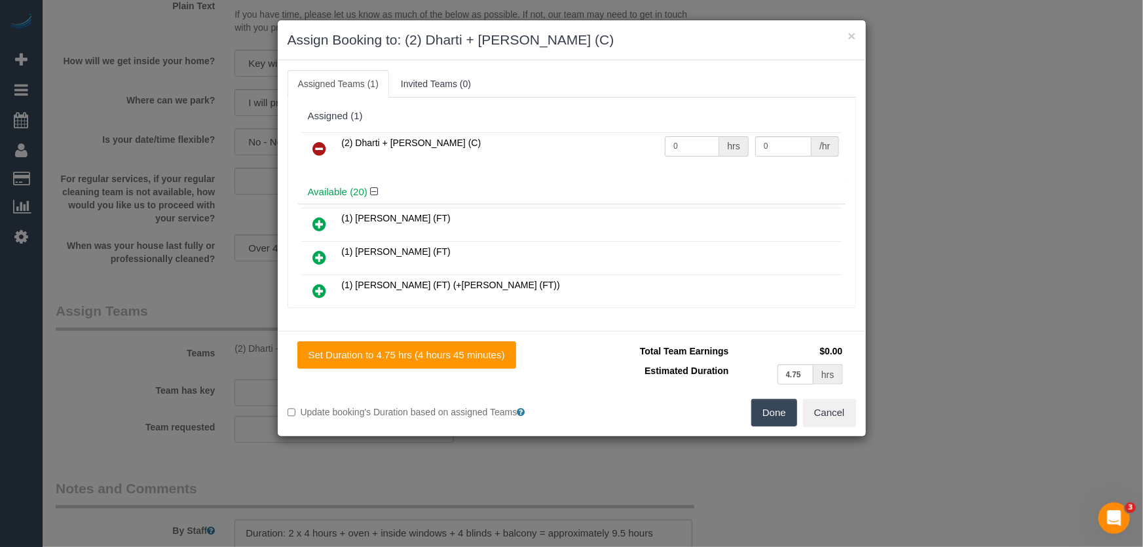
click at [674, 143] on input "0" at bounding box center [692, 146] width 54 height 20
type input "9.5"
type input "38.55"
click at [782, 413] on button "Done" at bounding box center [774, 413] width 46 height 28
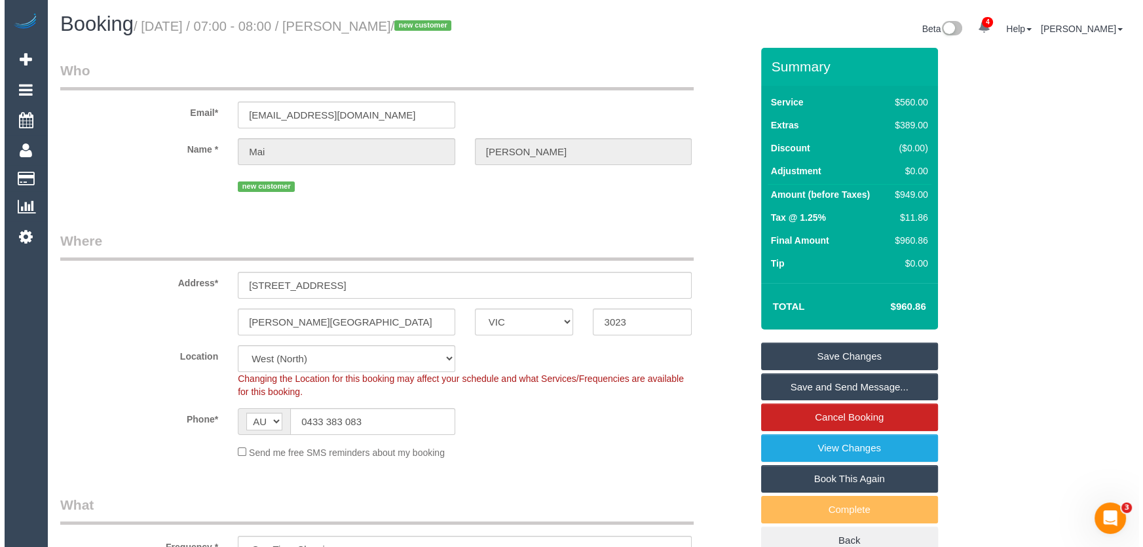
scroll to position [0, 0]
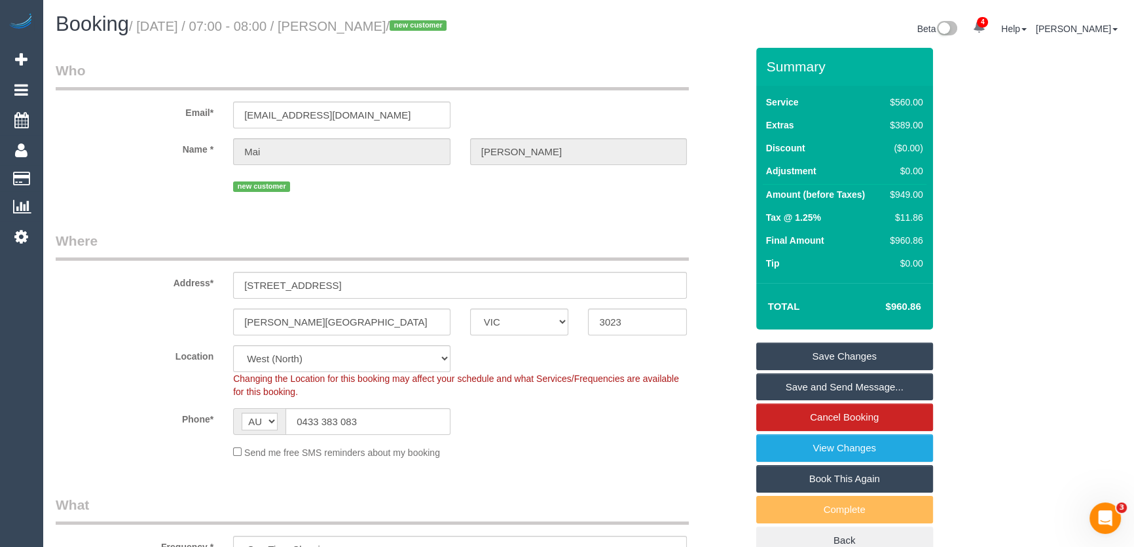
click at [349, 24] on small "/ August 19, 2025 / 07:00 - 08:00 / Mai Cox / new customer" at bounding box center [290, 26] width 322 height 14
copy small "Mai Cox"
click at [852, 384] on link "Save and Send Message..." at bounding box center [844, 387] width 177 height 28
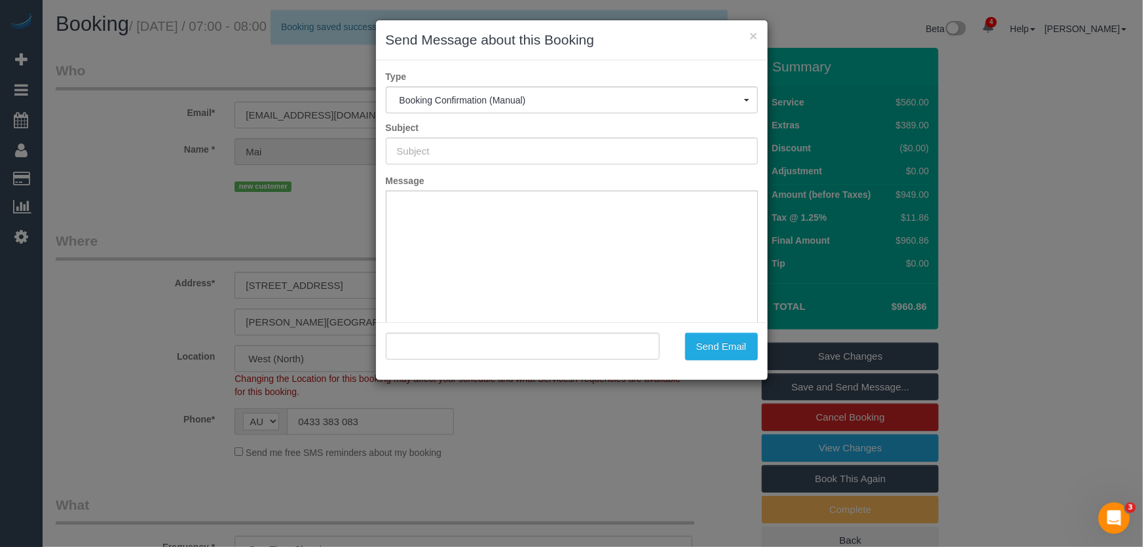
type input "Booking Confirmed"
type input ""Mai Cox" <annelach676@gmail.com>"
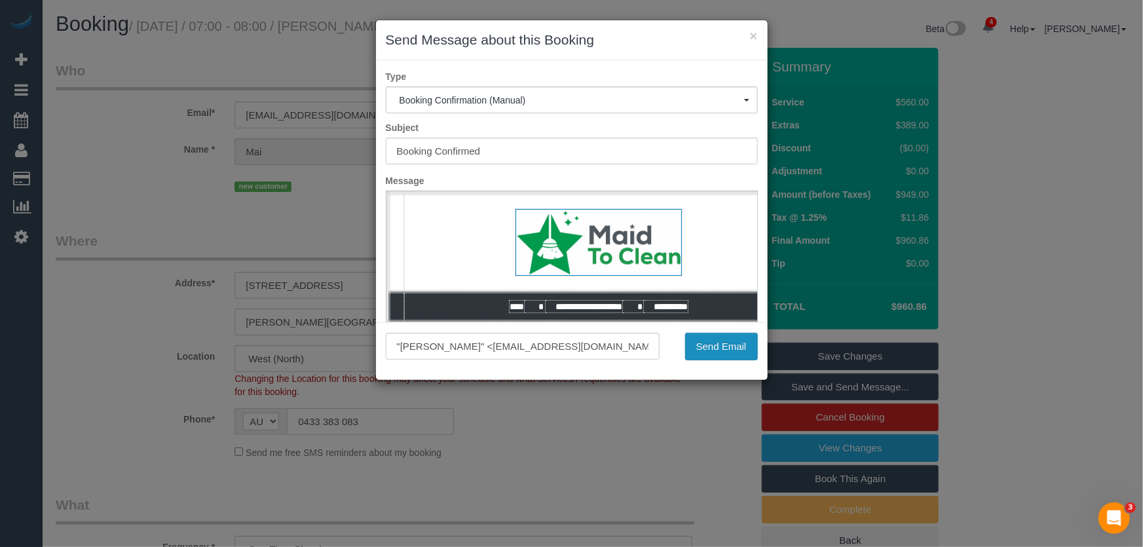
click at [702, 344] on button "Send Email" at bounding box center [721, 347] width 73 height 28
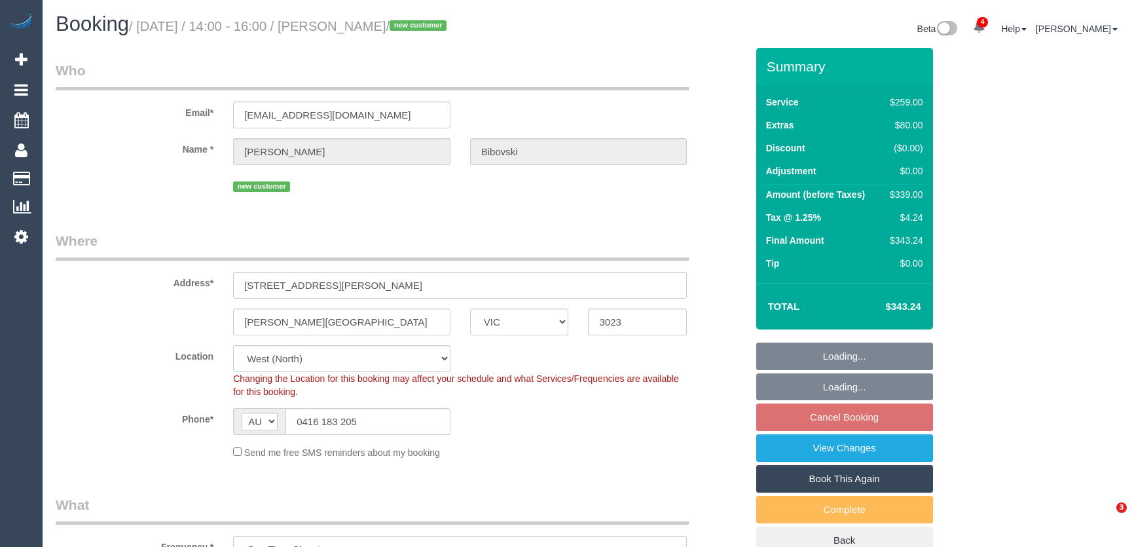
select select "VIC"
select select "number:28"
select select "number:14"
select select "number:19"
select select "number:23"
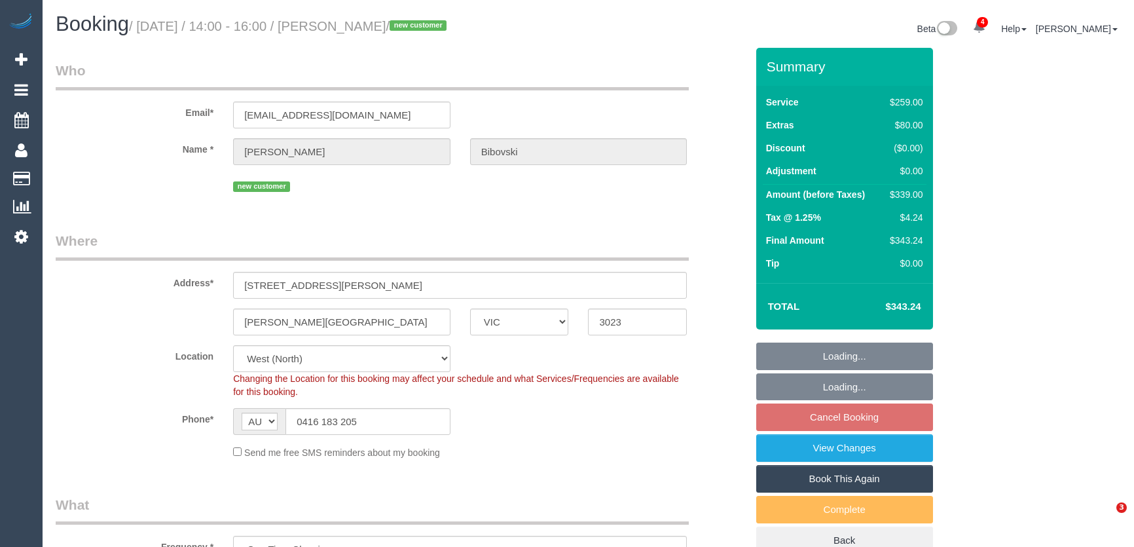
select select "number:13"
select select "spot1"
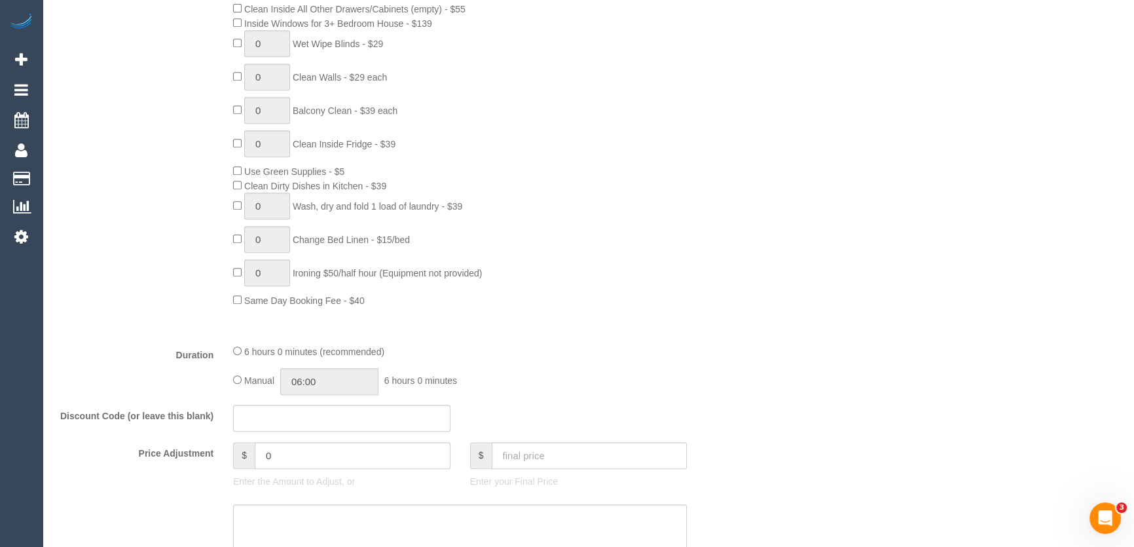
scroll to position [773, 0]
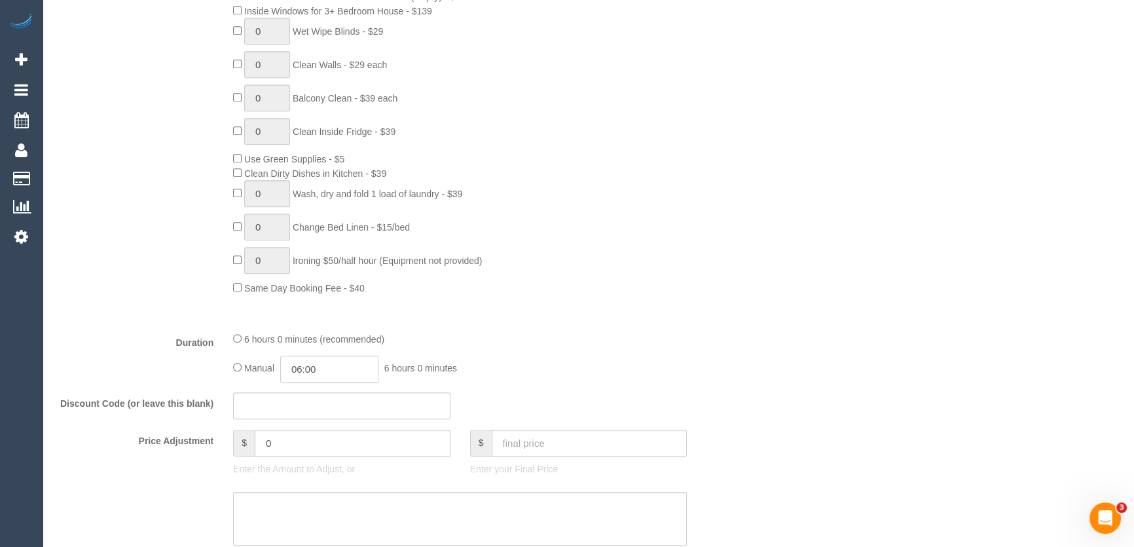
click at [349, 373] on input "06:00" at bounding box center [329, 369] width 98 height 27
click at [316, 400] on li "03:00" at bounding box center [315, 404] width 58 height 17
type input "03:00"
click at [590, 343] on div "6 hours 0 minutes (recommended)" at bounding box center [460, 338] width 454 height 14
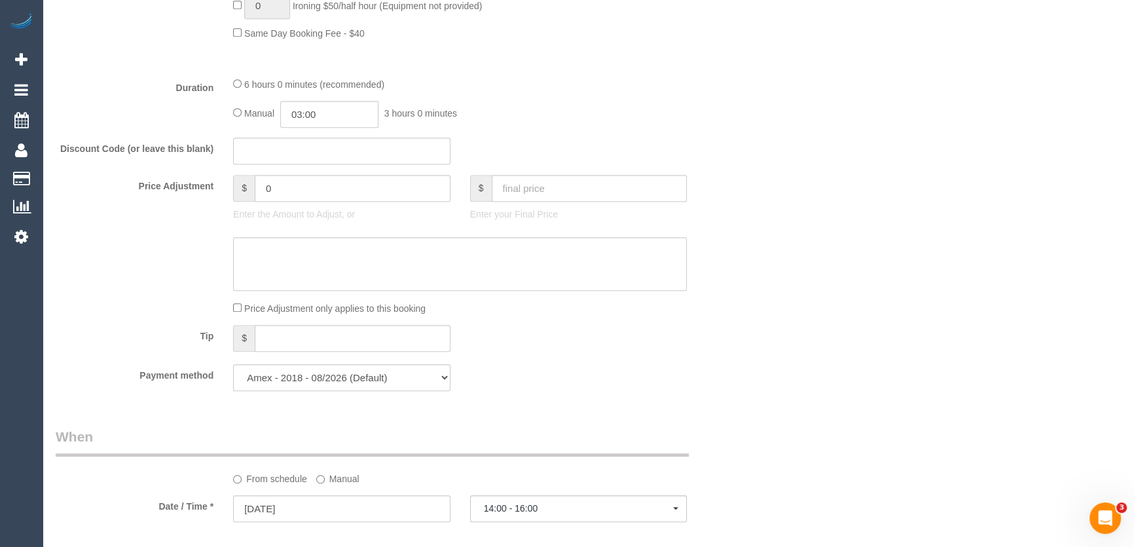
select select "spot13"
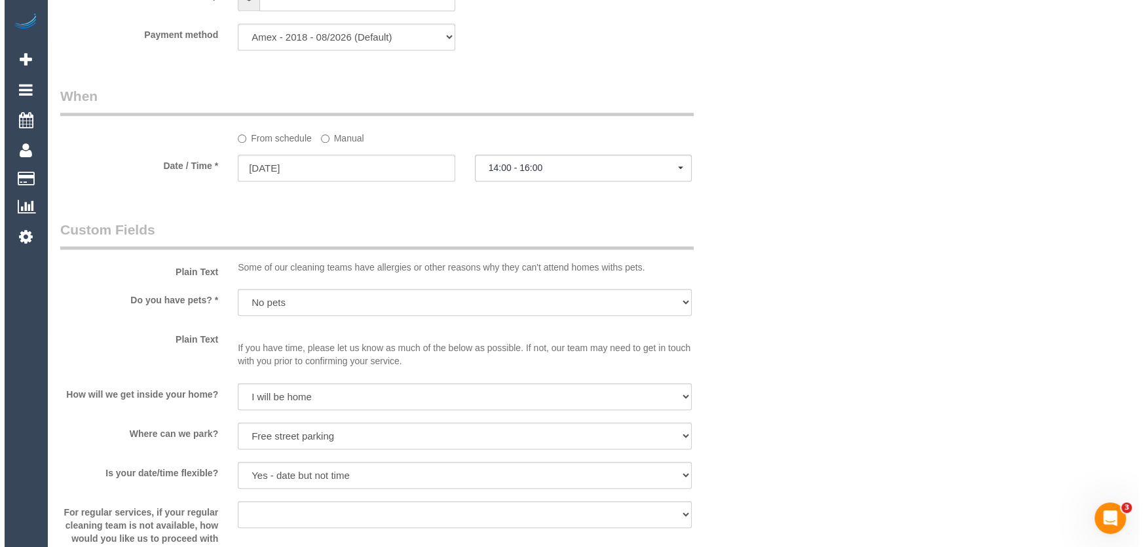
scroll to position [1607, 0]
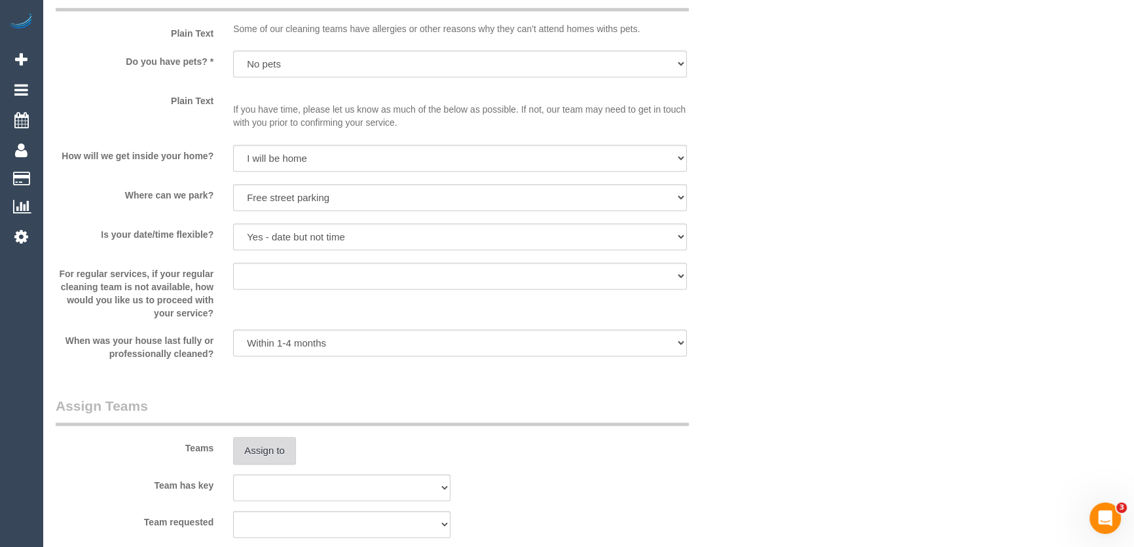
click at [258, 445] on button "Assign to" at bounding box center [264, 451] width 63 height 28
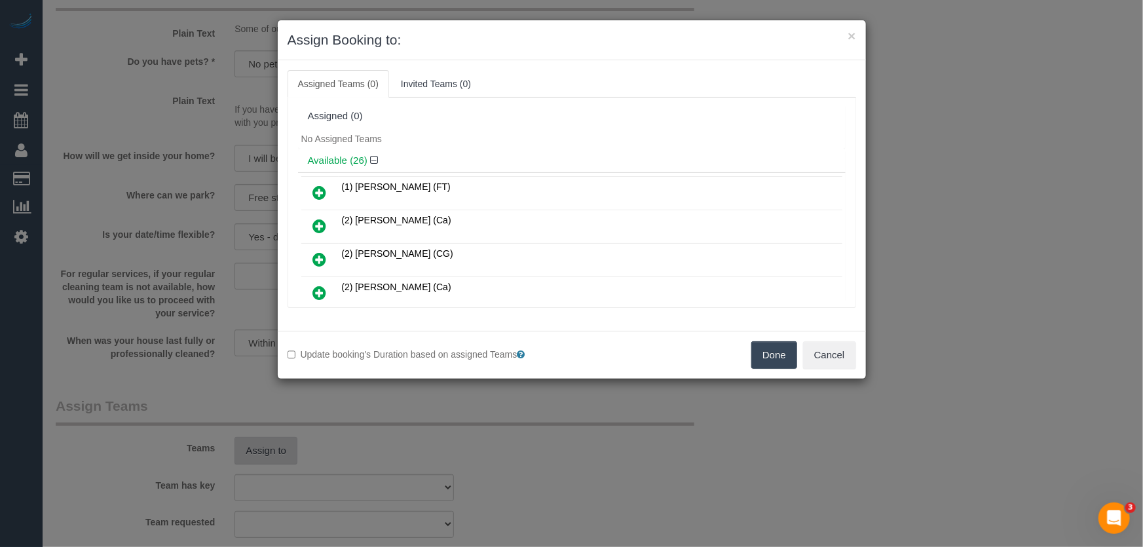
scroll to position [410, 0]
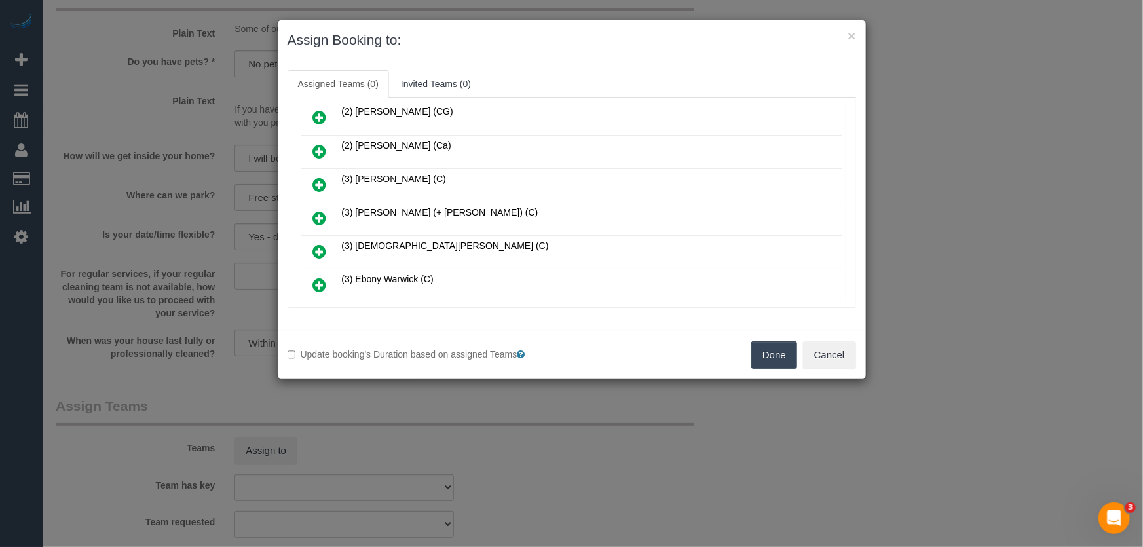
click at [316, 211] on icon at bounding box center [320, 218] width 14 height 16
click at [318, 244] on icon at bounding box center [320, 252] width 14 height 16
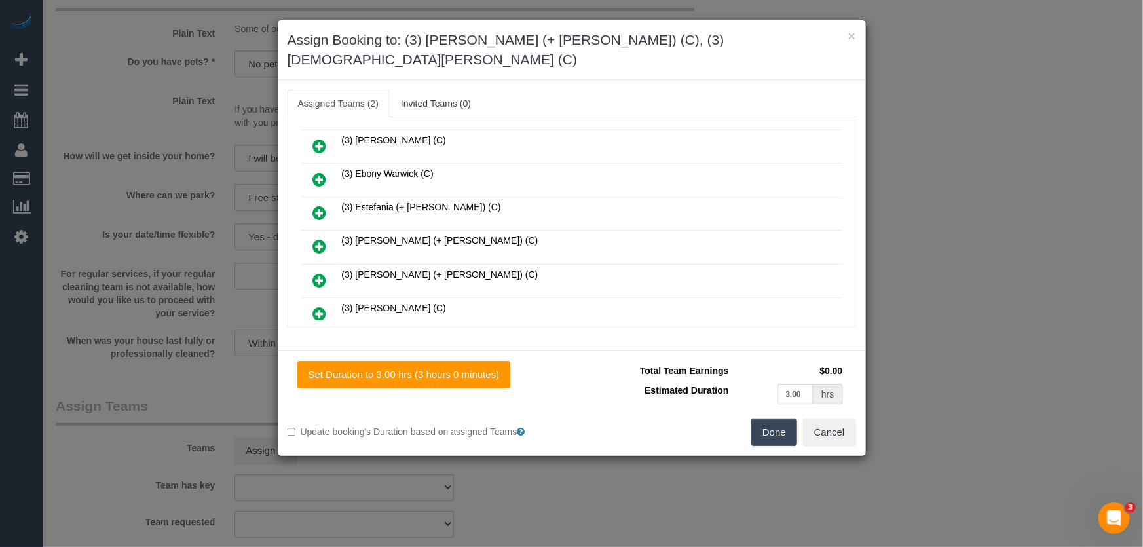
click at [320, 238] on icon at bounding box center [320, 246] width 14 height 16
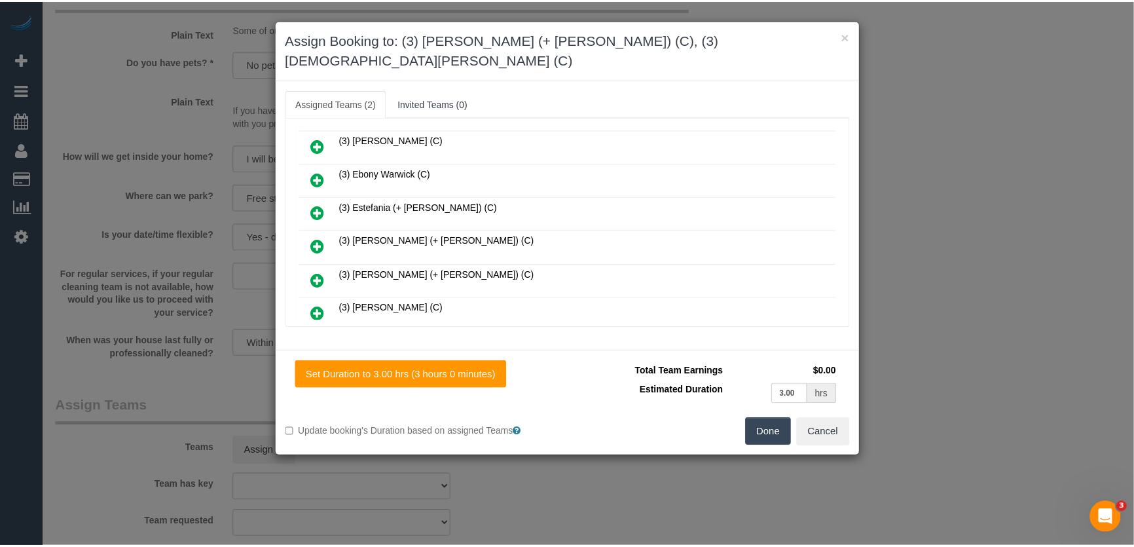
scroll to position [566, 0]
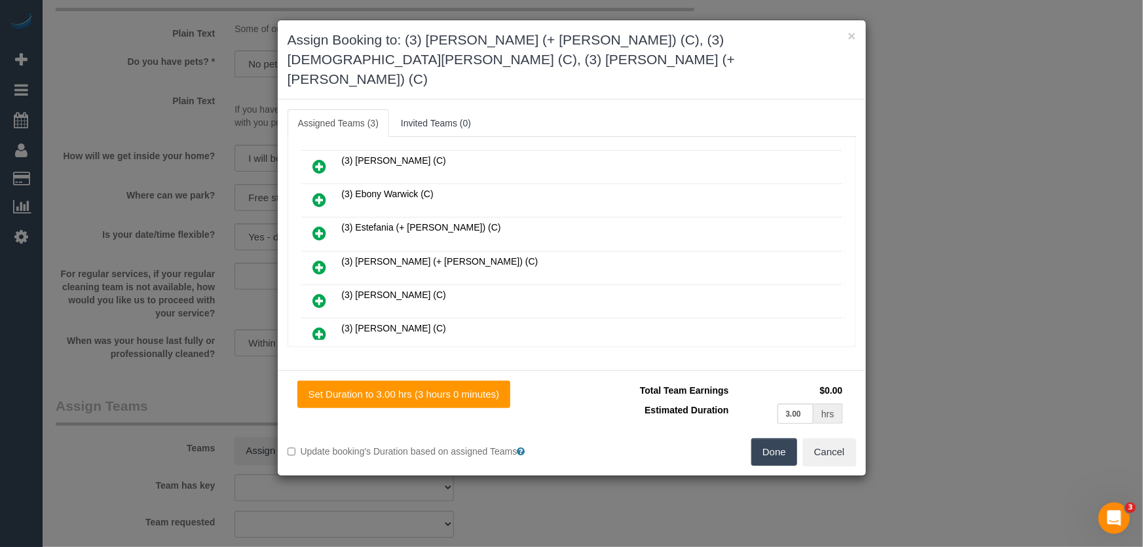
click at [775, 438] on button "Done" at bounding box center [774, 452] width 46 height 28
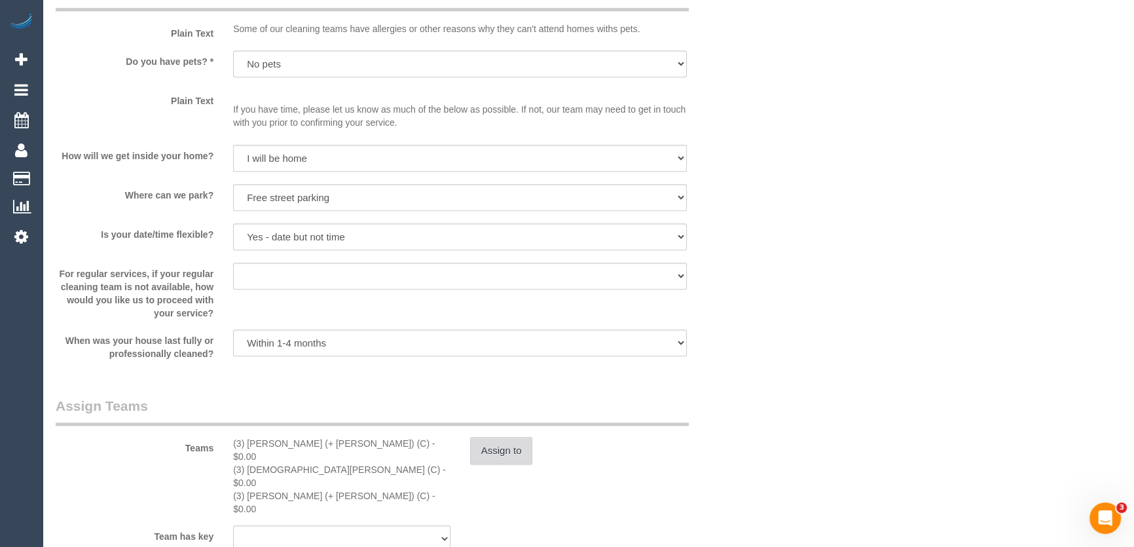
click at [511, 450] on button "Assign to" at bounding box center [501, 451] width 63 height 28
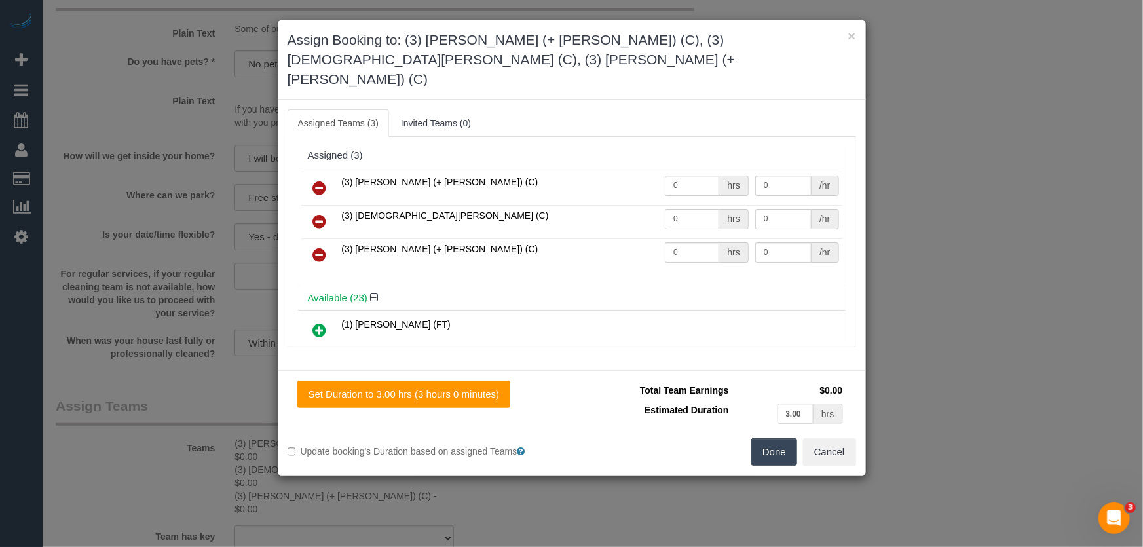
click at [323, 213] on icon at bounding box center [320, 221] width 14 height 16
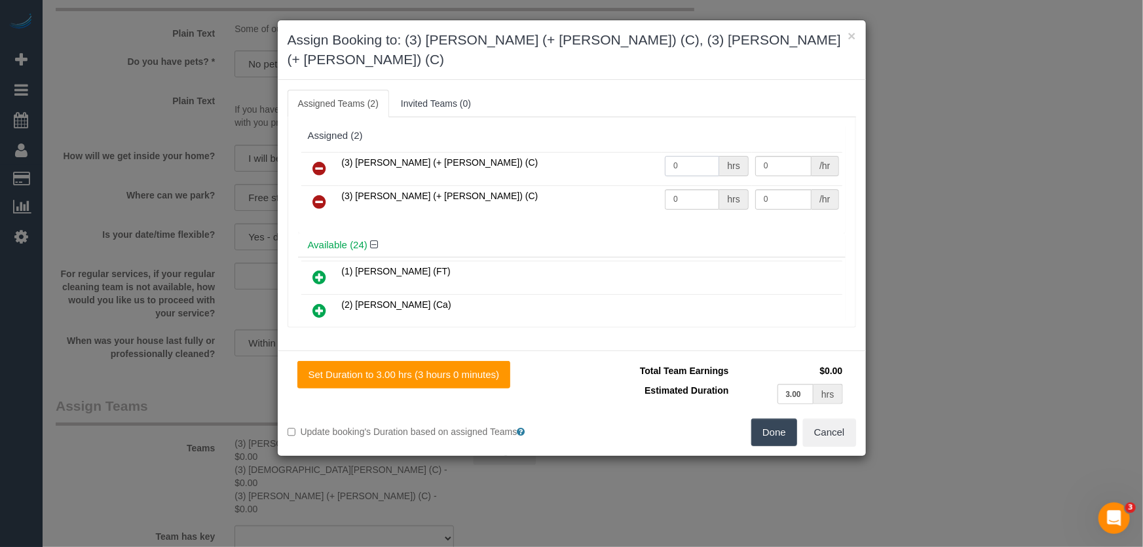
click at [697, 156] on input "0" at bounding box center [692, 166] width 54 height 20
type input "0"
click at [688, 156] on input "0" at bounding box center [692, 166] width 54 height 20
type input "1"
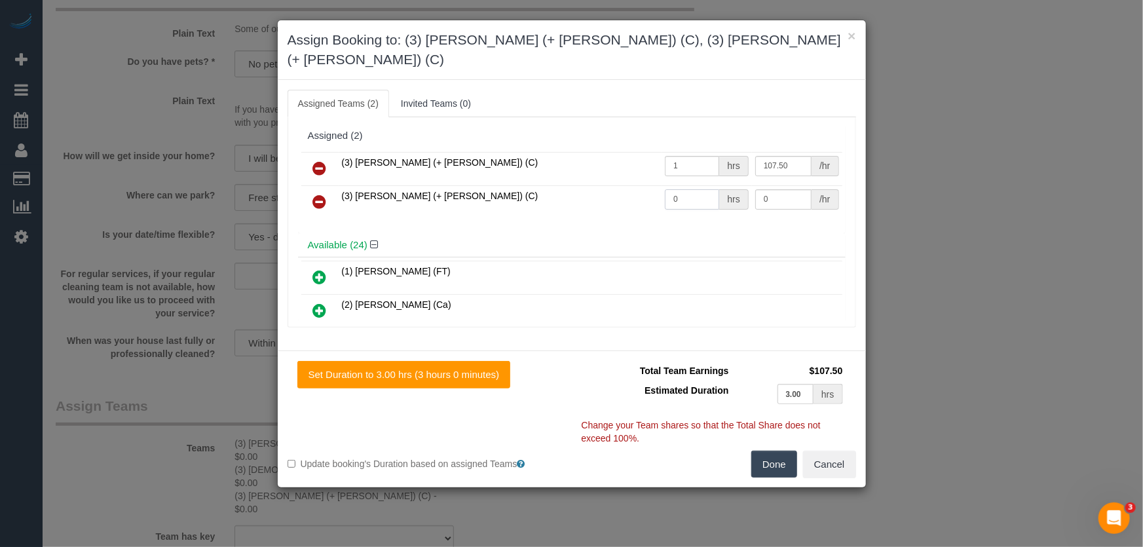
type input "107.5"
click at [692, 189] on input "0" at bounding box center [692, 199] width 54 height 20
type input "1"
type input "107.5"
click at [763, 451] on button "Done" at bounding box center [774, 465] width 46 height 28
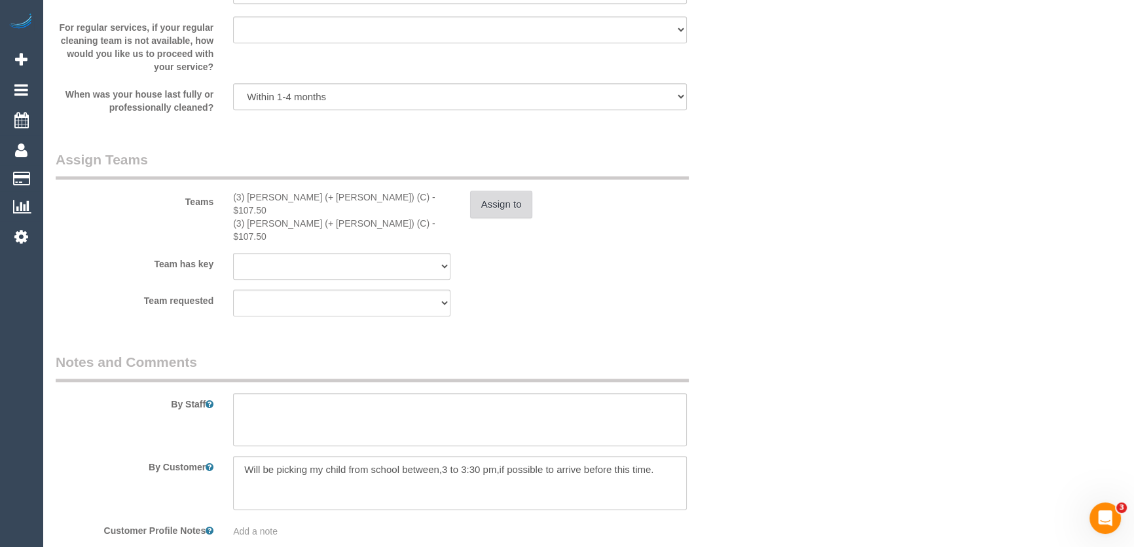
scroll to position [1964, 0]
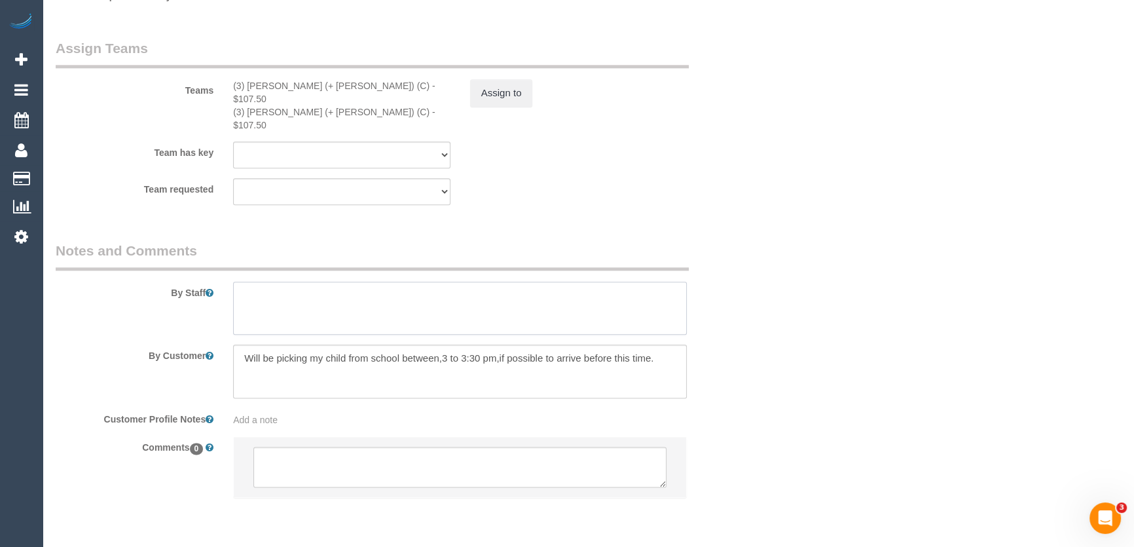
click at [276, 282] on textarea at bounding box center [460, 309] width 454 height 54
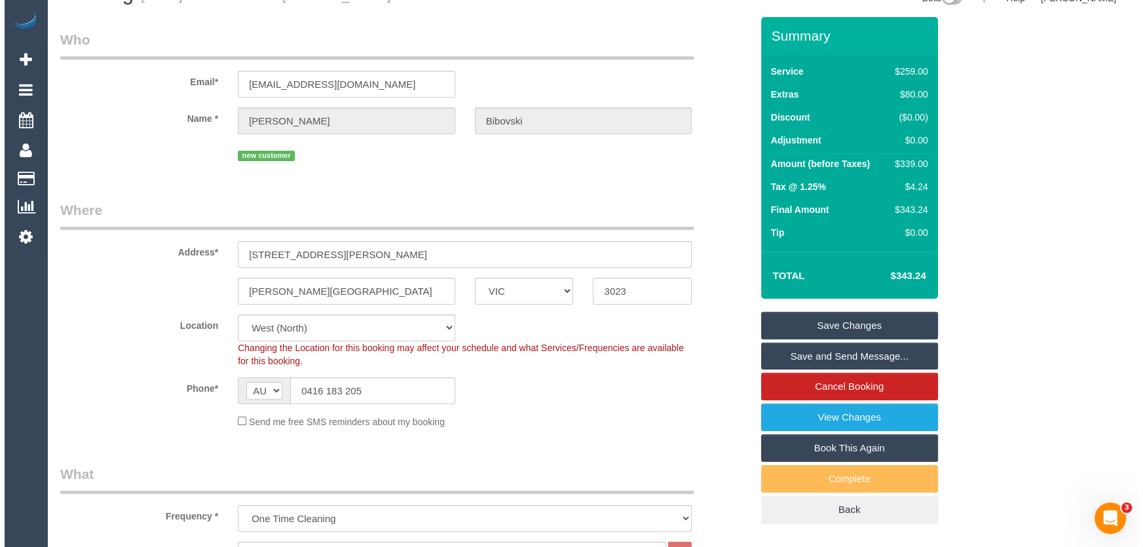
scroll to position [0, 0]
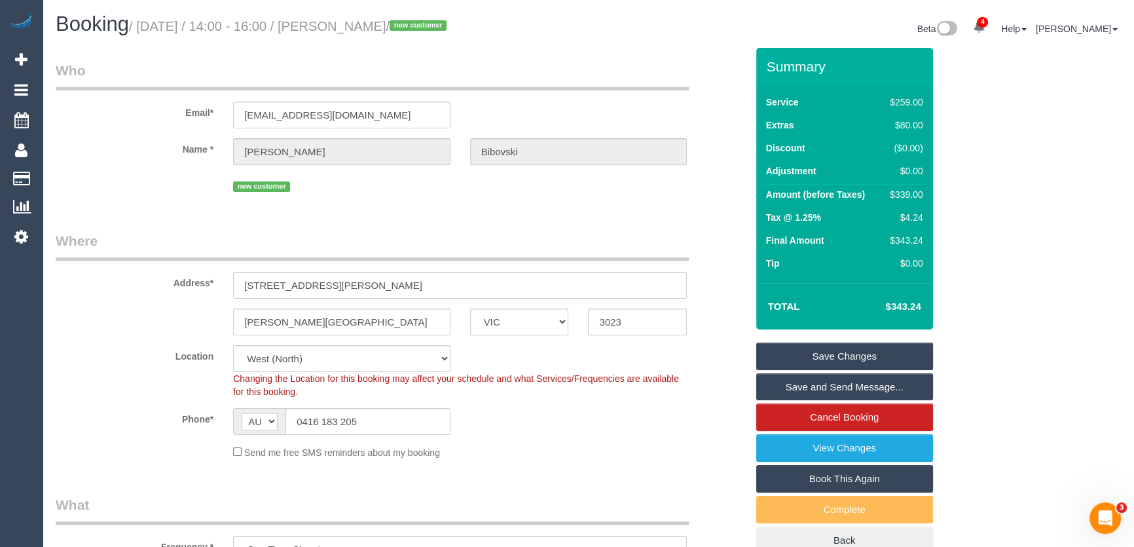
type textarea "Estimated time: 5-6 hours"
click at [352, 24] on small "/ August 19, 2025 / 14:00 - 16:00 / Daniela Bibovski / new customer" at bounding box center [290, 26] width 322 height 14
copy small "Daniela Bibovski"
click at [797, 385] on link "Save and Send Message..." at bounding box center [844, 387] width 177 height 28
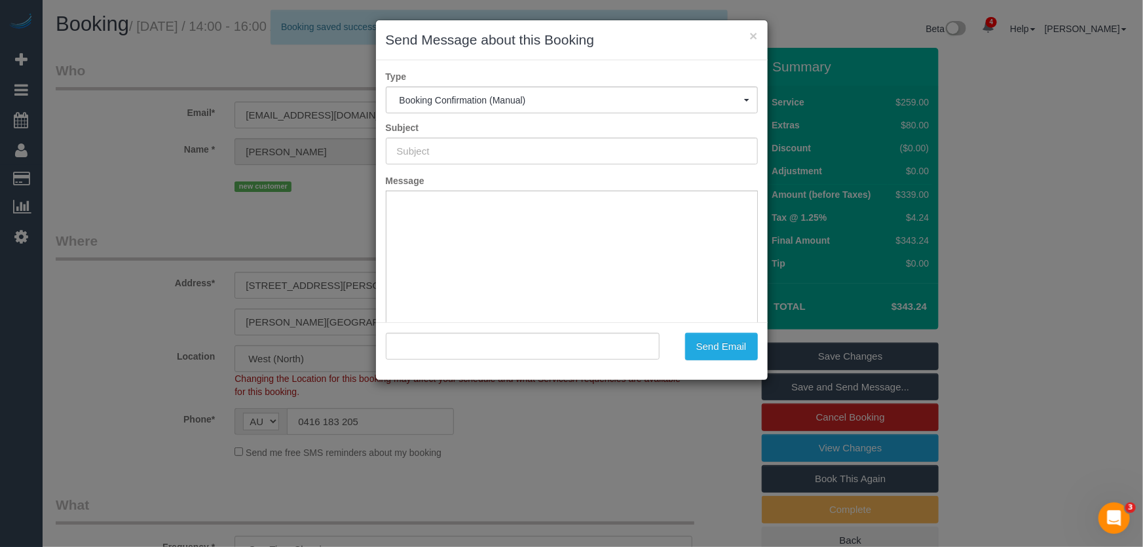
type input "Booking Confirmed"
type input ""Daniela Bibovski" <danibt1108@yahoo.com.au>"
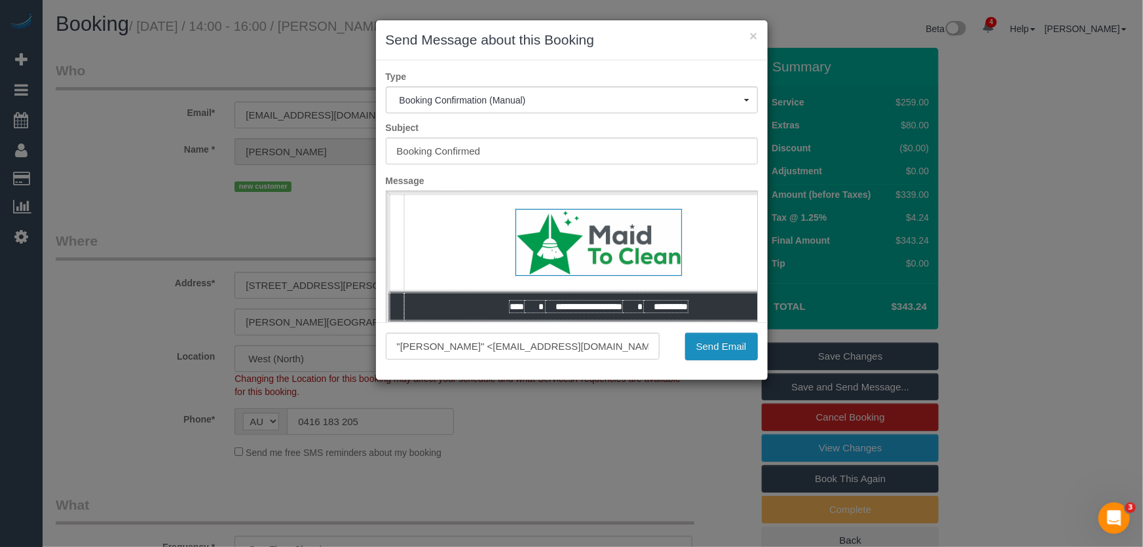
click at [711, 346] on button "Send Email" at bounding box center [721, 347] width 73 height 28
click at [712, 346] on div "Send Email" at bounding box center [718, 347] width 98 height 28
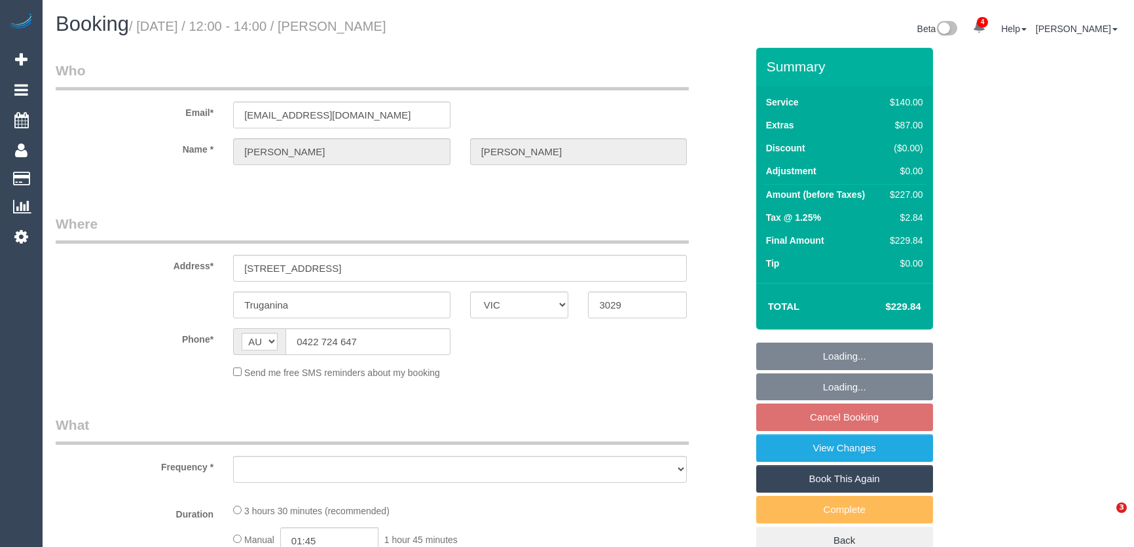
select select "VIC"
select select "string:stripe-pm_1RU47W2GScqysDRVKF78pedb"
select select "number:29"
select select "number:14"
select select "number:19"
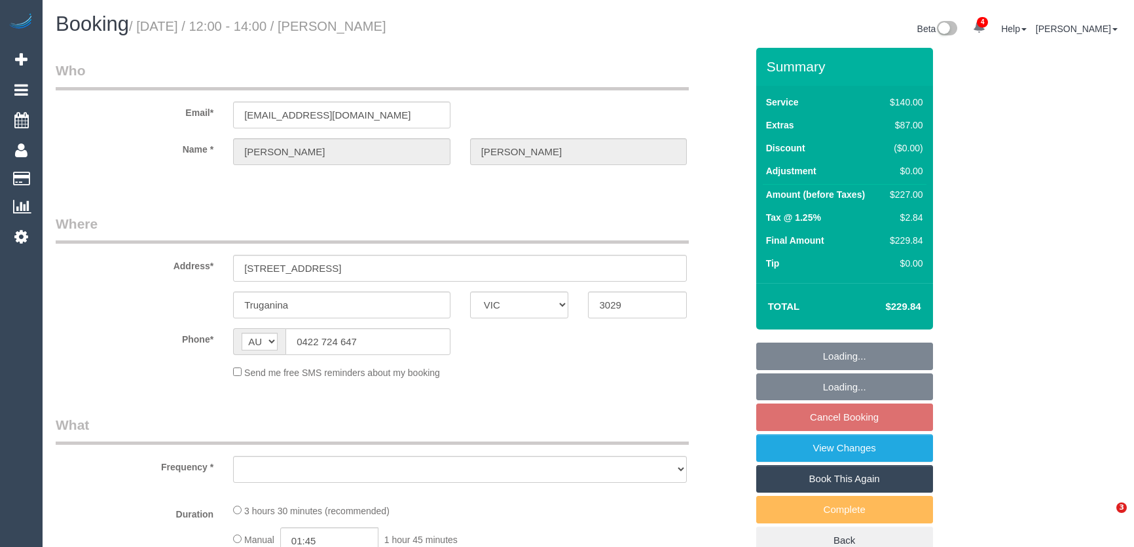
select select "number:22"
select select "number:13"
select select "object:1311"
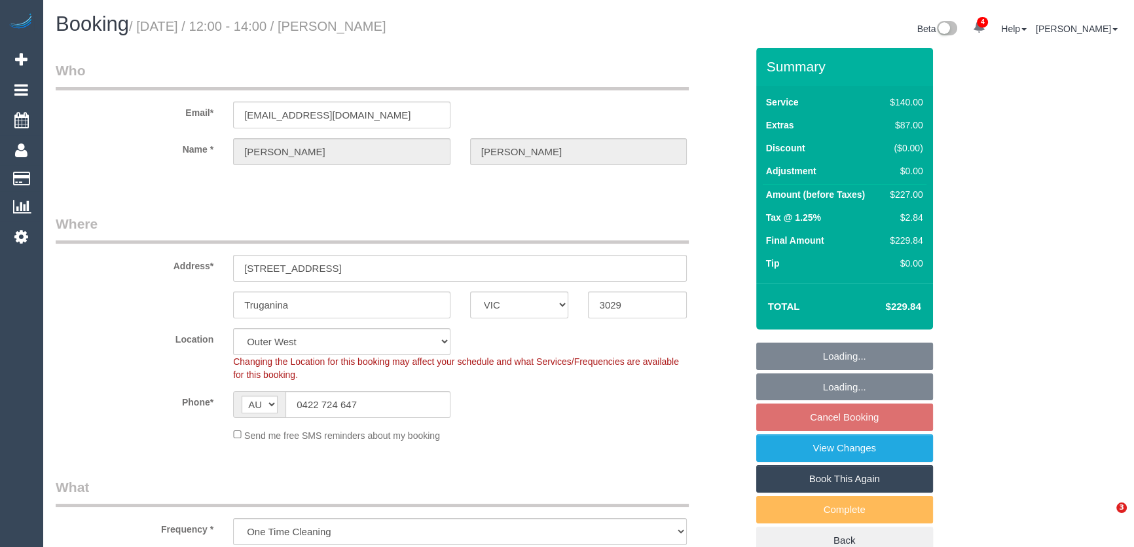
select select "spot12"
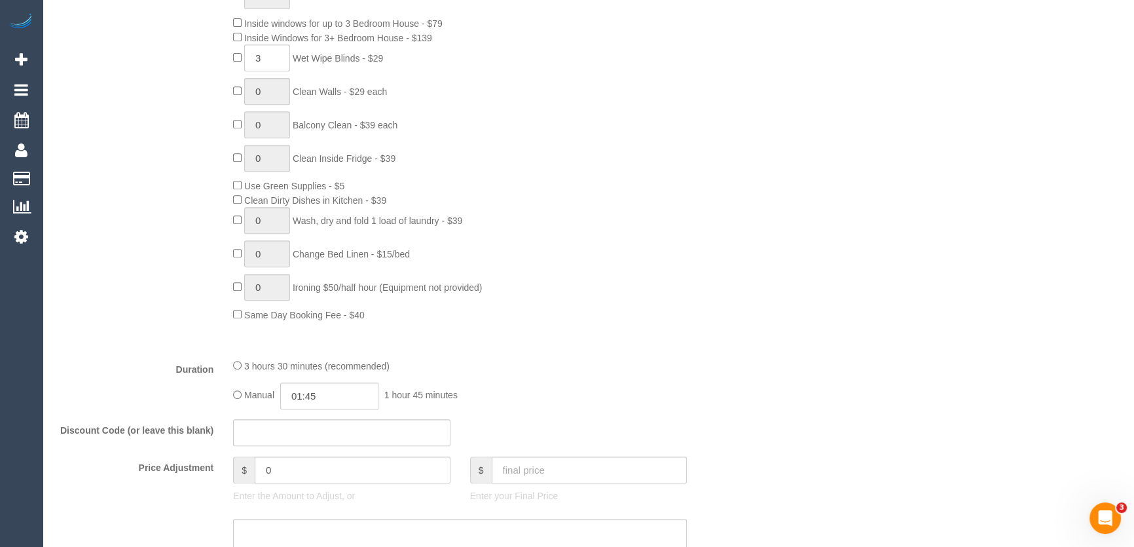
scroll to position [714, 0]
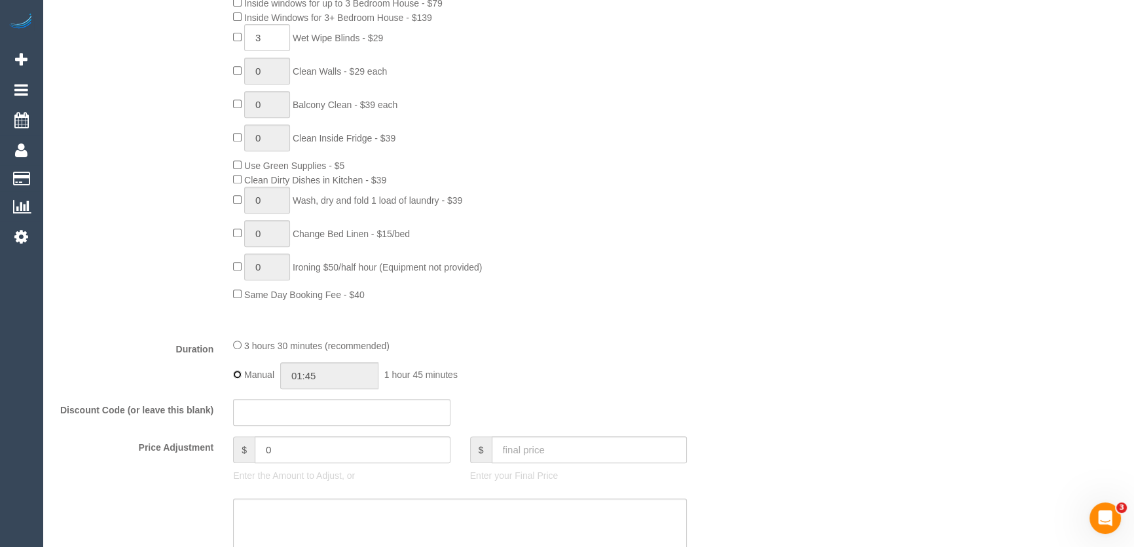
type input "03:30"
select select "spot23"
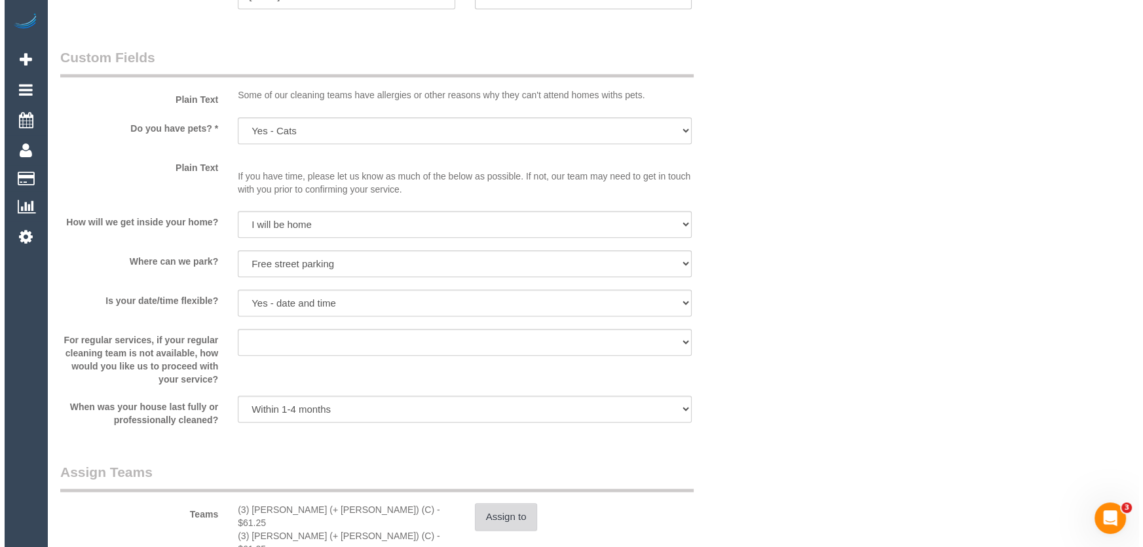
scroll to position [1667, 0]
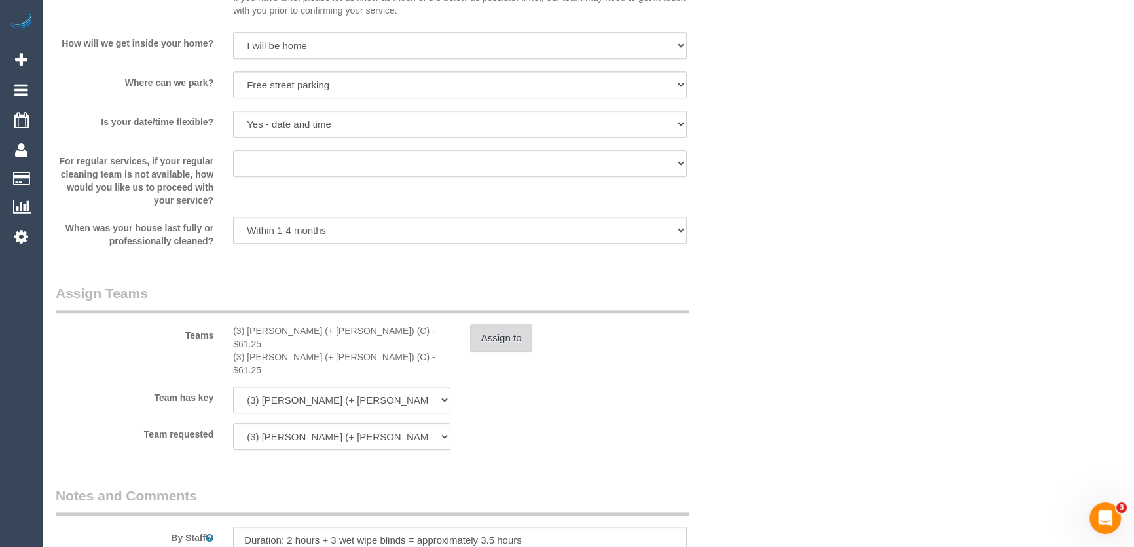
click at [499, 335] on button "Assign to" at bounding box center [501, 338] width 63 height 28
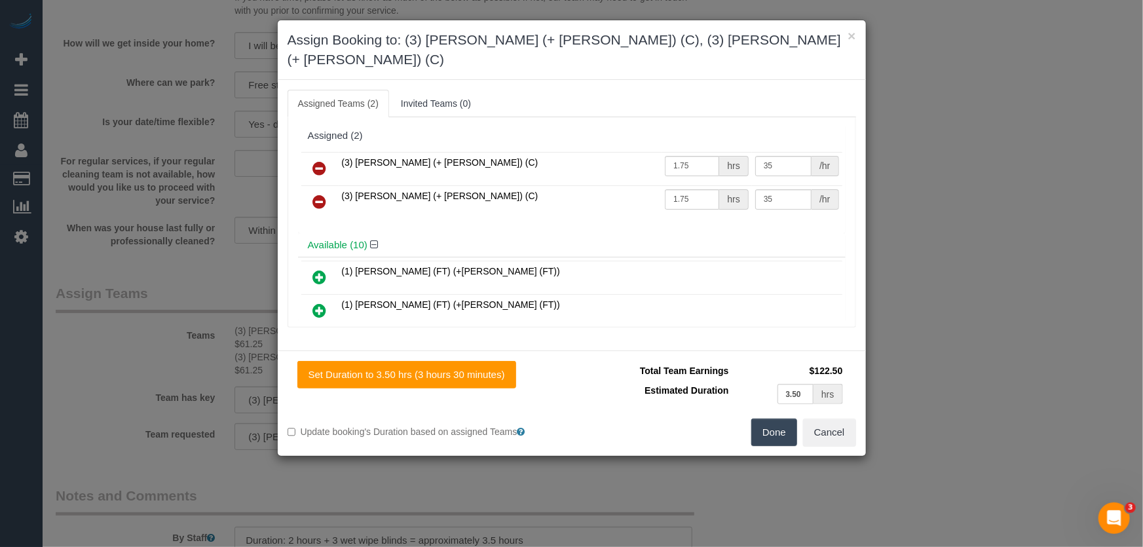
click at [320, 160] on icon at bounding box center [320, 168] width 14 height 16
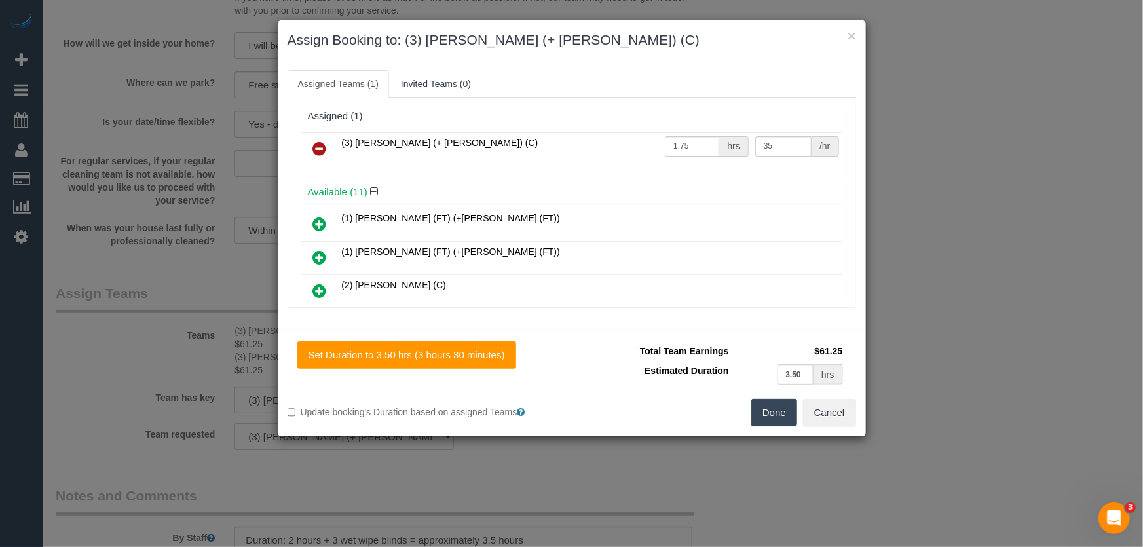
click at [320, 147] on icon at bounding box center [320, 149] width 14 height 16
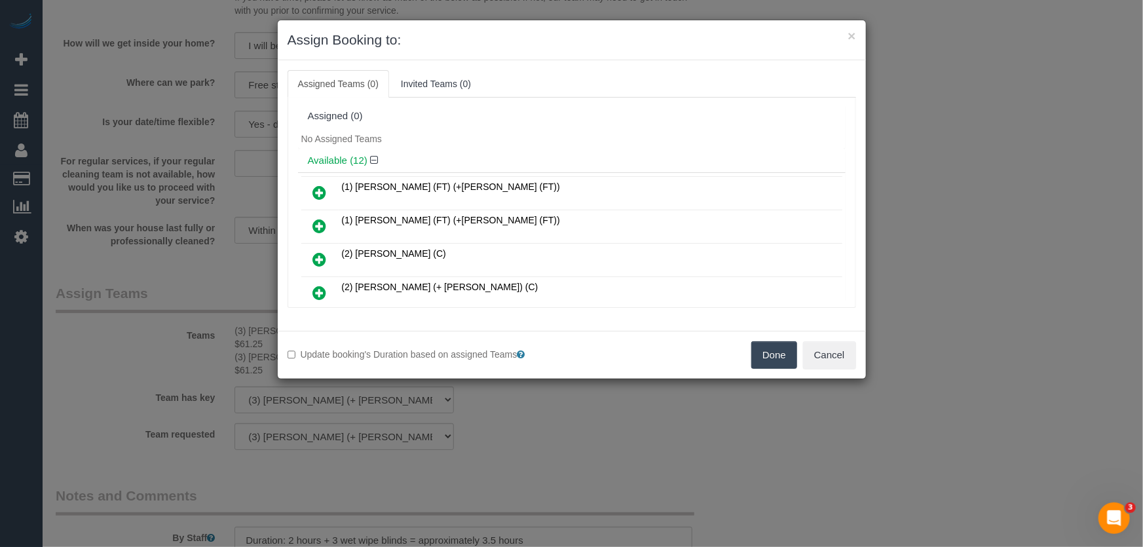
scroll to position [115, 0]
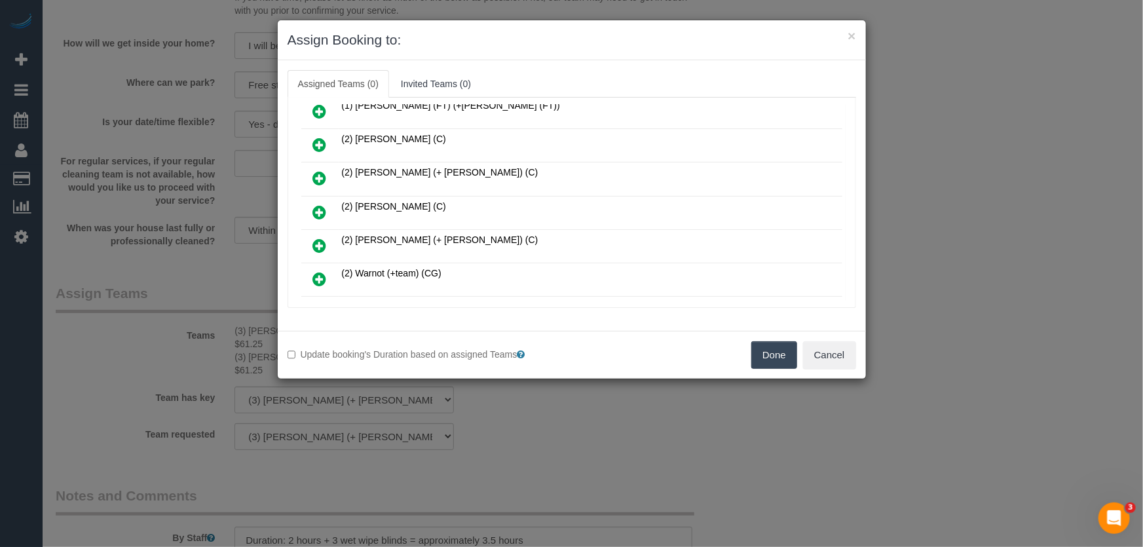
click at [318, 207] on icon at bounding box center [320, 212] width 14 height 16
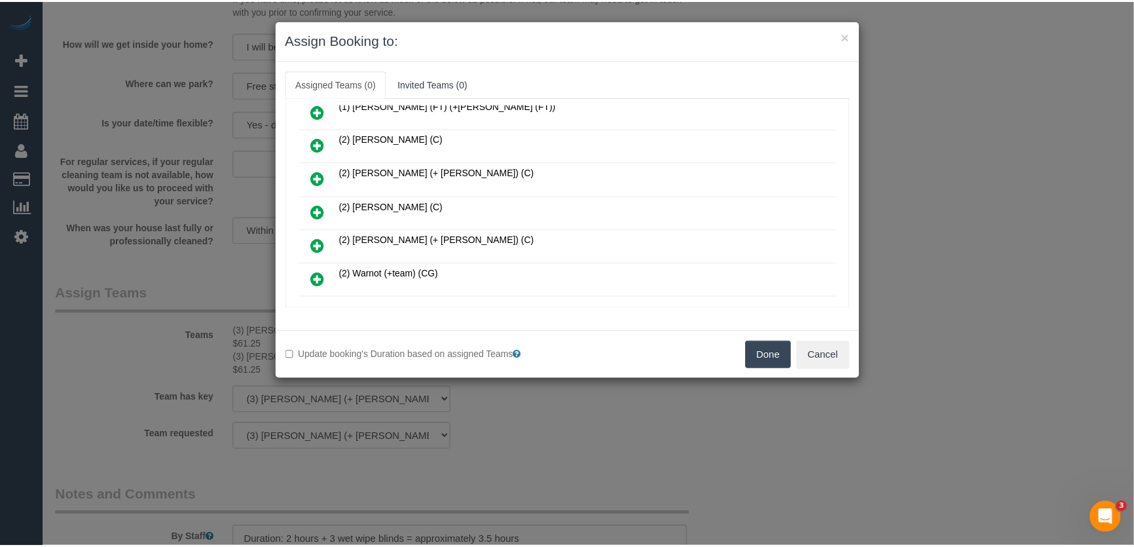
scroll to position [145, 0]
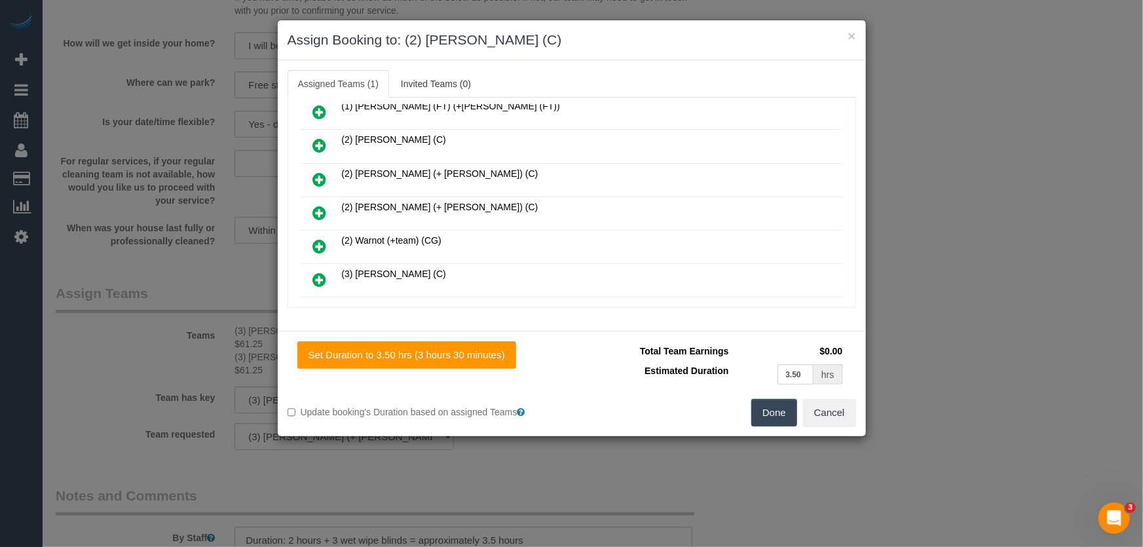
click at [784, 420] on button "Done" at bounding box center [774, 413] width 46 height 28
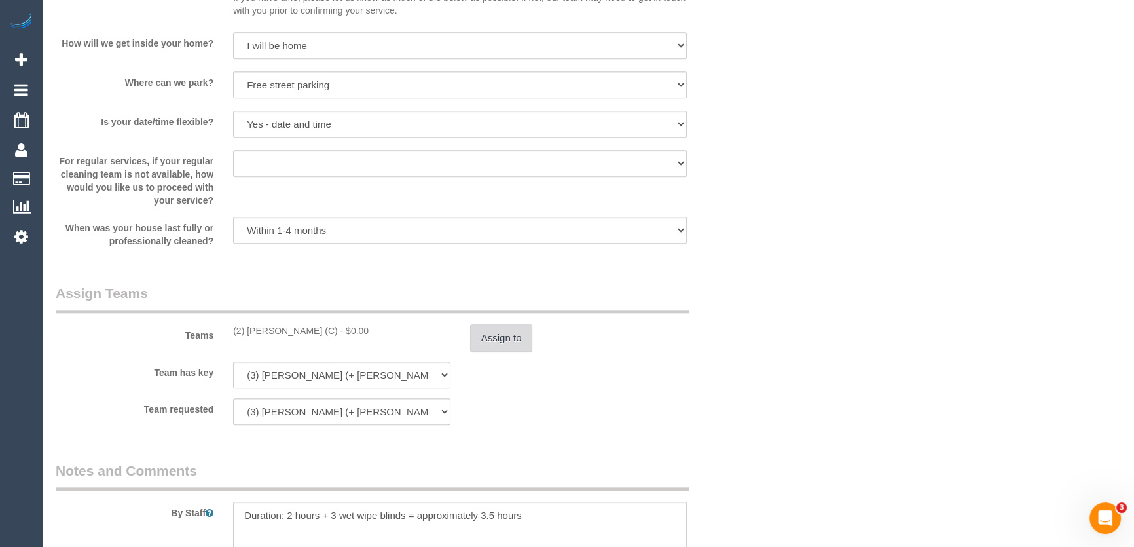
click at [519, 337] on button "Assign to" at bounding box center [501, 338] width 63 height 28
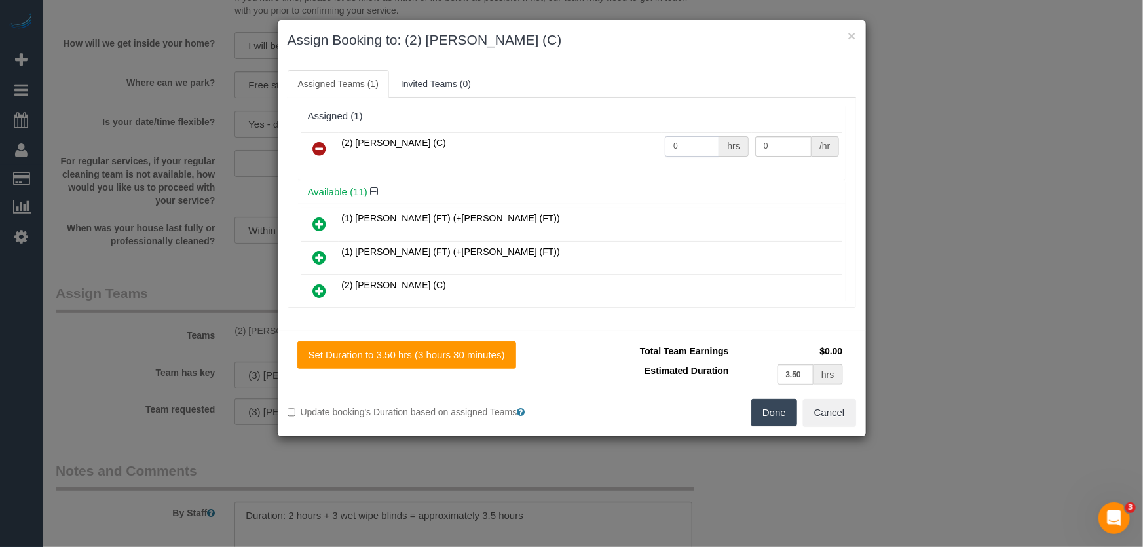
click at [679, 150] on input "0" at bounding box center [692, 146] width 54 height 20
type input "3.5"
type input "37.5"
click at [766, 411] on button "Done" at bounding box center [774, 413] width 46 height 28
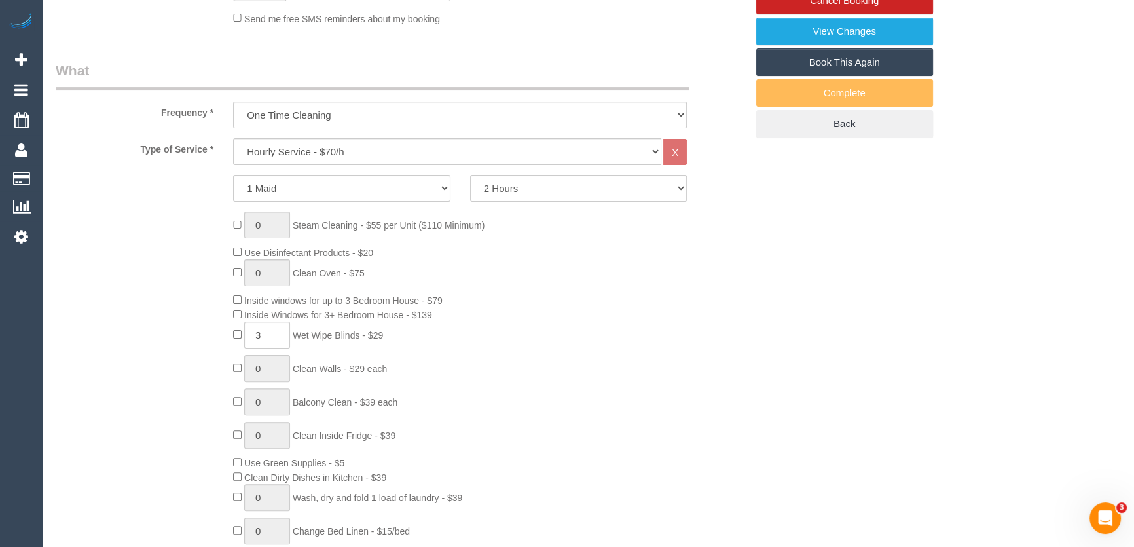
scroll to position [0, 0]
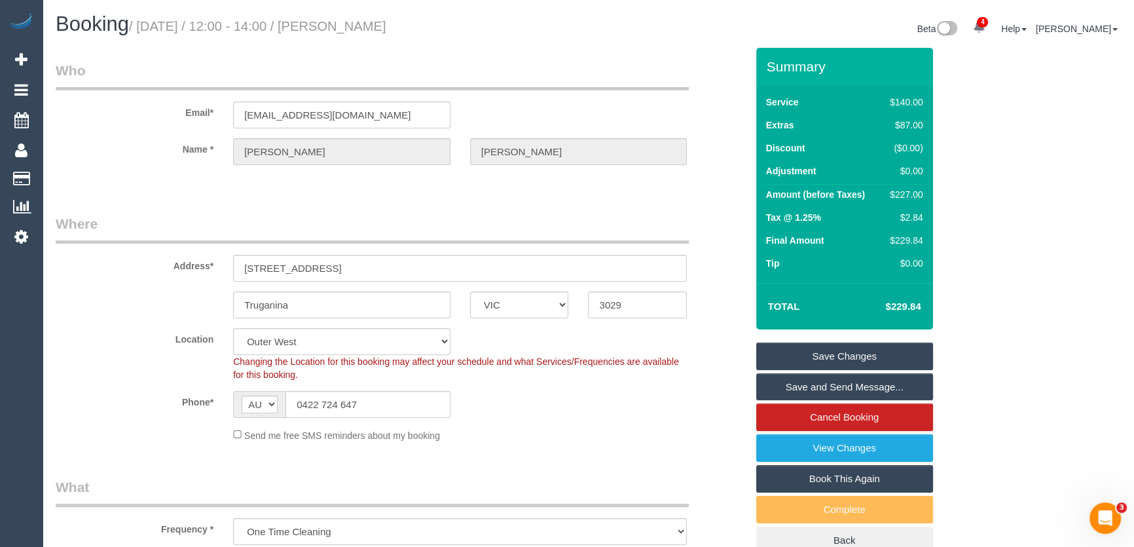
click at [363, 20] on small "/ [DATE] / 12:00 - 14:00 / [PERSON_NAME]" at bounding box center [257, 26] width 257 height 14
copy small "[PERSON_NAME]"
click at [836, 355] on link "Save Changes" at bounding box center [844, 356] width 177 height 28
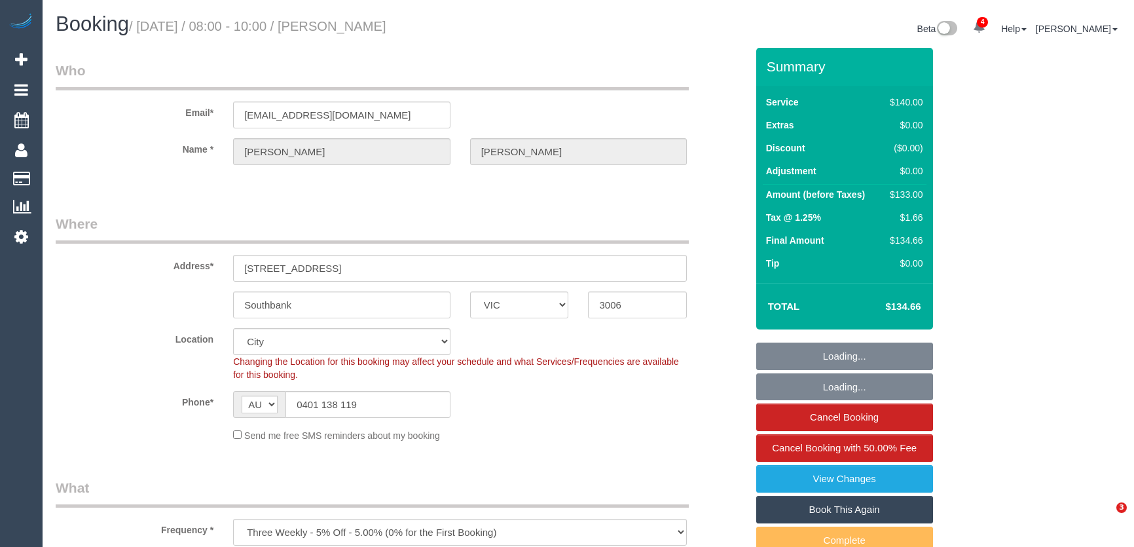
select select "VIC"
select select "number:28"
select select "number:14"
select select "number:20"
select select "number:24"
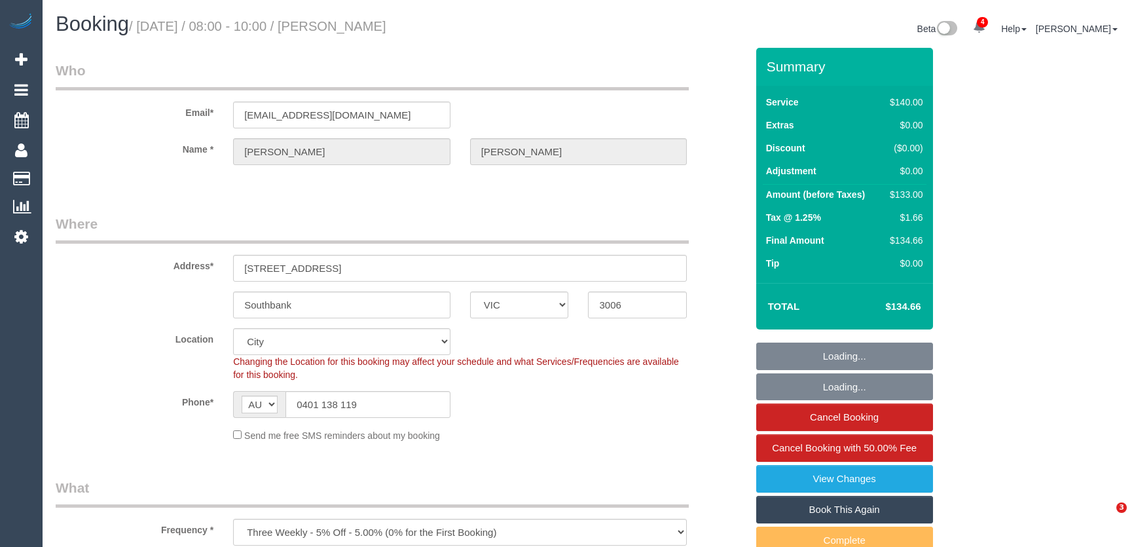
select select "number:35"
select select "number:12"
select select "object:1331"
select select "string:stripe-pm_1MKWMW2GScqysDRVc5rmOdac"
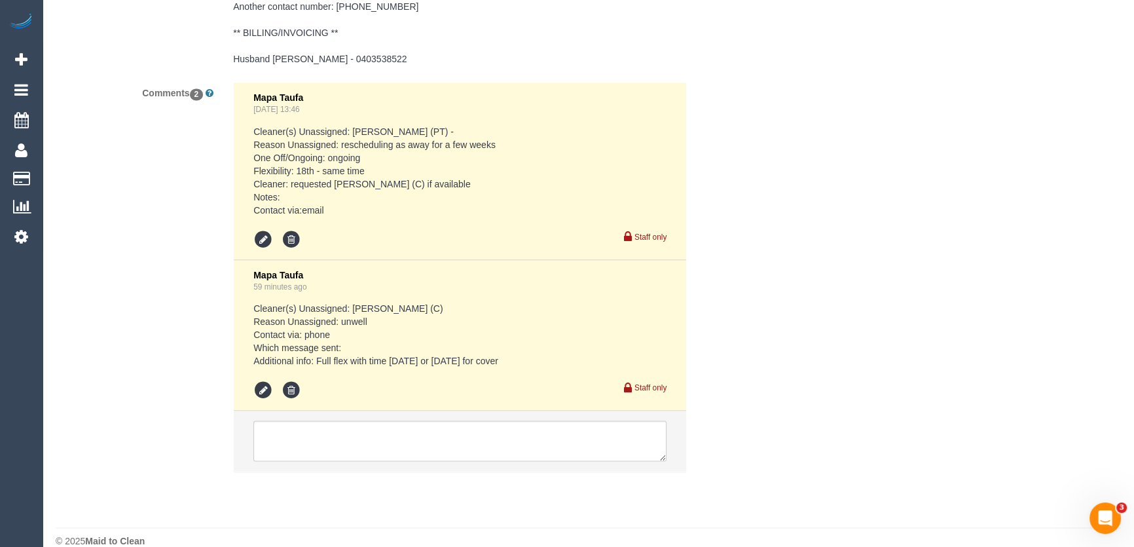
scroll to position [2570, 0]
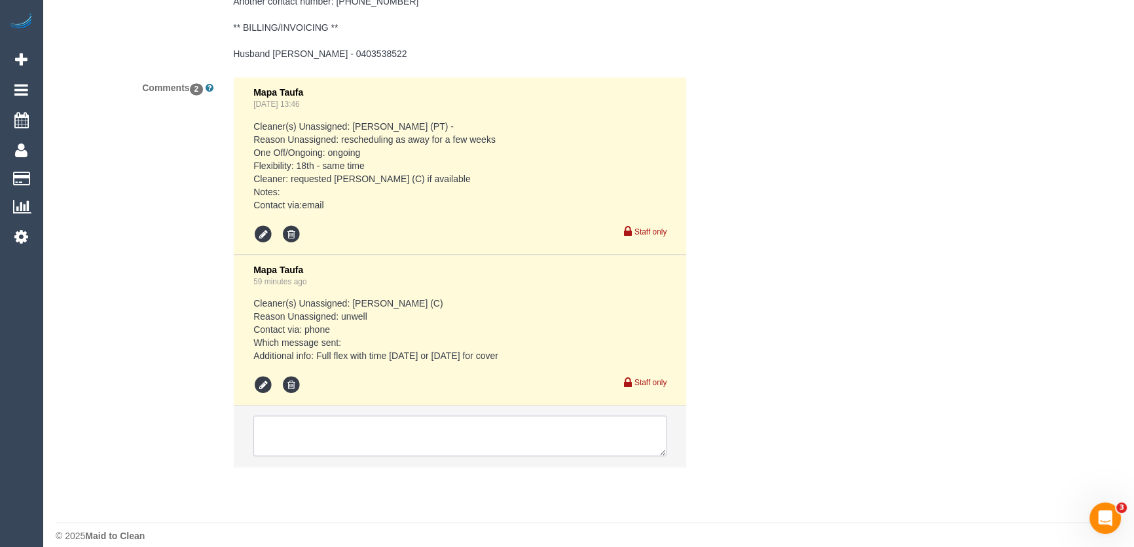
click at [335, 420] on textarea at bounding box center [459, 435] width 413 height 41
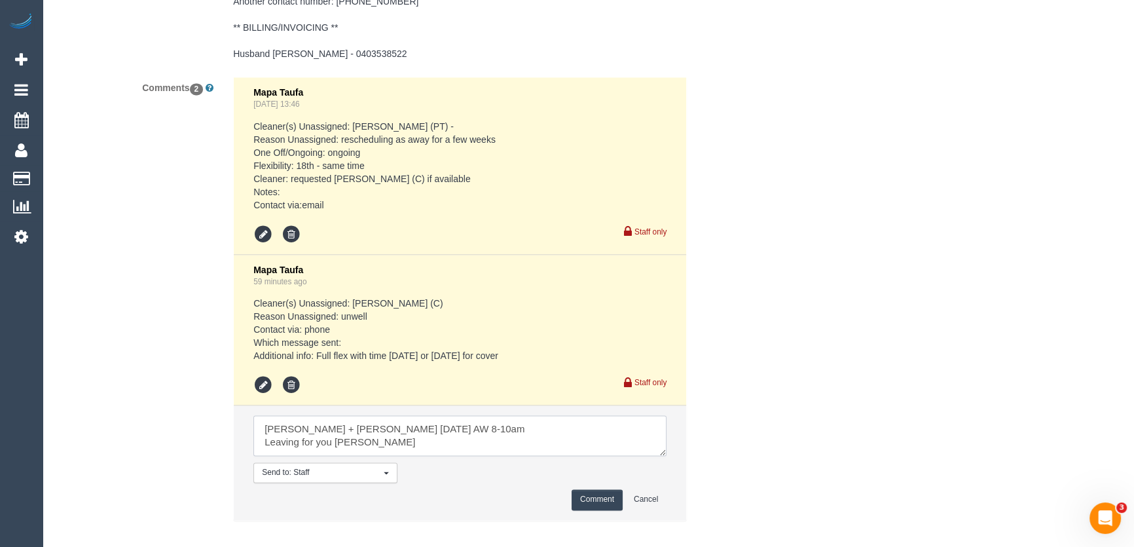
type textarea "Cristian + Tania Tuesday 19/8 AW 8-10am Leaving for you Rose"
click at [591, 489] on button "Comment" at bounding box center [597, 499] width 51 height 20
